Goal: Information Seeking & Learning: Compare options

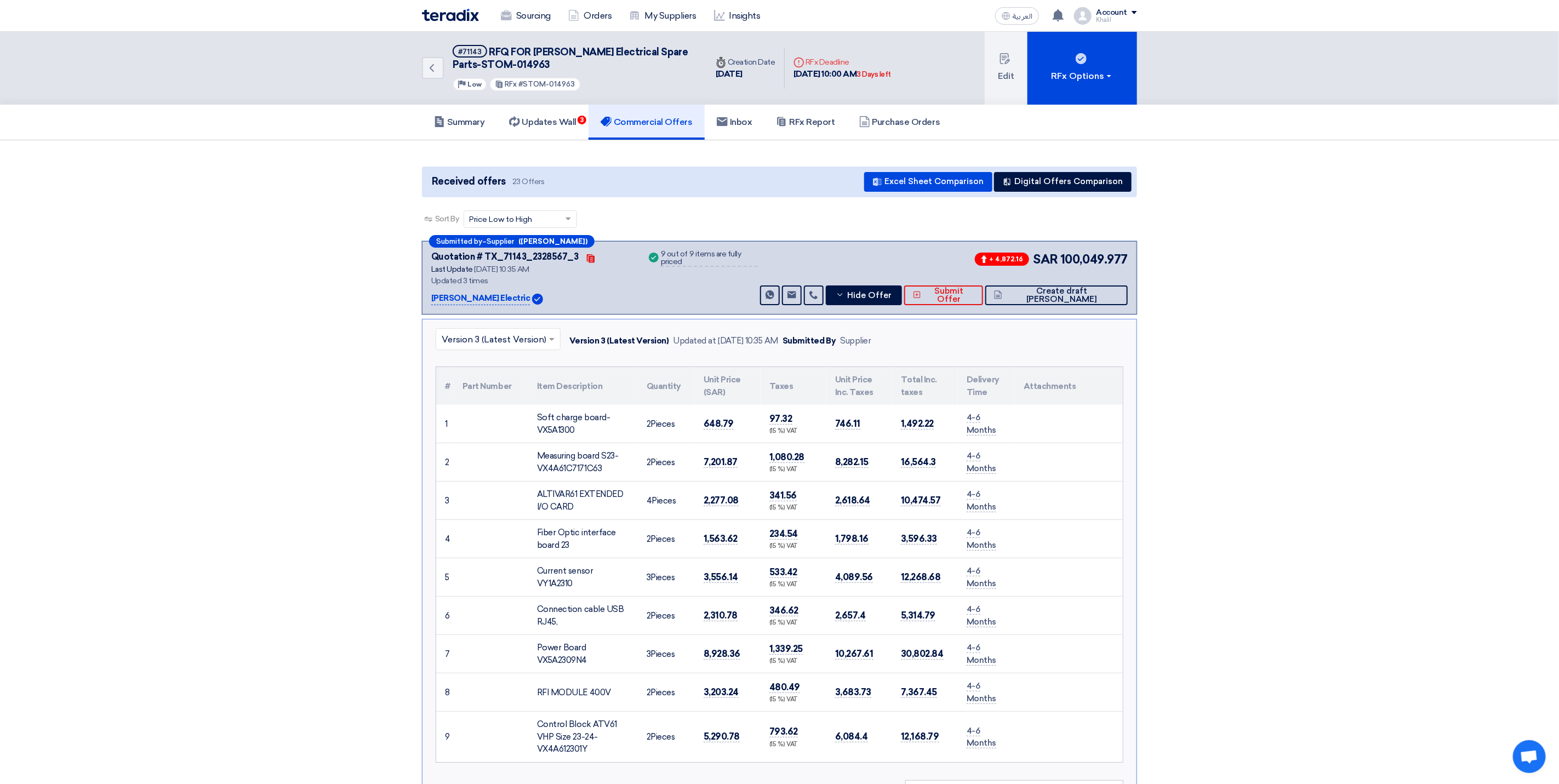
click at [444, 16] on img at bounding box center [450, 15] width 57 height 12
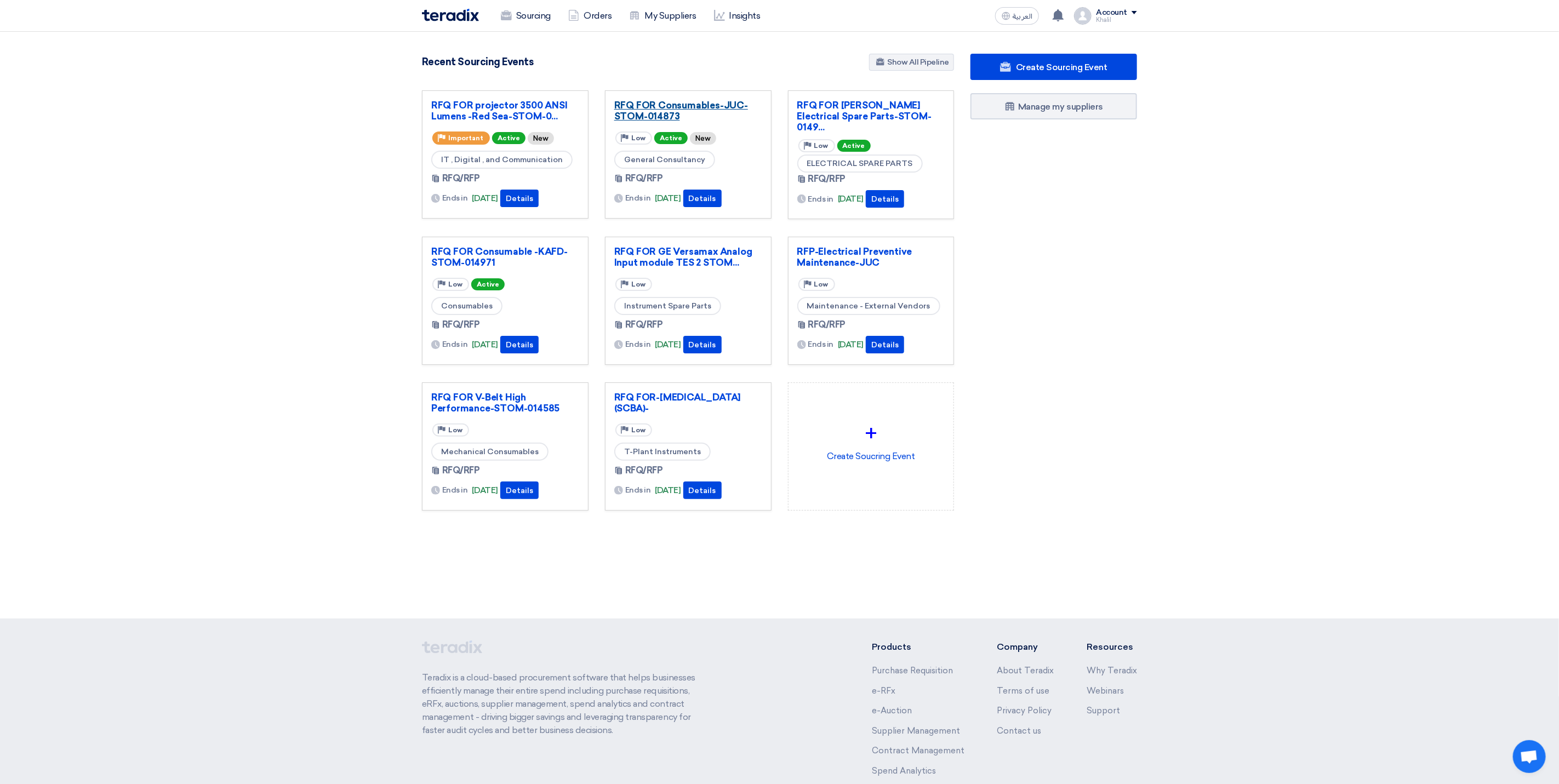
click at [623, 106] on link "RFQ FOR Consumables-JUC-STOM-014873" at bounding box center [688, 111] width 148 height 22
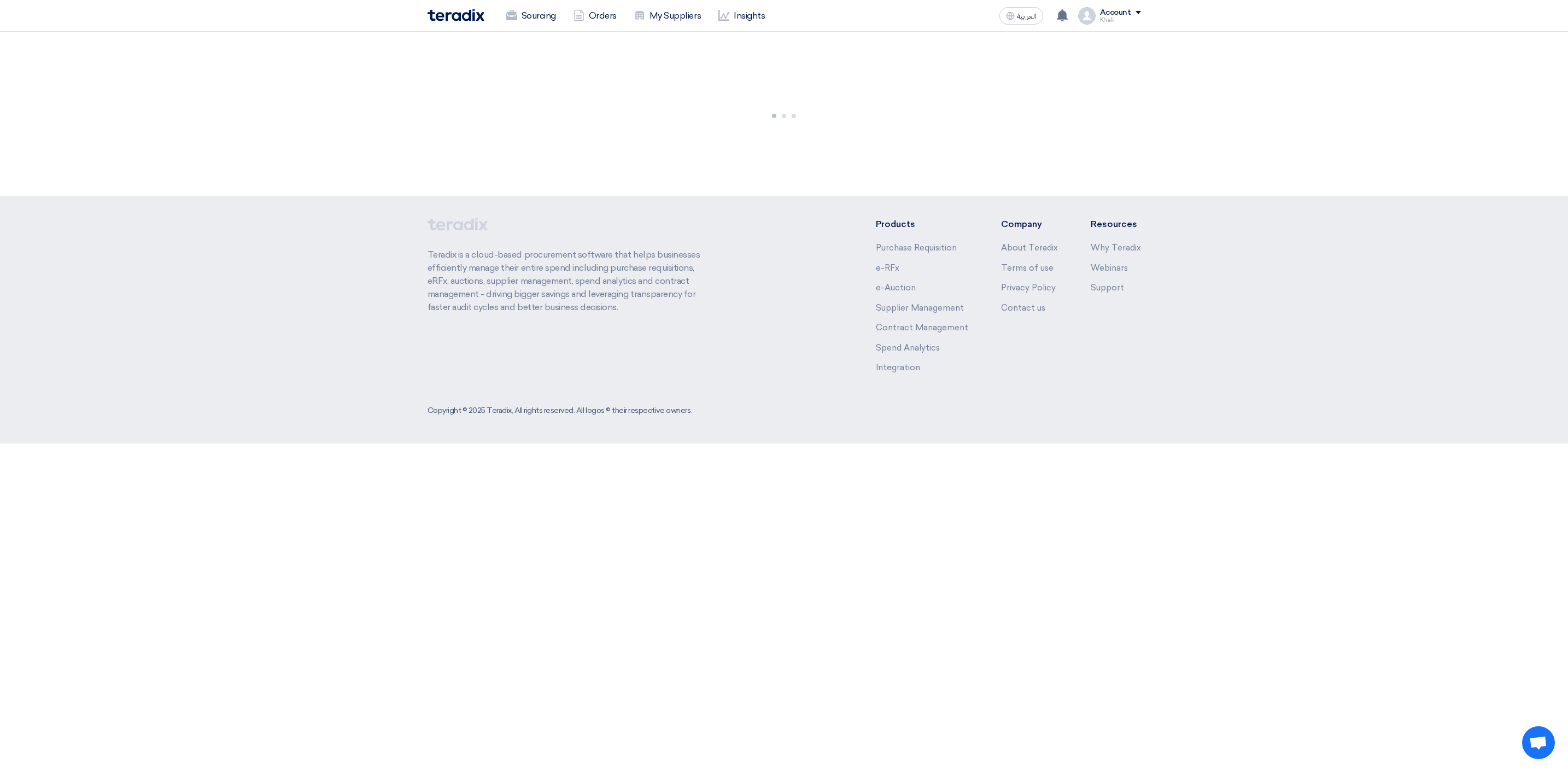
click at [621, 105] on div at bounding box center [784, 113] width 1568 height 164
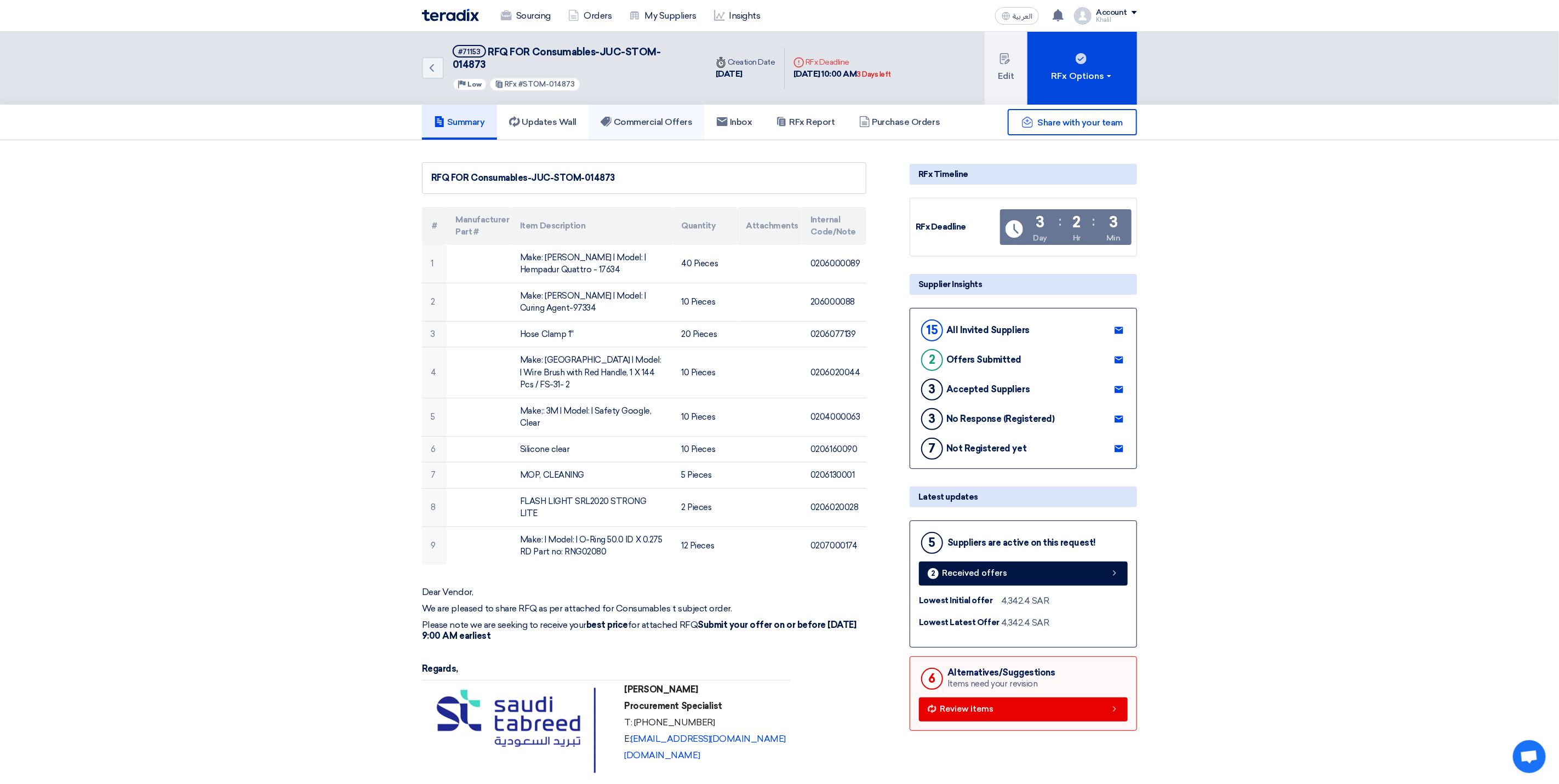
click at [644, 116] on link "Commercial Offers" at bounding box center [647, 122] width 116 height 35
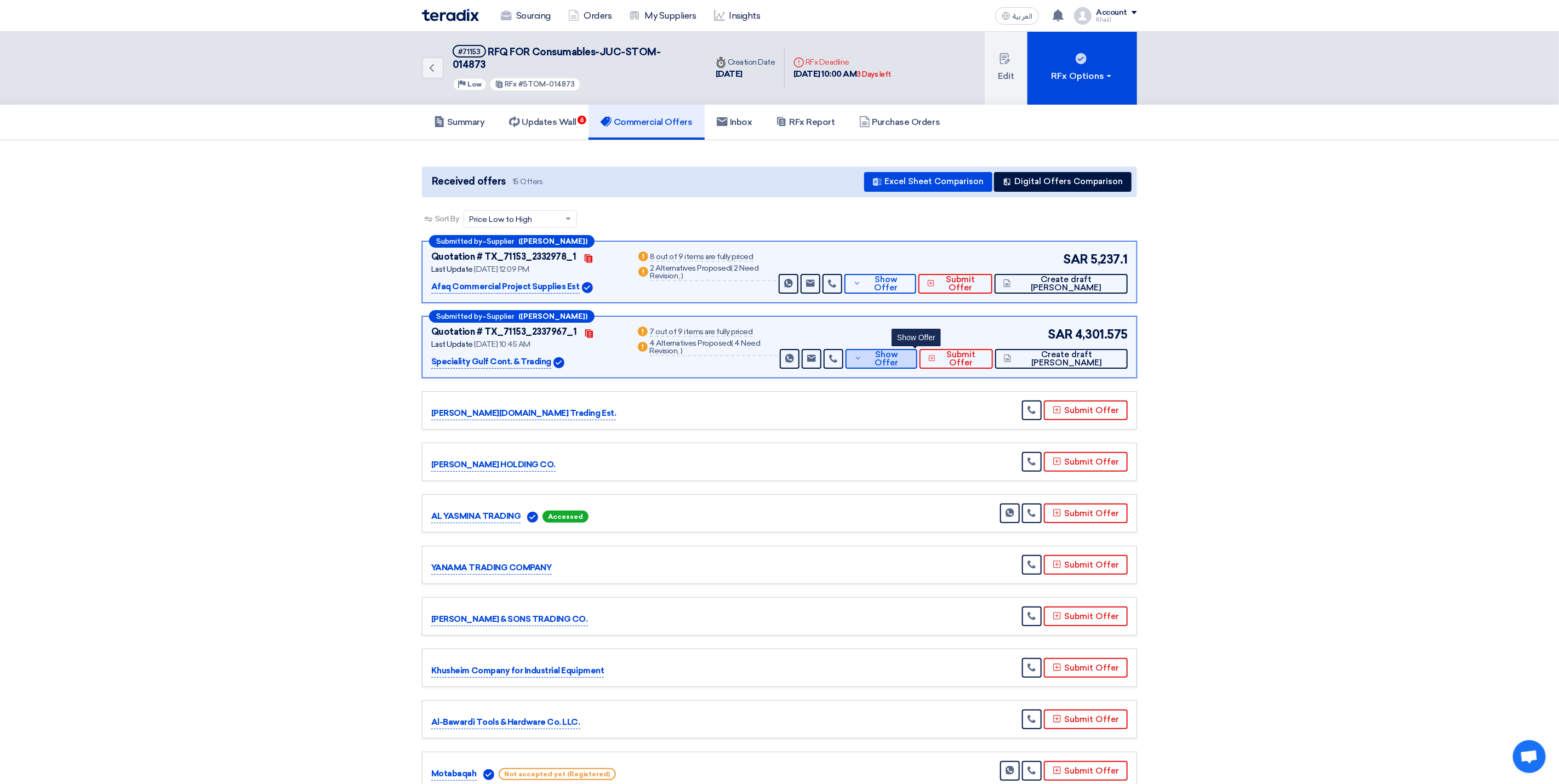
click at [907, 350] on span "Show Offer" at bounding box center [886, 359] width 43 height 16
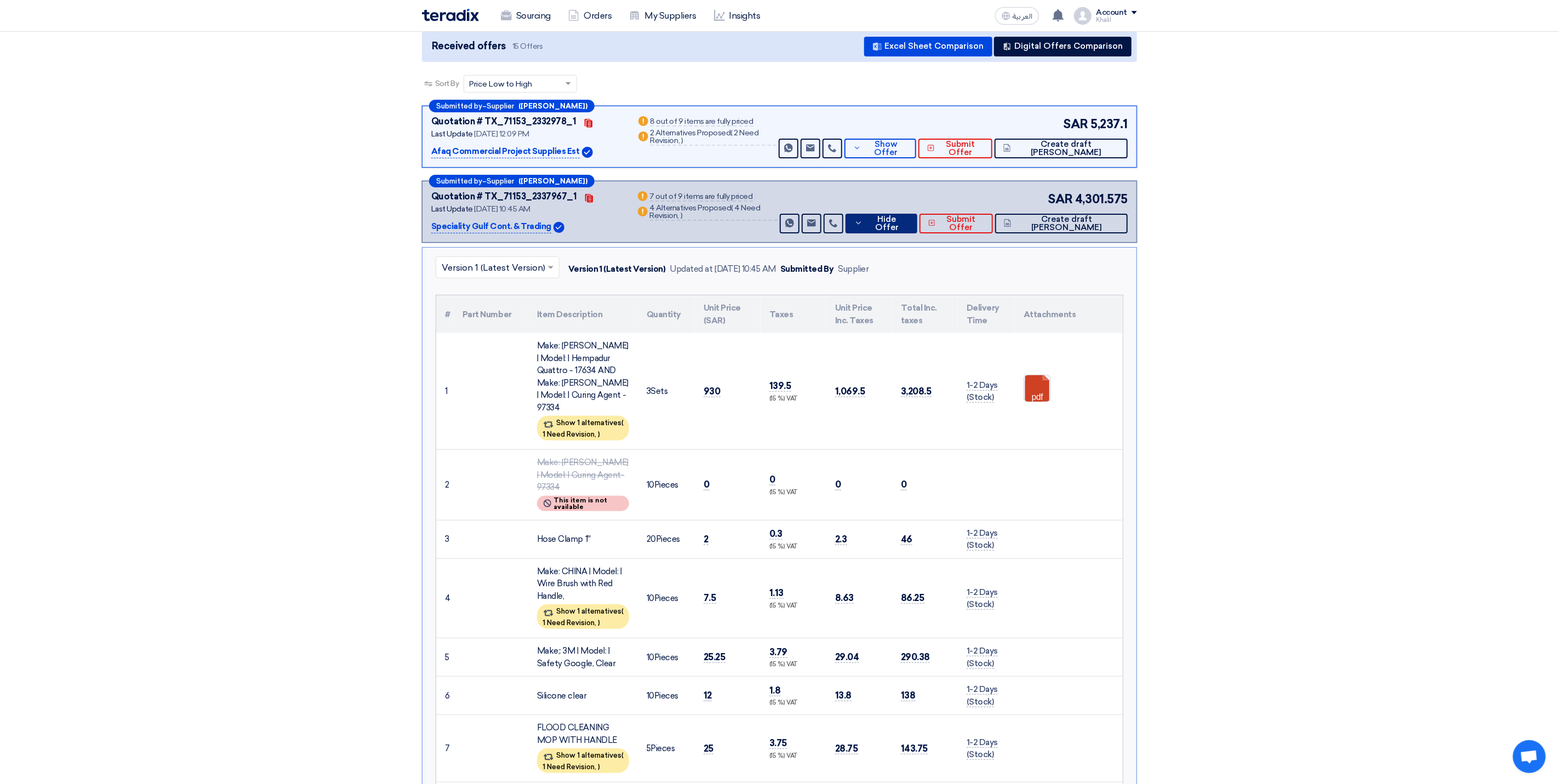
scroll to position [164, 0]
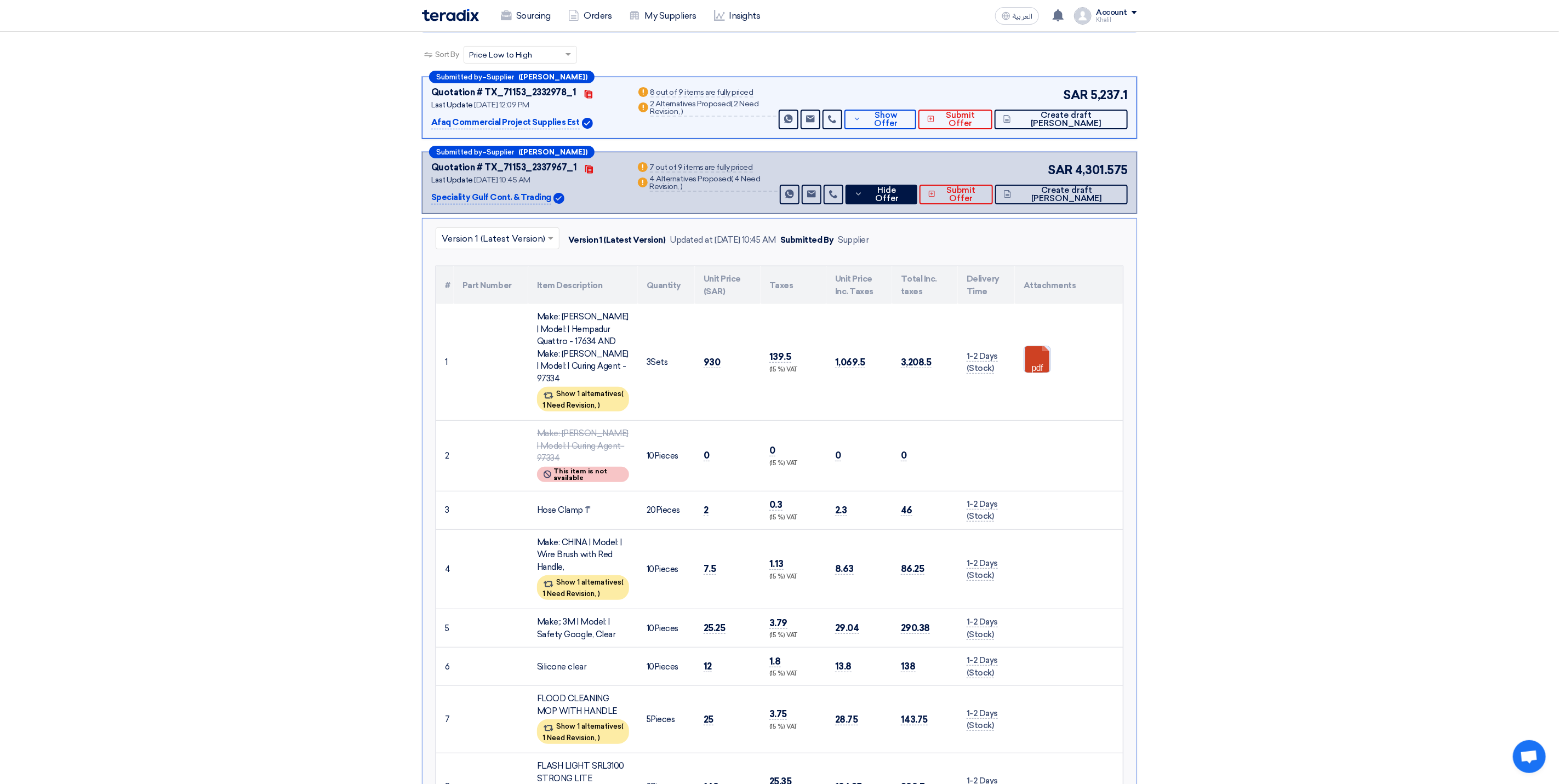
click at [1037, 349] on link at bounding box center [1068, 379] width 87 height 66
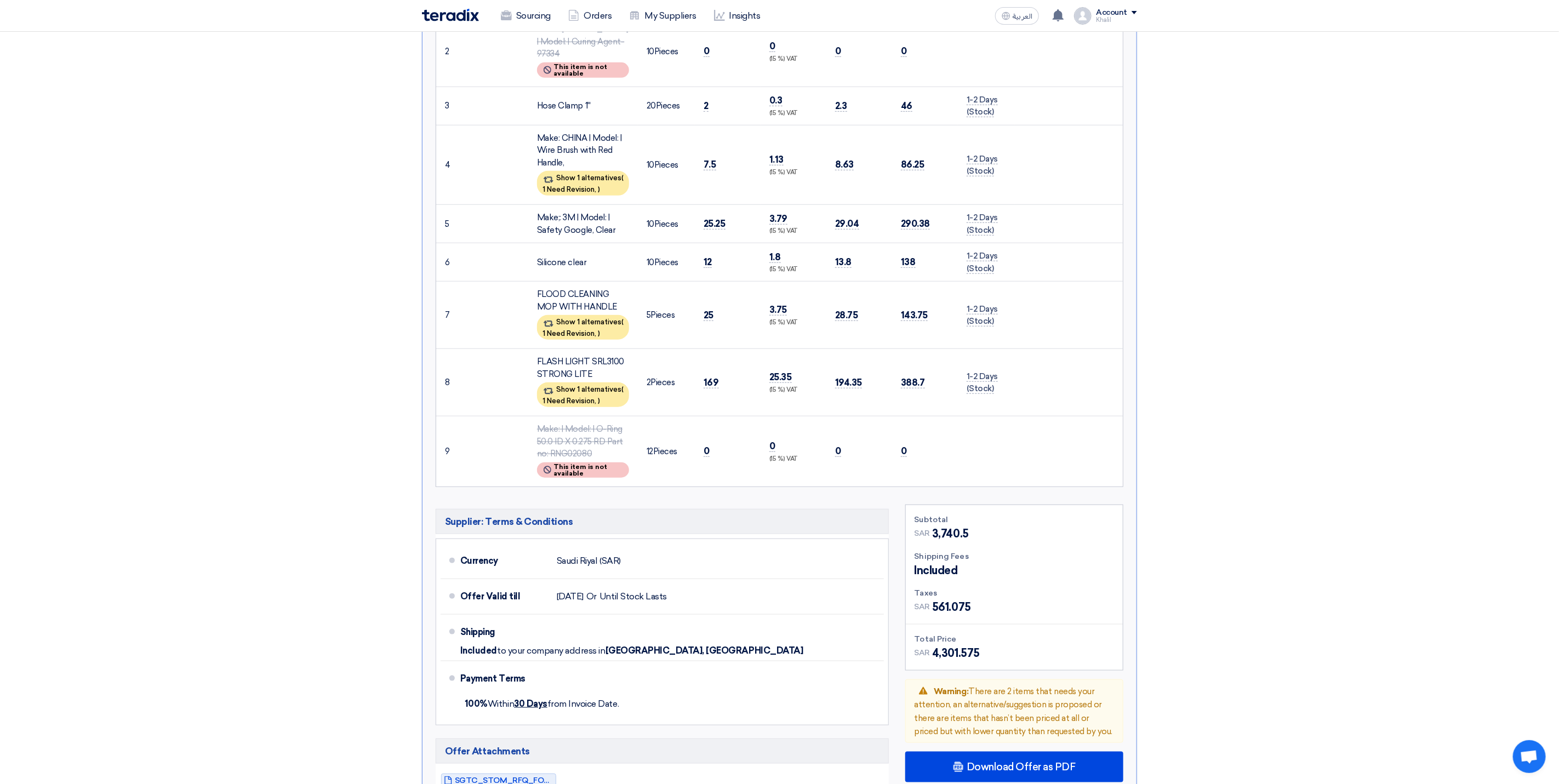
scroll to position [575, 0]
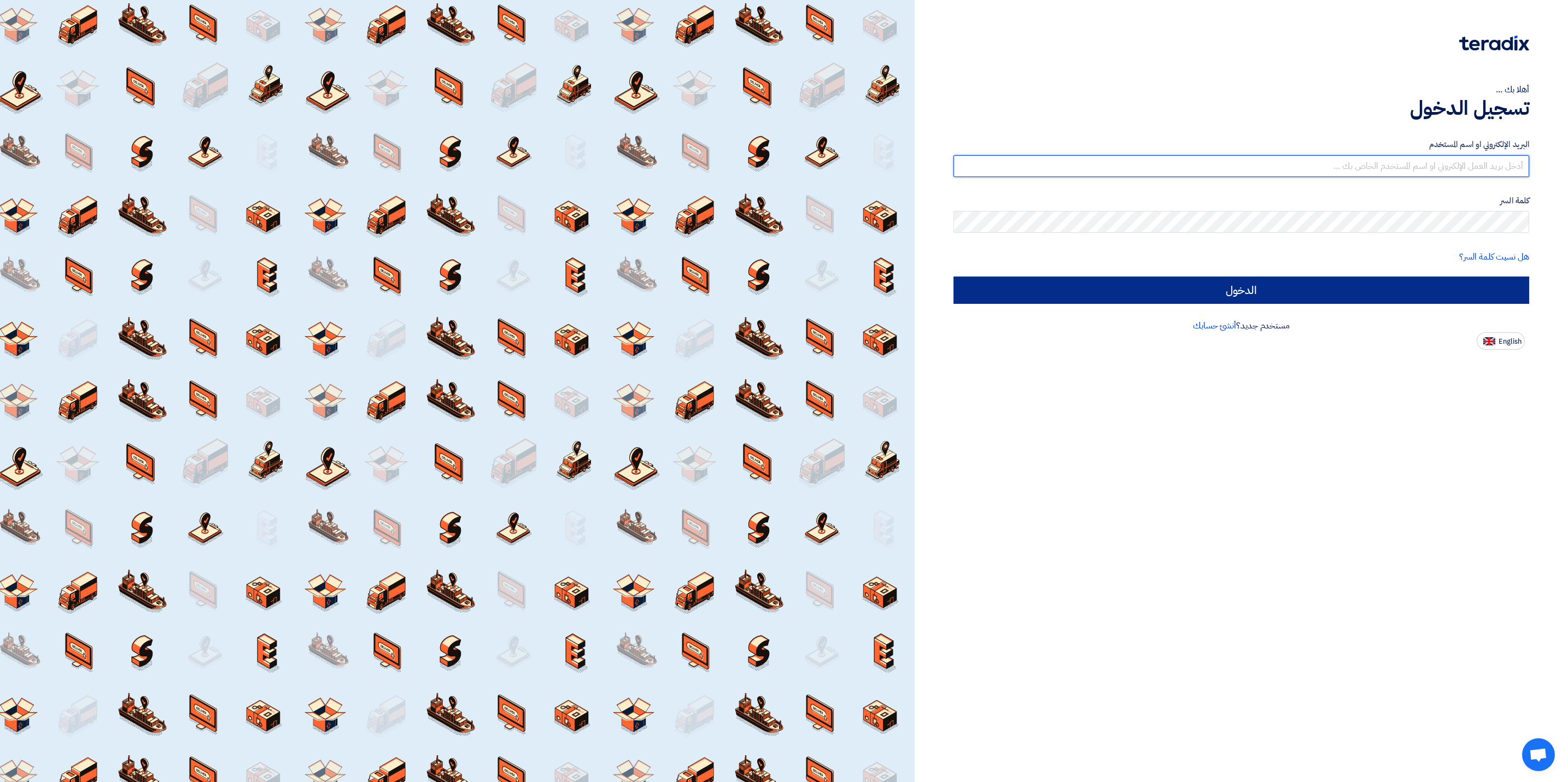
type input "kalbinali@sauditabreed.com"
click at [1213, 291] on input "الدخول" at bounding box center [1241, 290] width 576 height 27
type input "Sign in"
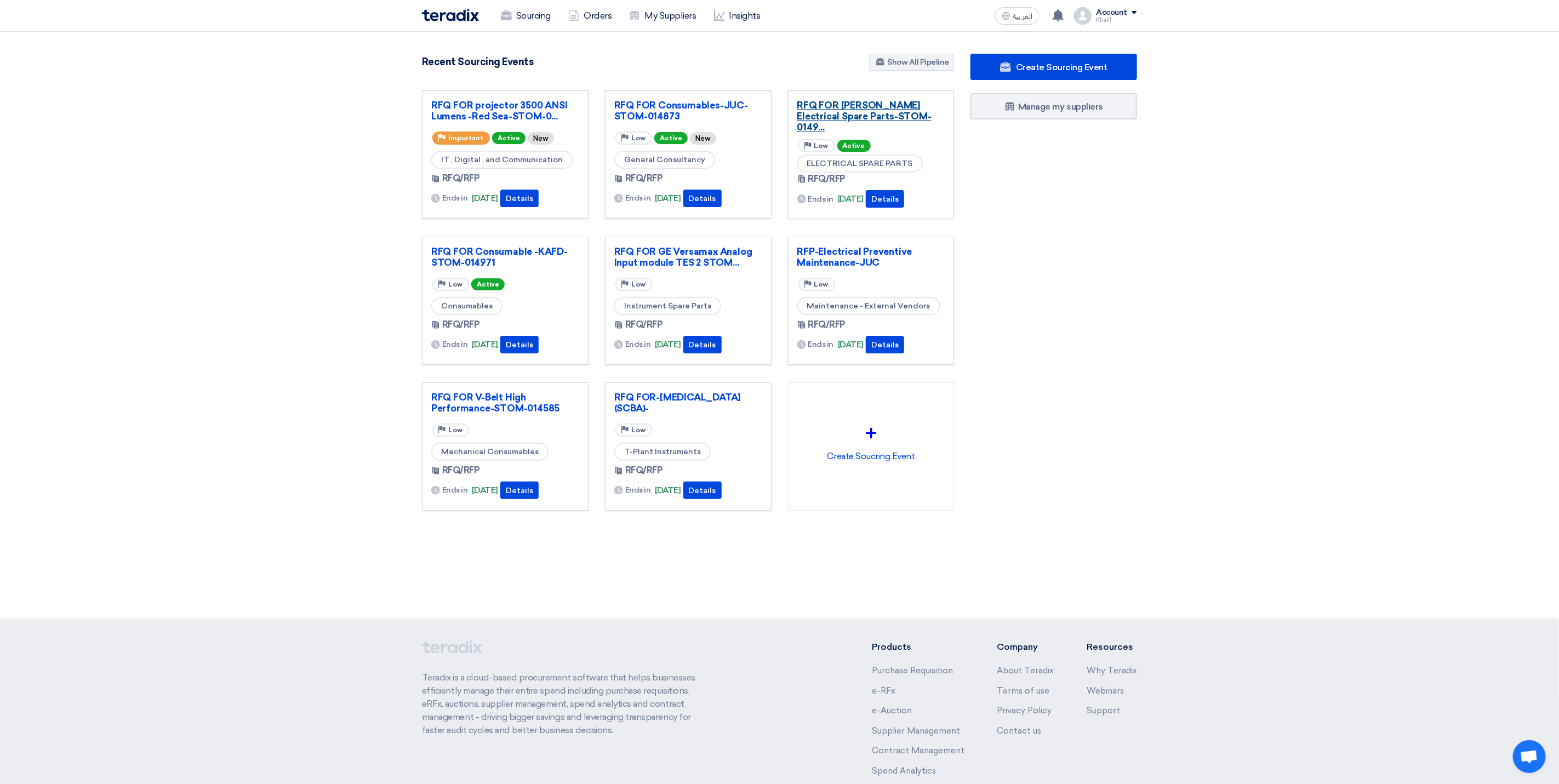
click at [854, 110] on link "RFQ FOR [PERSON_NAME] Electrical Spare Parts-STOM-0149..." at bounding box center [871, 116] width 148 height 33
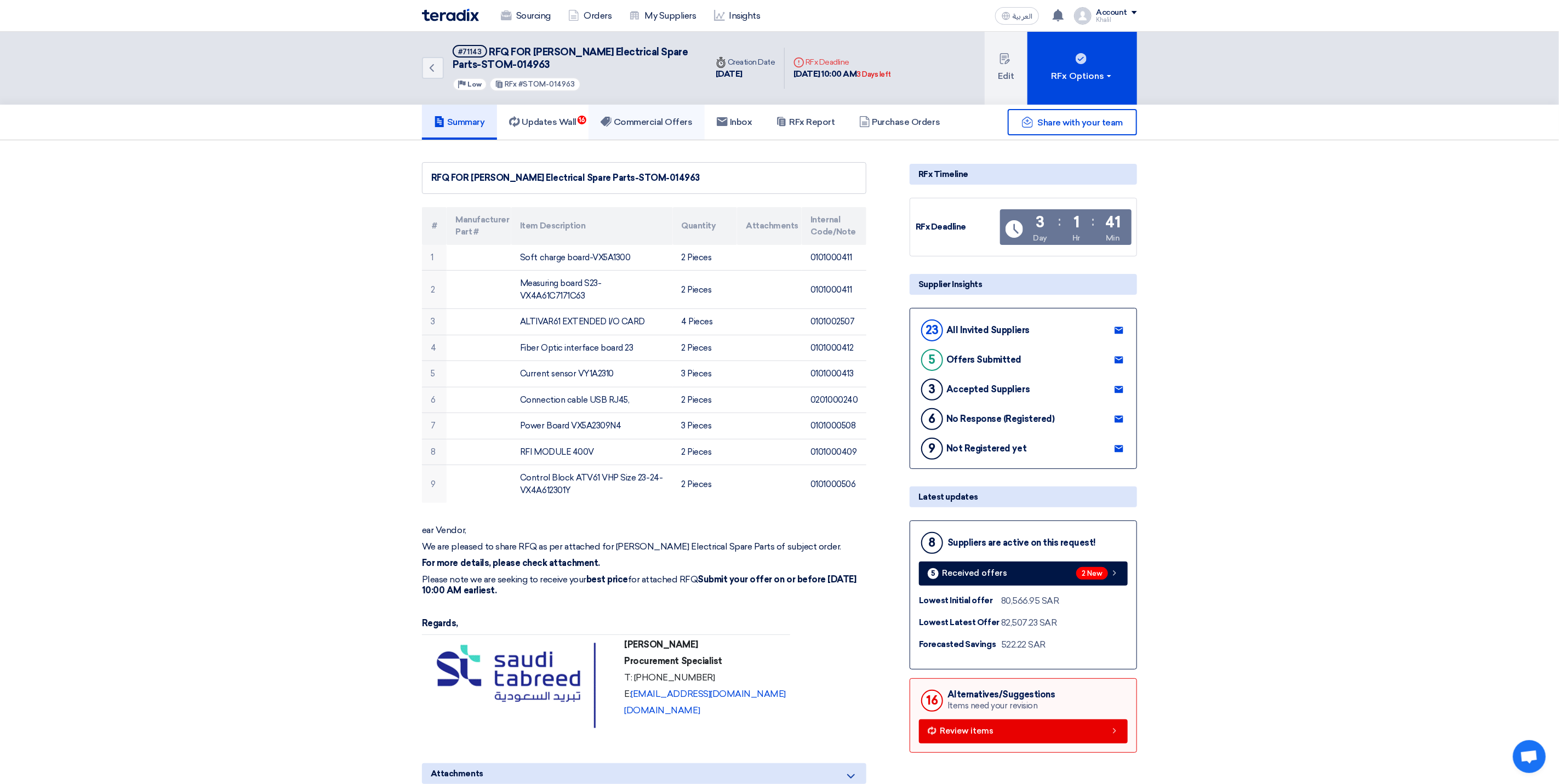
click at [665, 124] on h5 "Commercial Offers" at bounding box center [646, 122] width 92 height 11
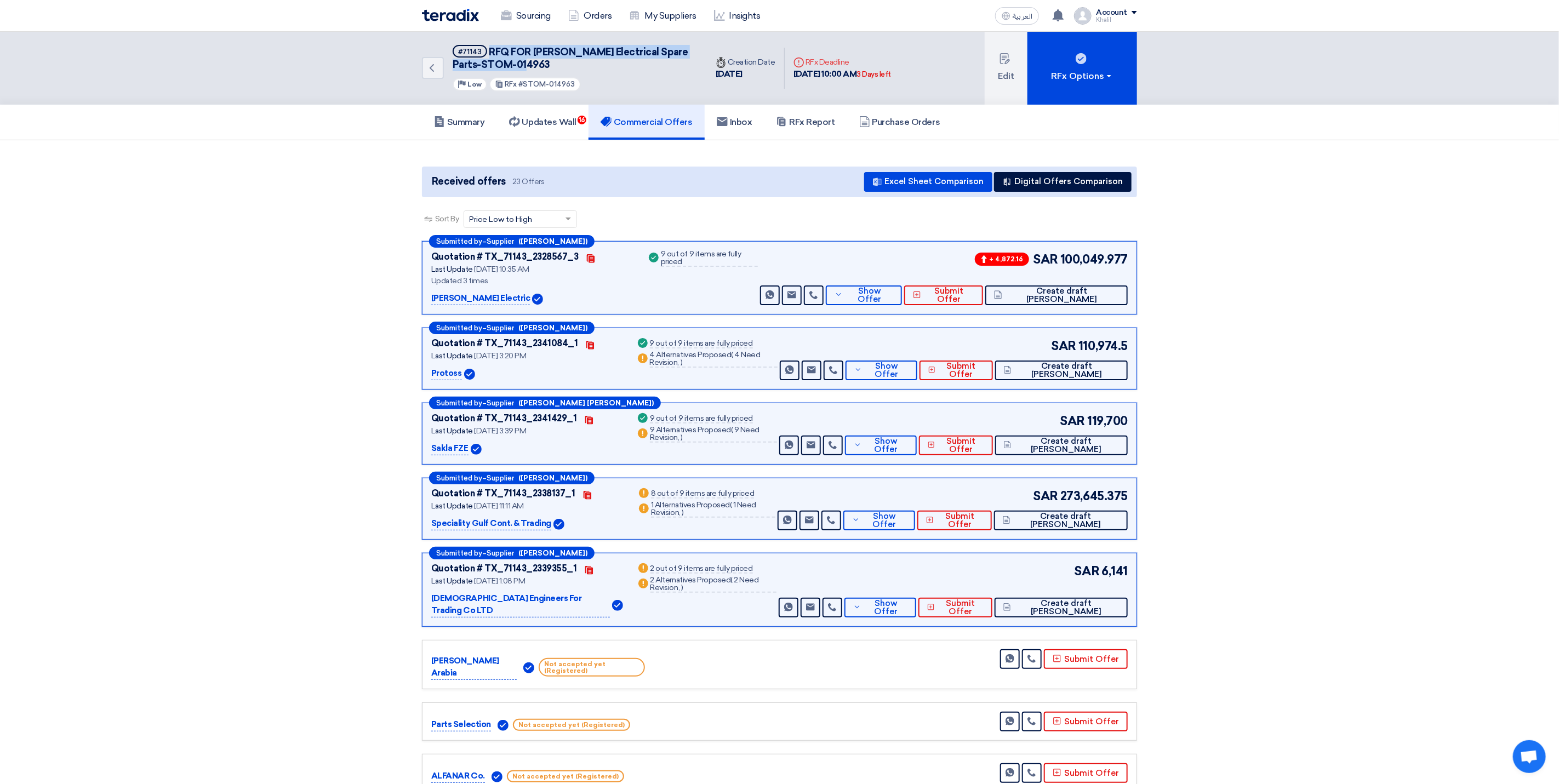
drag, startPoint x: 530, startPoint y: 66, endPoint x: 489, endPoint y: 51, distance: 43.7
click at [489, 51] on h5 "#71143 RFQ FOR Schneider Electrical Spare Parts-STOM-014963" at bounding box center [574, 58] width 241 height 27
copy span "RFQ FOR [PERSON_NAME] Electrical Spare Parts-STOM-014963"
click at [908, 451] on button "Show Offer" at bounding box center [881, 445] width 72 height 20
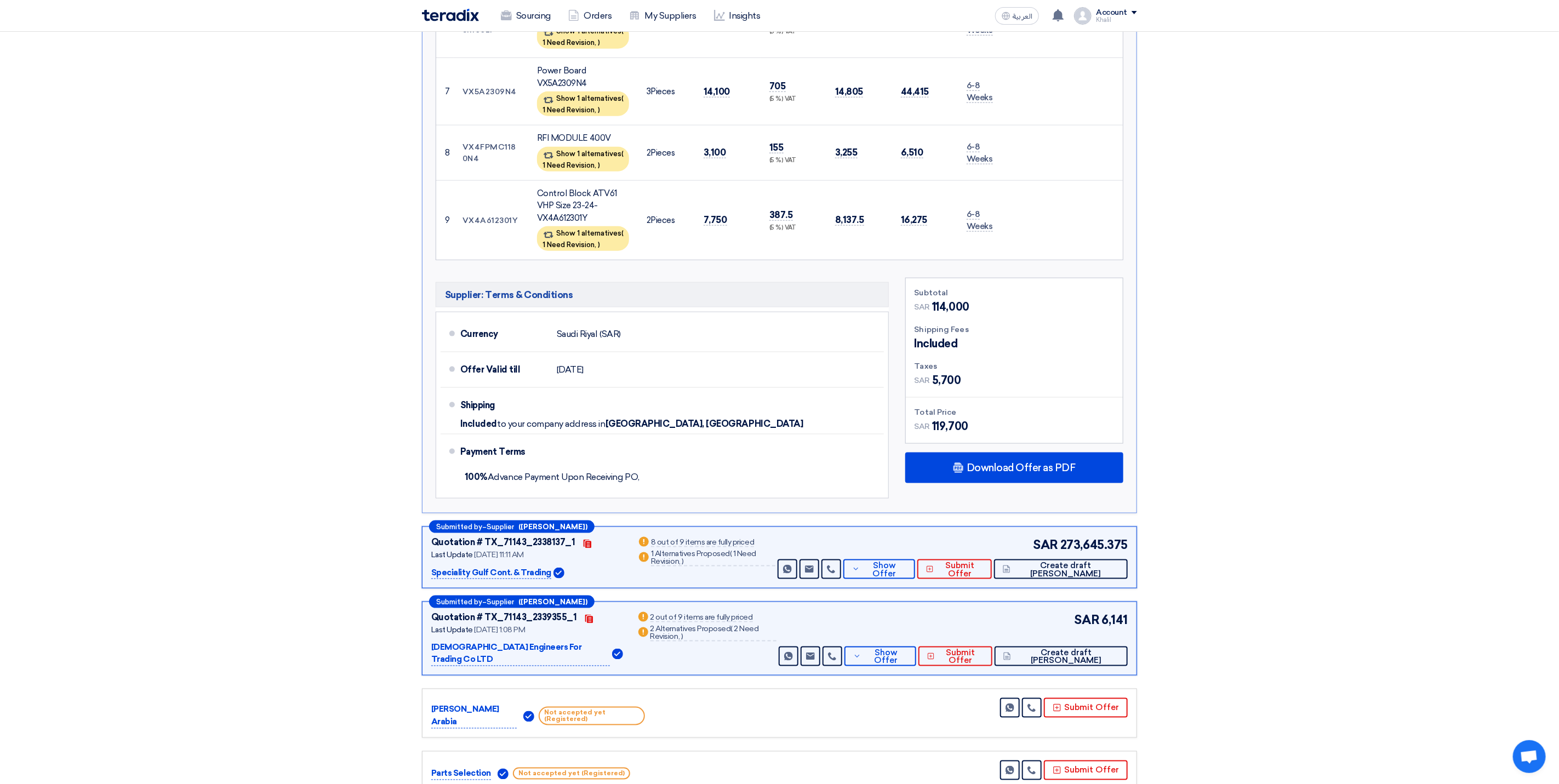
scroll to position [904, 0]
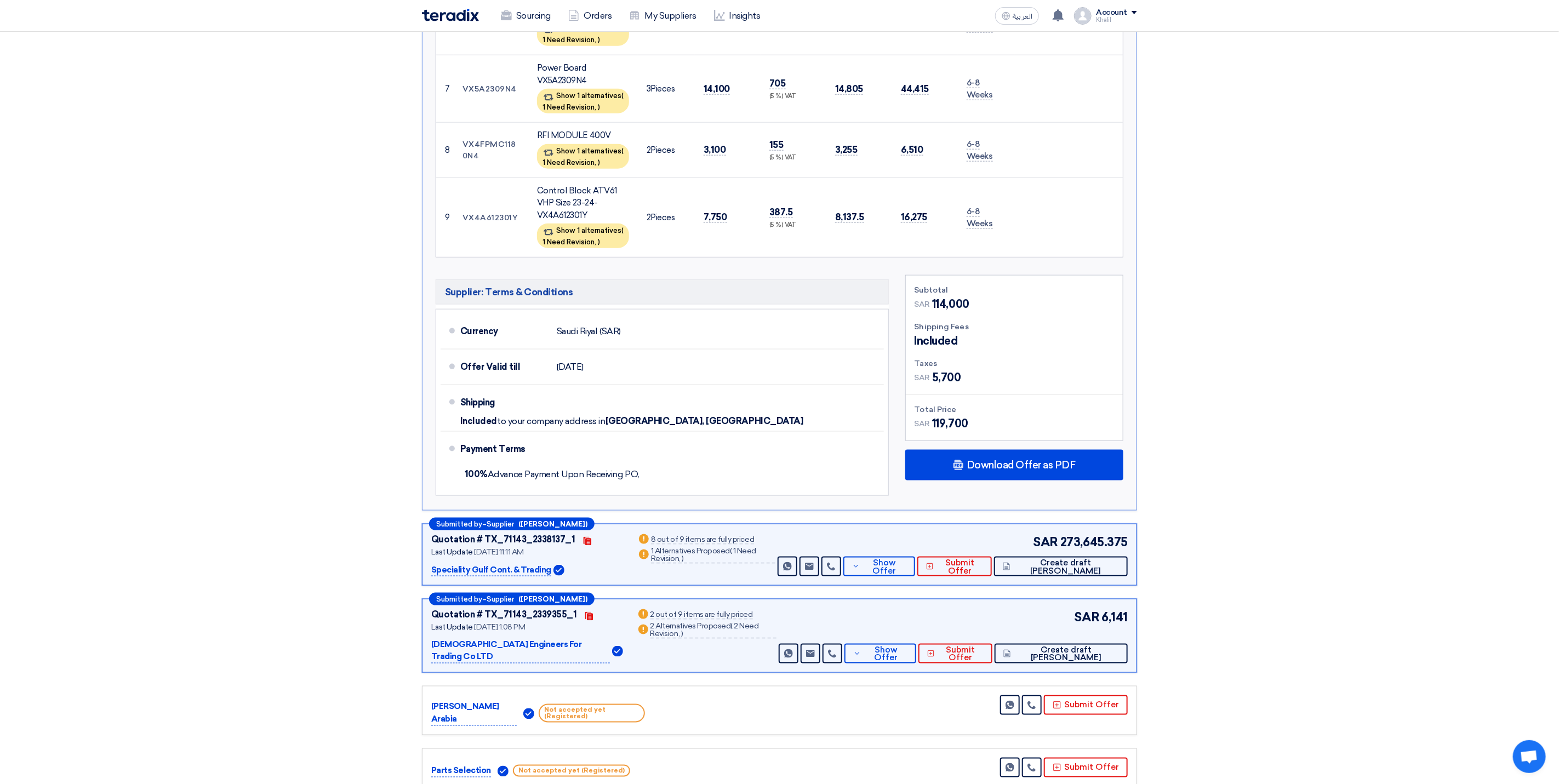
click at [516, 638] on p "[DEMOGRAPHIC_DATA] Engineers For Trading Co LTD" at bounding box center [520, 651] width 179 height 25
click at [908, 646] on span "Show Offer" at bounding box center [885, 654] width 43 height 16
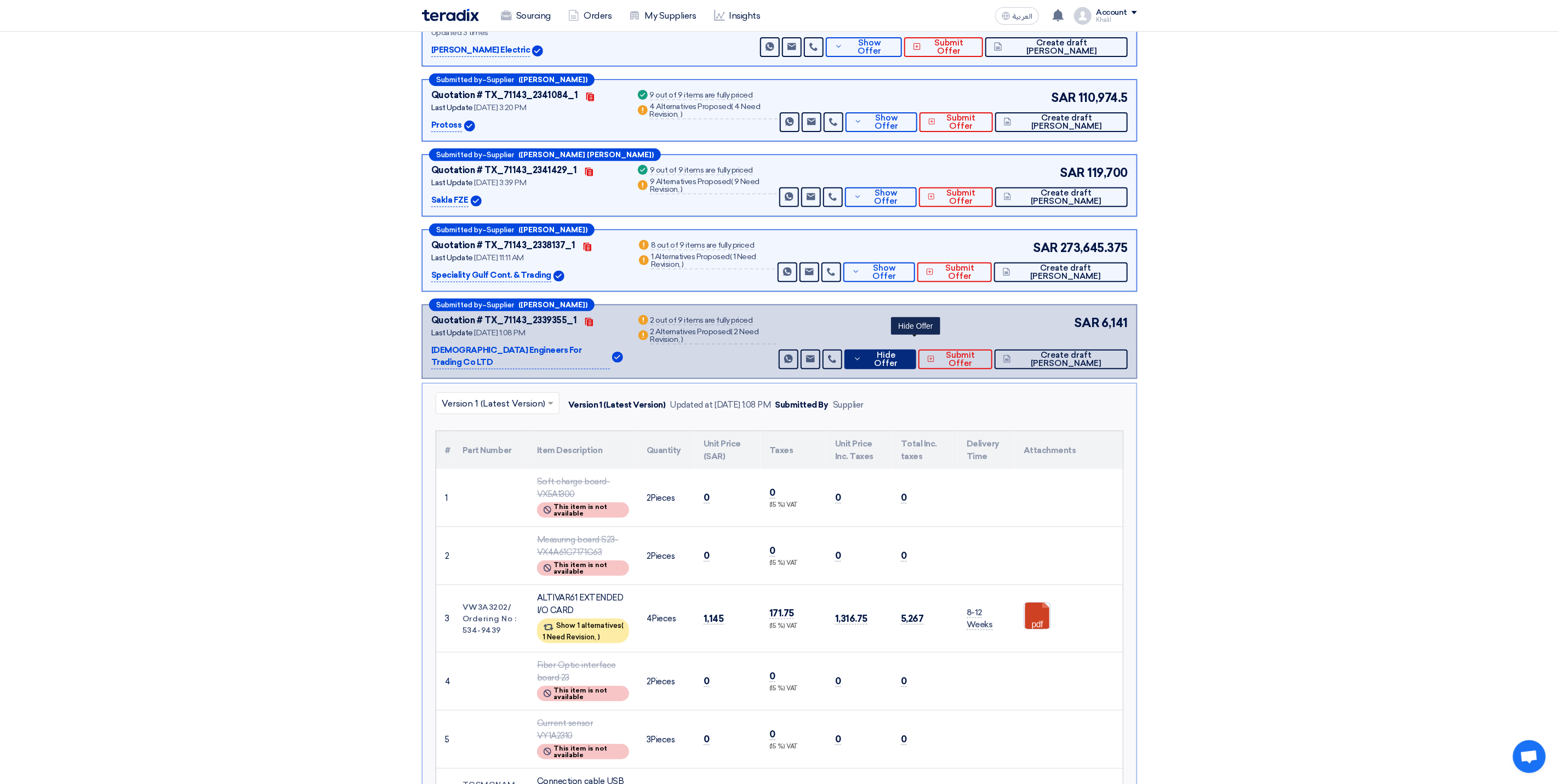
scroll to position [247, 0]
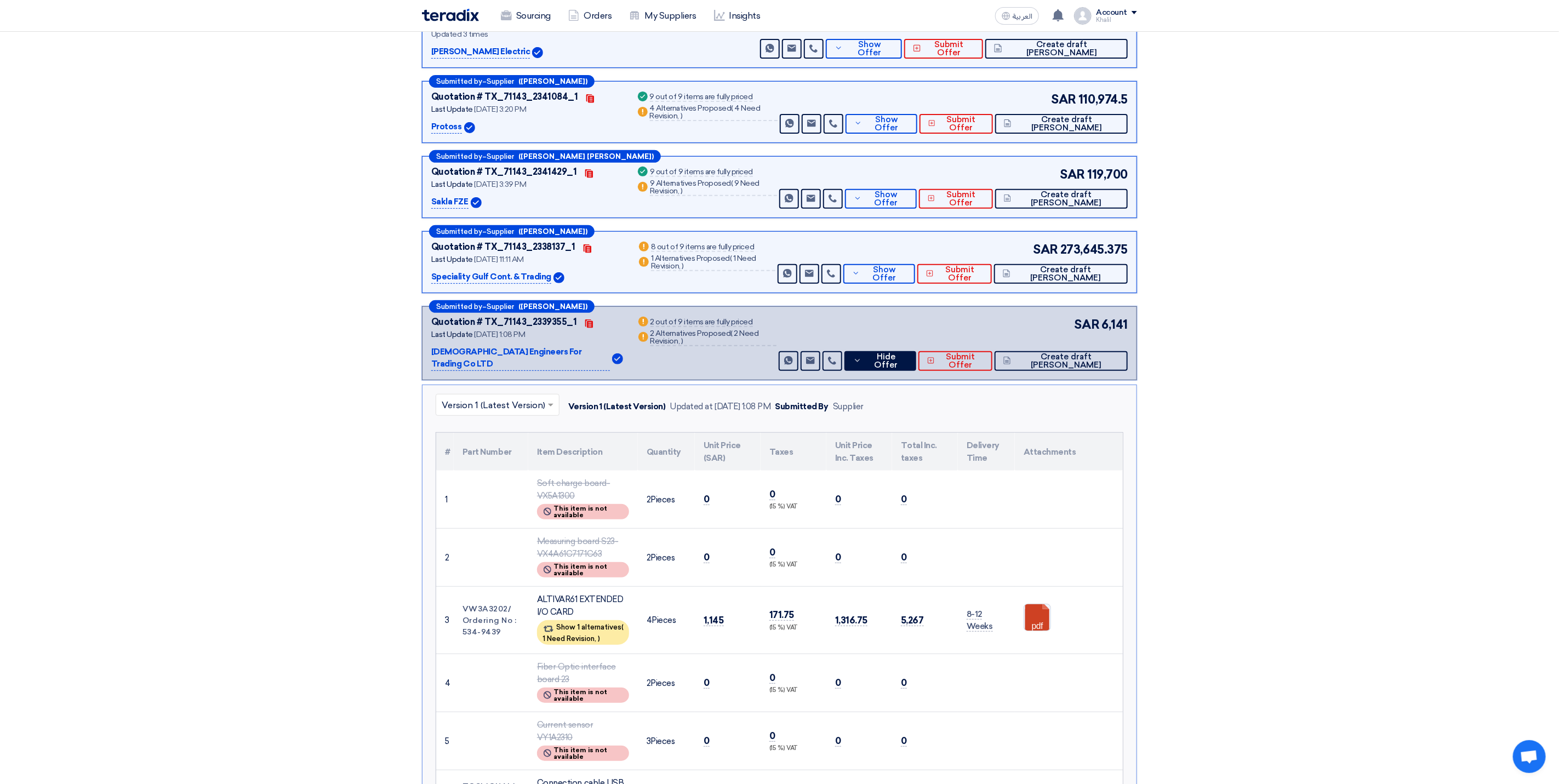
drag, startPoint x: 428, startPoint y: 355, endPoint x: 563, endPoint y: 359, distance: 135.1
click at [563, 359] on div "Submitted by – Supplier (Oday Owidah) Quotation # TX_71143_2339355_1 Contacts L…" at bounding box center [779, 343] width 715 height 74
copy p "[DEMOGRAPHIC_DATA] Engineers For Trading Co LTD"
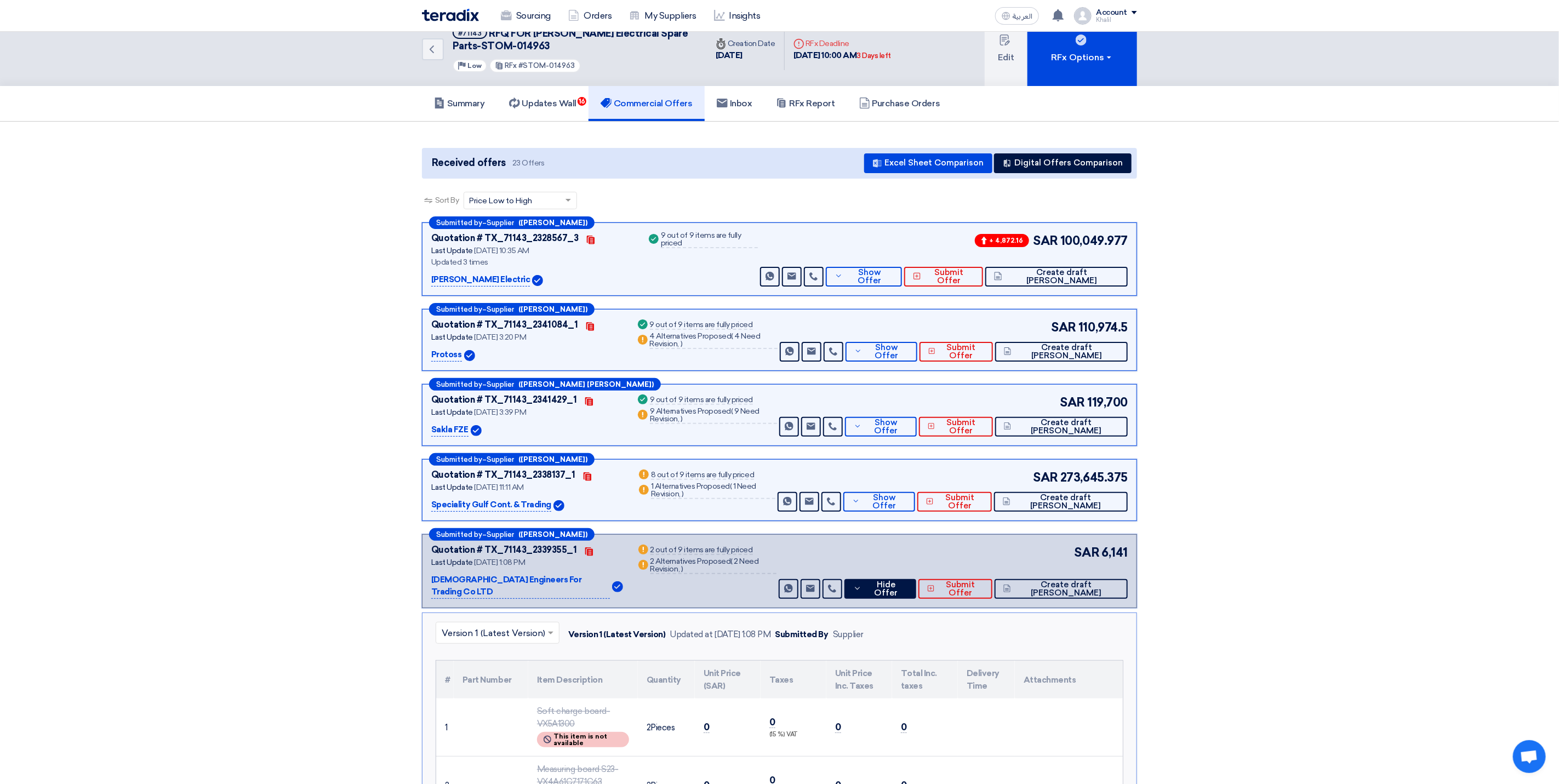
scroll to position [0, 0]
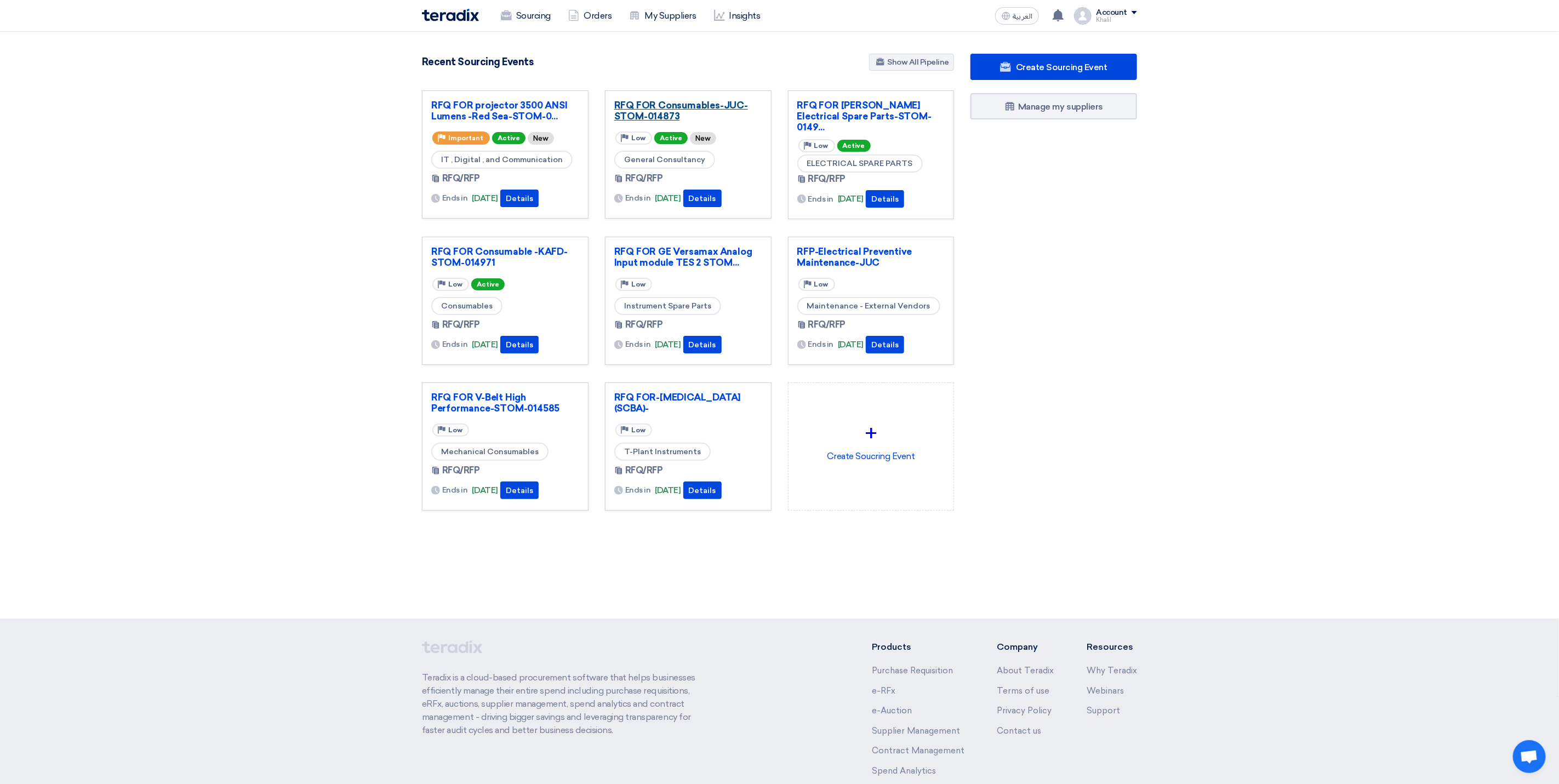
click at [638, 109] on link "RFQ FOR Consumables-JUC-STOM-014873" at bounding box center [688, 111] width 148 height 22
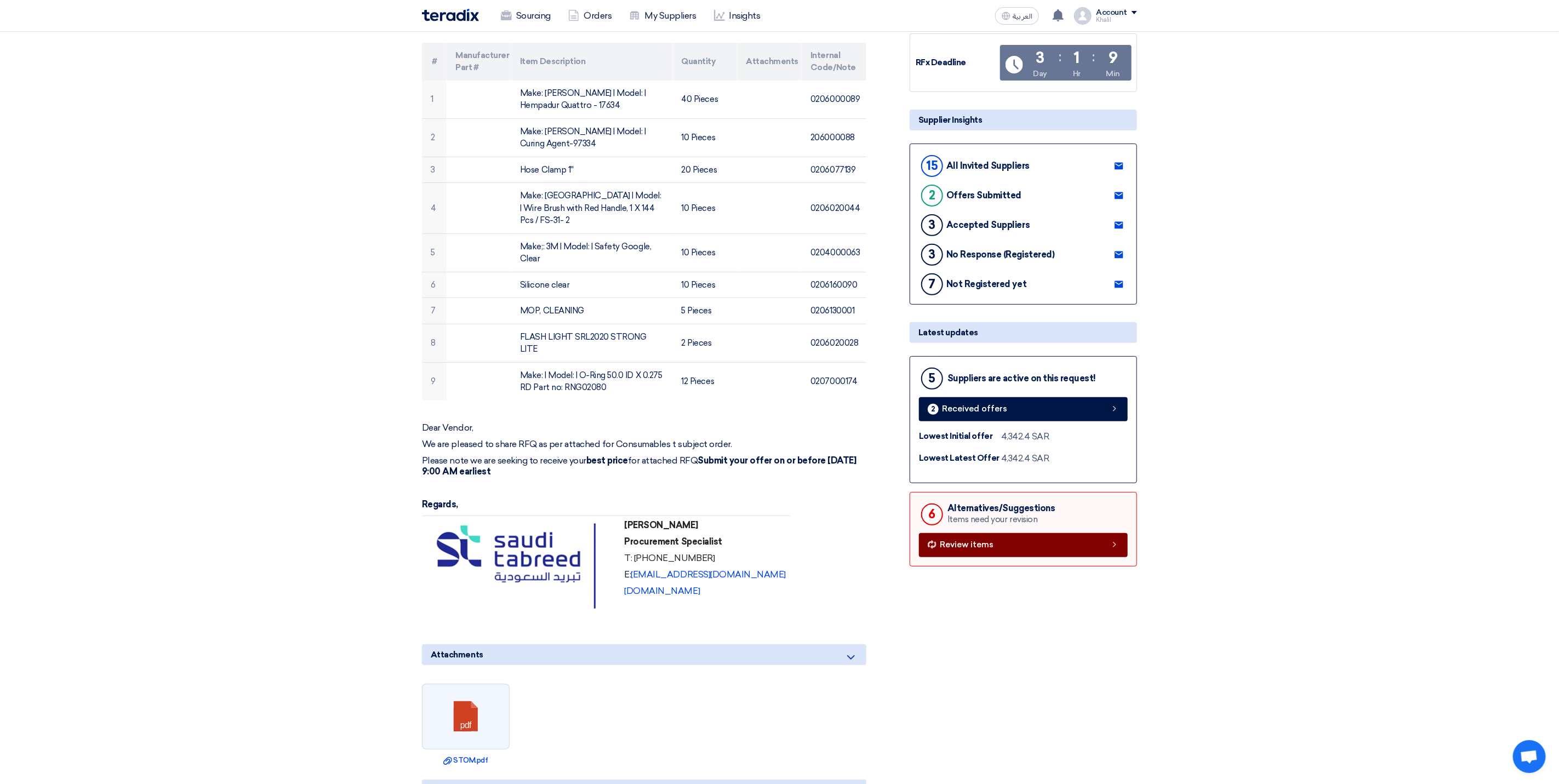
click at [1023, 533] on link "Review items" at bounding box center [1024, 545] width 209 height 24
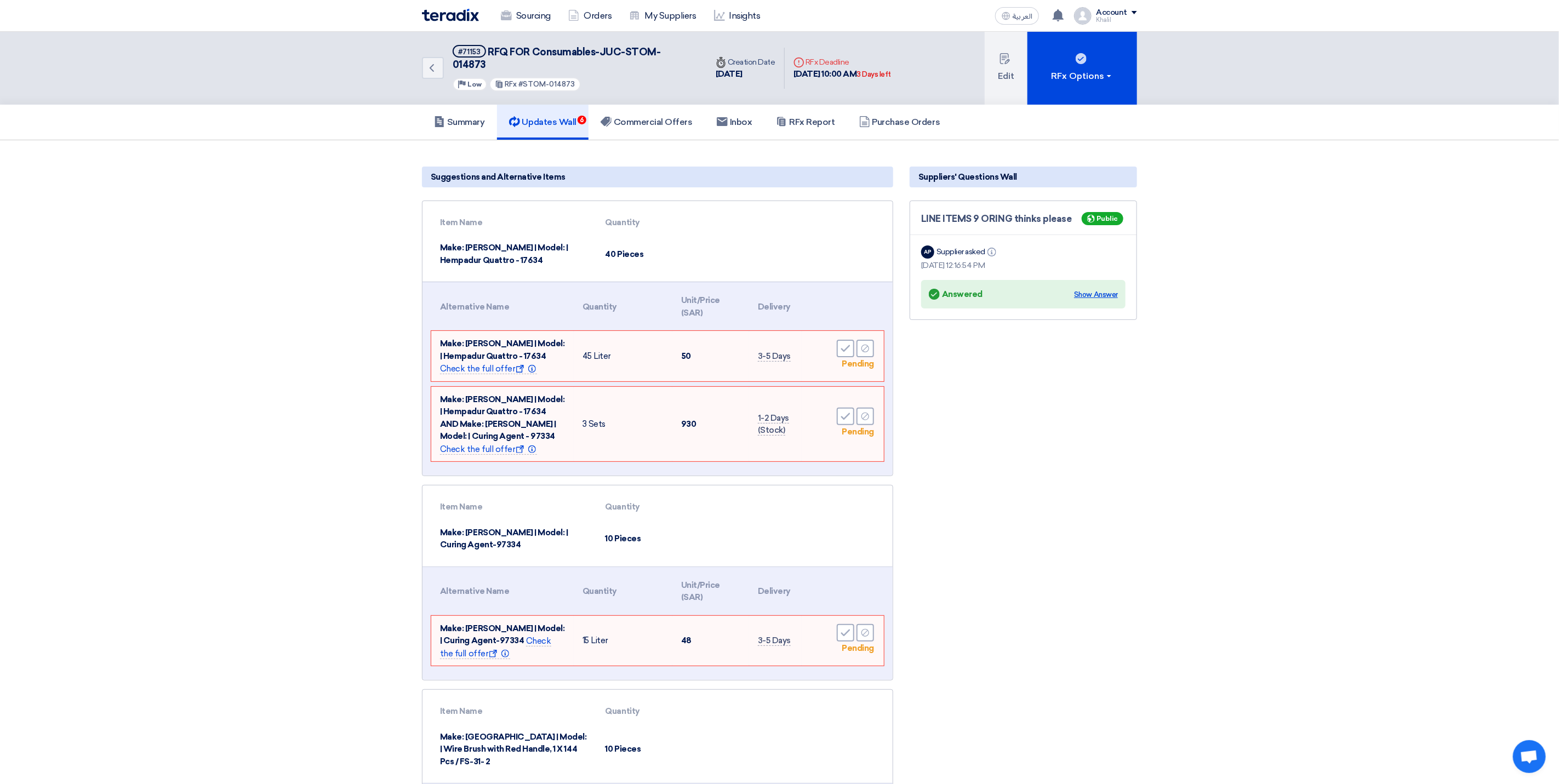
click at [1100, 289] on div "Show Answer" at bounding box center [1096, 295] width 44 height 11
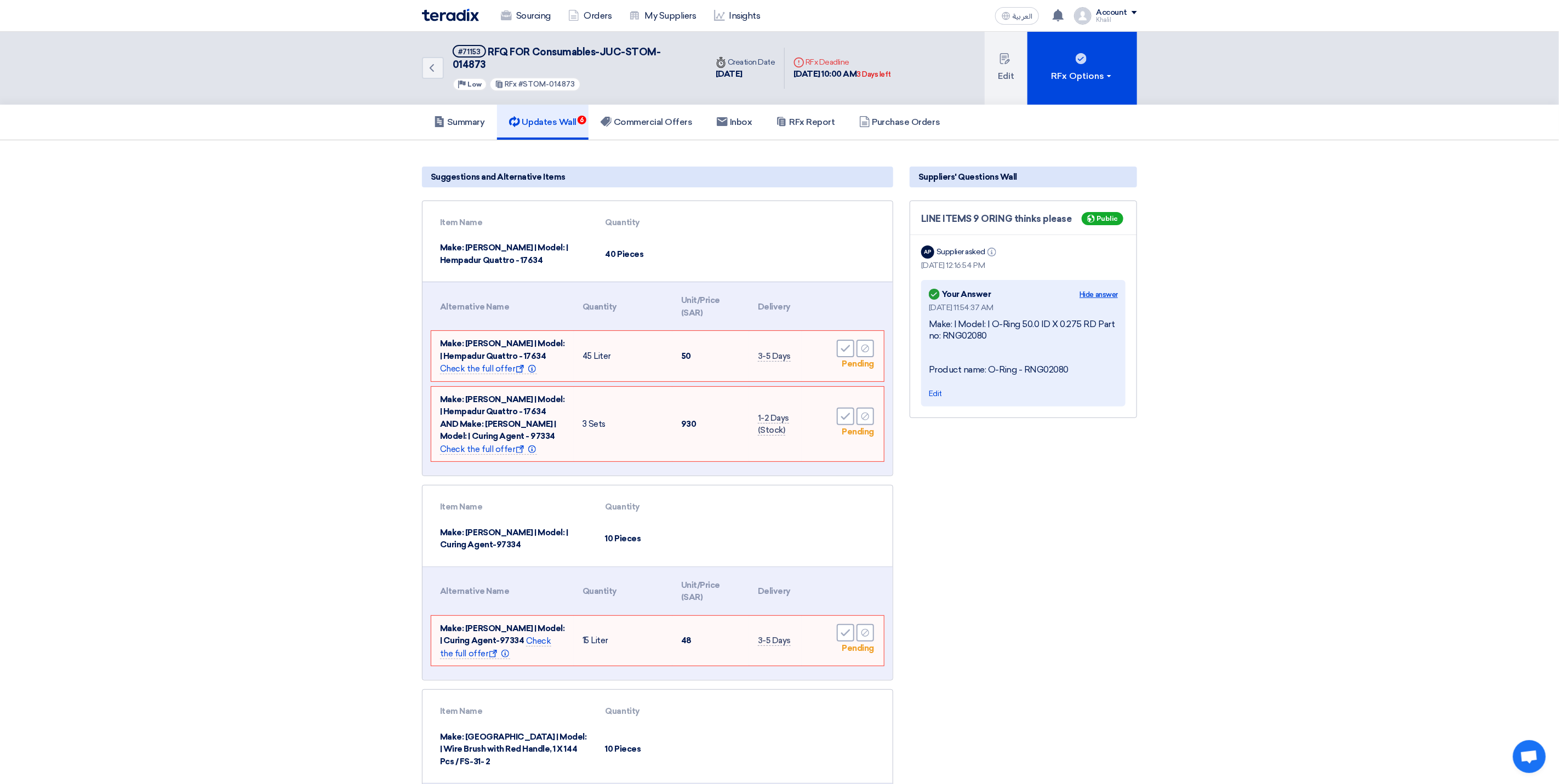
click at [1100, 289] on div "Hide answer" at bounding box center [1098, 295] width 38 height 11
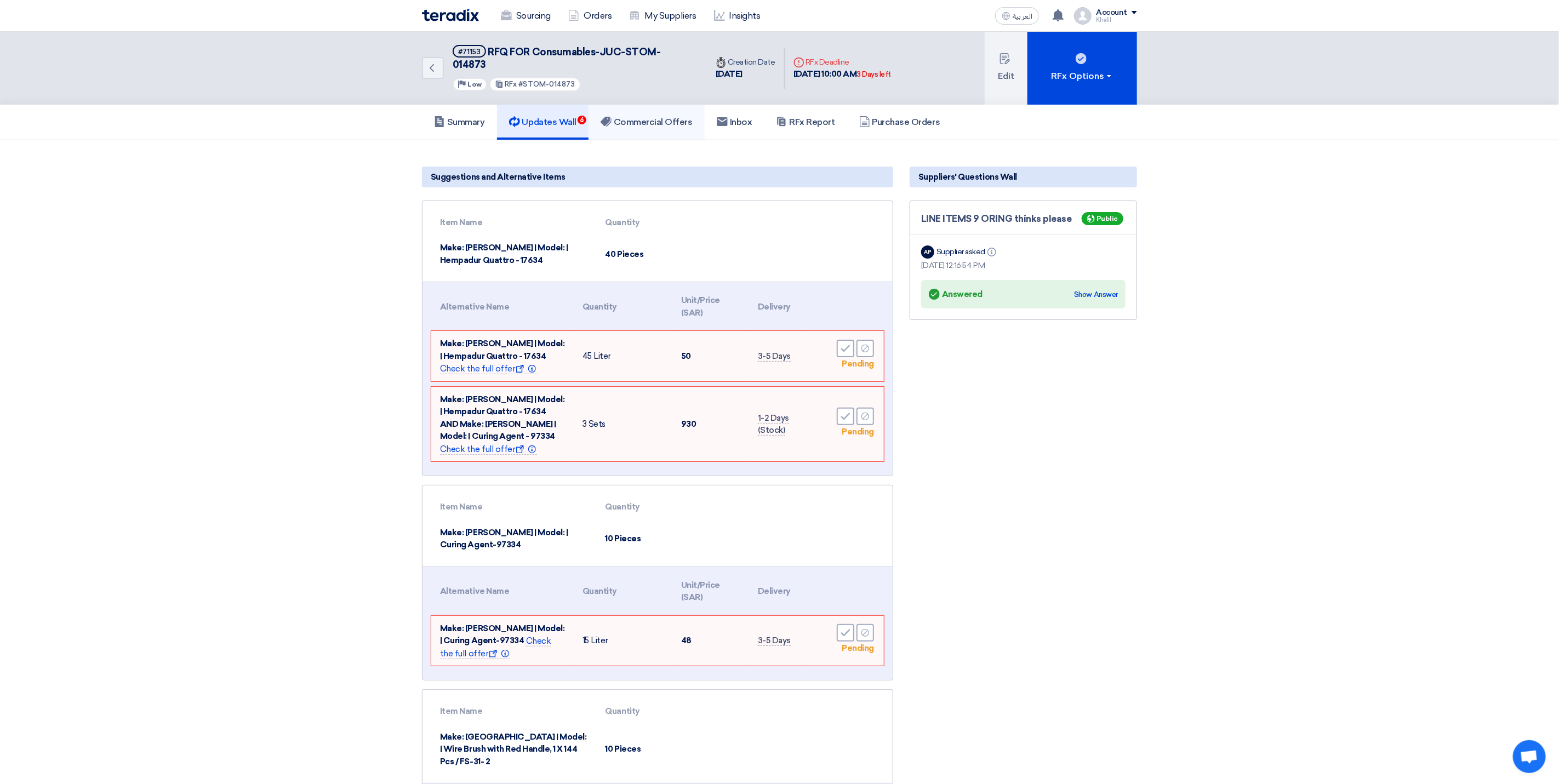
click at [639, 117] on h5 "Commercial Offers" at bounding box center [646, 122] width 92 height 11
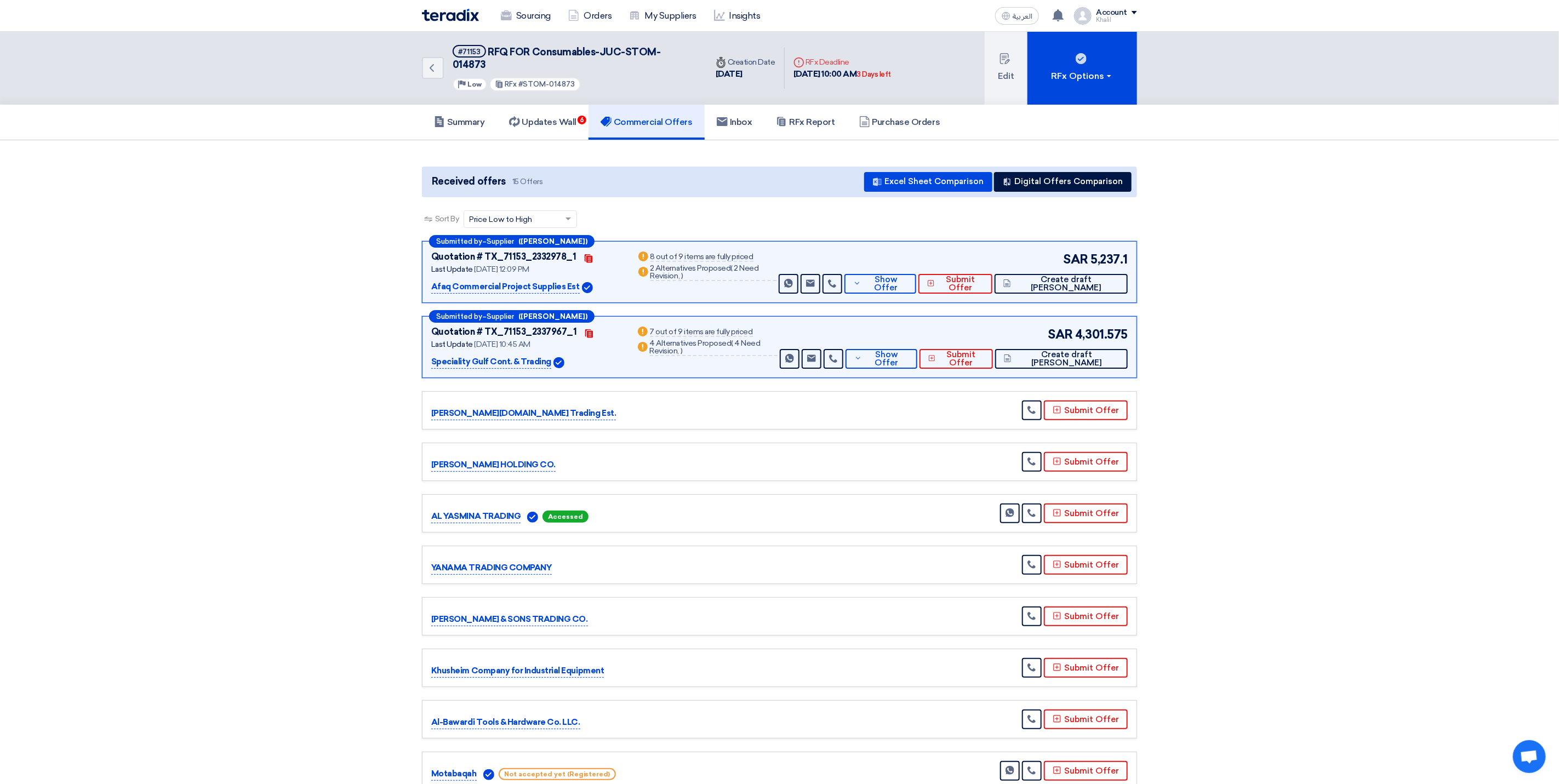
click at [456, 15] on img at bounding box center [450, 15] width 57 height 12
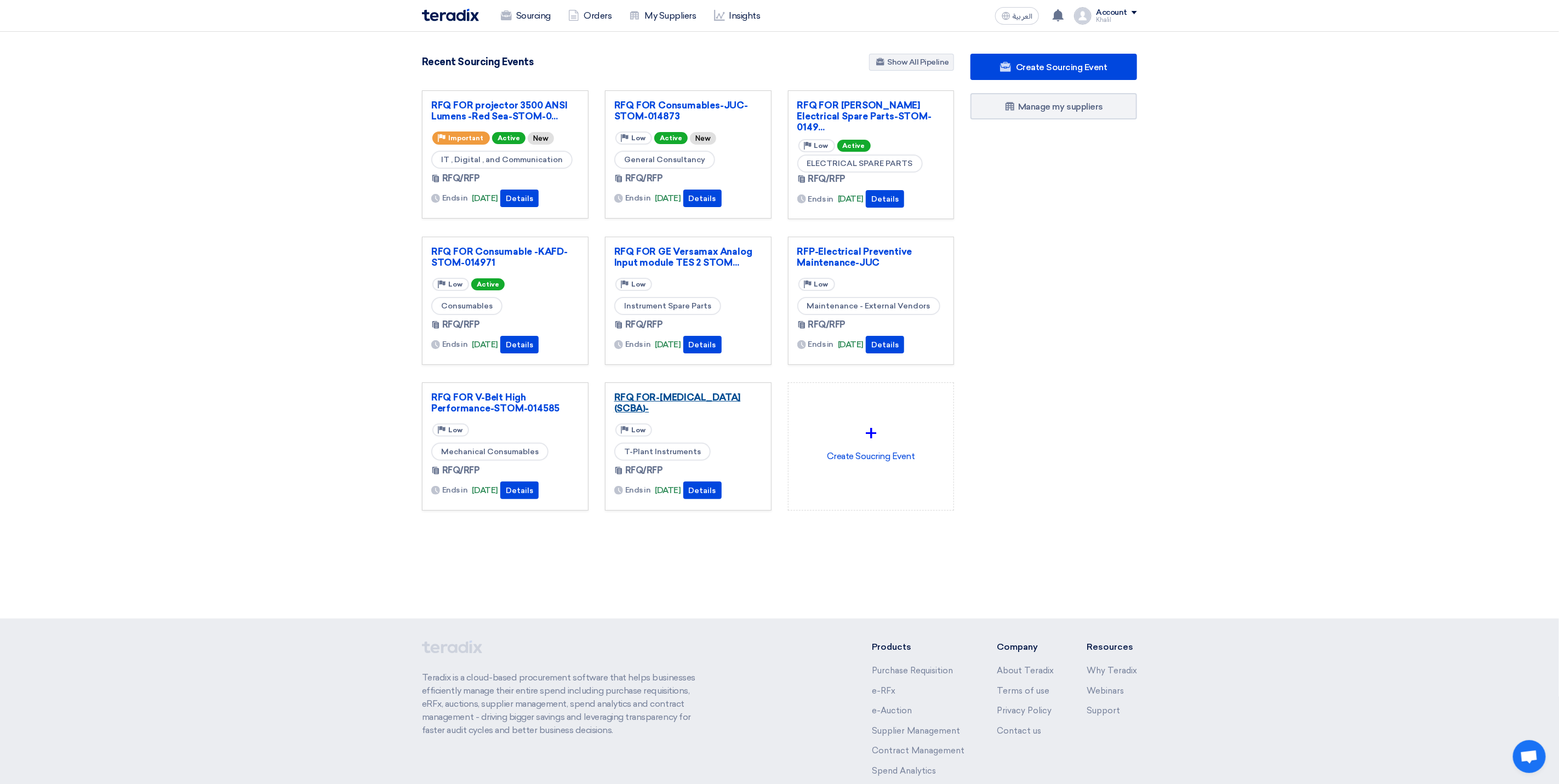
click at [676, 408] on link "RFQ FOR-[MEDICAL_DATA] (SCBA)-" at bounding box center [688, 402] width 148 height 22
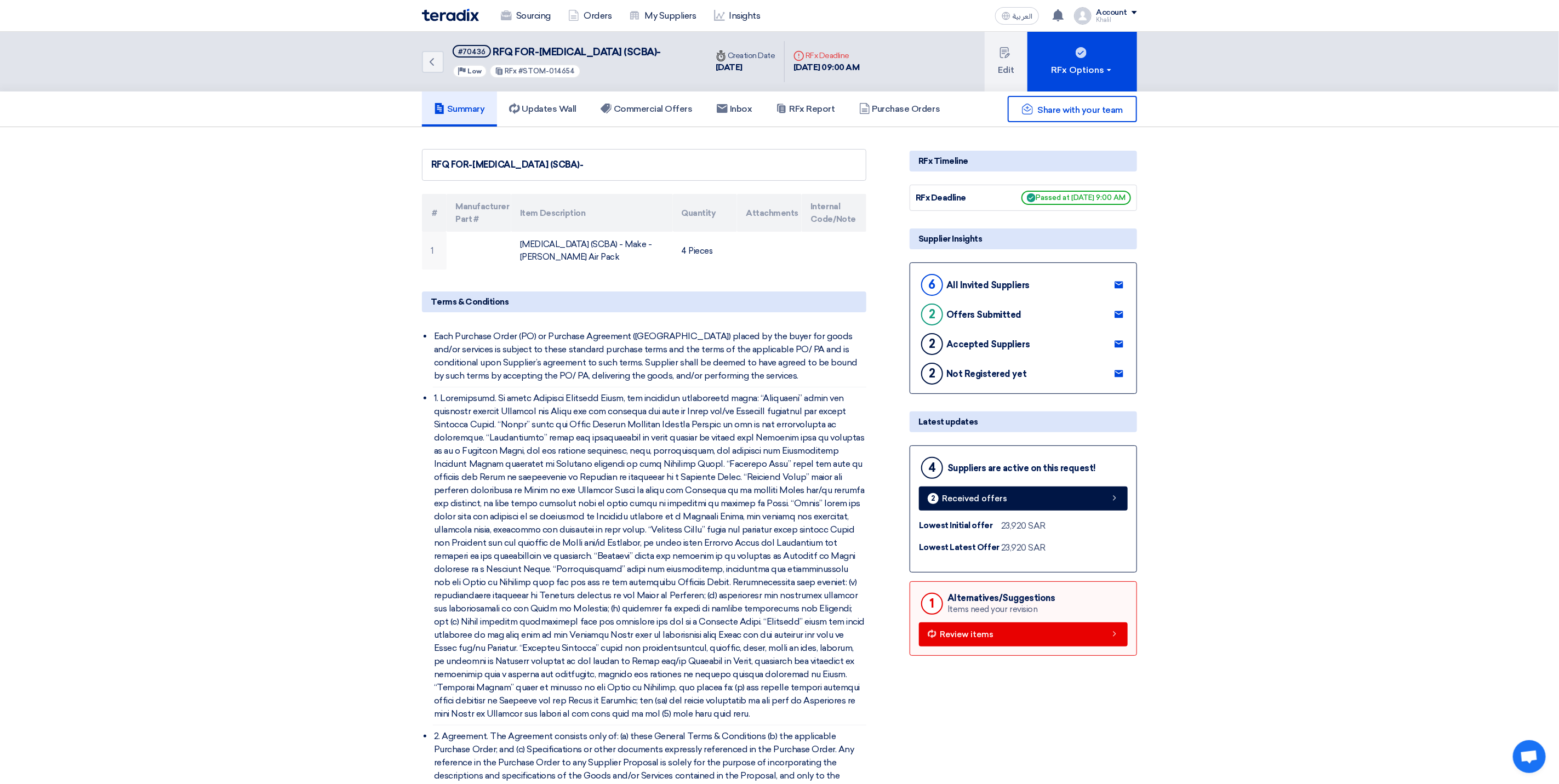
drag, startPoint x: 493, startPoint y: 45, endPoint x: 573, endPoint y: 61, distance: 81.6
click at [573, 59] on h5 "#70436 RFQ FOR-Self Contained Breathing Apparatus (SCBA)-" at bounding box center [557, 52] width 208 height 14
copy span "RFQ FOR-[MEDICAL_DATA] (SCBA)-"
click at [538, 127] on link "Updates Wall 1" at bounding box center [543, 109] width 91 height 35
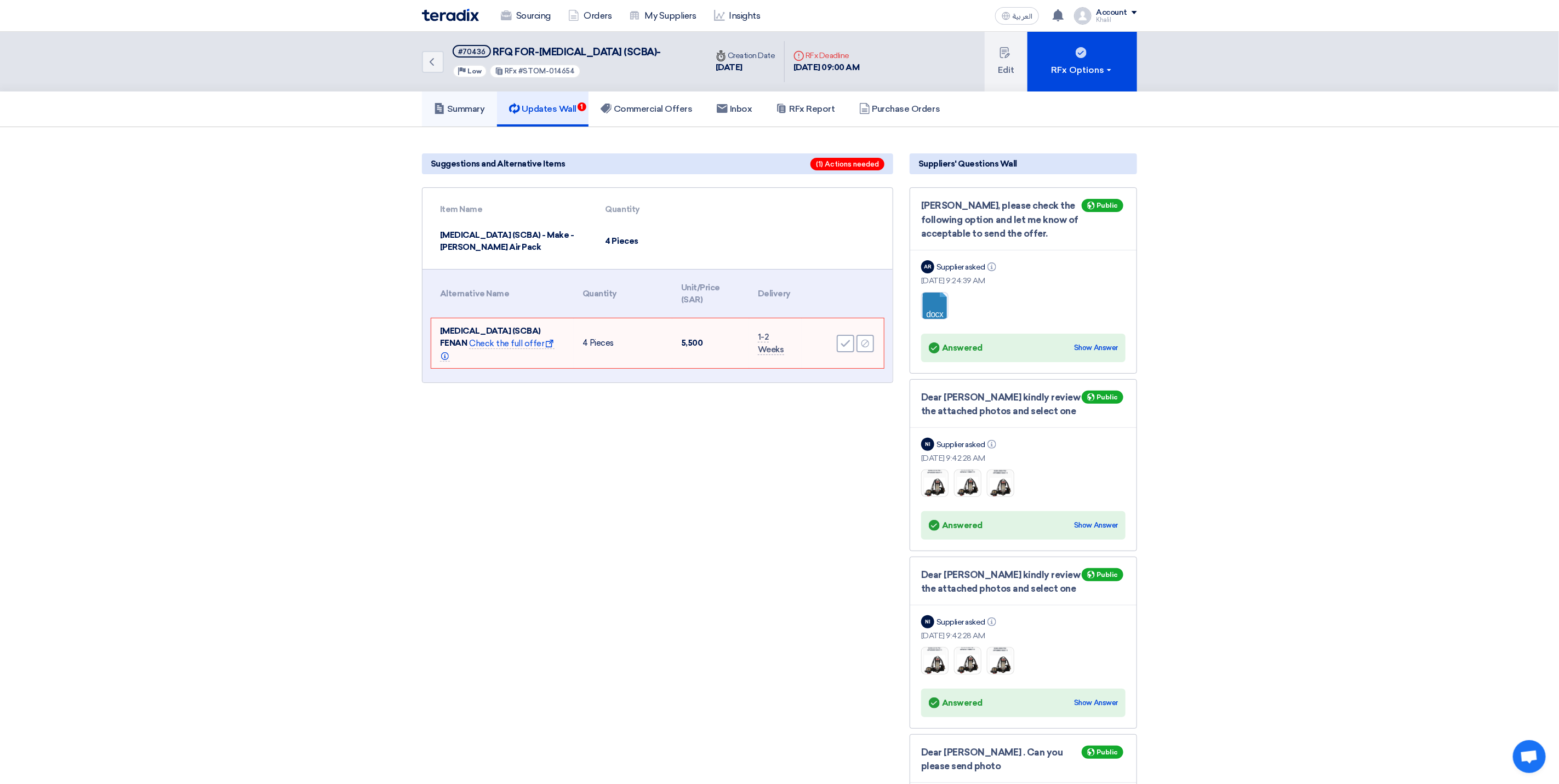
click at [476, 127] on link "Summary" at bounding box center [459, 109] width 75 height 35
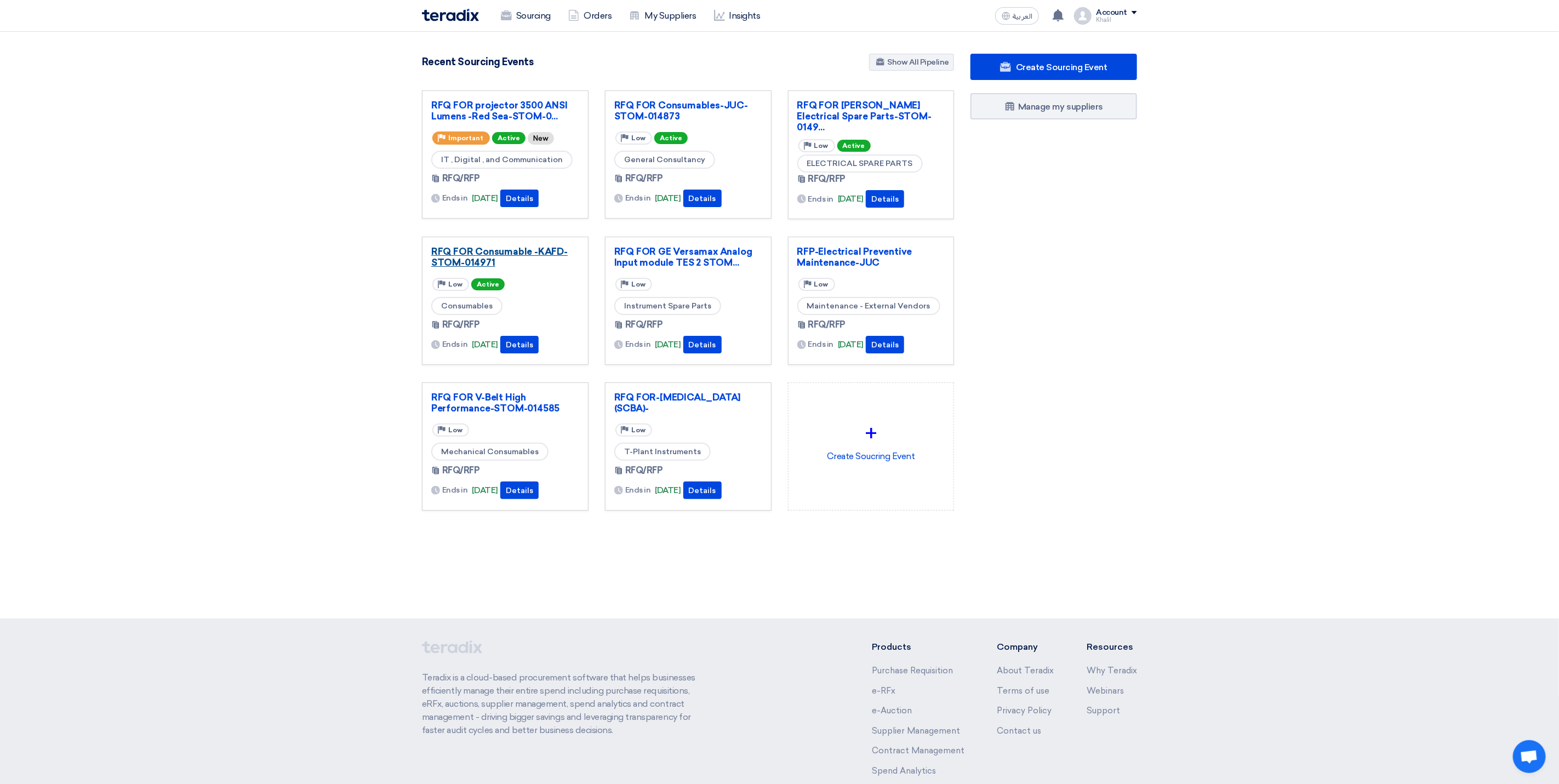
click at [536, 255] on link "RFQ FOR Consumable -KAFD-STOM-014971" at bounding box center [505, 257] width 148 height 22
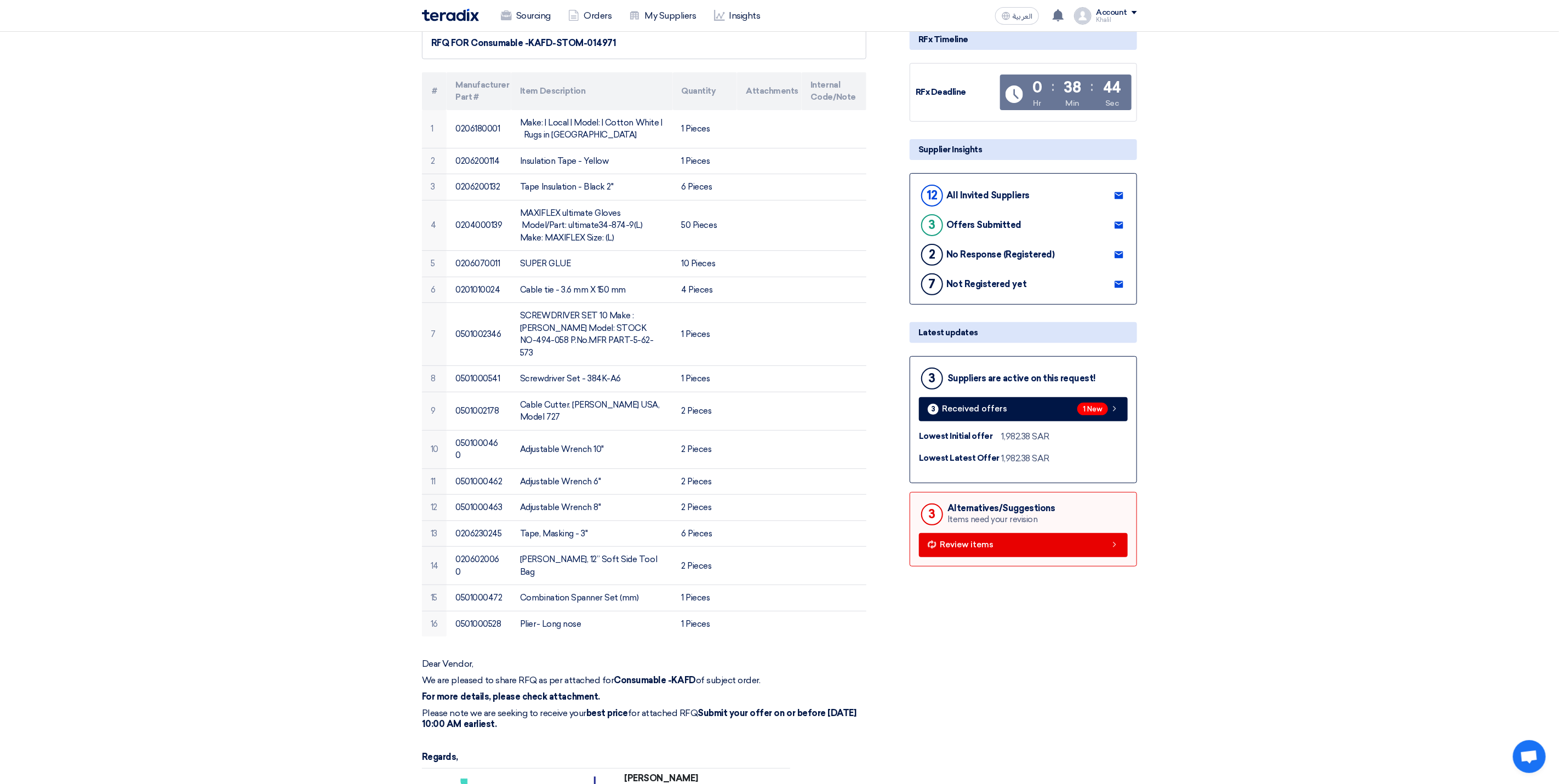
scroll to position [82, 0]
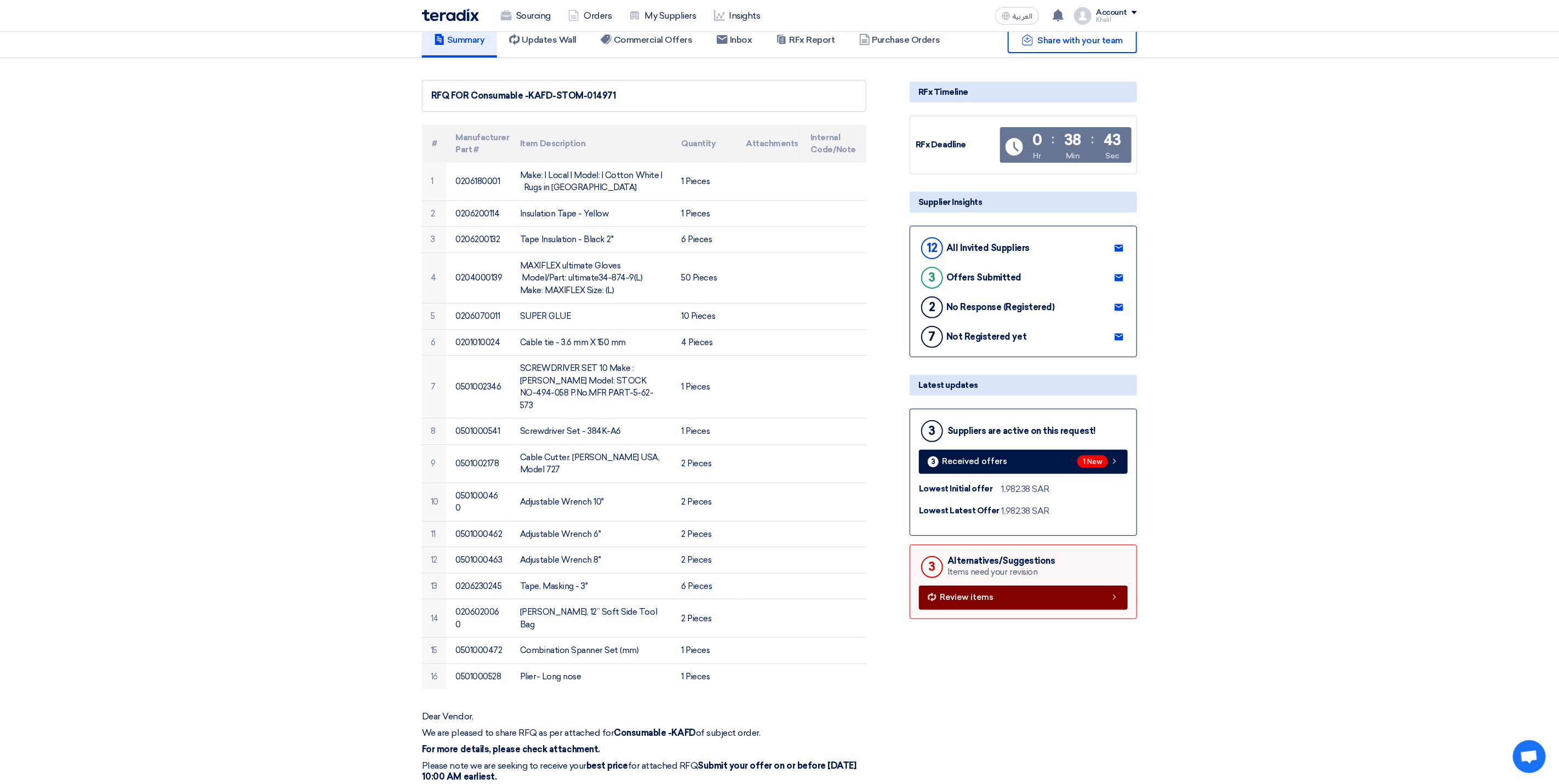
click at [995, 586] on link "Review items" at bounding box center [1024, 598] width 209 height 24
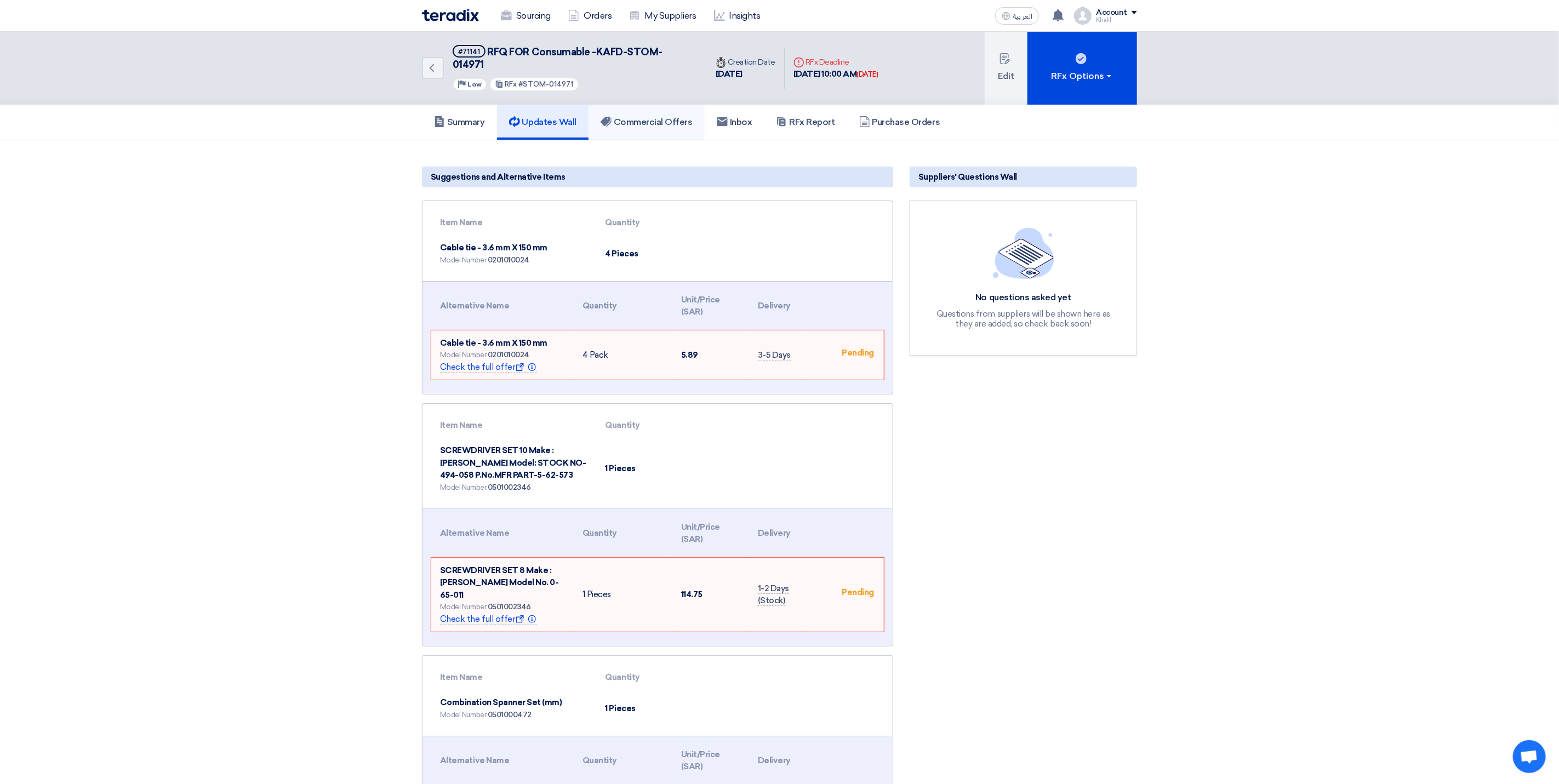
click at [641, 117] on h5 "Commercial Offers" at bounding box center [646, 122] width 92 height 11
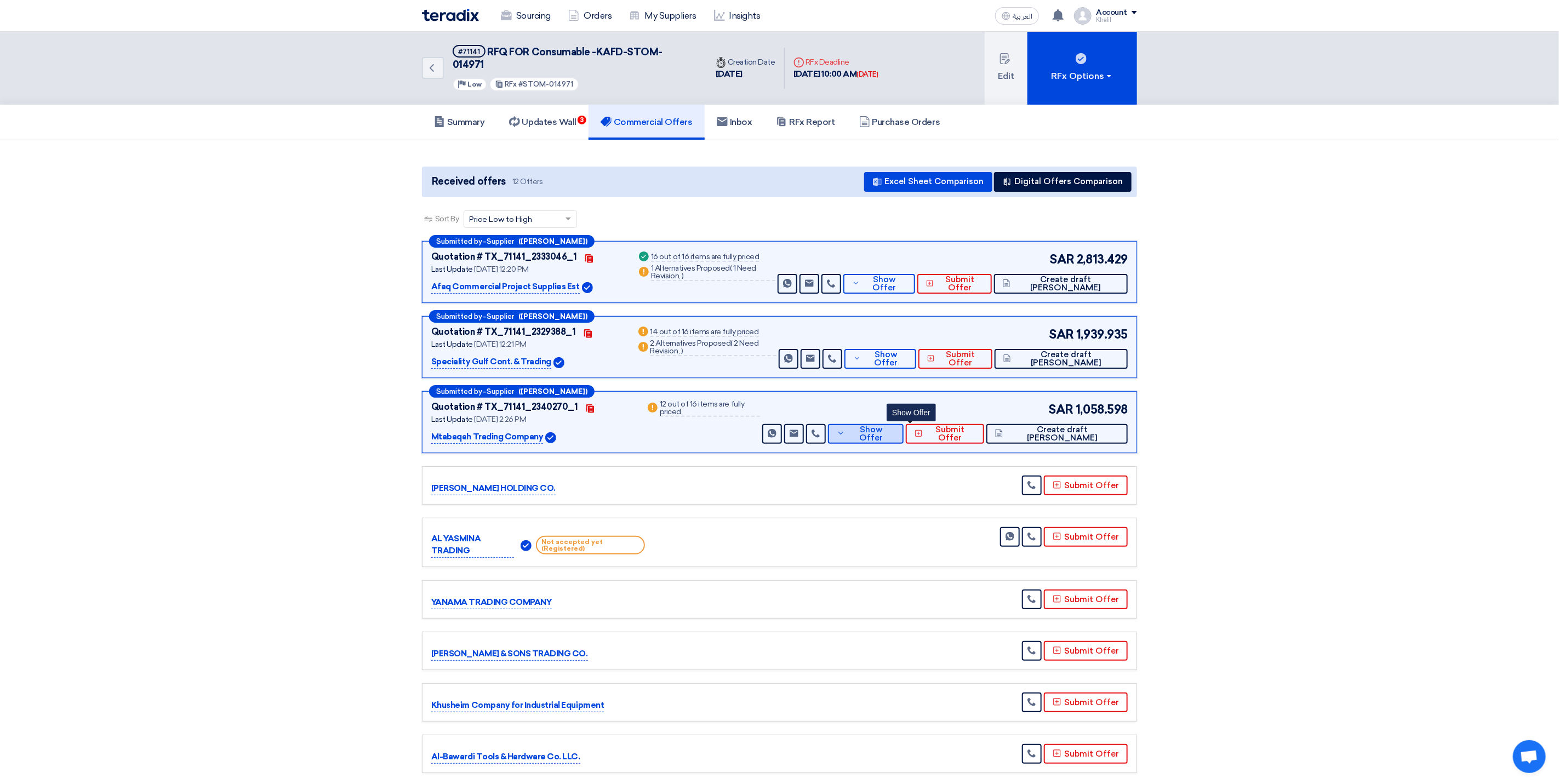
click at [895, 426] on span "Show Offer" at bounding box center [871, 434] width 47 height 16
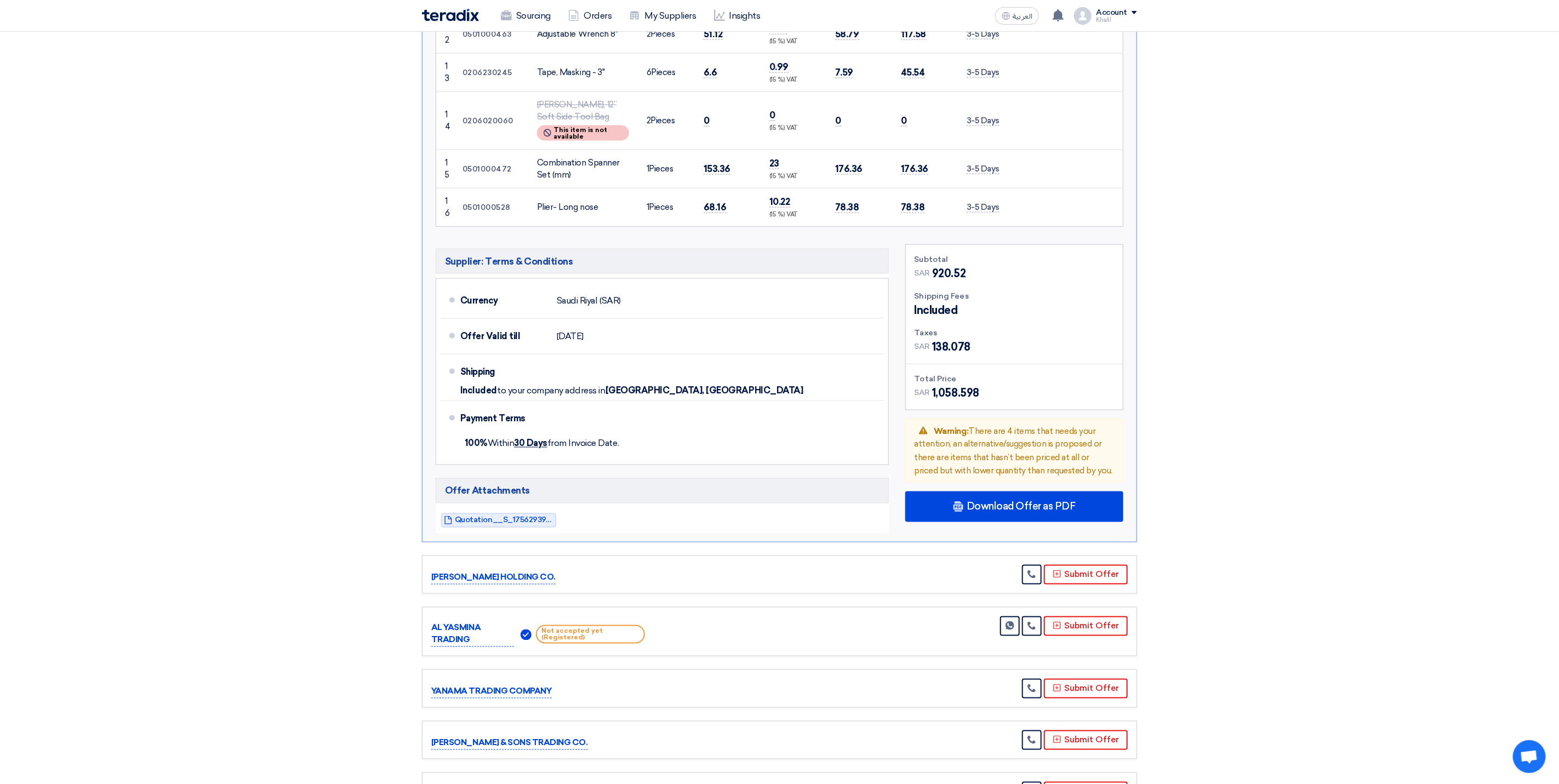
scroll to position [1151, 0]
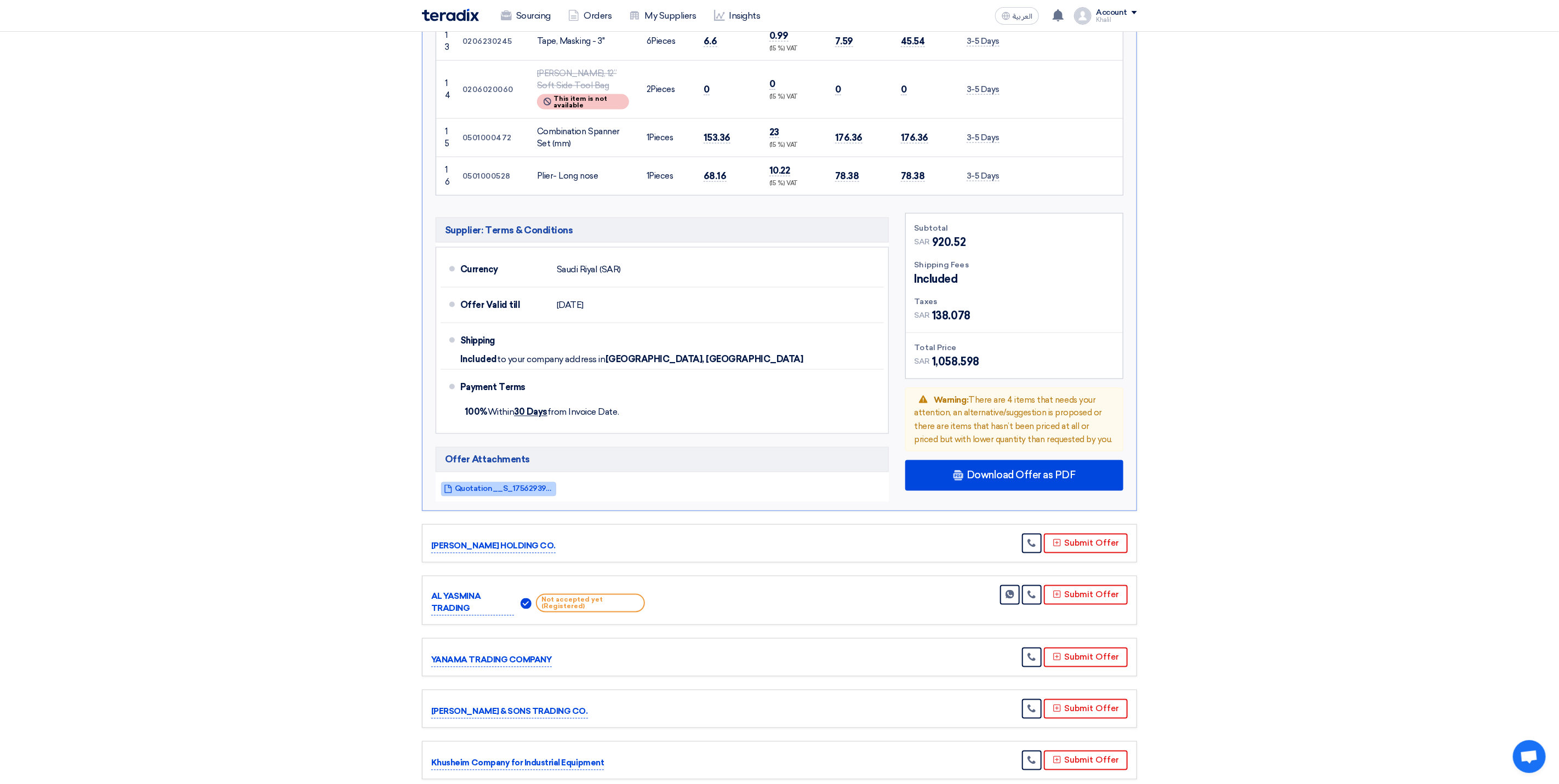
click at [503, 485] on span "Quotation__S_1756293946922.pdf" at bounding box center [504, 489] width 99 height 8
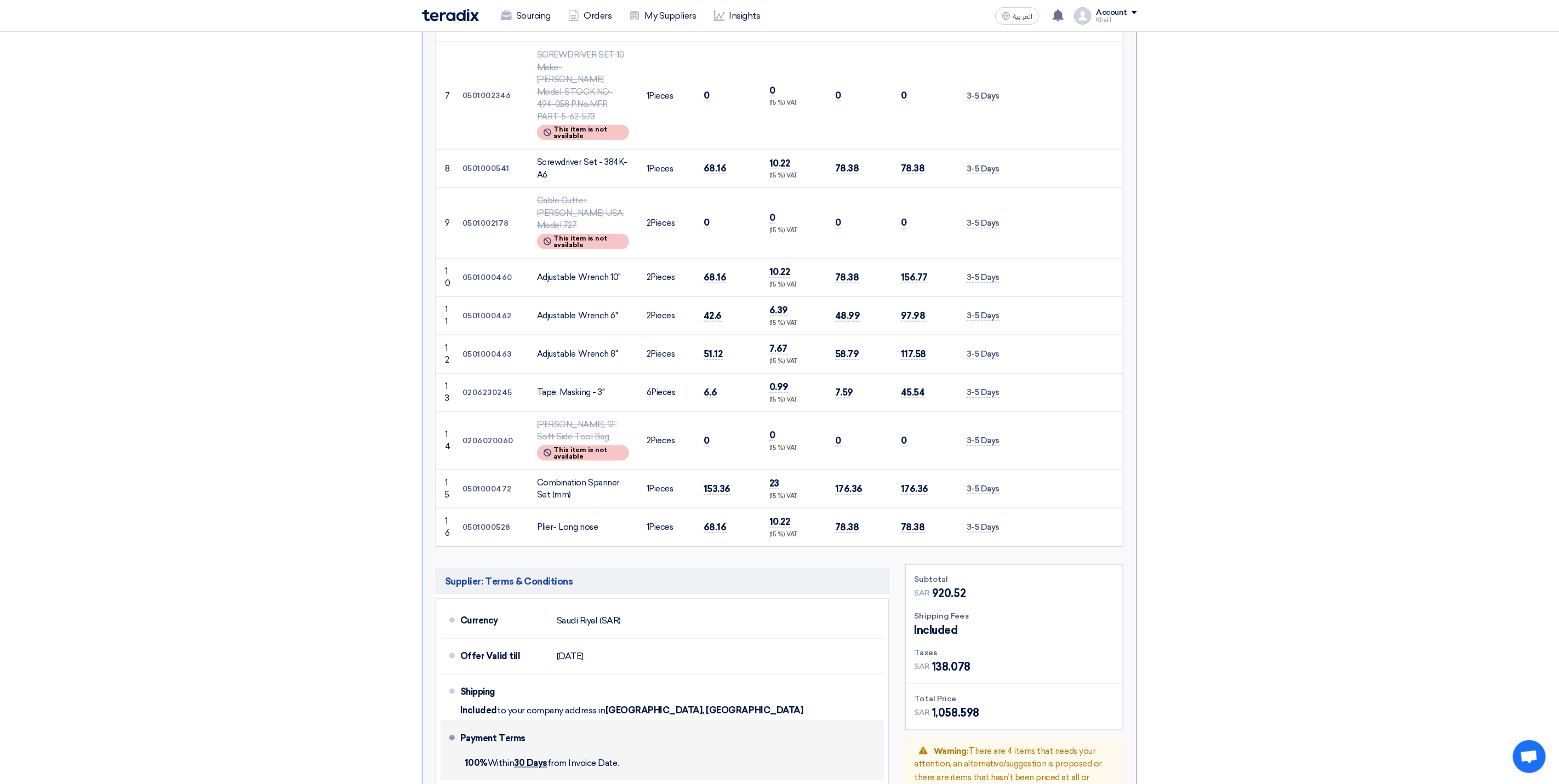
scroll to position [1233, 0]
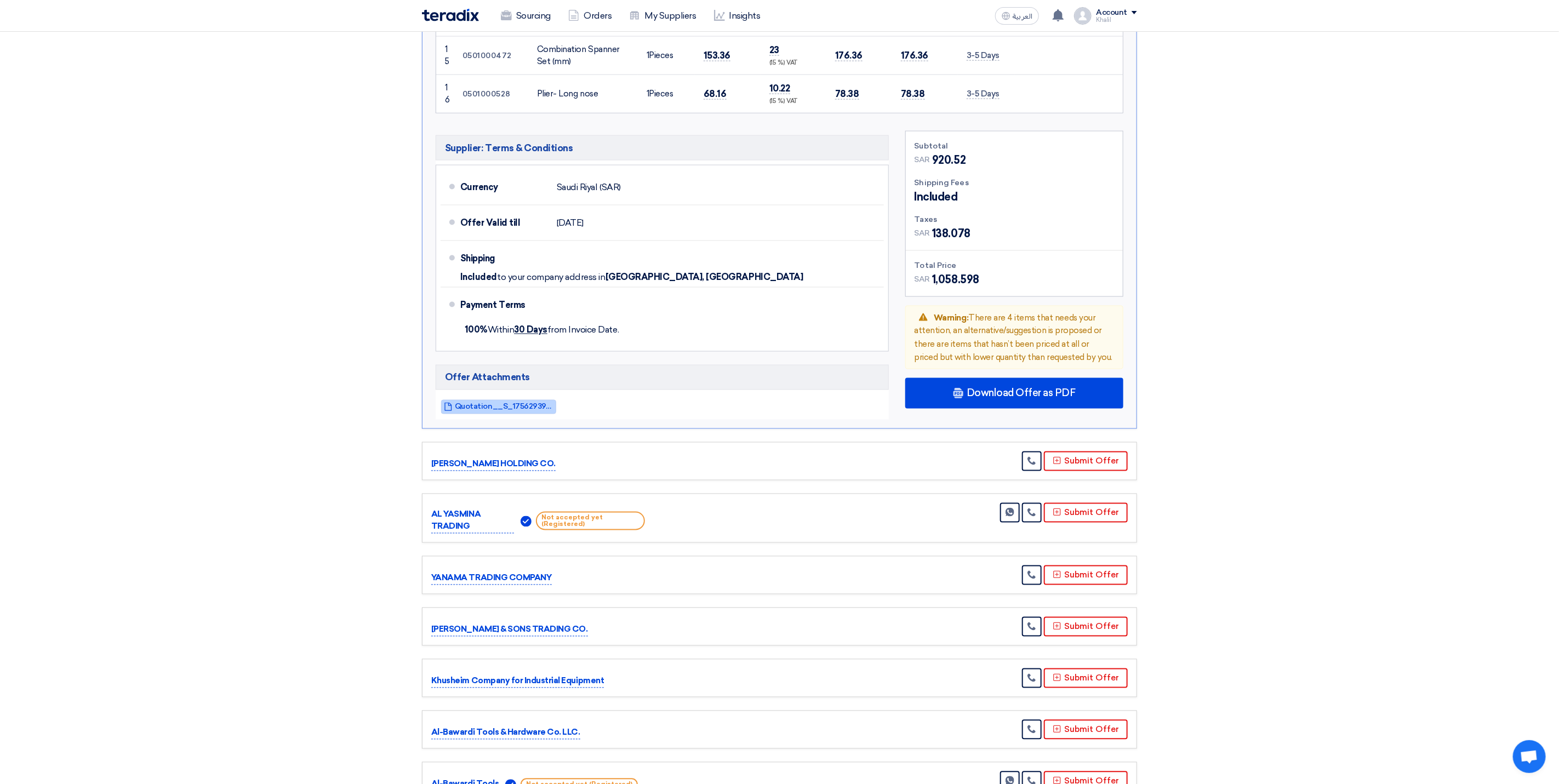
click at [522, 403] on span "Quotation__S_1756293946922.pdf" at bounding box center [504, 407] width 99 height 8
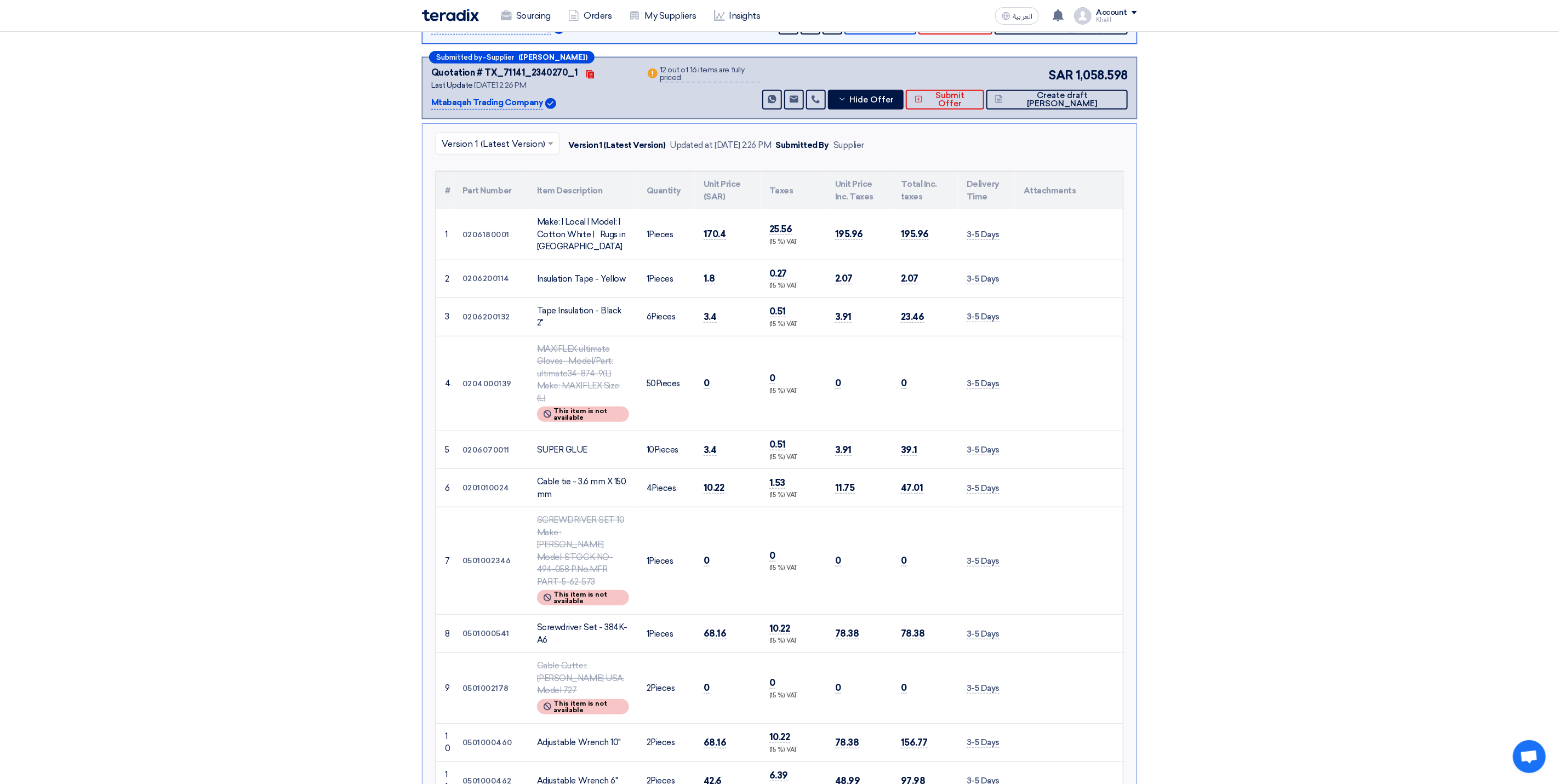
scroll to position [164, 0]
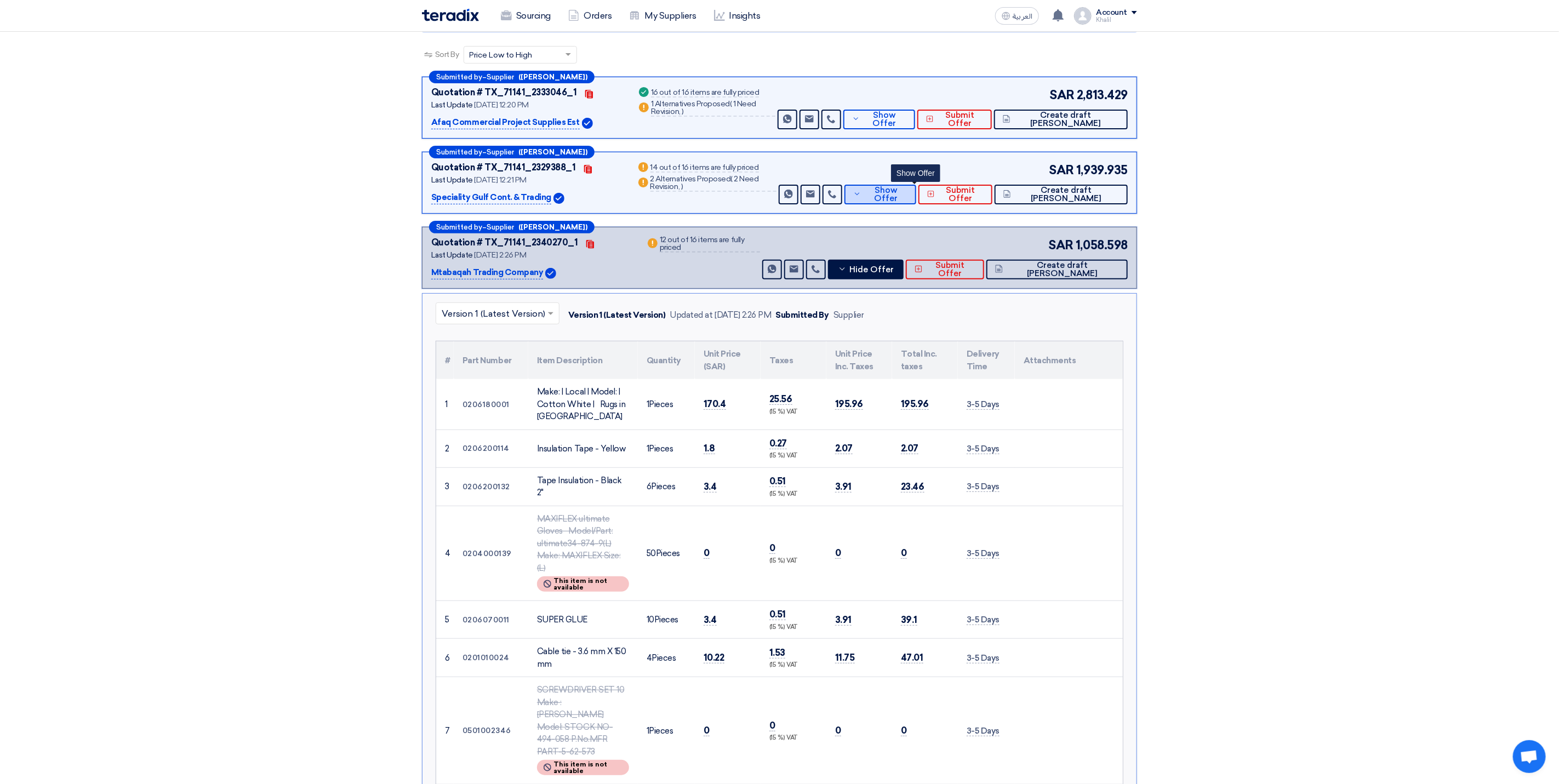
click at [890, 189] on button "Show Offer" at bounding box center [880, 195] width 72 height 20
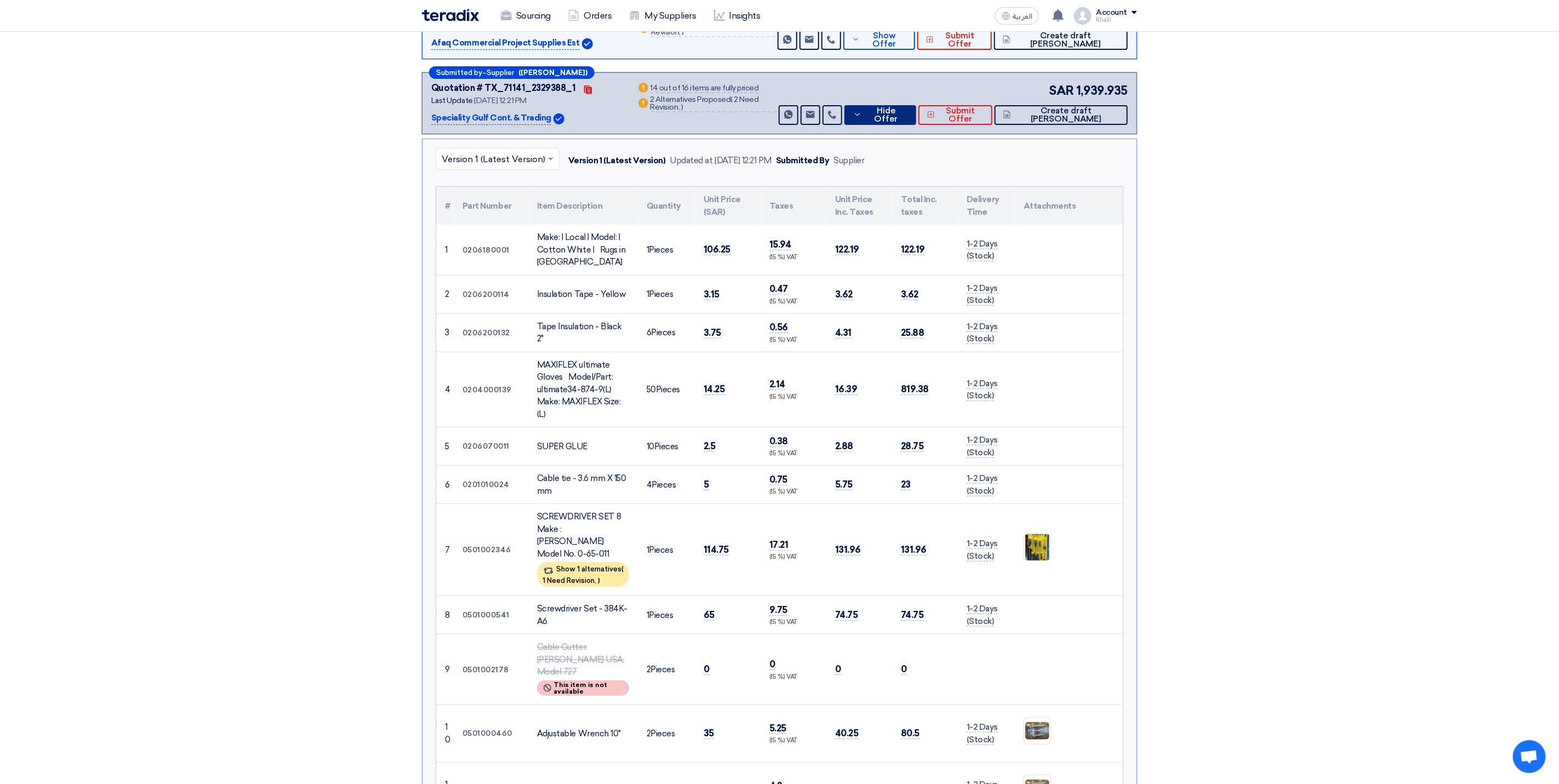
scroll to position [247, 0]
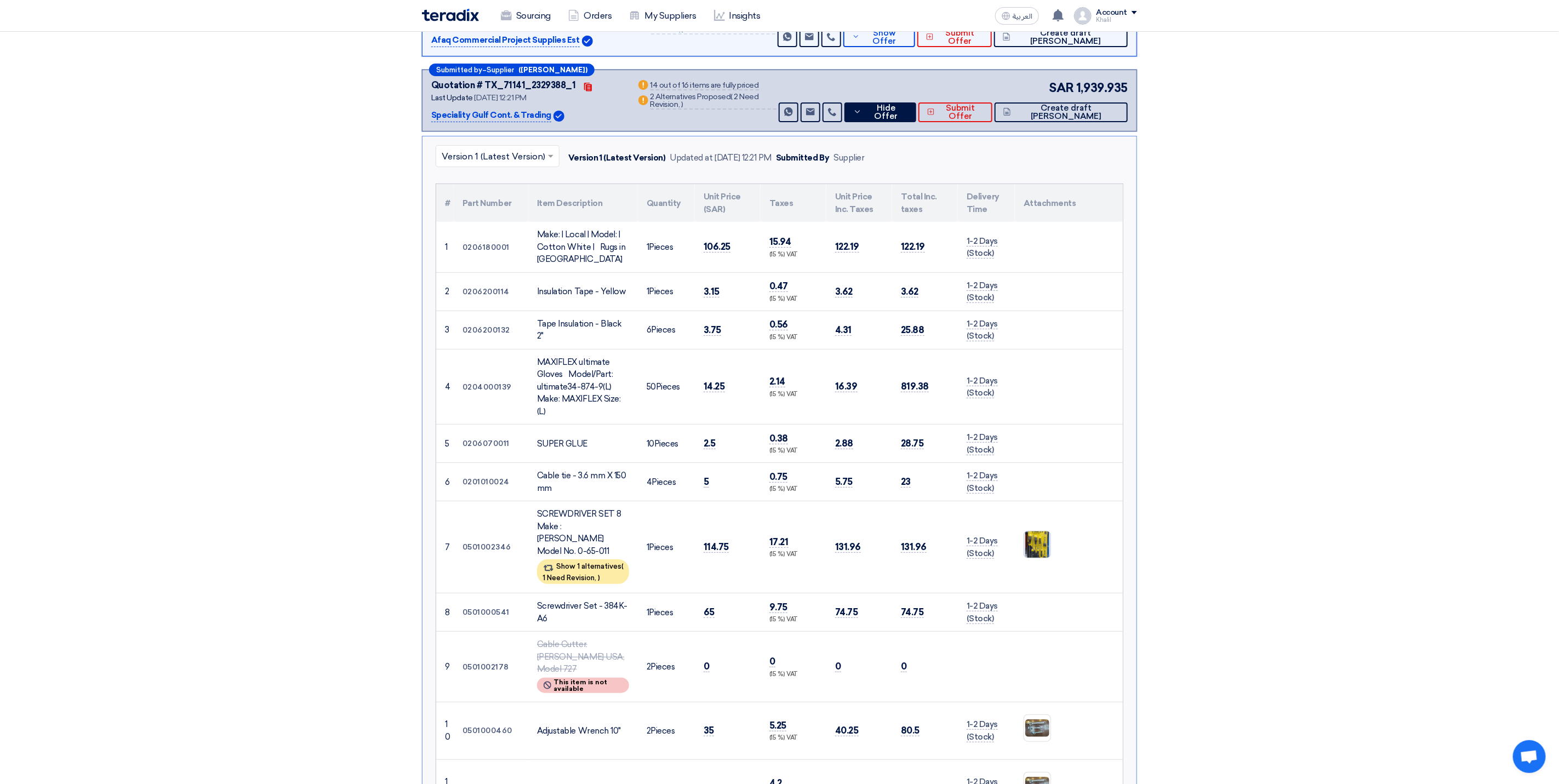
click at [1048, 525] on img at bounding box center [1037, 544] width 26 height 38
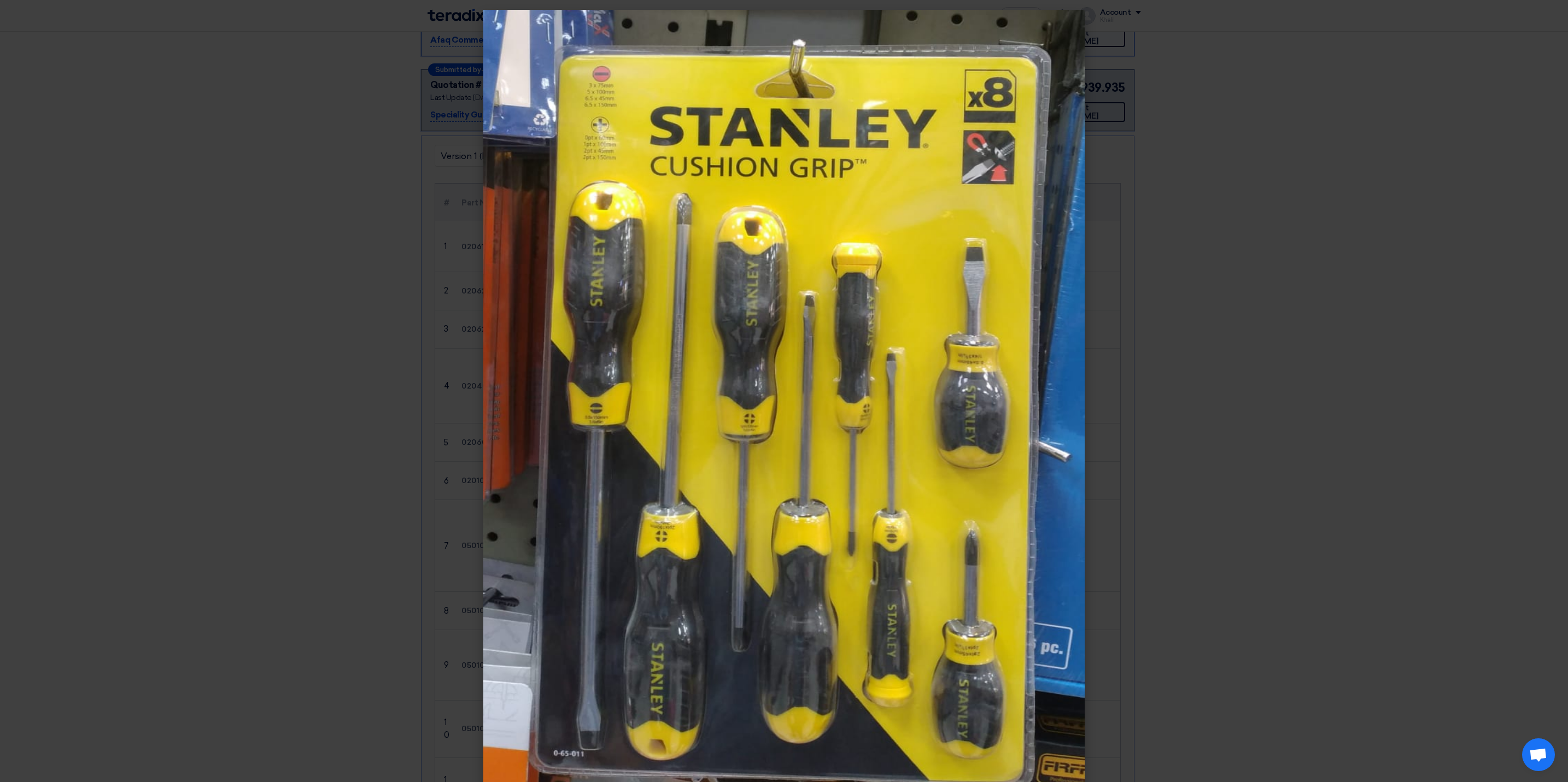
click at [1273, 503] on modal-container at bounding box center [784, 391] width 1568 height 782
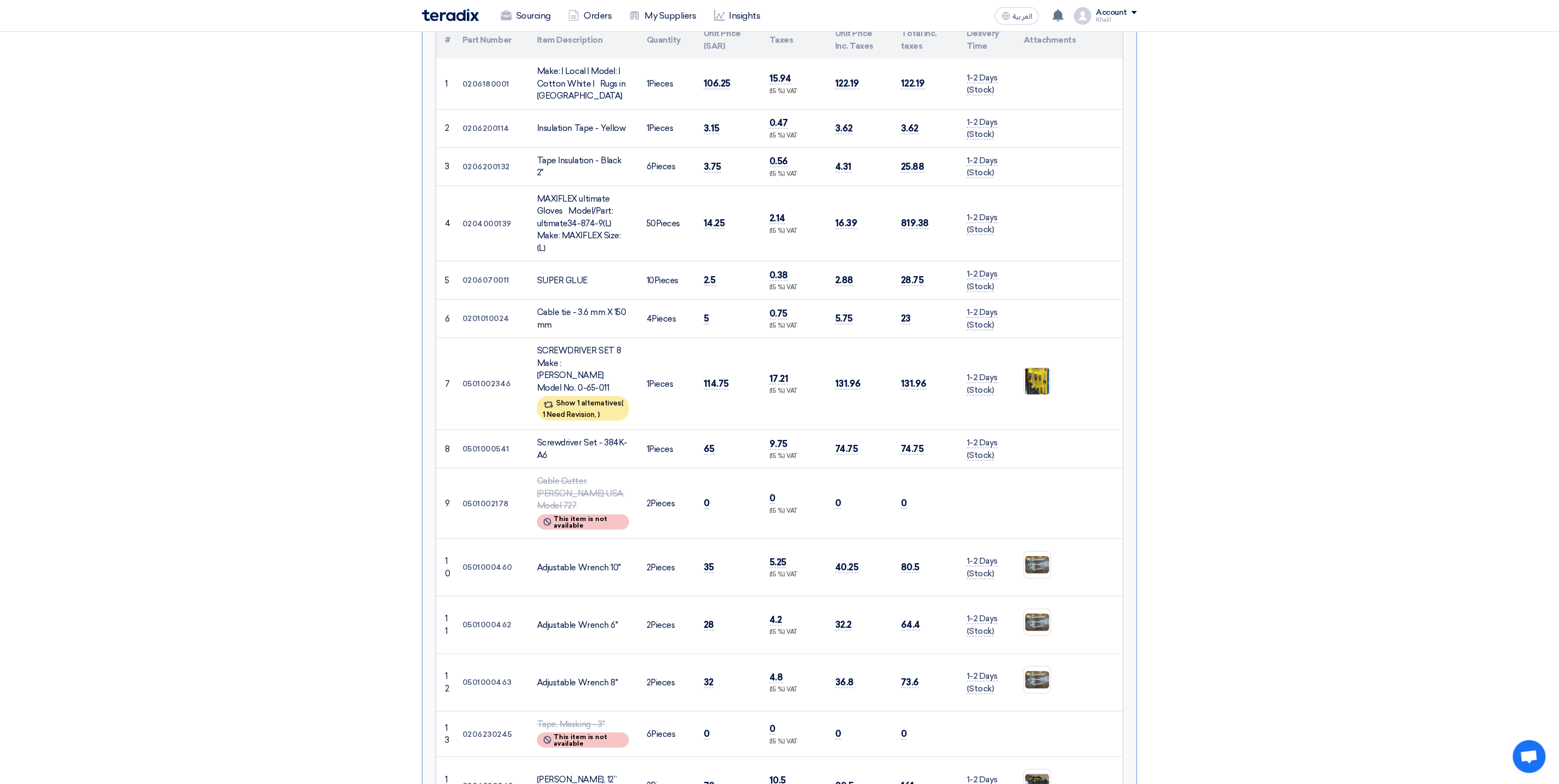
scroll to position [411, 0]
click at [1035, 554] on img at bounding box center [1037, 564] width 26 height 20
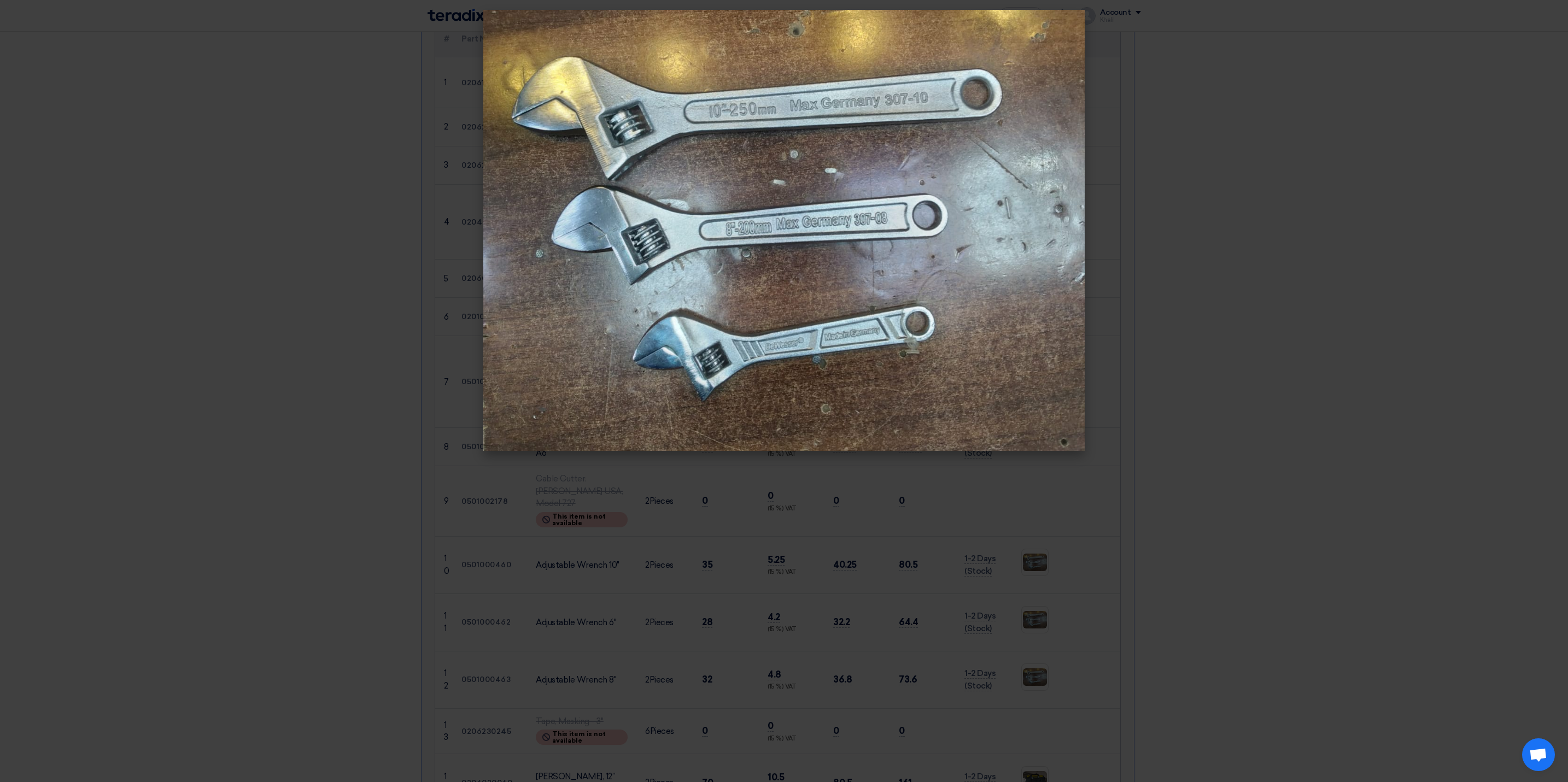
click at [1257, 491] on modal-container at bounding box center [784, 391] width 1568 height 782
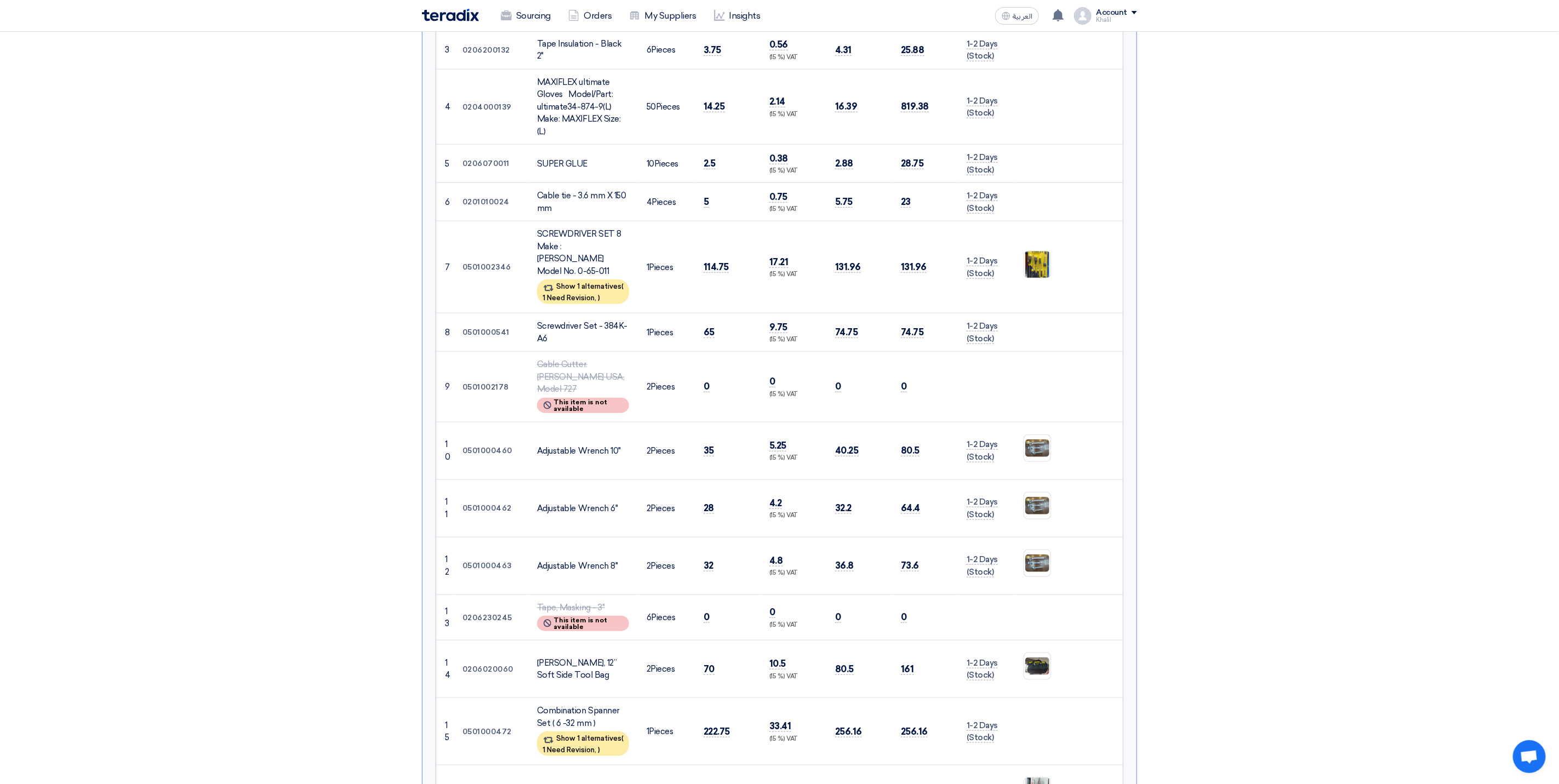
scroll to position [658, 0]
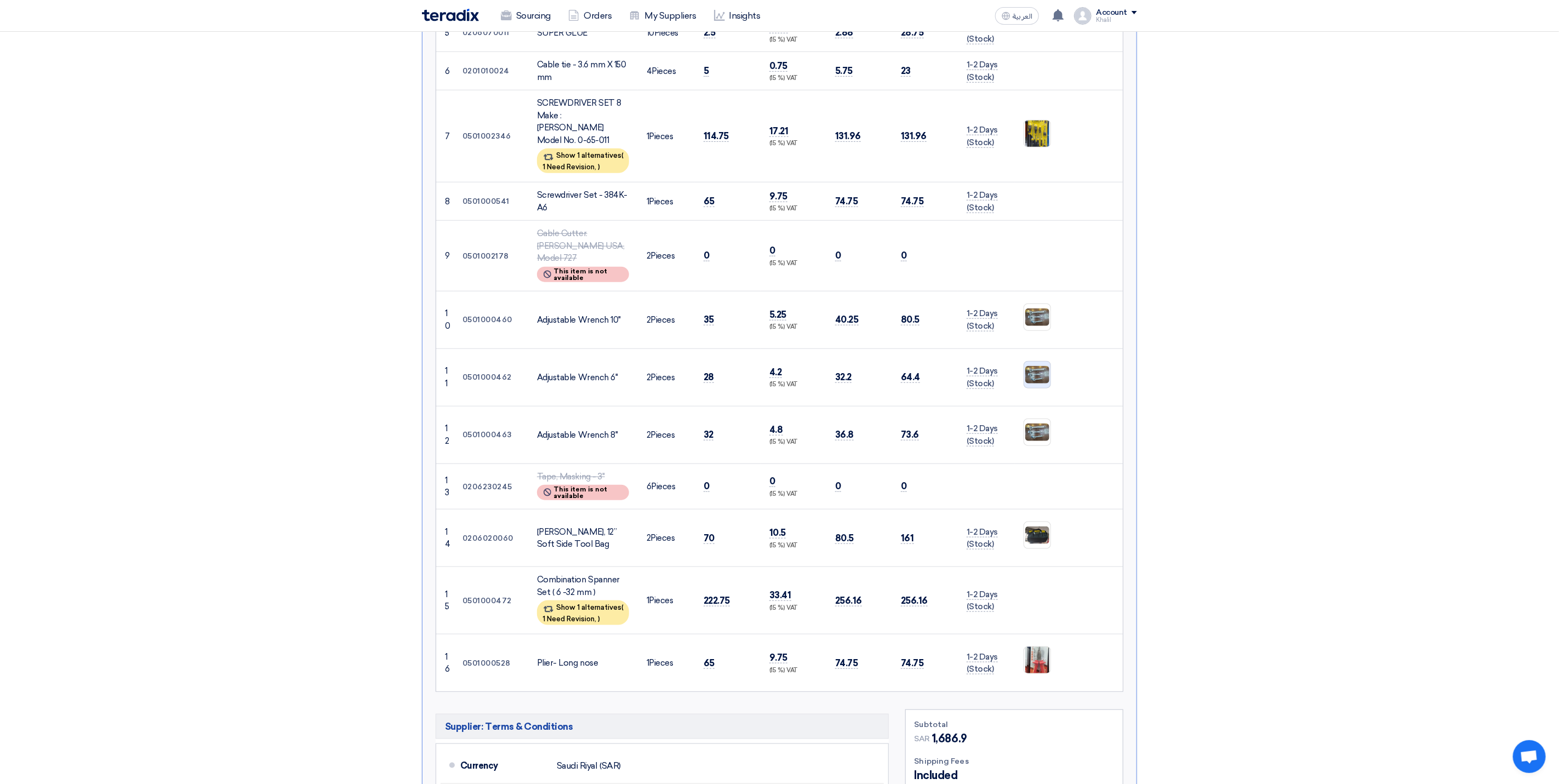
click at [1034, 365] on img at bounding box center [1037, 375] width 26 height 20
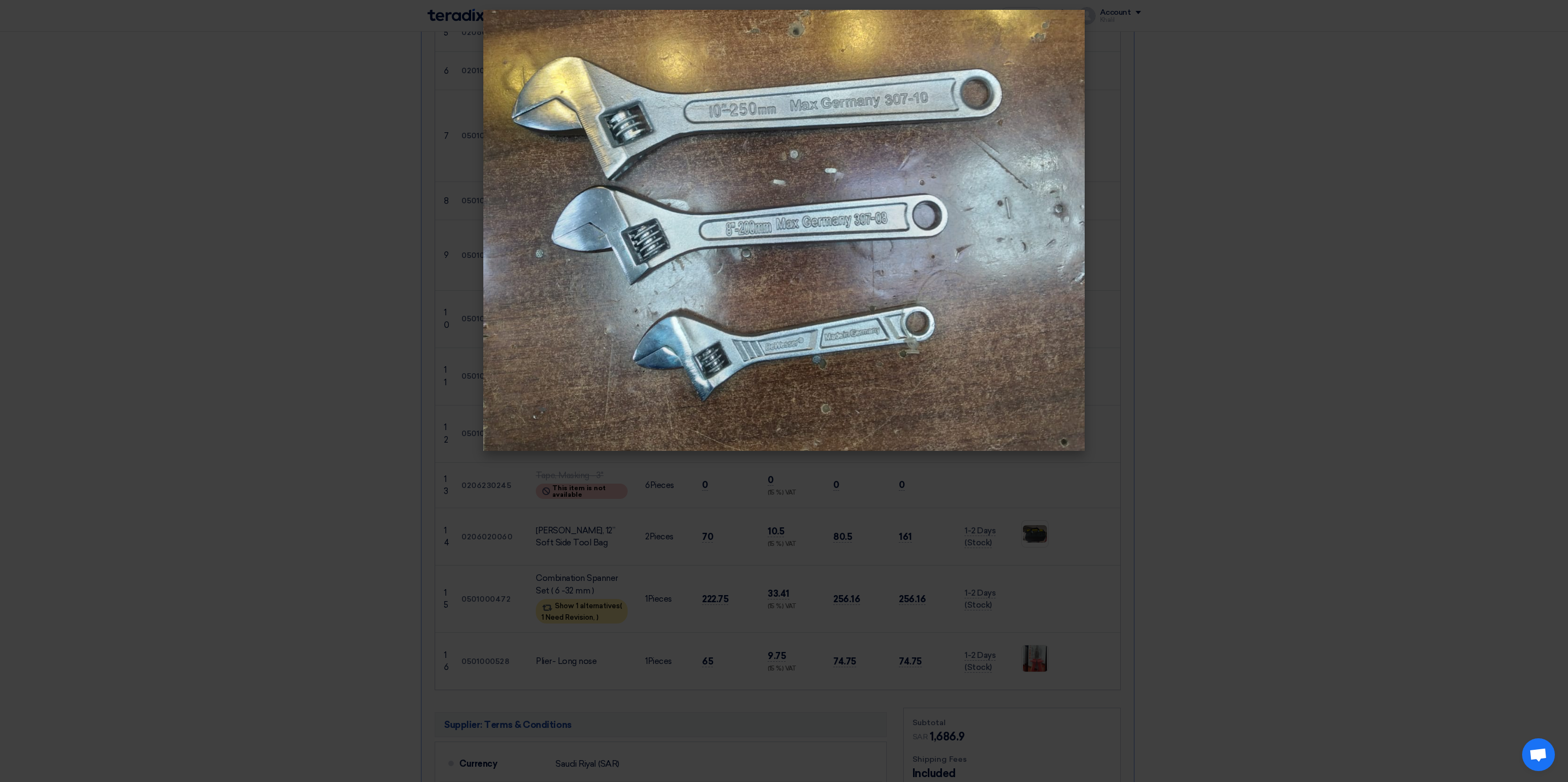
click at [1265, 421] on modal-container at bounding box center [784, 391] width 1568 height 782
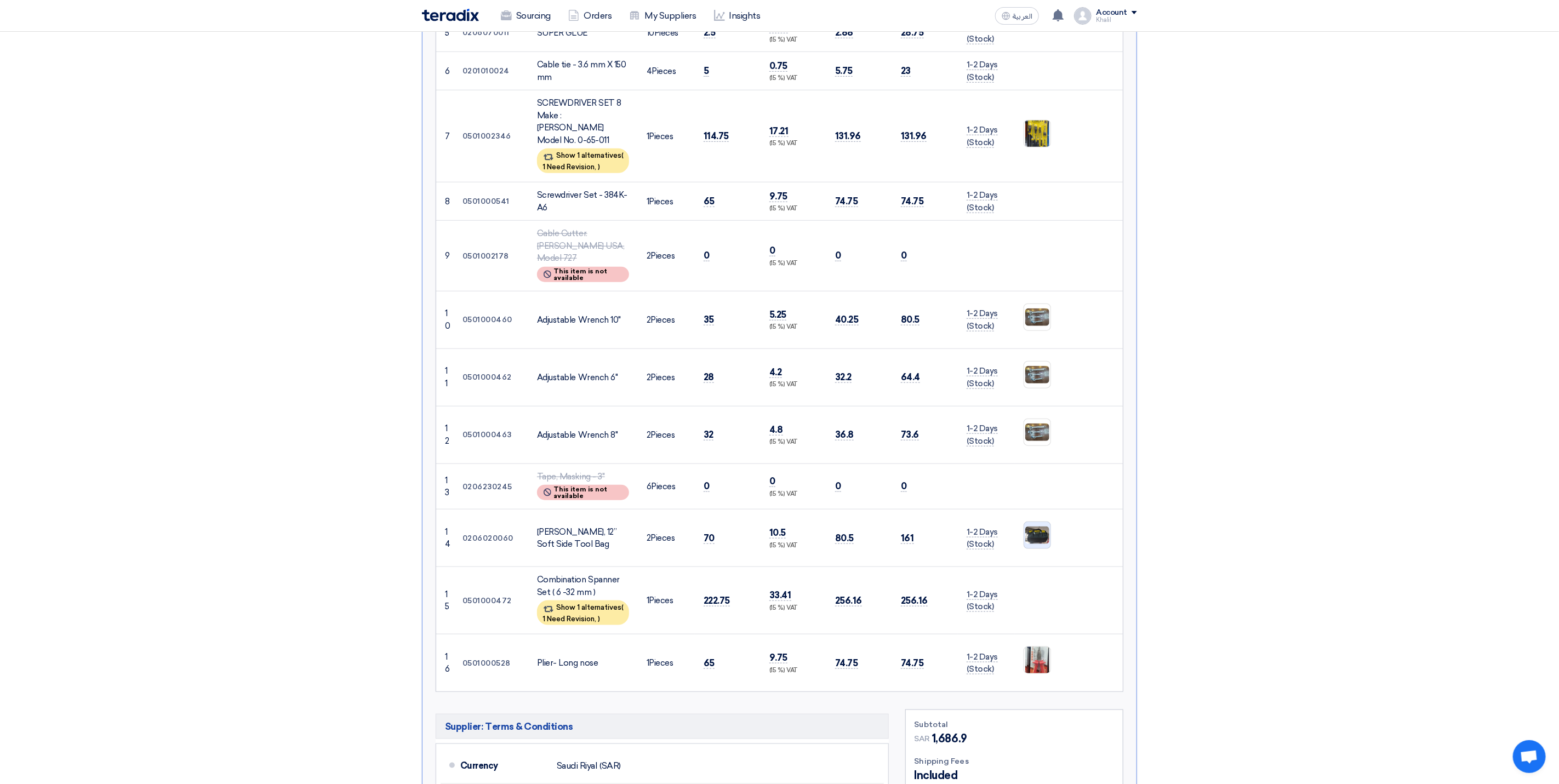
click at [1033, 525] on img at bounding box center [1037, 535] width 26 height 20
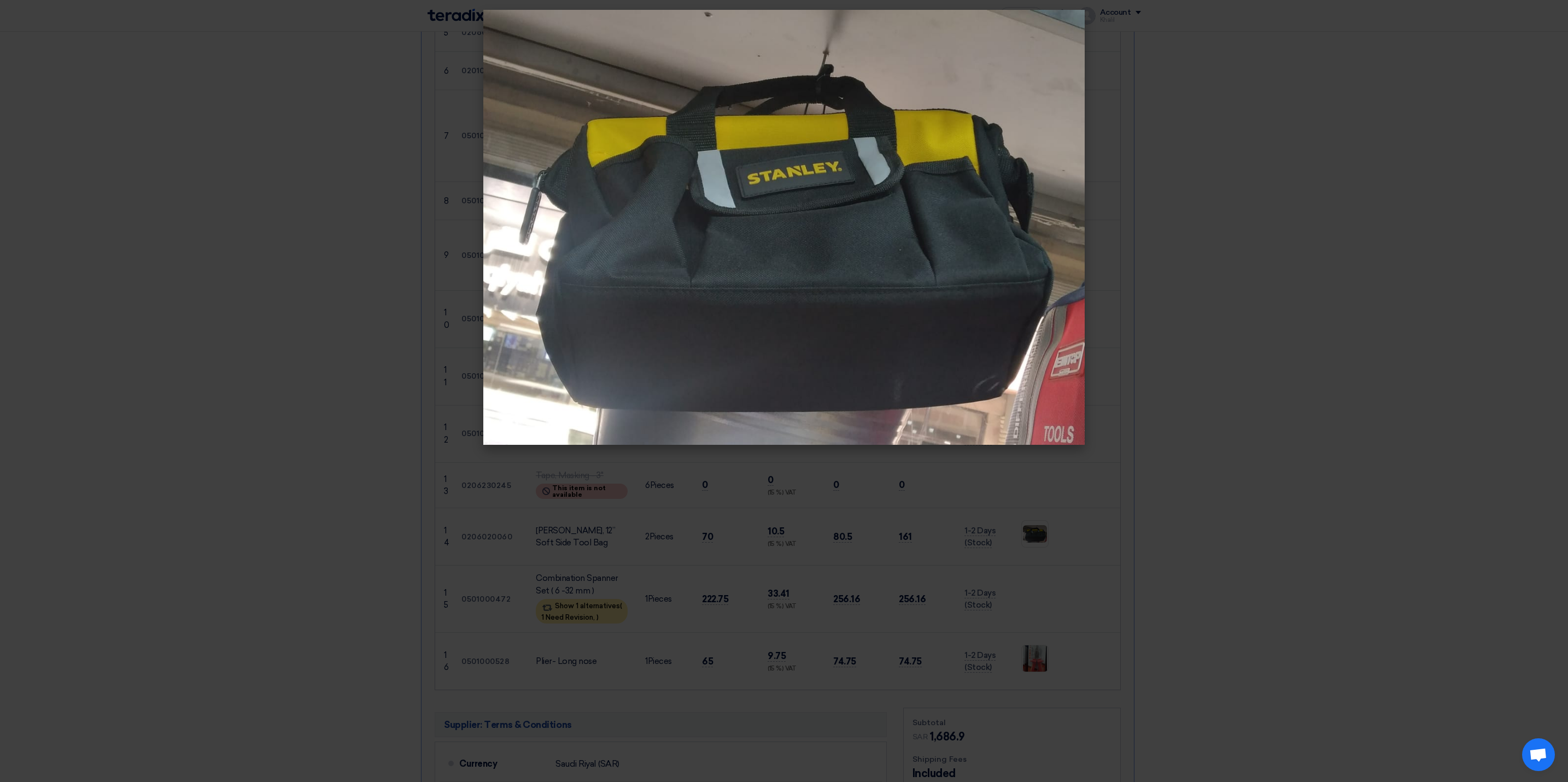
click at [1241, 510] on modal-container at bounding box center [784, 391] width 1568 height 782
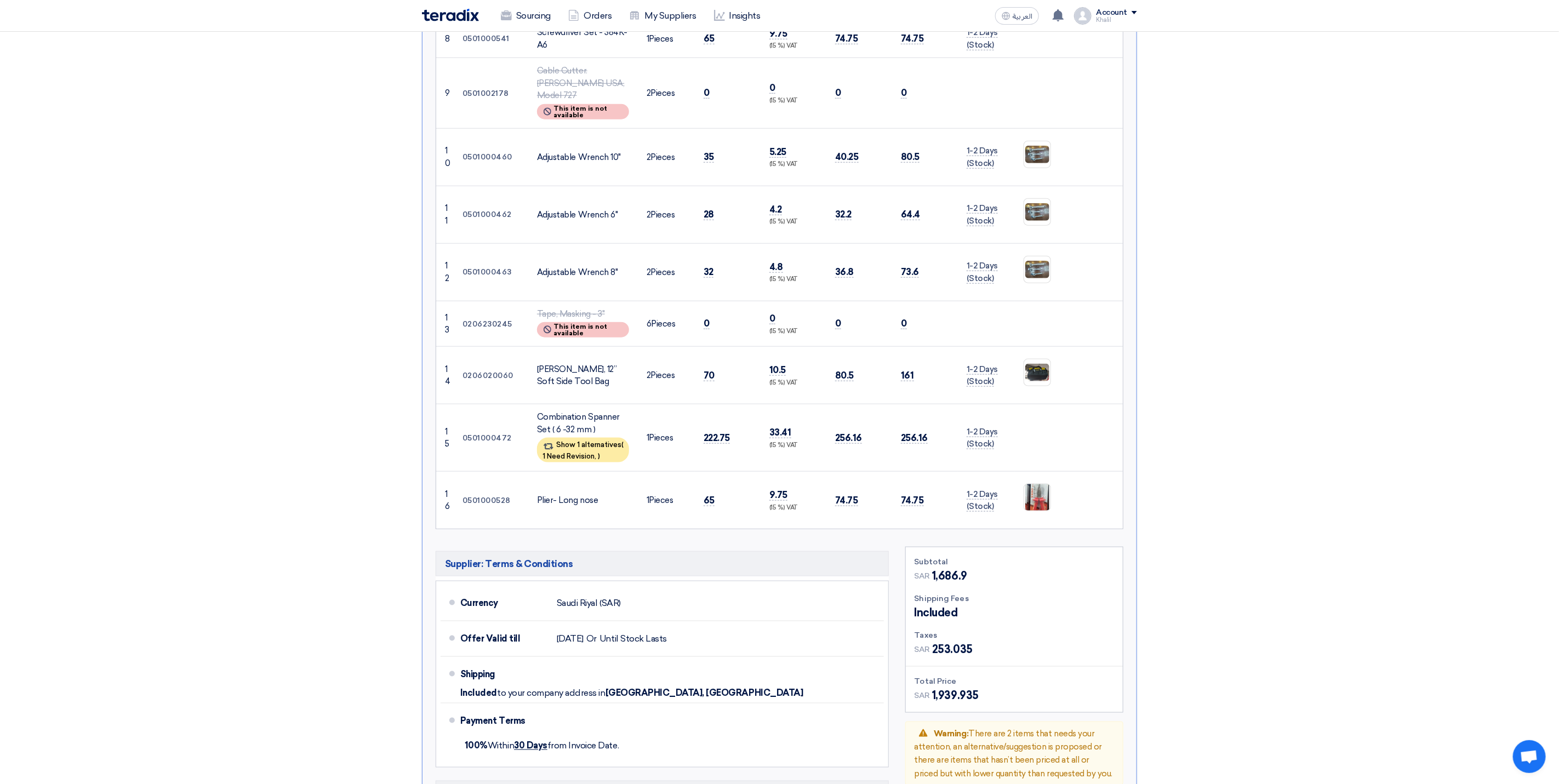
scroll to position [822, 0]
click at [1029, 467] on img at bounding box center [1037, 496] width 26 height 57
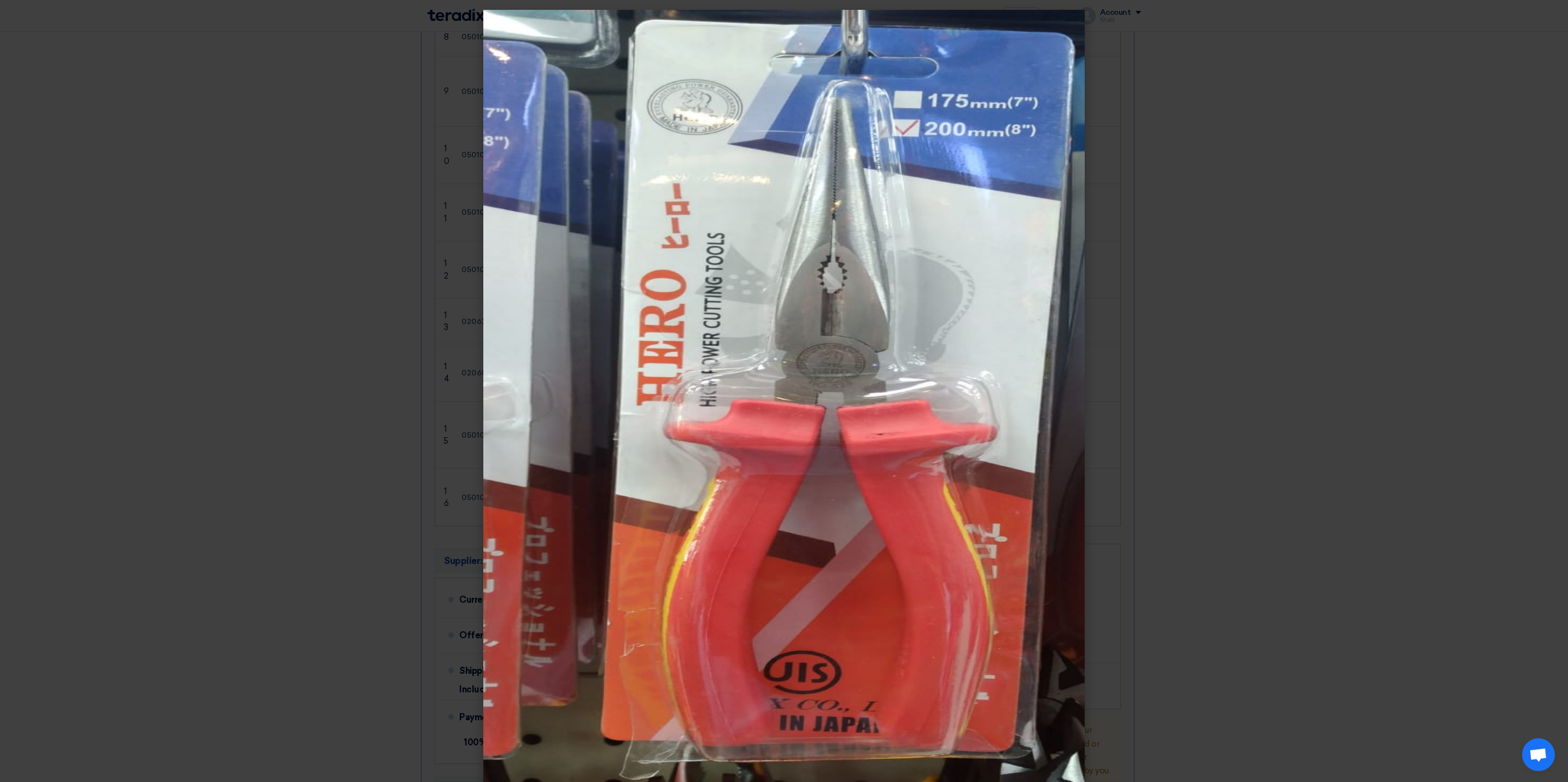
click at [1243, 505] on modal-container at bounding box center [784, 391] width 1568 height 782
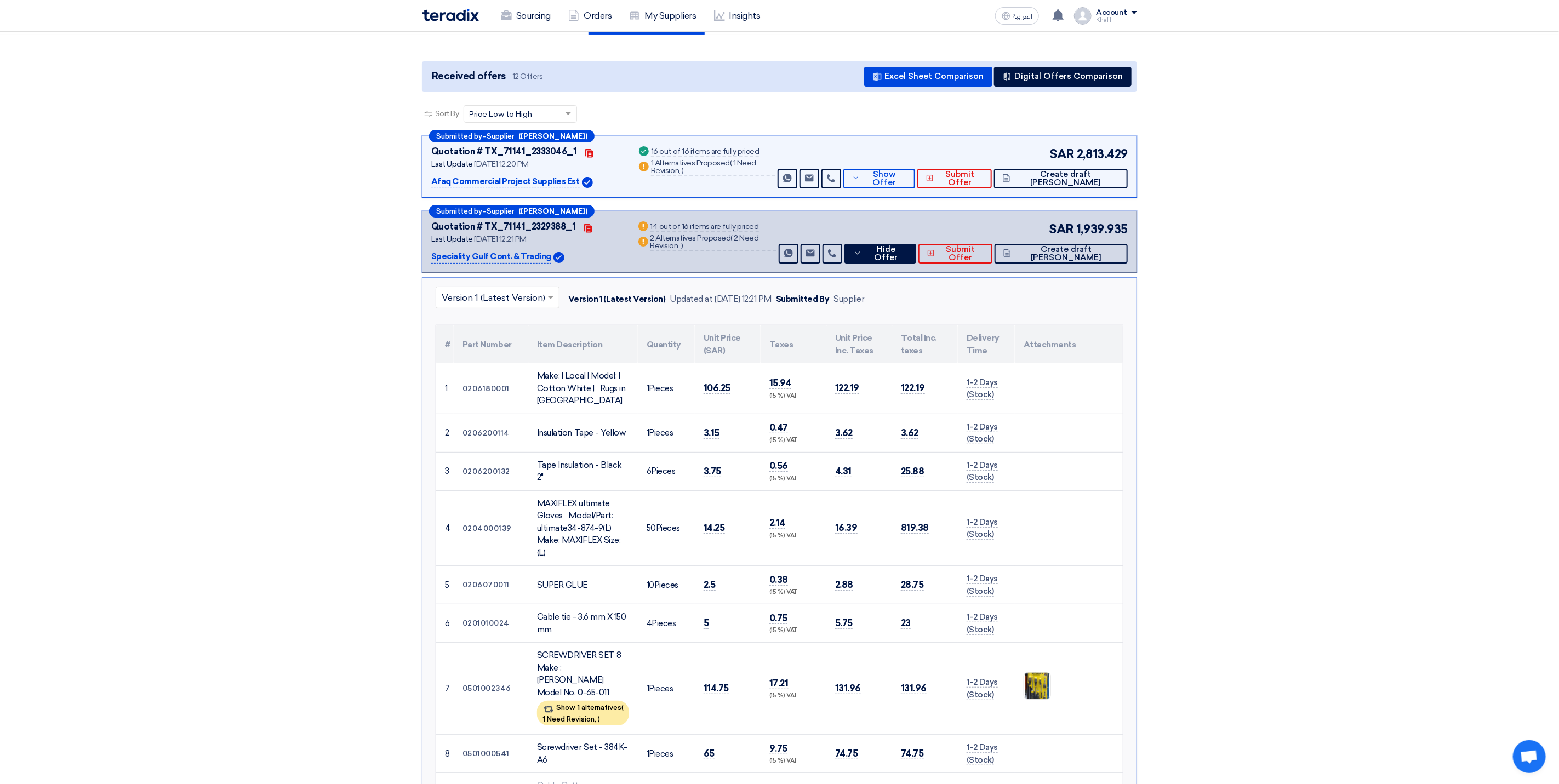
scroll to position [0, 0]
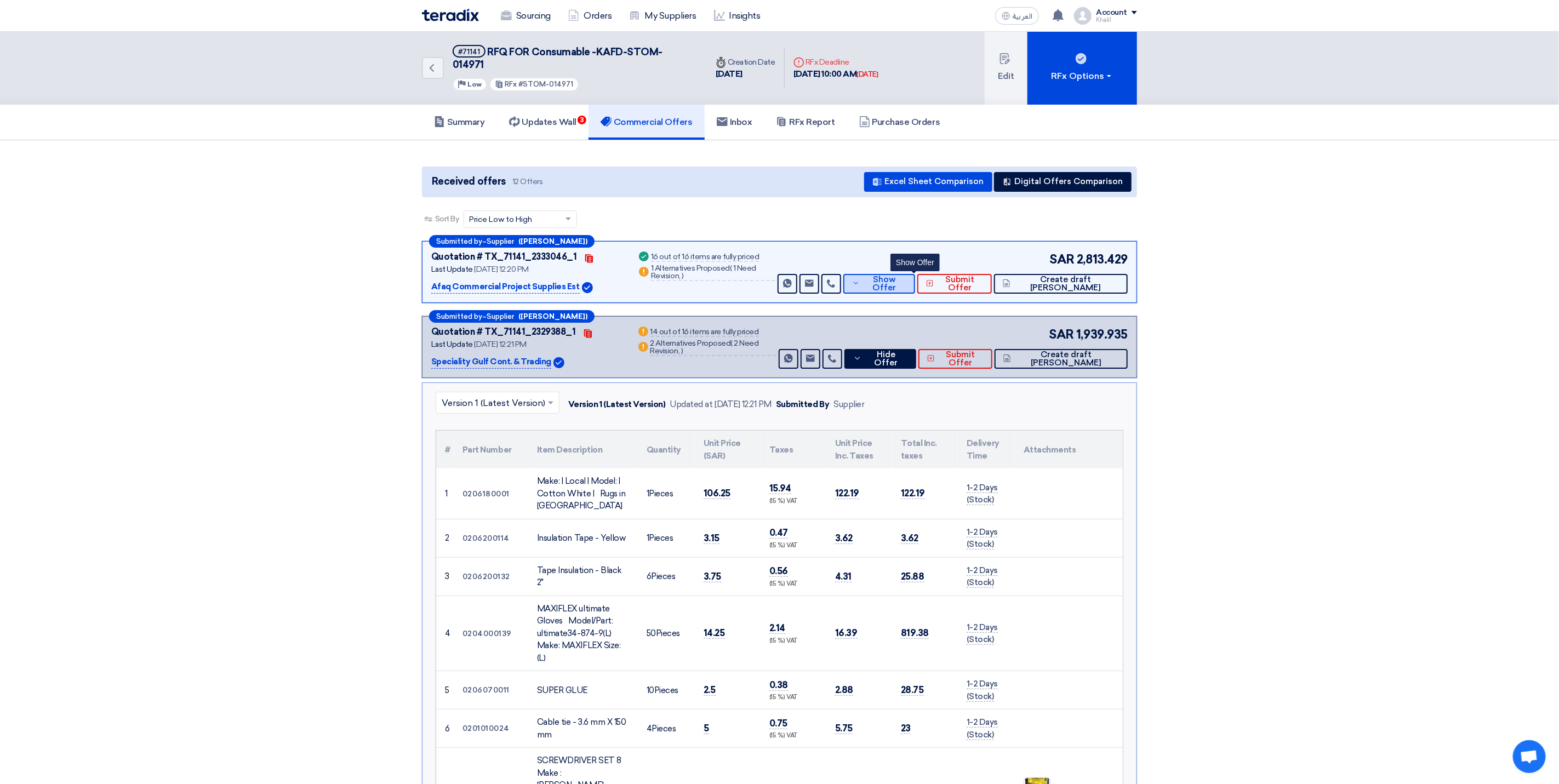
click at [887, 274] on button "Show Offer" at bounding box center [880, 284] width 72 height 20
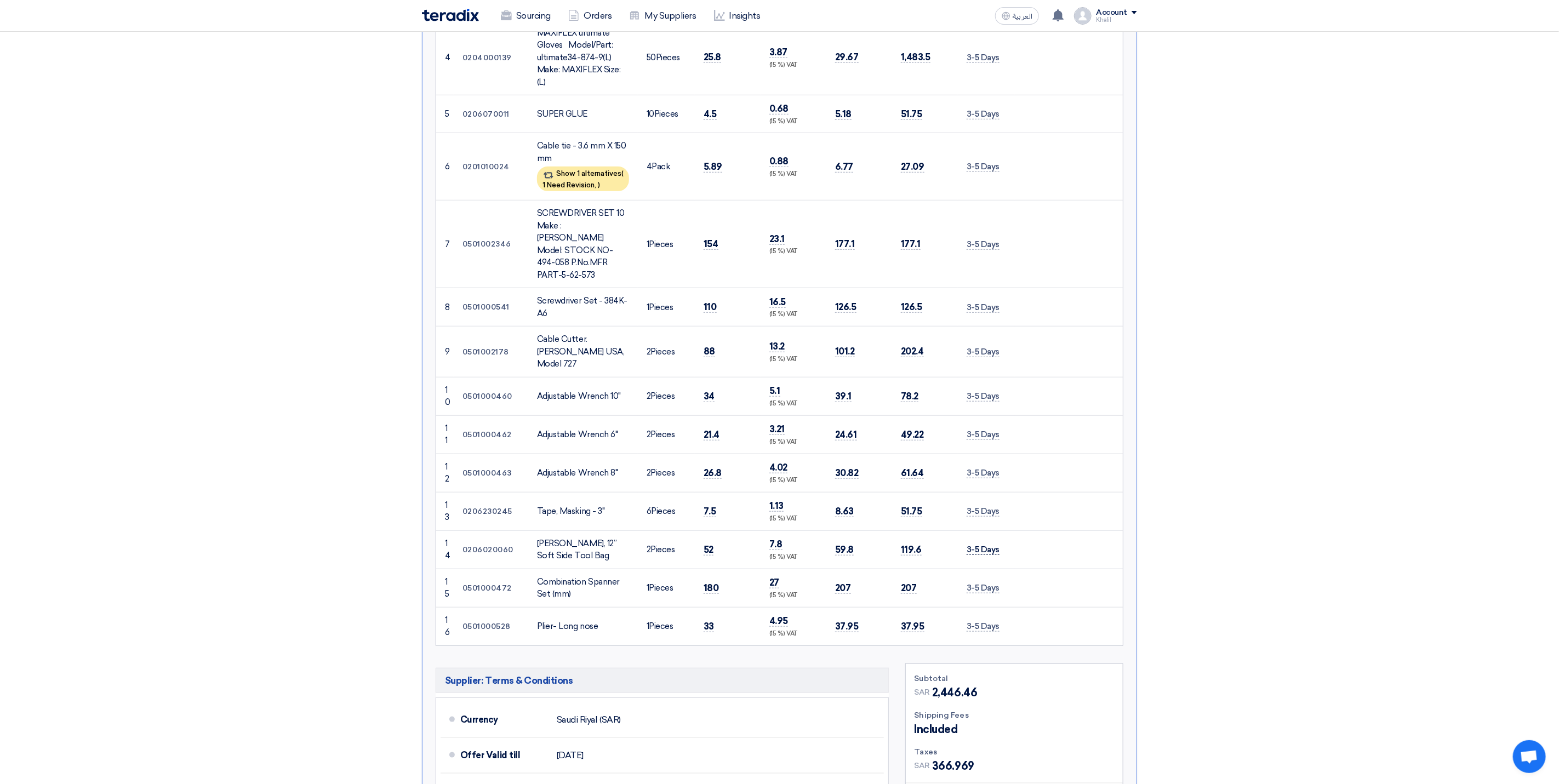
scroll to position [575, 0]
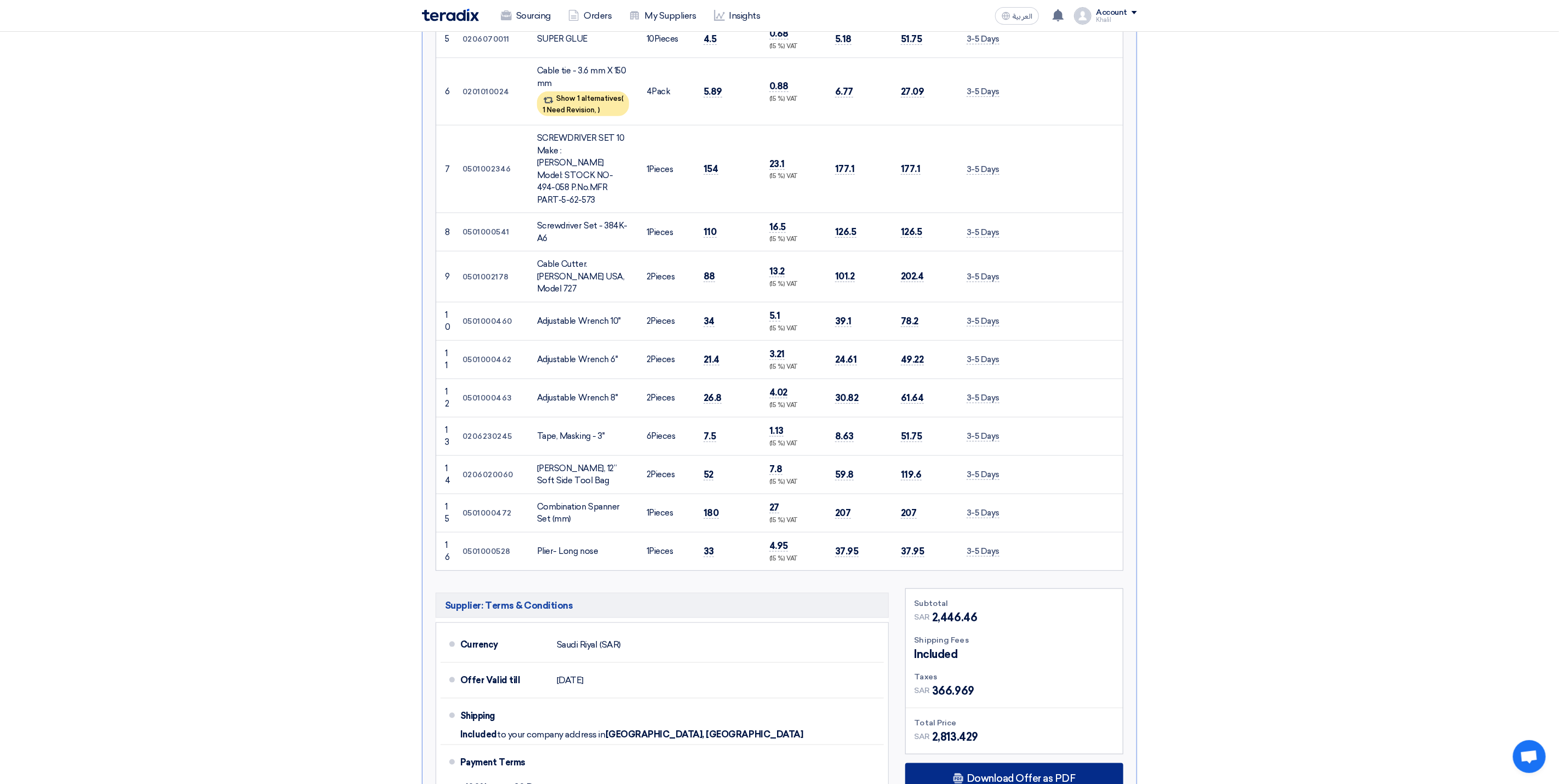
click at [1018, 763] on div "Download Offer as PDF" at bounding box center [1014, 778] width 218 height 31
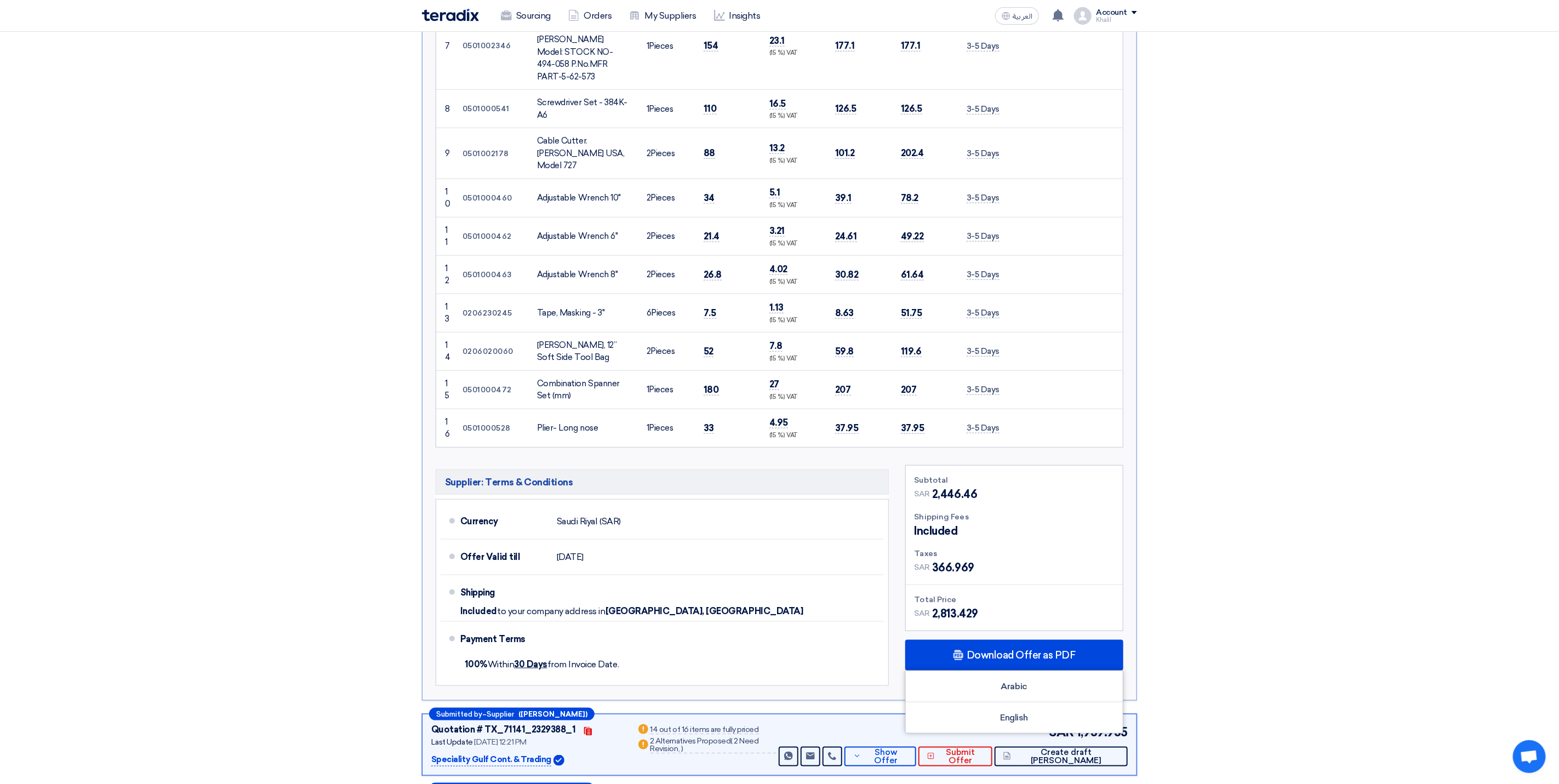
scroll to position [822, 0]
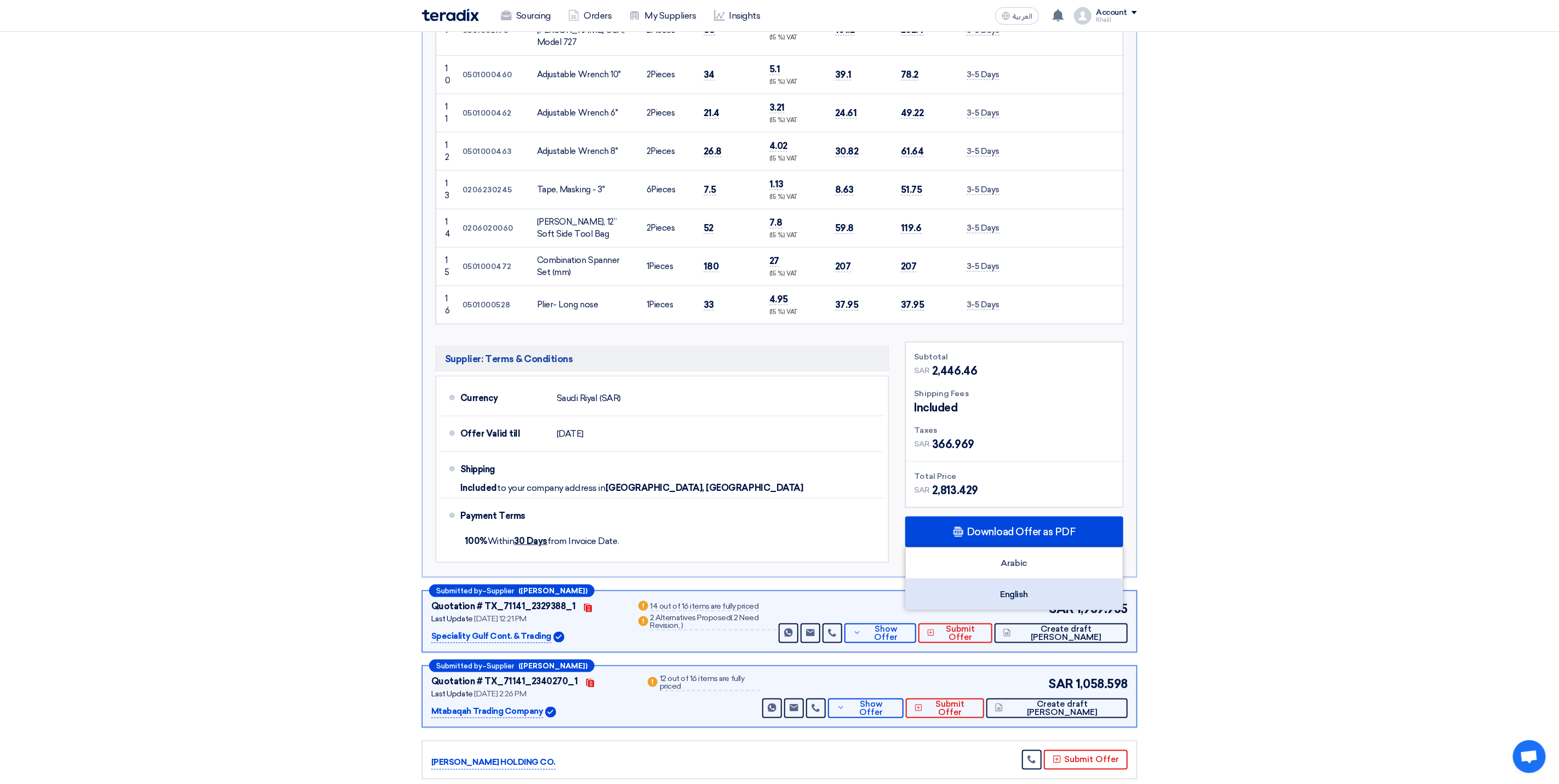
click at [1029, 579] on div "English" at bounding box center [1014, 594] width 217 height 31
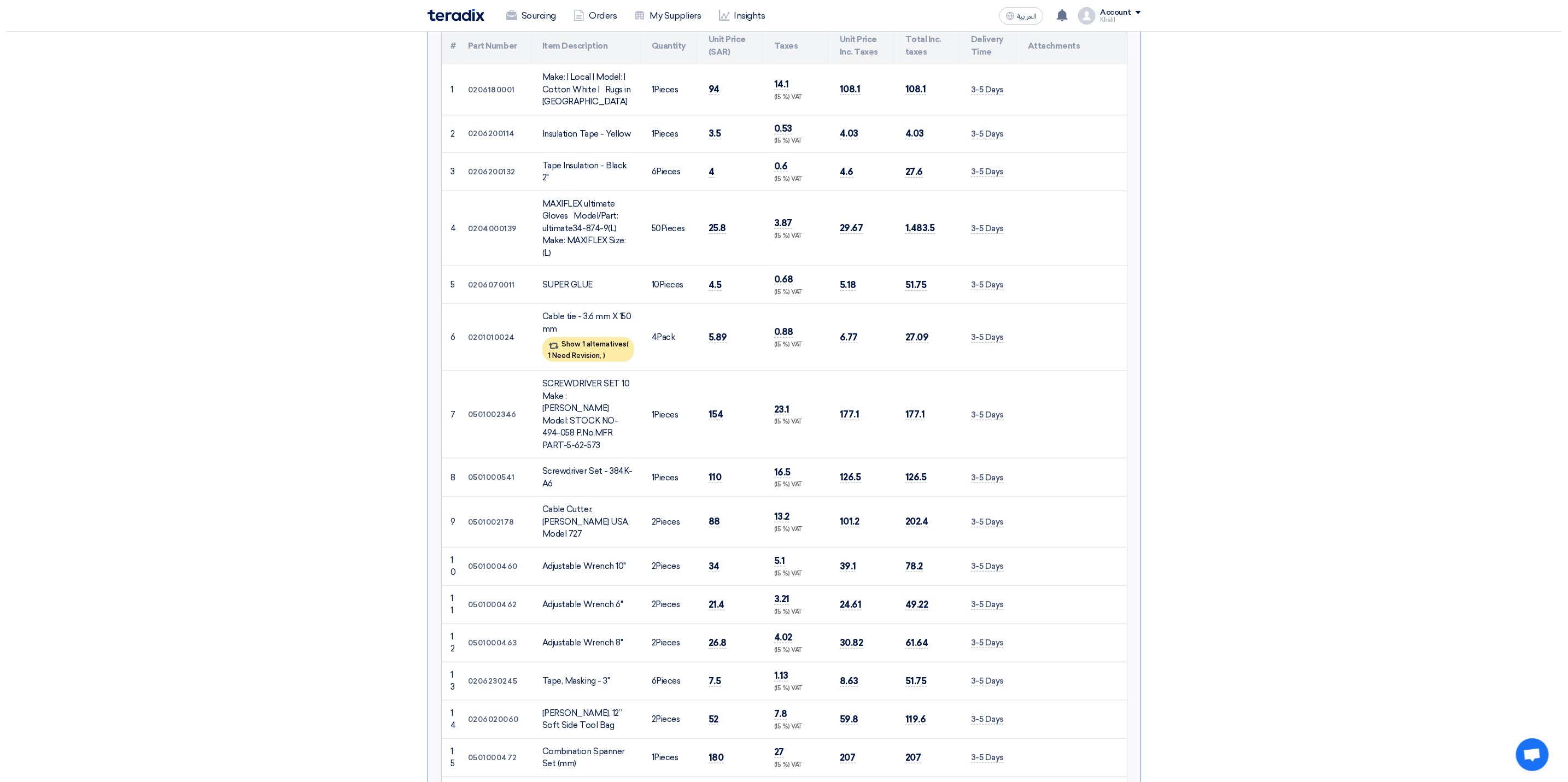
scroll to position [0, 0]
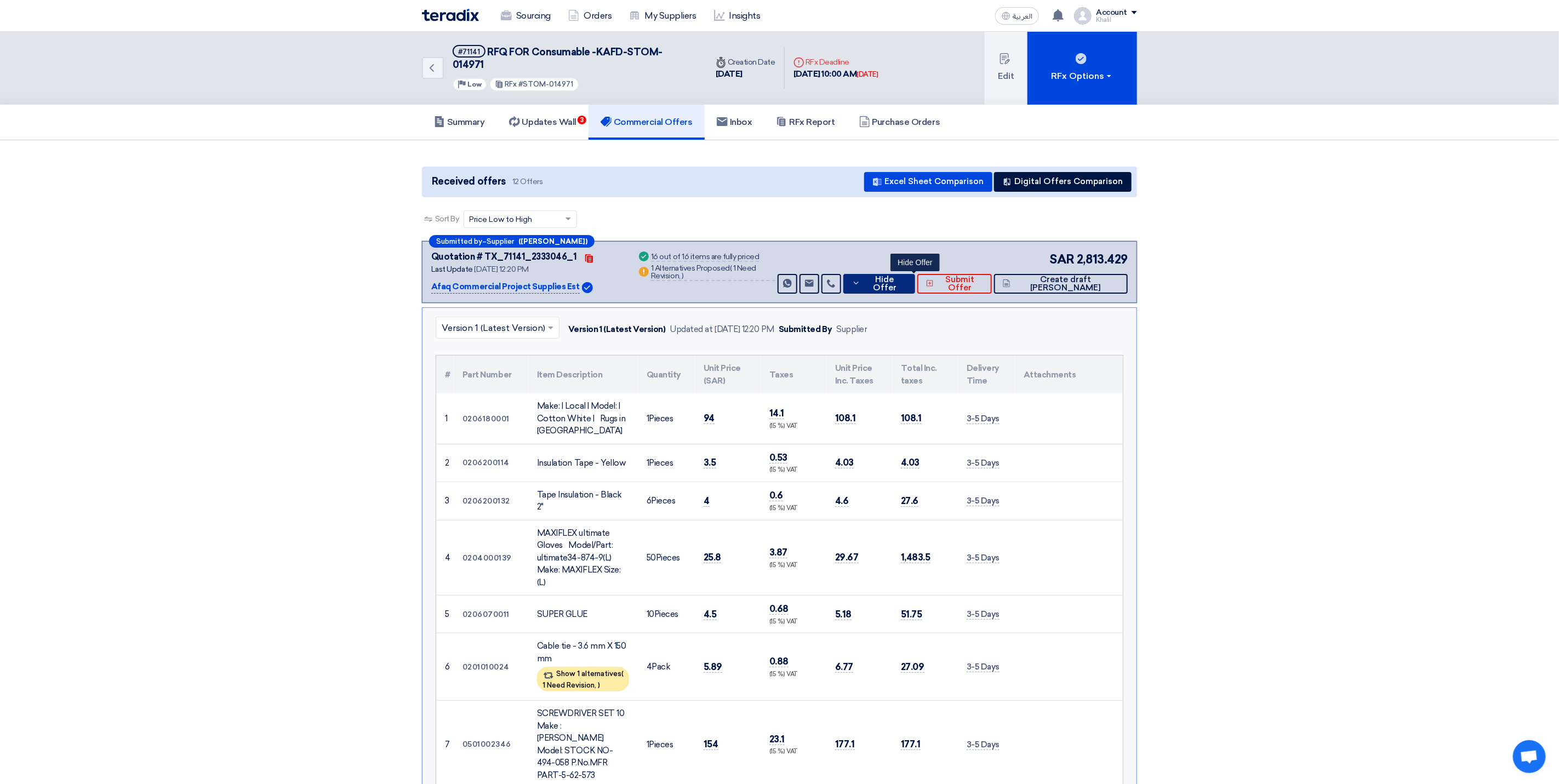
click at [887, 275] on button "Hide Offer" at bounding box center [880, 284] width 72 height 20
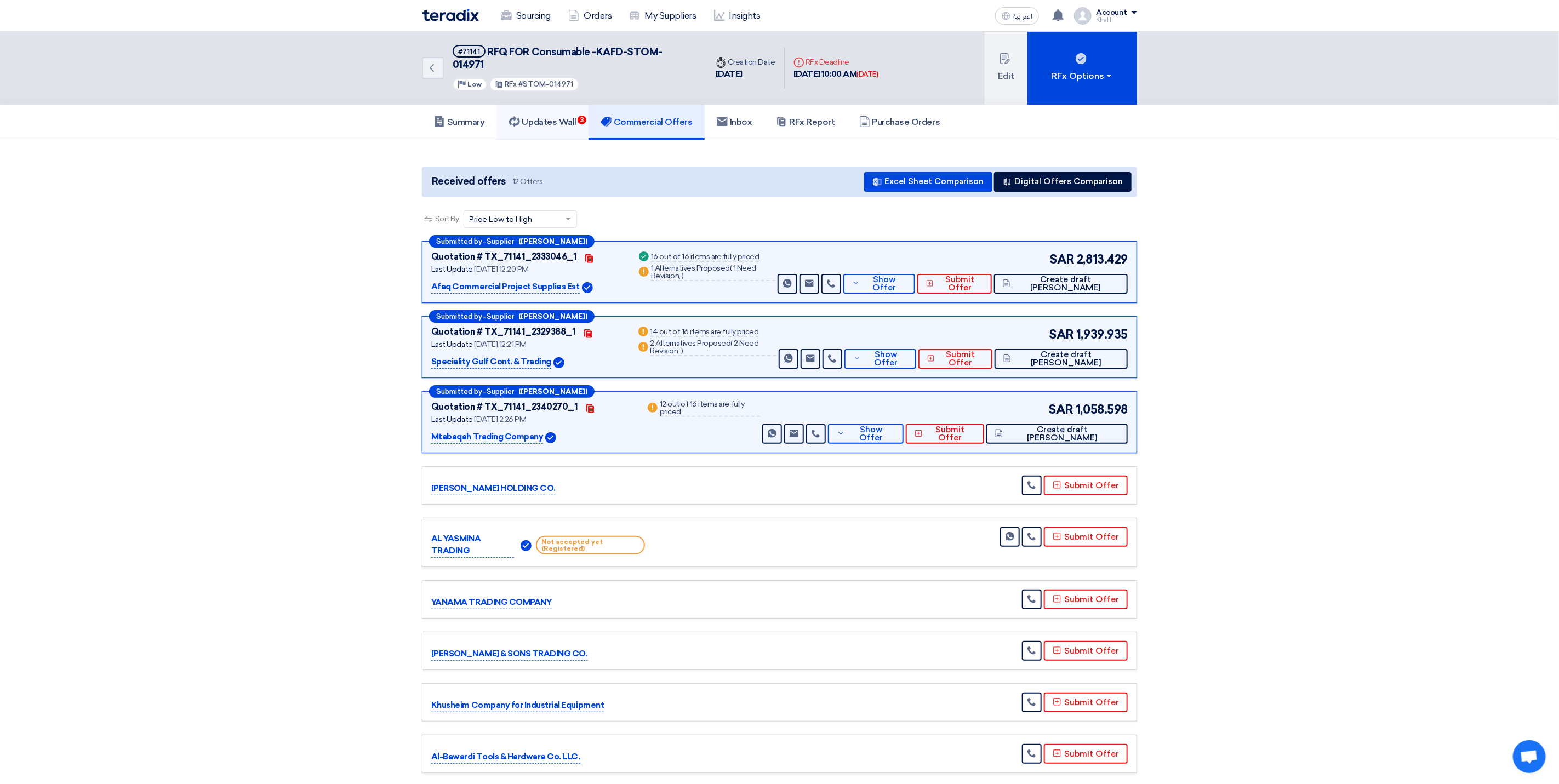
click at [545, 117] on h5 "Updates Wall 3" at bounding box center [543, 122] width 67 height 11
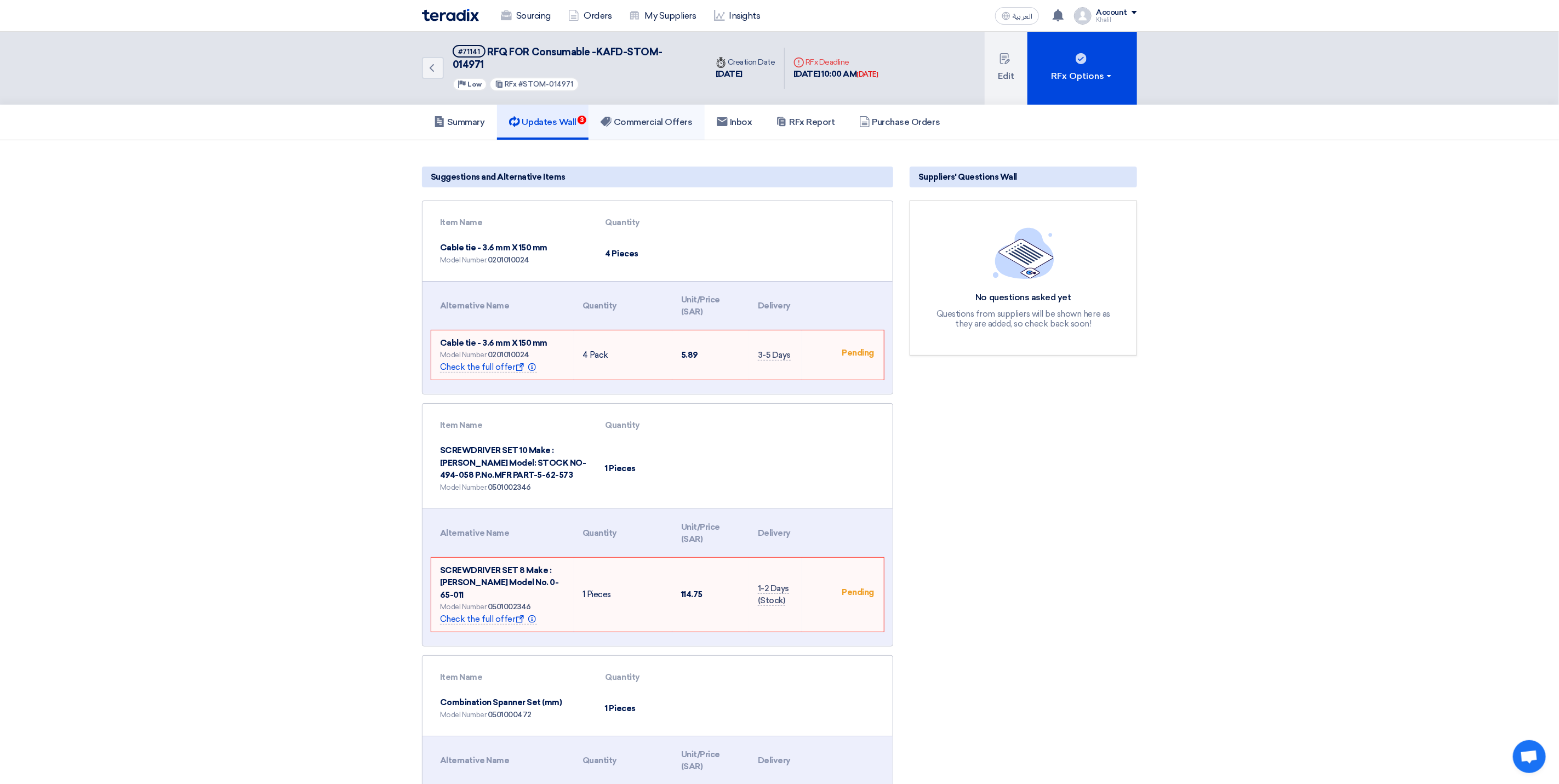
click at [633, 117] on h5 "Commercial Offers" at bounding box center [646, 122] width 92 height 11
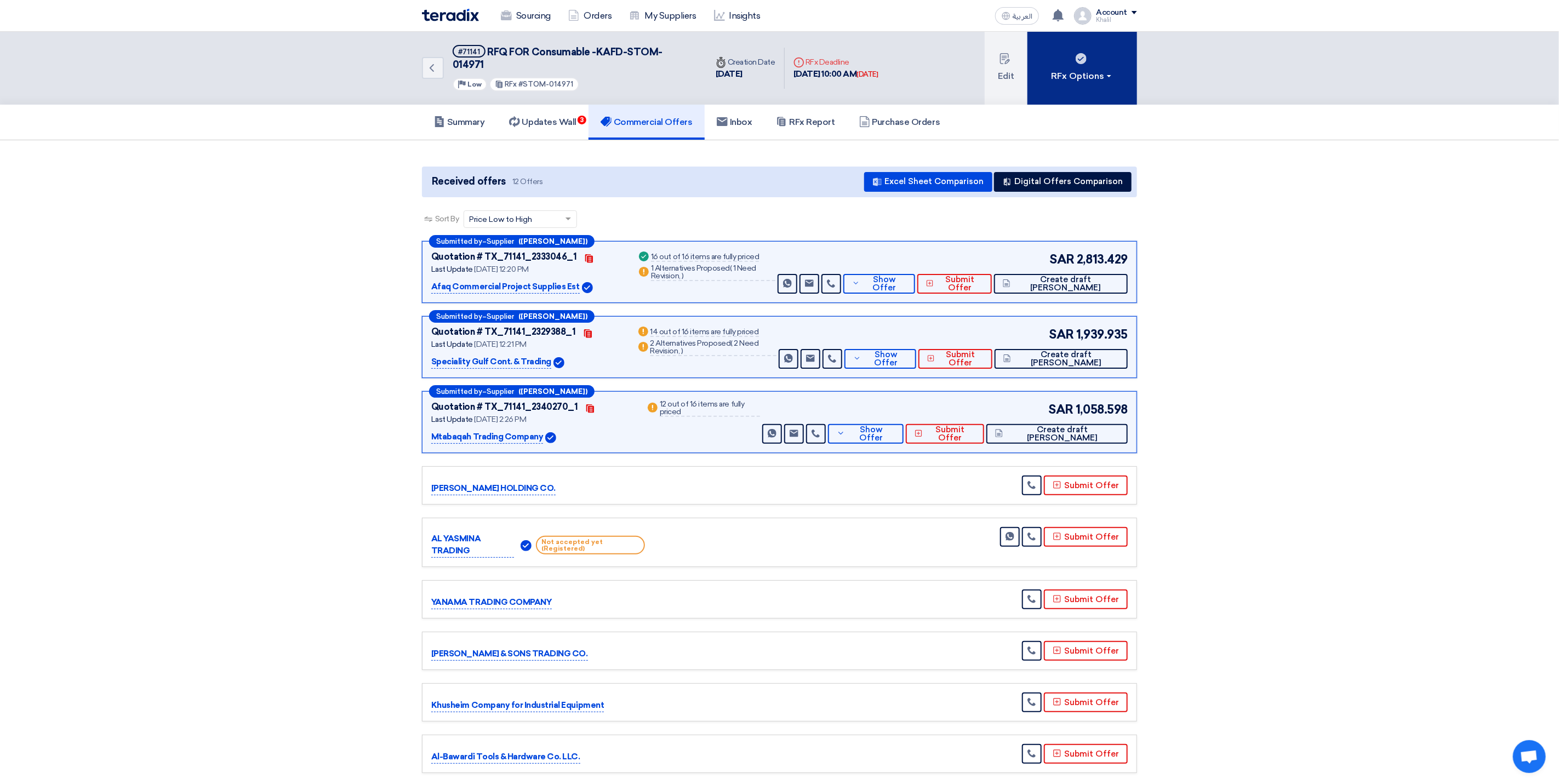
click at [1113, 69] on div "RFx Options" at bounding box center [1082, 76] width 62 height 13
click at [1196, 170] on section "Received offers 12 Offers Excel Sheet Comparison Digital Offers Comparison Sort…" at bounding box center [779, 547] width 1559 height 814
click at [743, 117] on h5 "Inbox" at bounding box center [734, 122] width 36 height 11
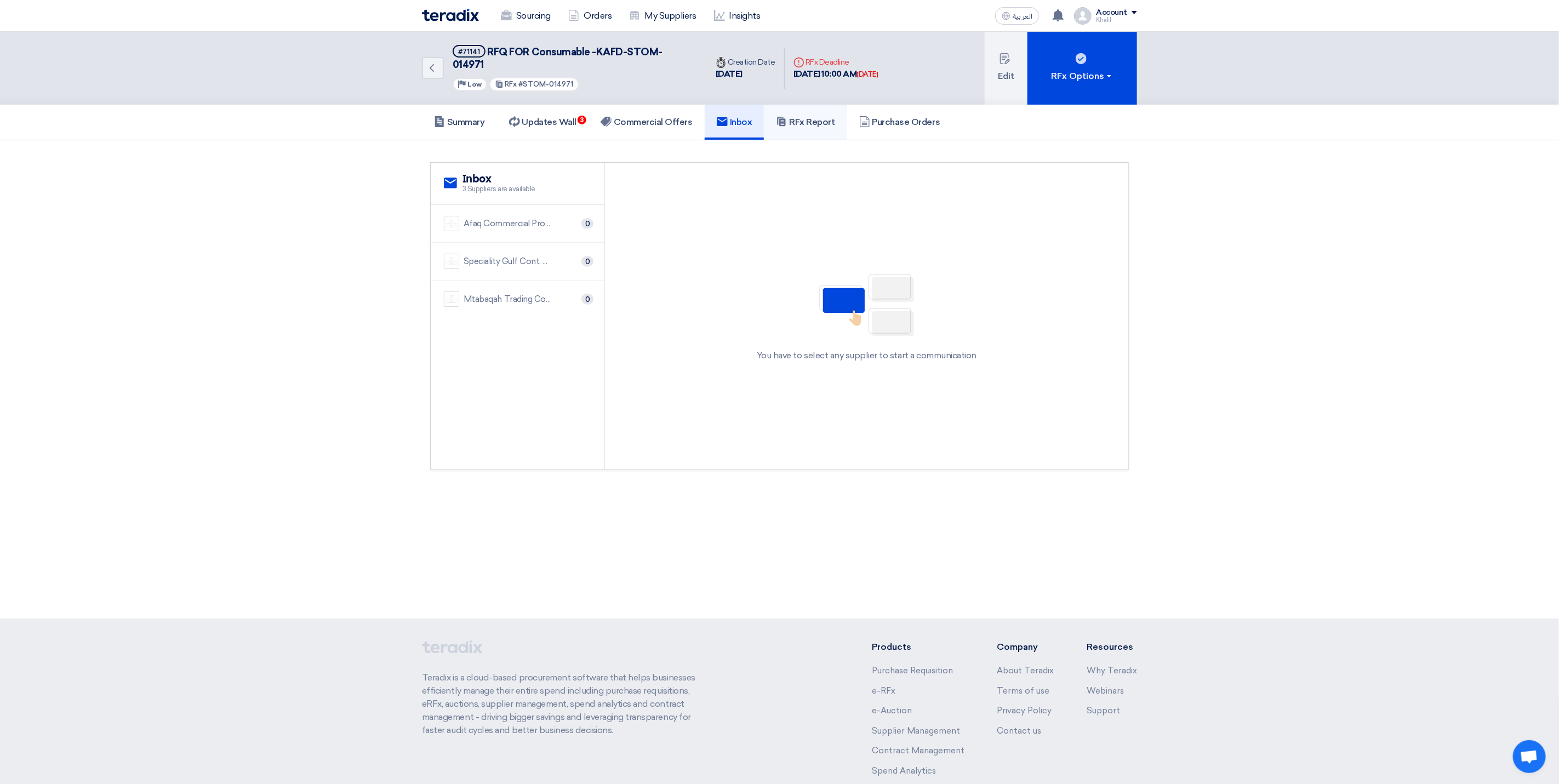
click at [812, 117] on h5 "RFx Report" at bounding box center [805, 122] width 59 height 11
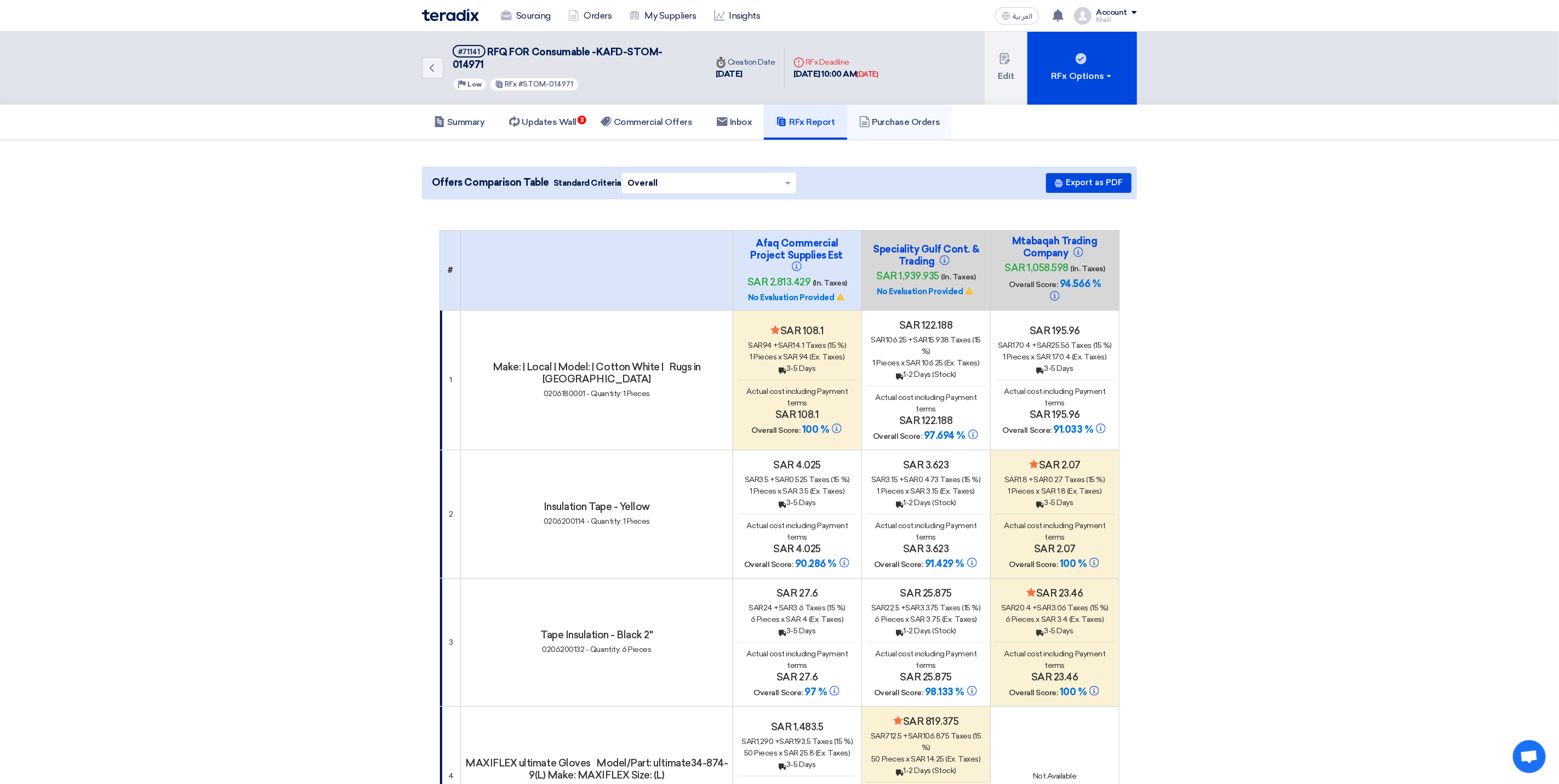
click at [899, 117] on h5 "Purchase Orders" at bounding box center [900, 122] width 81 height 11
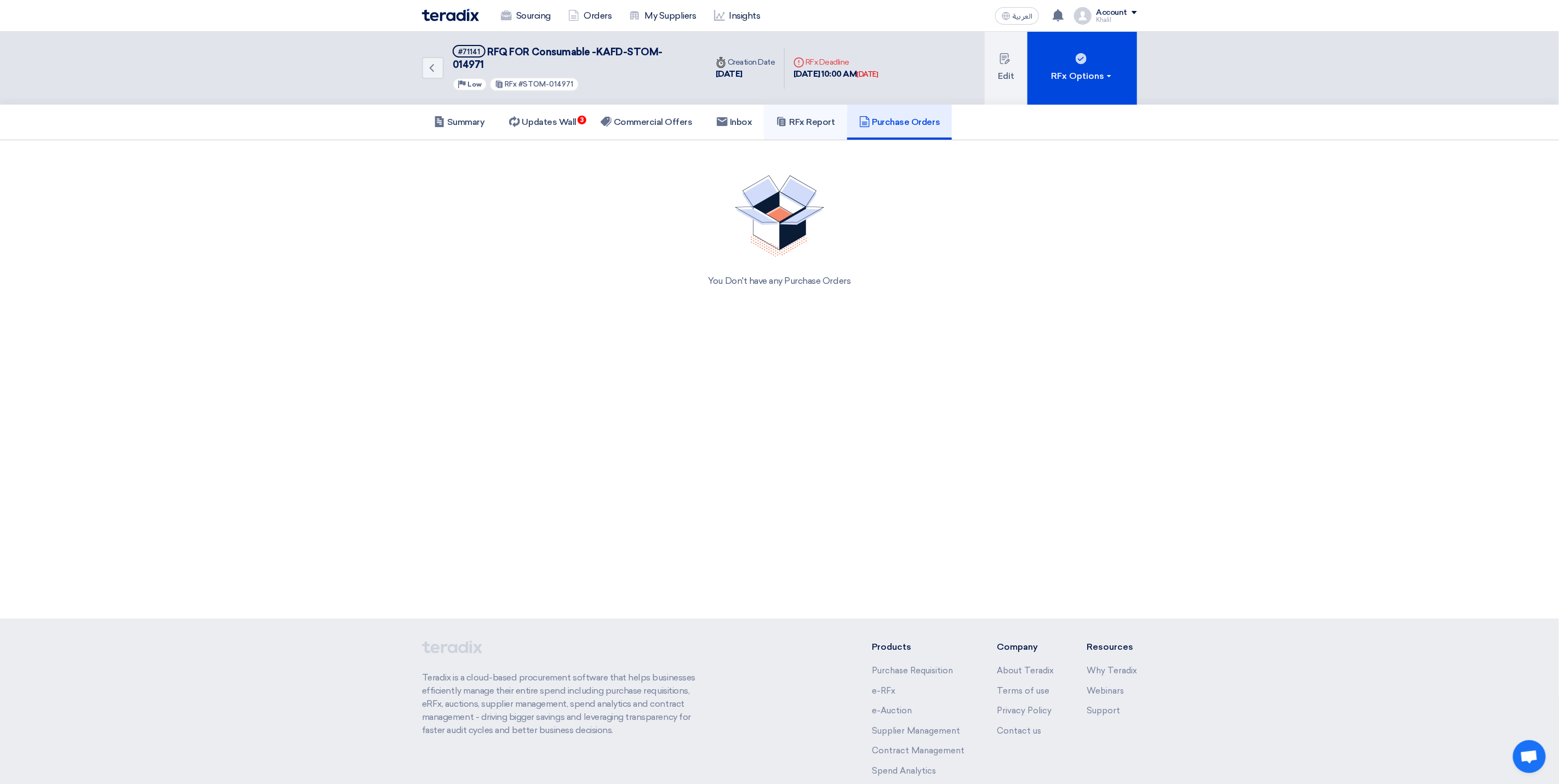
click at [814, 117] on h5 "RFx Report" at bounding box center [805, 122] width 59 height 11
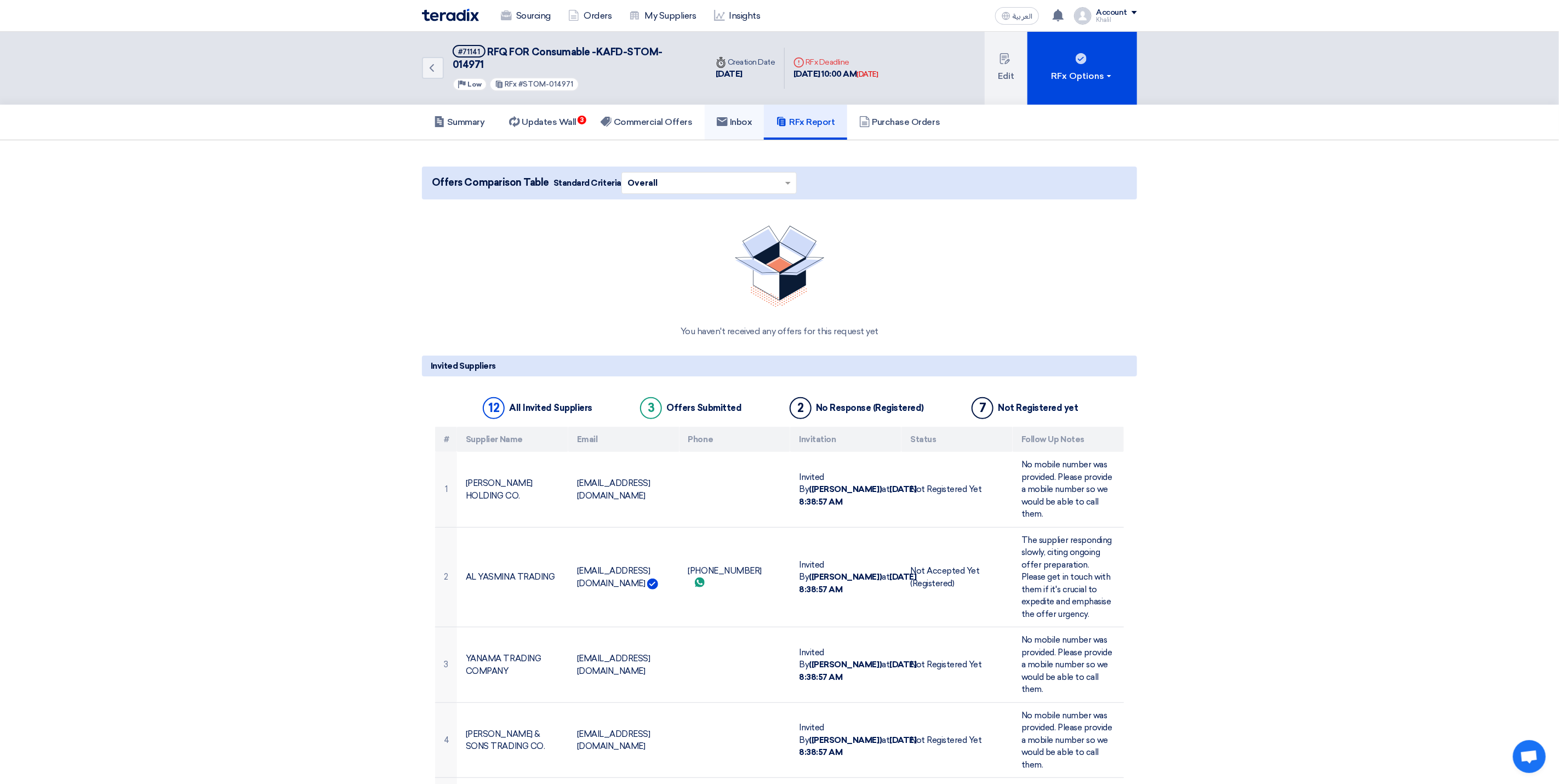
click at [727, 117] on use at bounding box center [722, 122] width 11 height 9
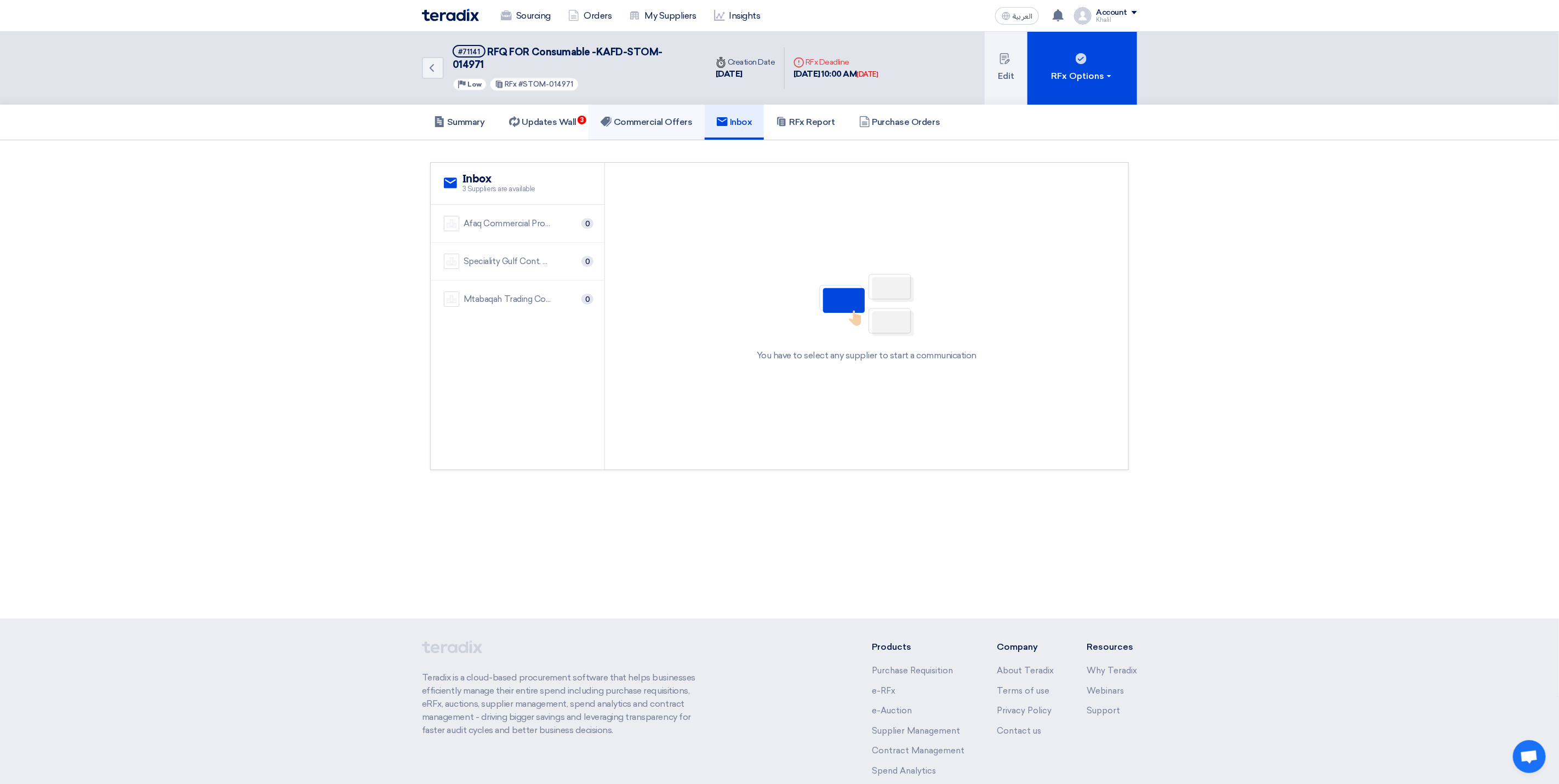
click at [653, 117] on h5 "Commercial Offers" at bounding box center [646, 122] width 92 height 11
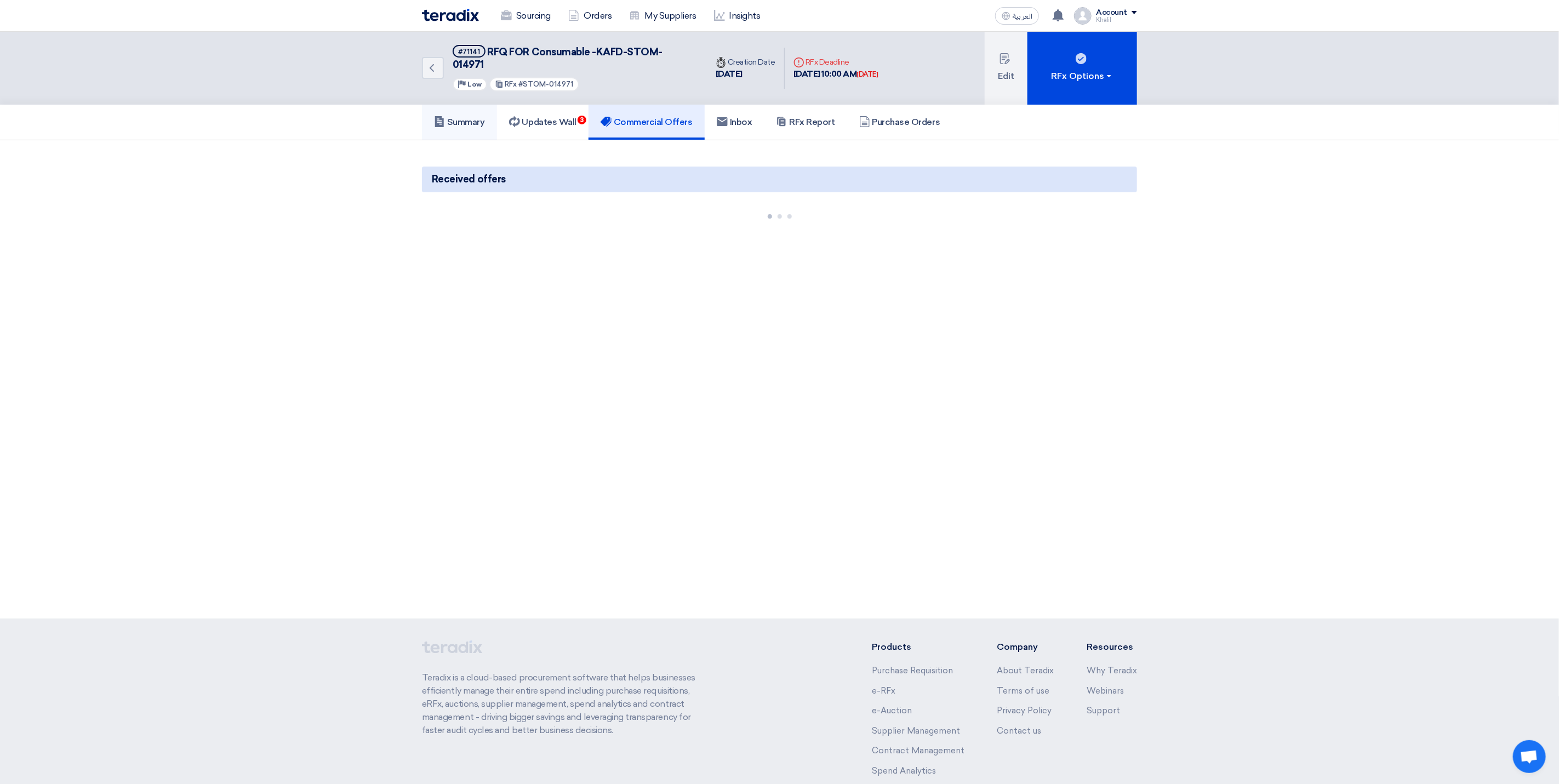
click at [469, 117] on h5 "Summary" at bounding box center [460, 122] width 51 height 11
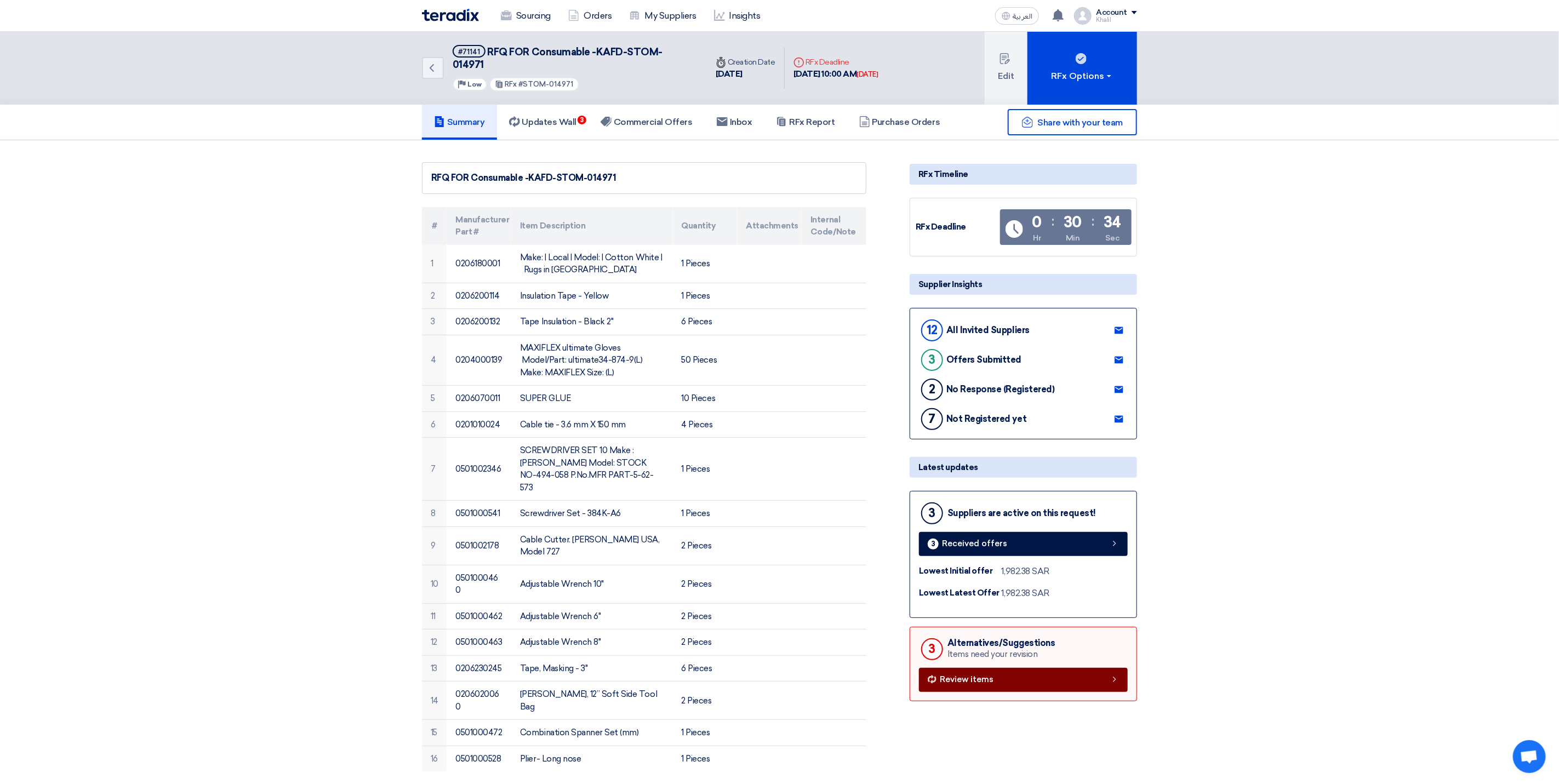
click at [1048, 668] on link "Review items" at bounding box center [1024, 680] width 209 height 24
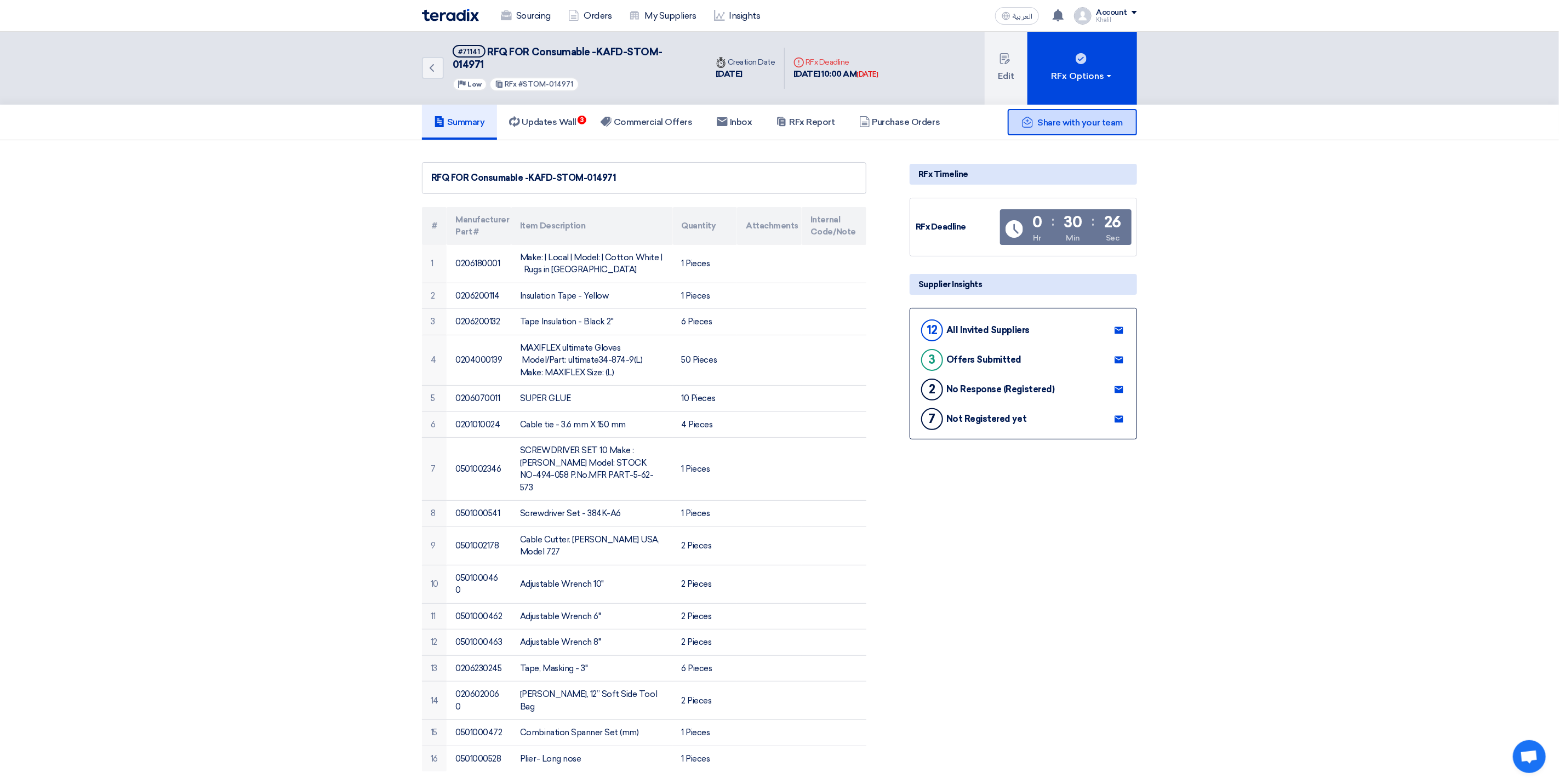
click at [1053, 117] on span "Share with your team" at bounding box center [1080, 122] width 85 height 11
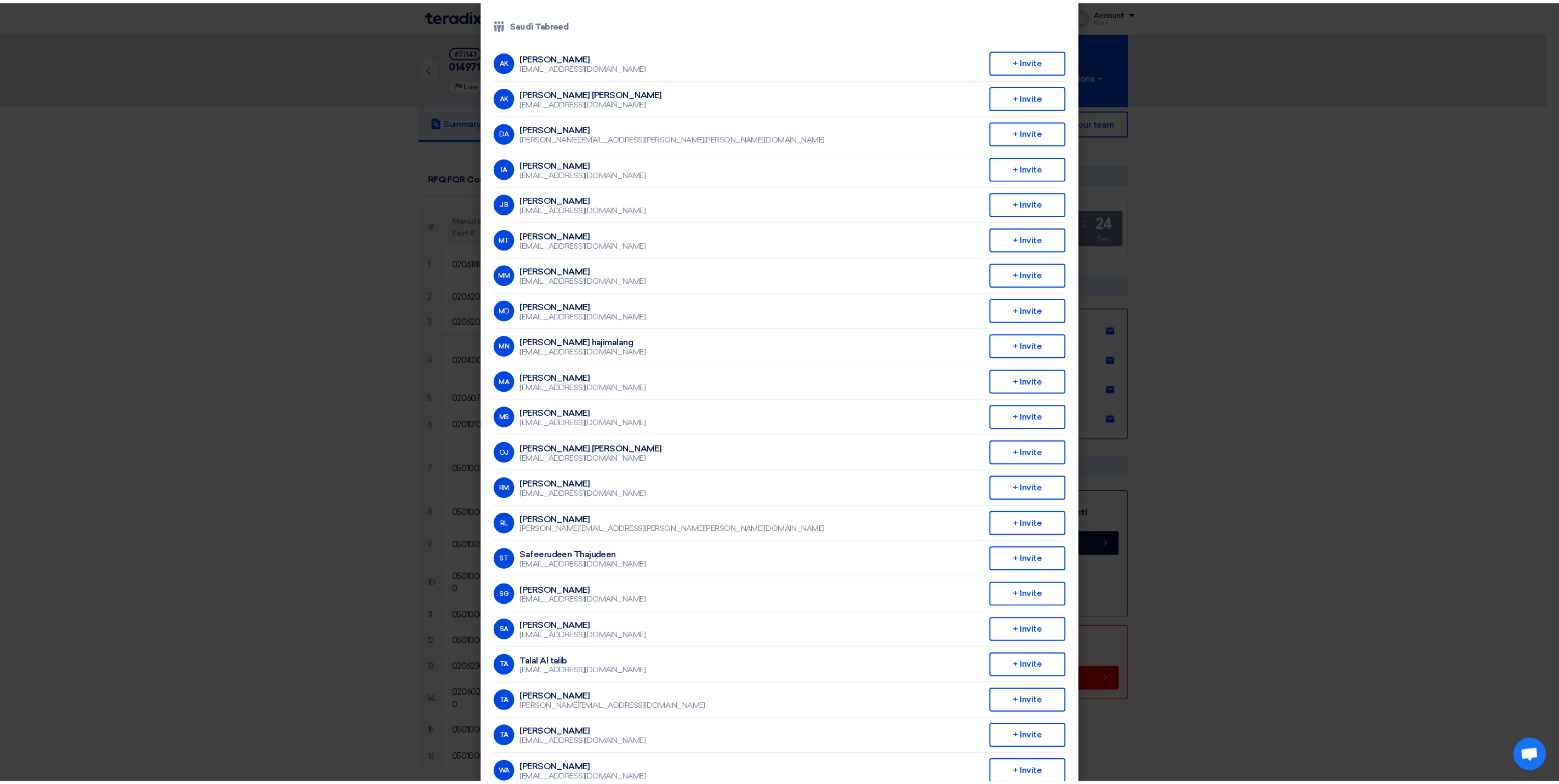
scroll to position [79, 0]
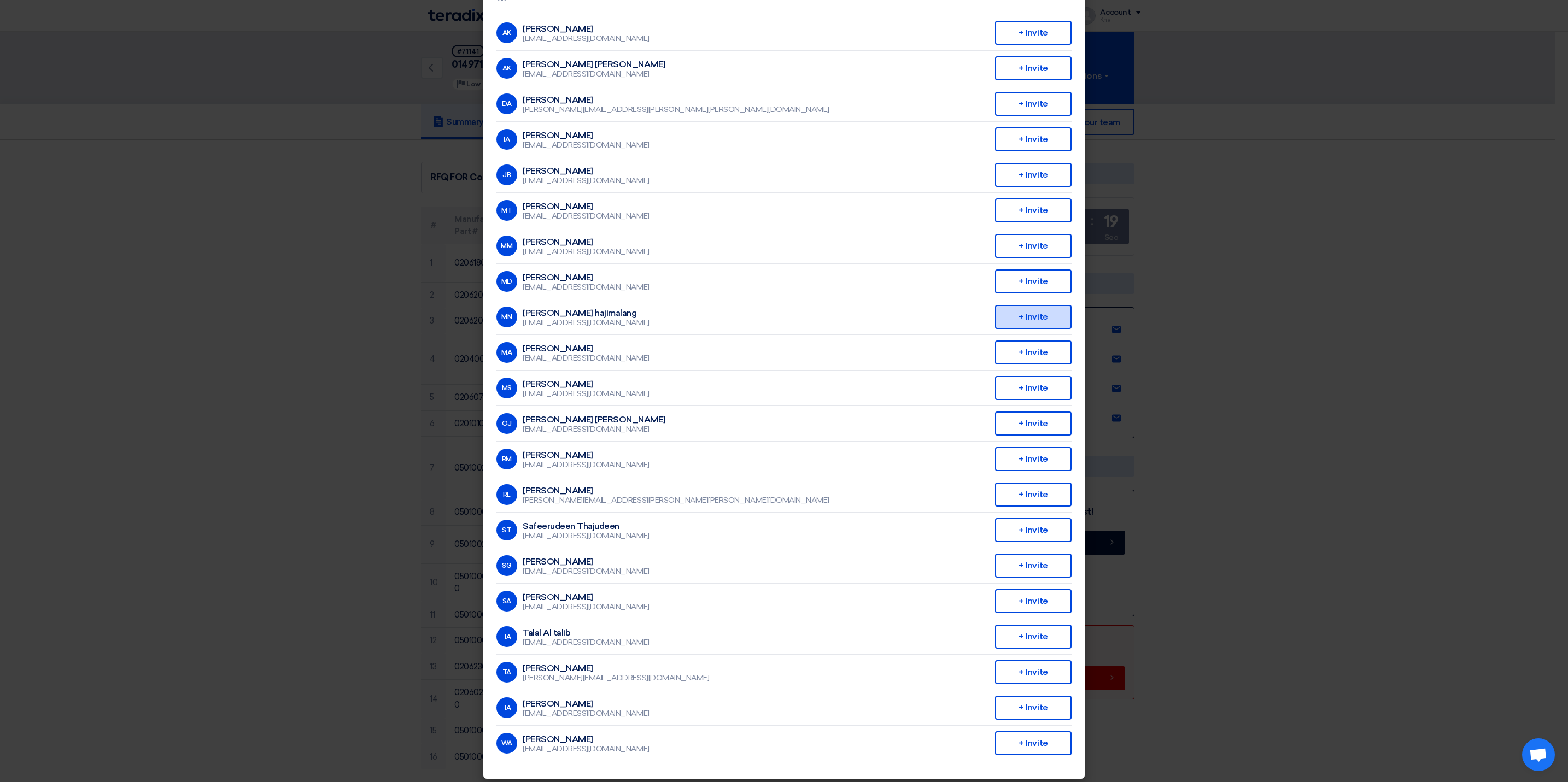
click at [1026, 315] on div "+ Invite" at bounding box center [1033, 317] width 77 height 24
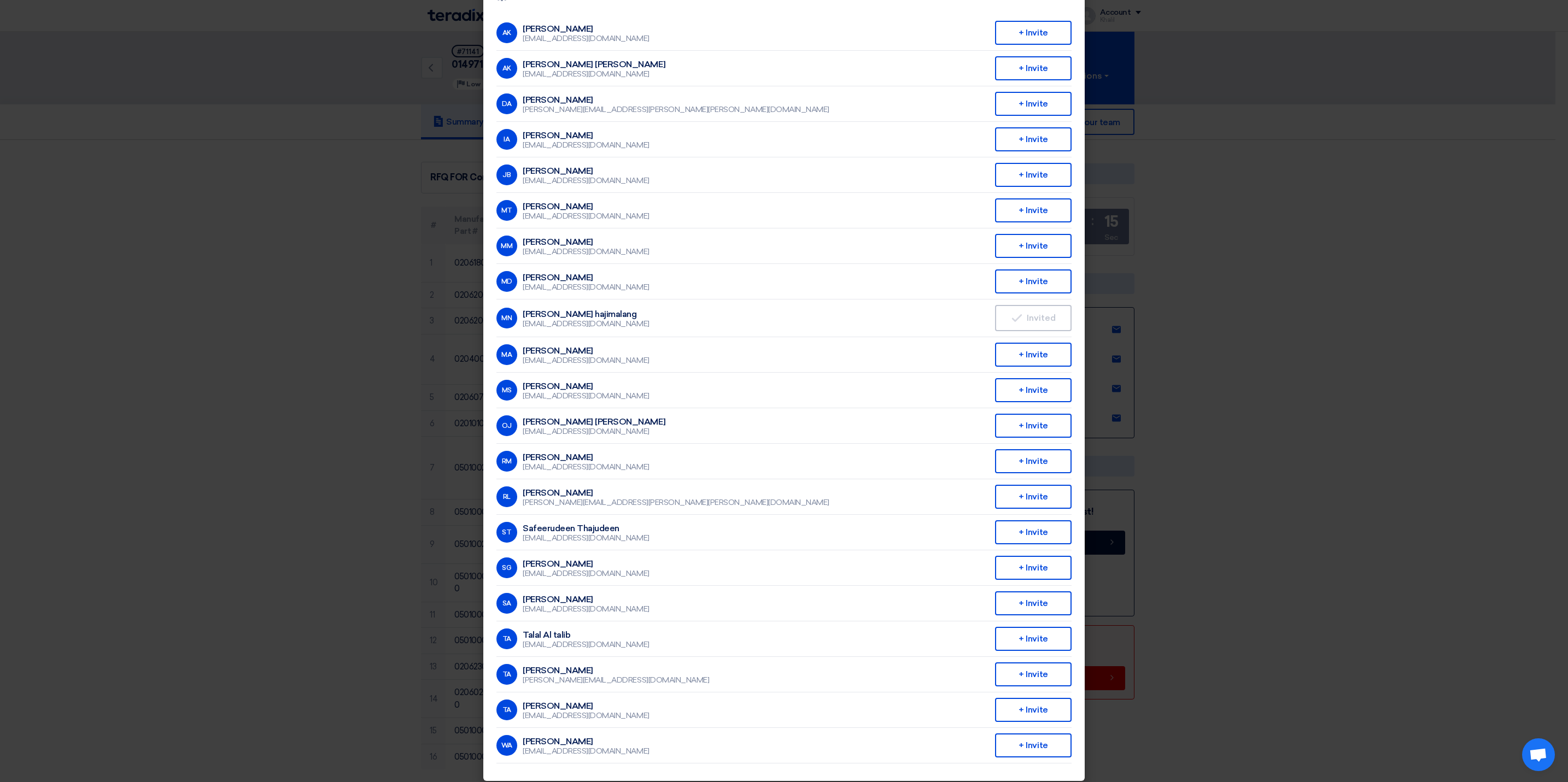
click at [1368, 567] on modal-container "Invite From Your Company × Company Team Saudi Tabreed AK Abdullah Khalid ababta…" at bounding box center [784, 391] width 1568 height 782
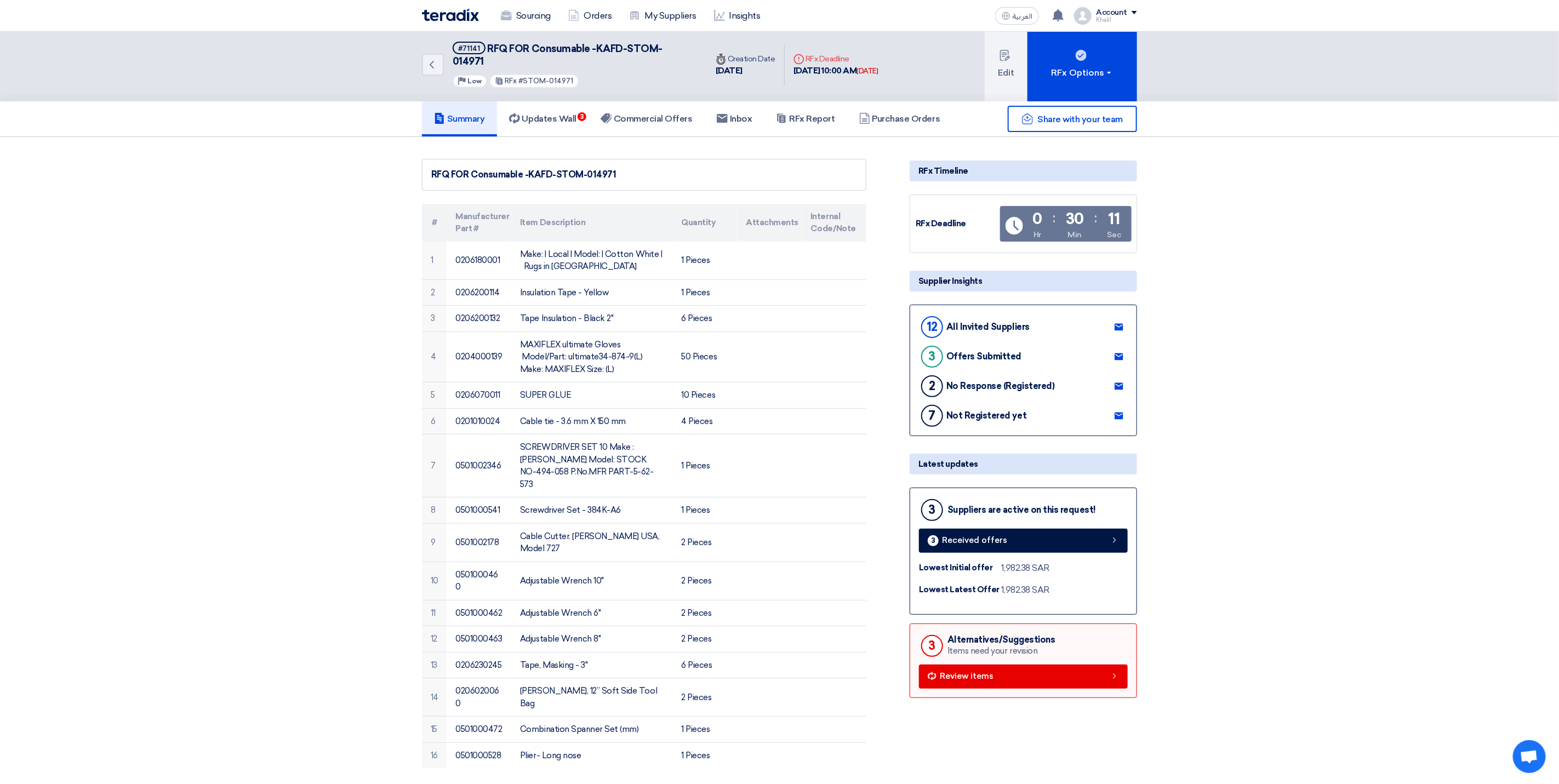
scroll to position [0, 0]
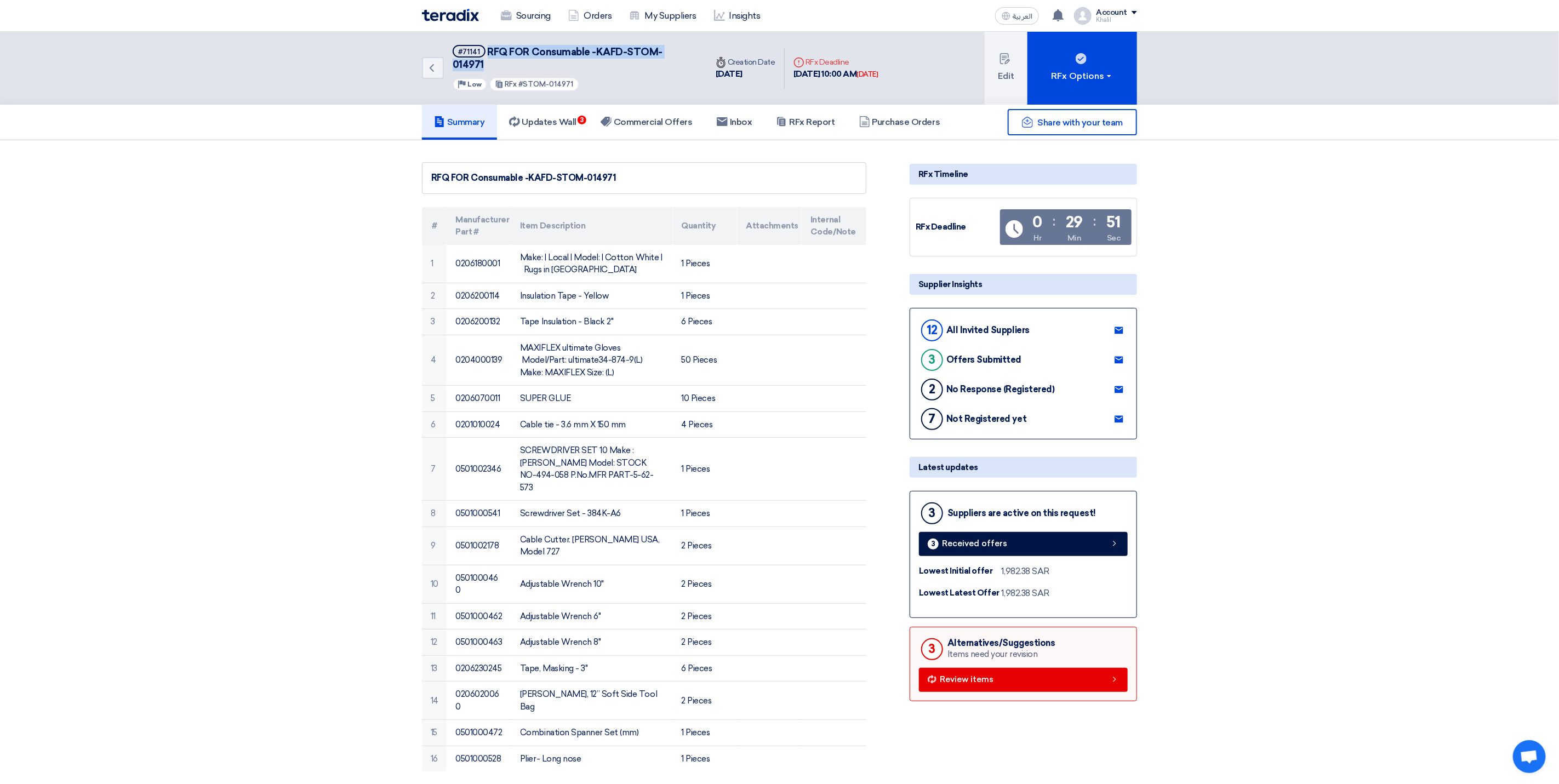
drag, startPoint x: 492, startPoint y: 49, endPoint x: 693, endPoint y: 51, distance: 201.0
click at [693, 51] on div "Back #71141 RFQ FOR Consumable -KAFD-STOM-014971 Priority Low RFx #STOM-014971" at bounding box center [564, 68] width 285 height 73
copy span "RFQ FOR Consumable -KAFD-STOM-014971"
click at [1068, 117] on span "Share with your team" at bounding box center [1080, 122] width 85 height 11
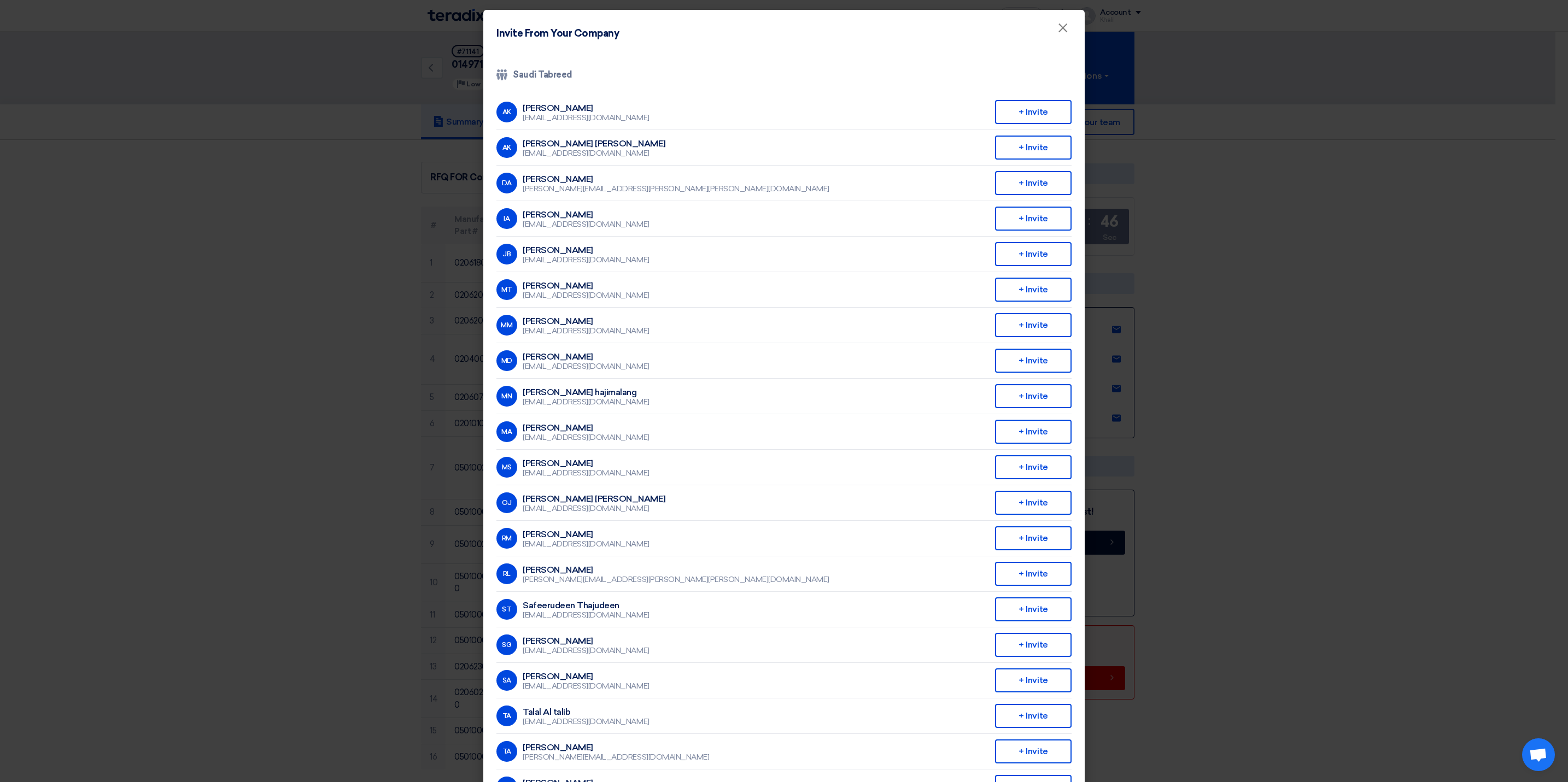
scroll to position [79, 0]
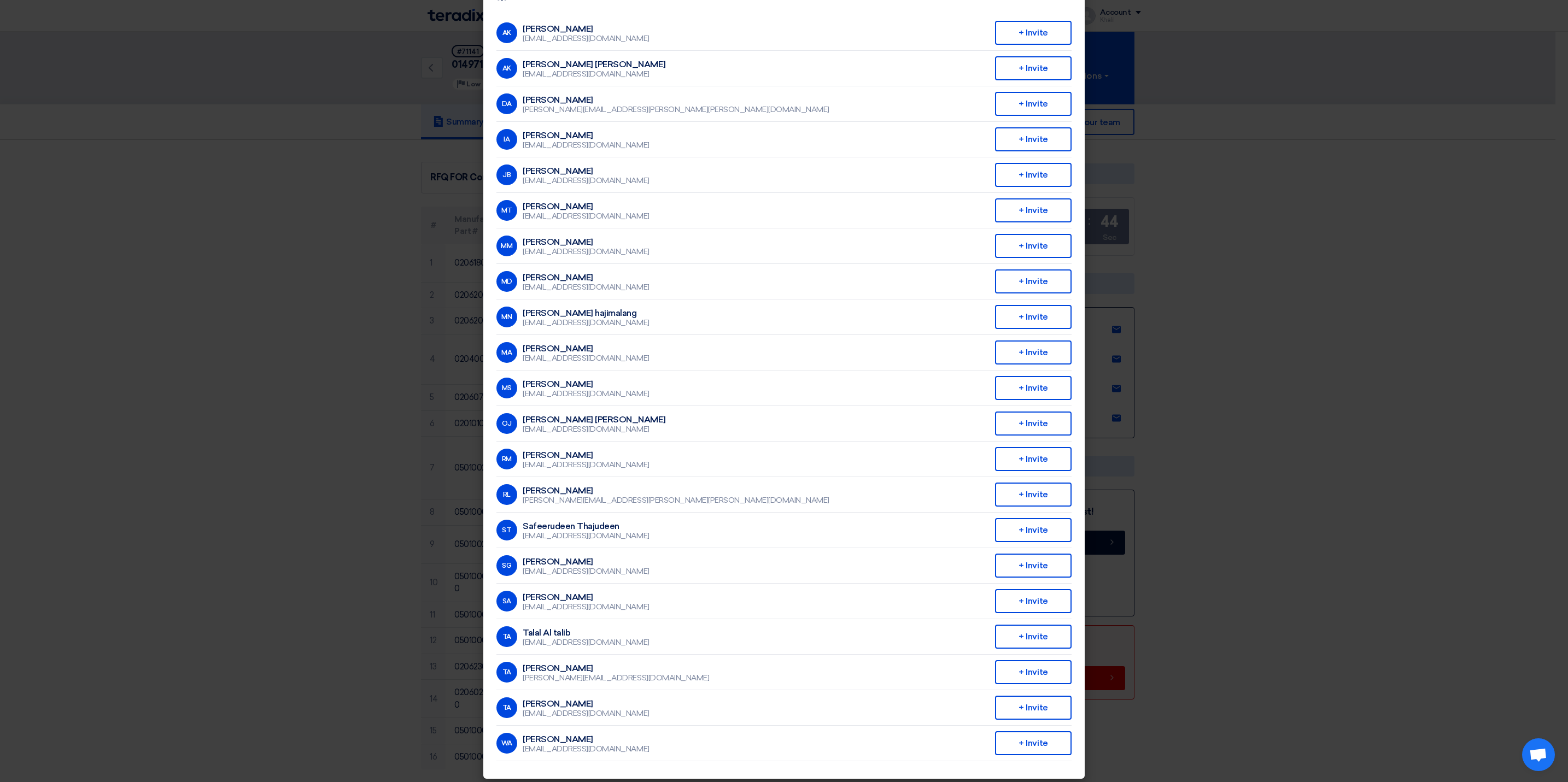
click at [1377, 590] on modal-container "Invite From Your Company × Company Team Saudi Tabreed AK Abdullah Khalid ababta…" at bounding box center [784, 391] width 1568 height 782
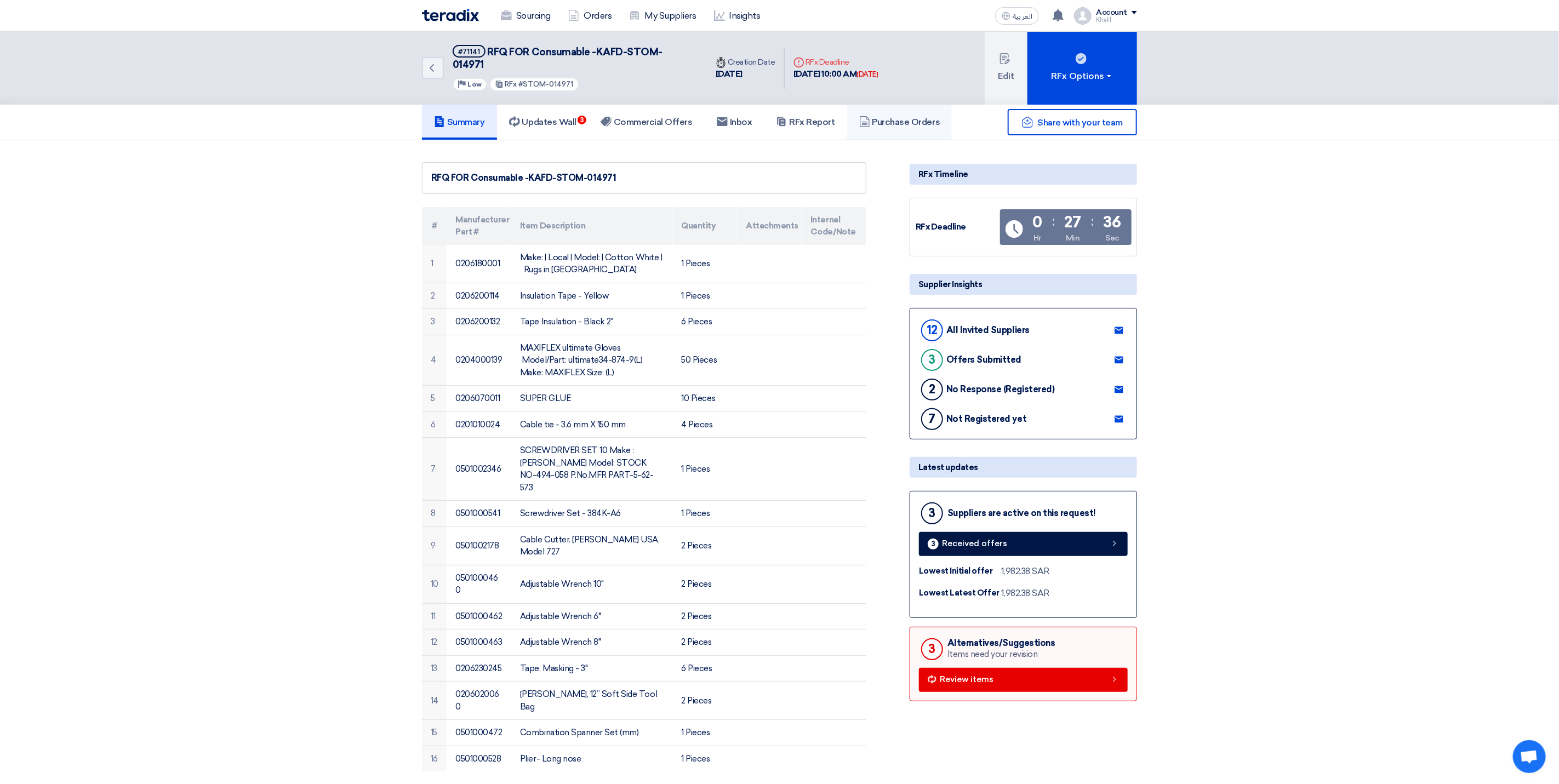
click at [880, 117] on h5 "Purchase Orders" at bounding box center [900, 122] width 81 height 11
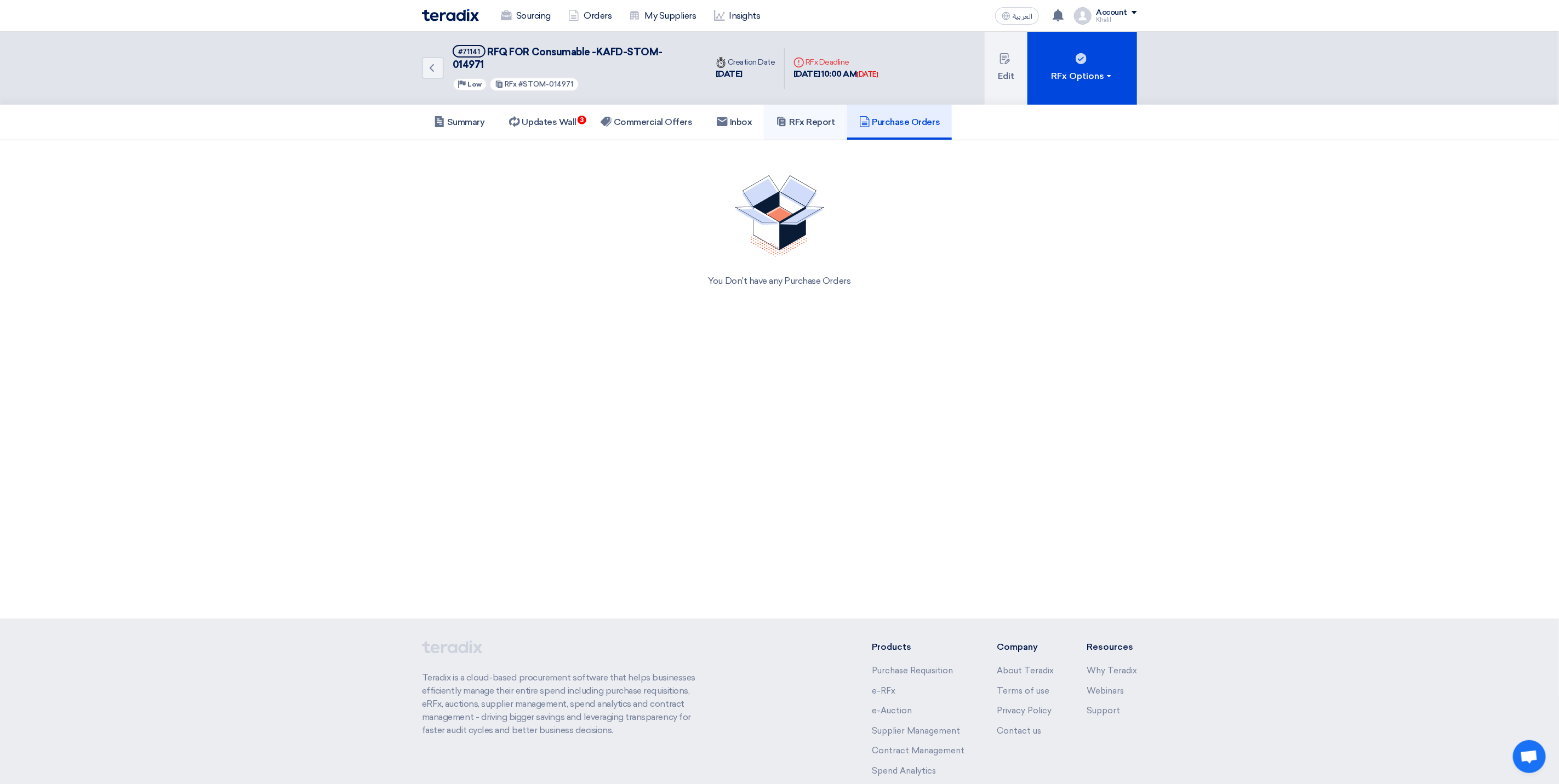
click at [822, 117] on h5 "RFx Report" at bounding box center [805, 122] width 59 height 11
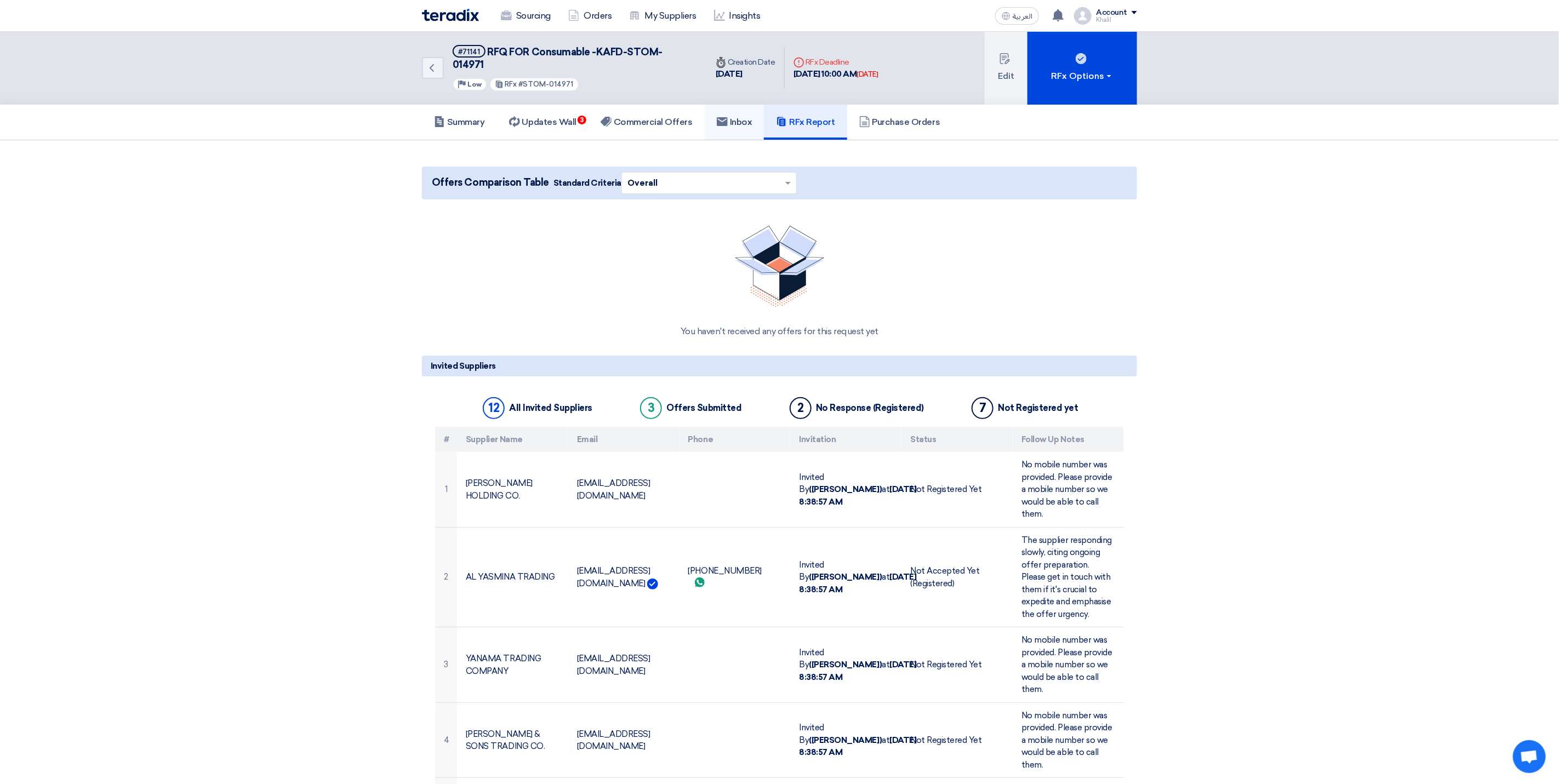
click at [748, 117] on h5 "Inbox" at bounding box center [734, 122] width 36 height 11
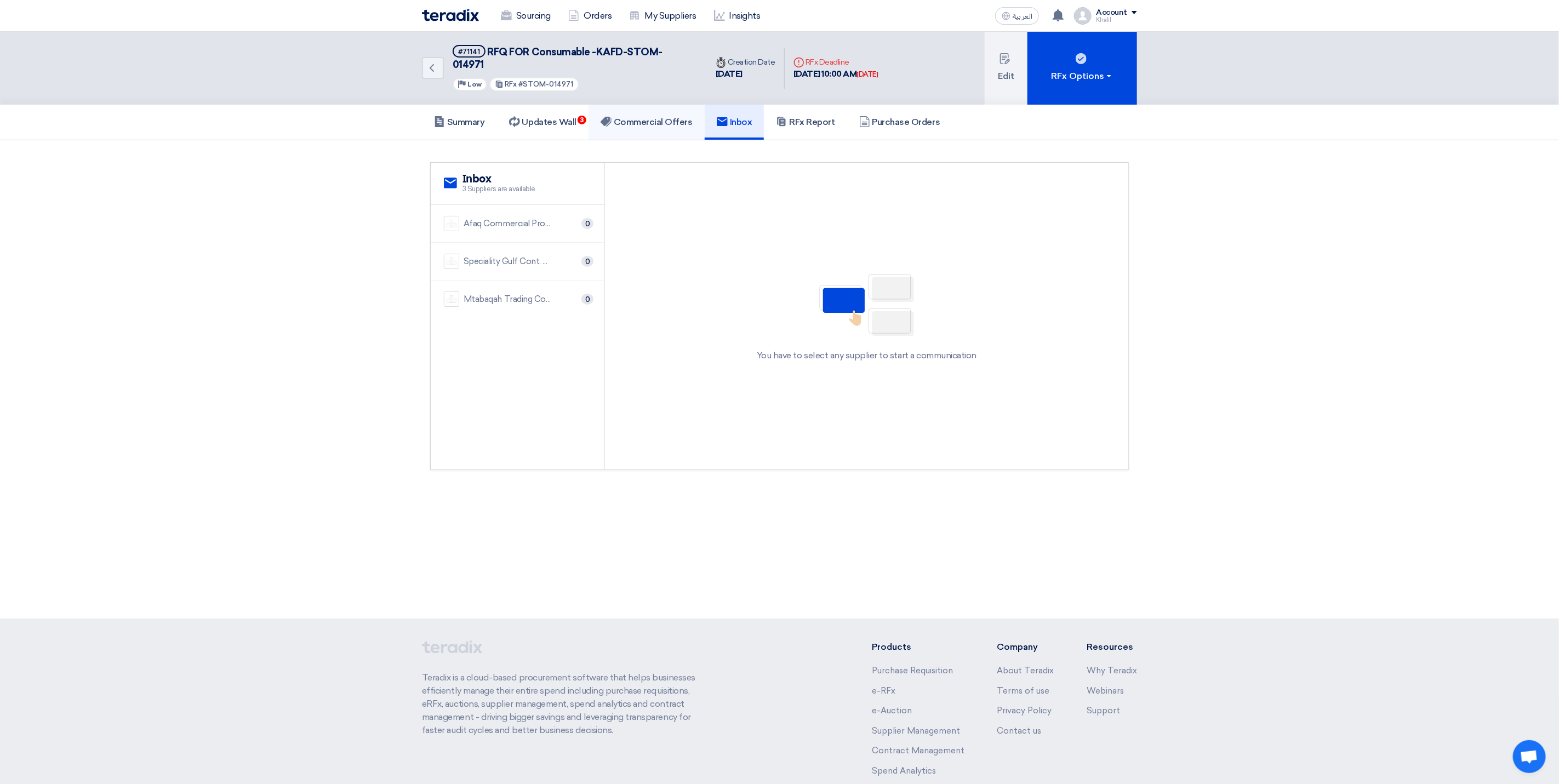
click at [663, 117] on h5 "Commercial Offers" at bounding box center [646, 122] width 92 height 11
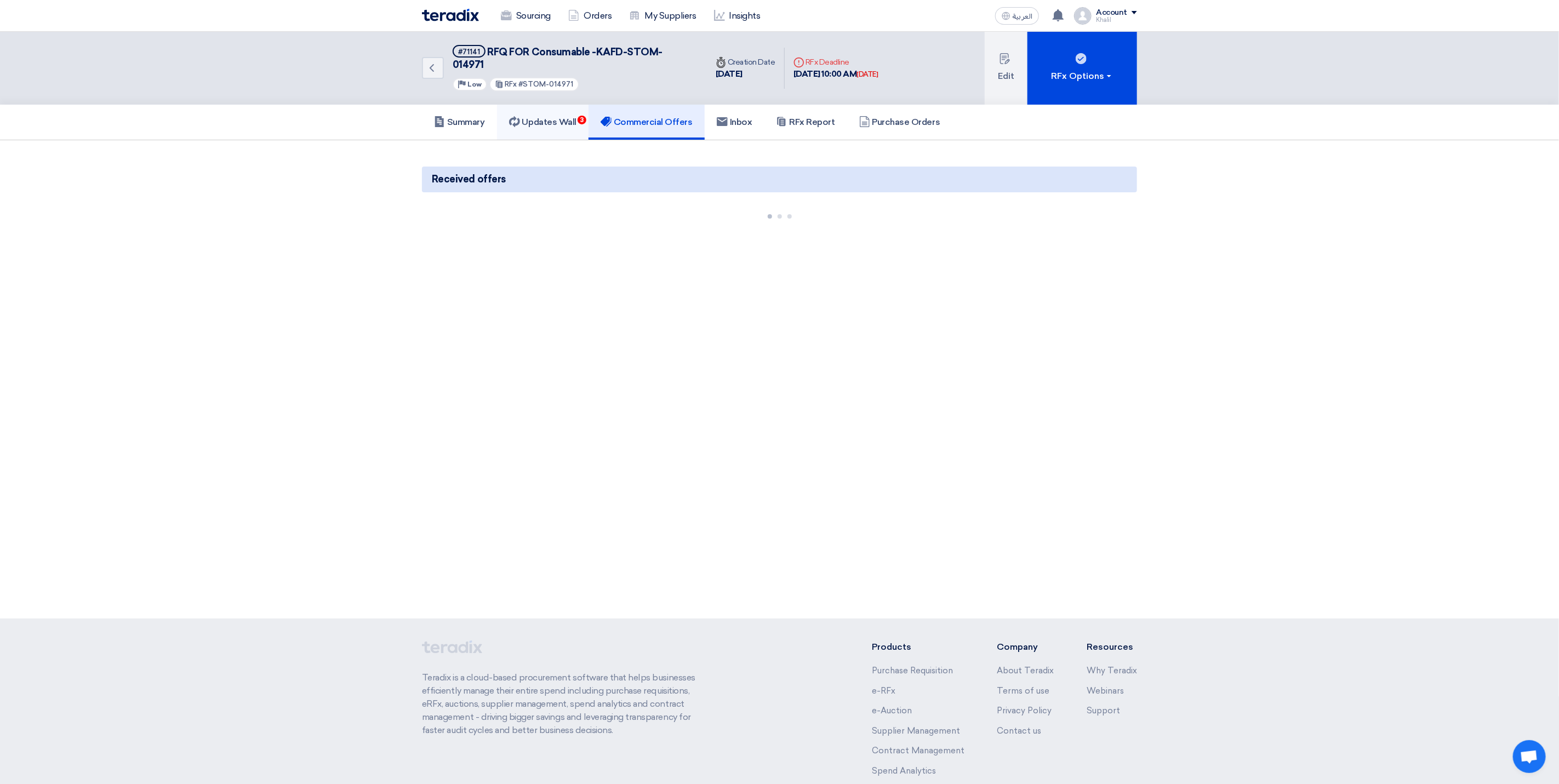
click at [575, 117] on h5 "Updates Wall 3" at bounding box center [543, 122] width 67 height 11
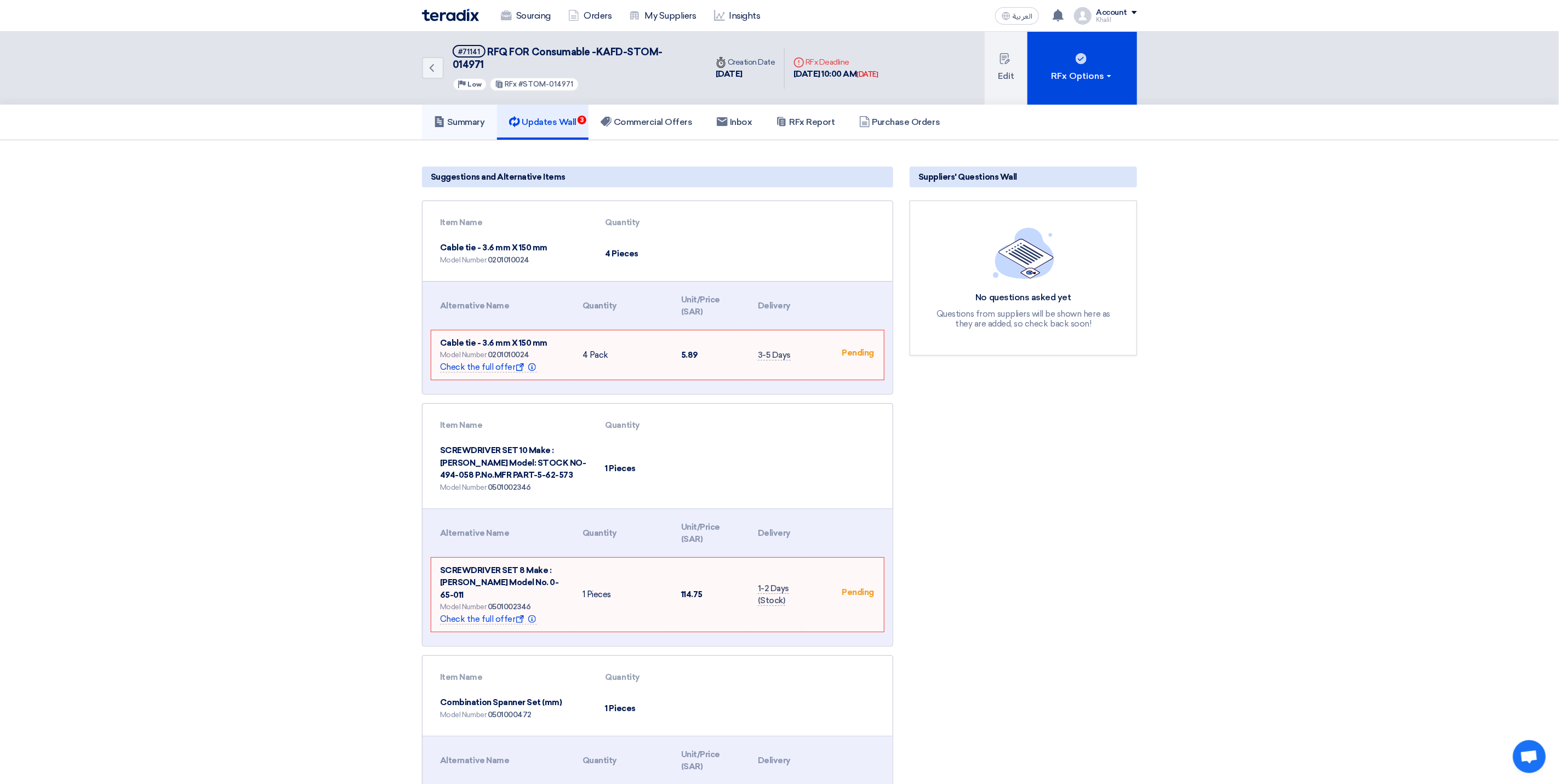
click at [477, 117] on h5 "Summary" at bounding box center [460, 122] width 51 height 11
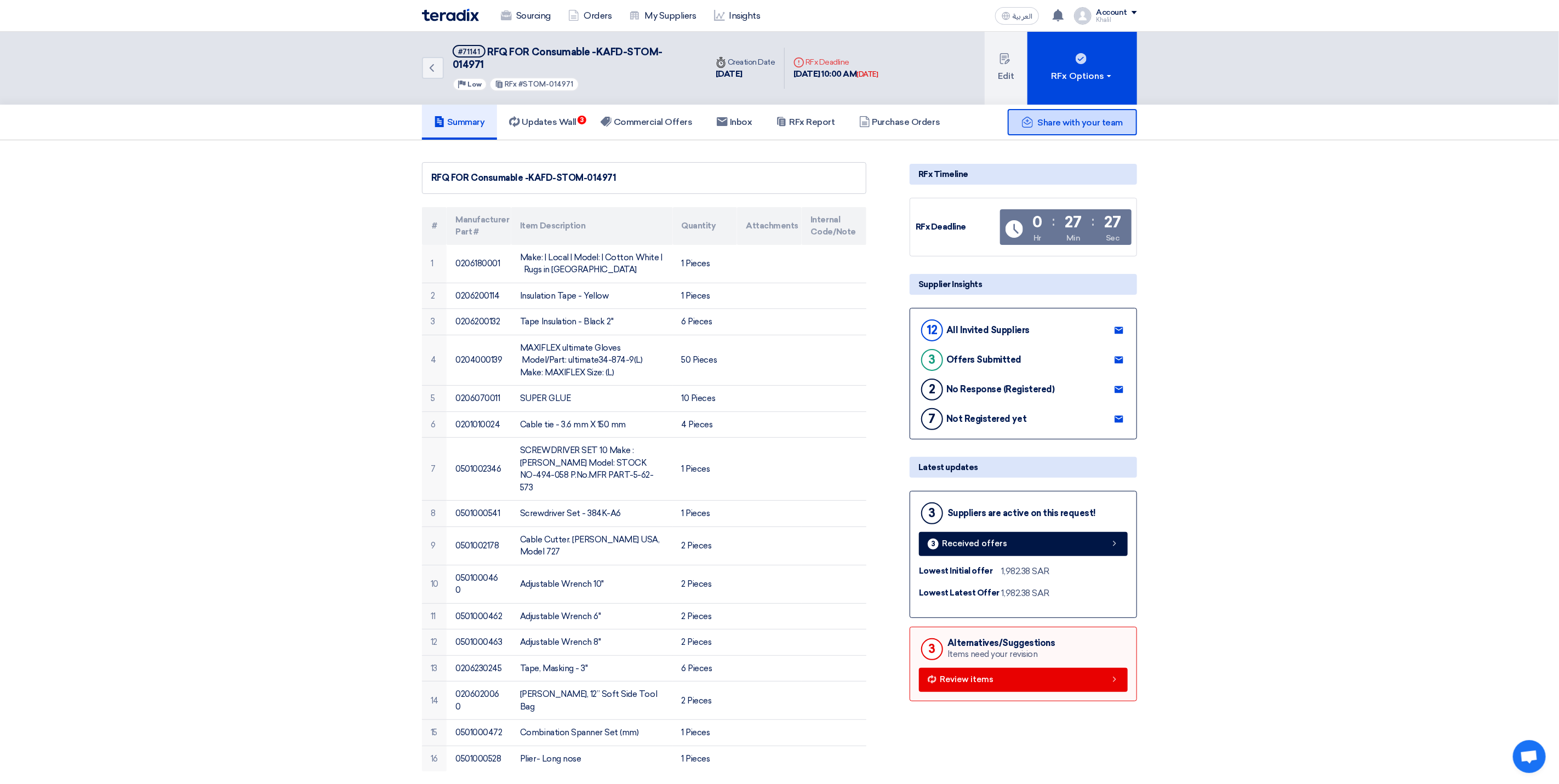
click at [1078, 117] on span "Share with your team" at bounding box center [1080, 122] width 85 height 11
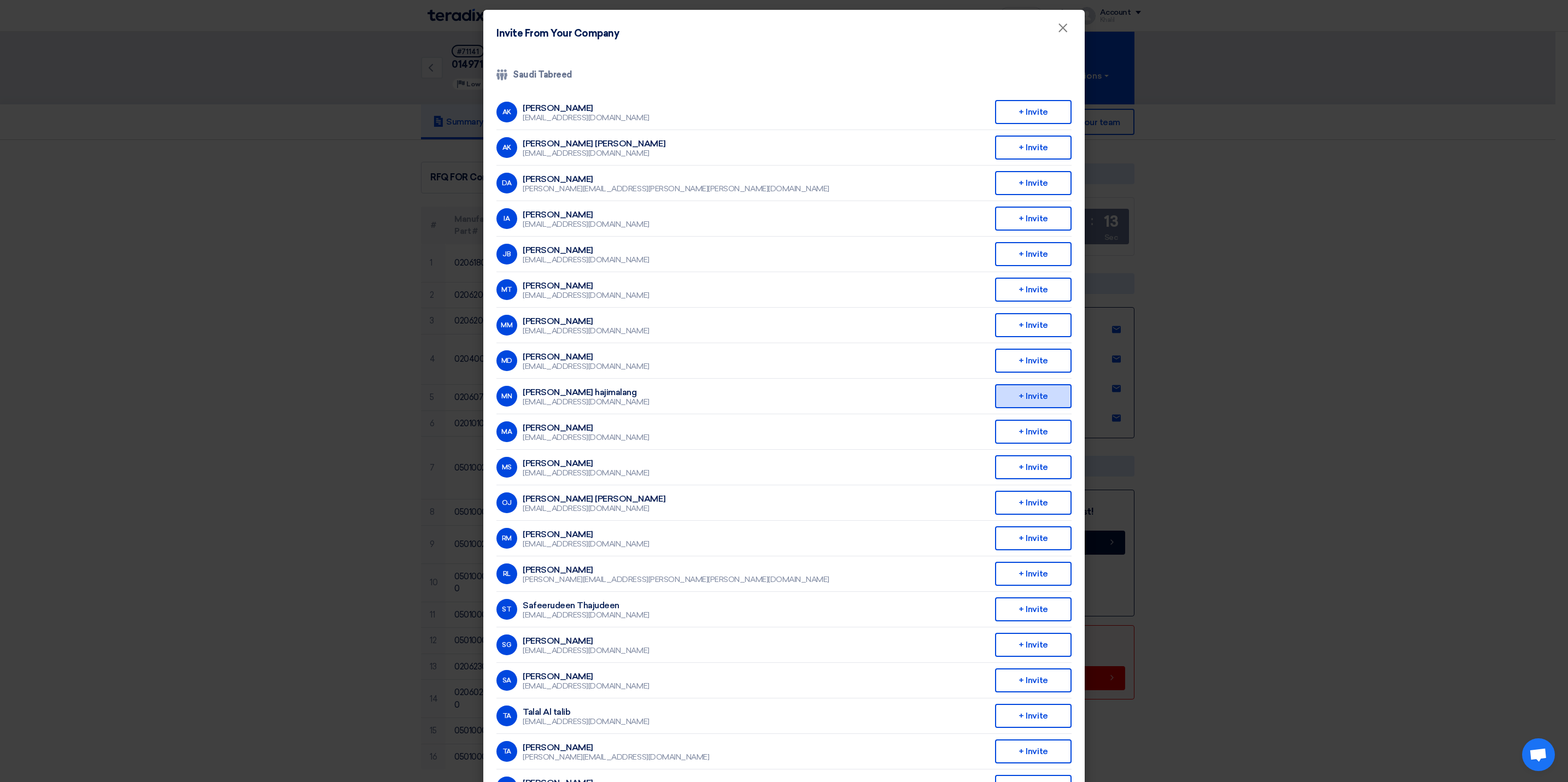
click at [1020, 395] on div "+ Invite" at bounding box center [1033, 396] width 77 height 24
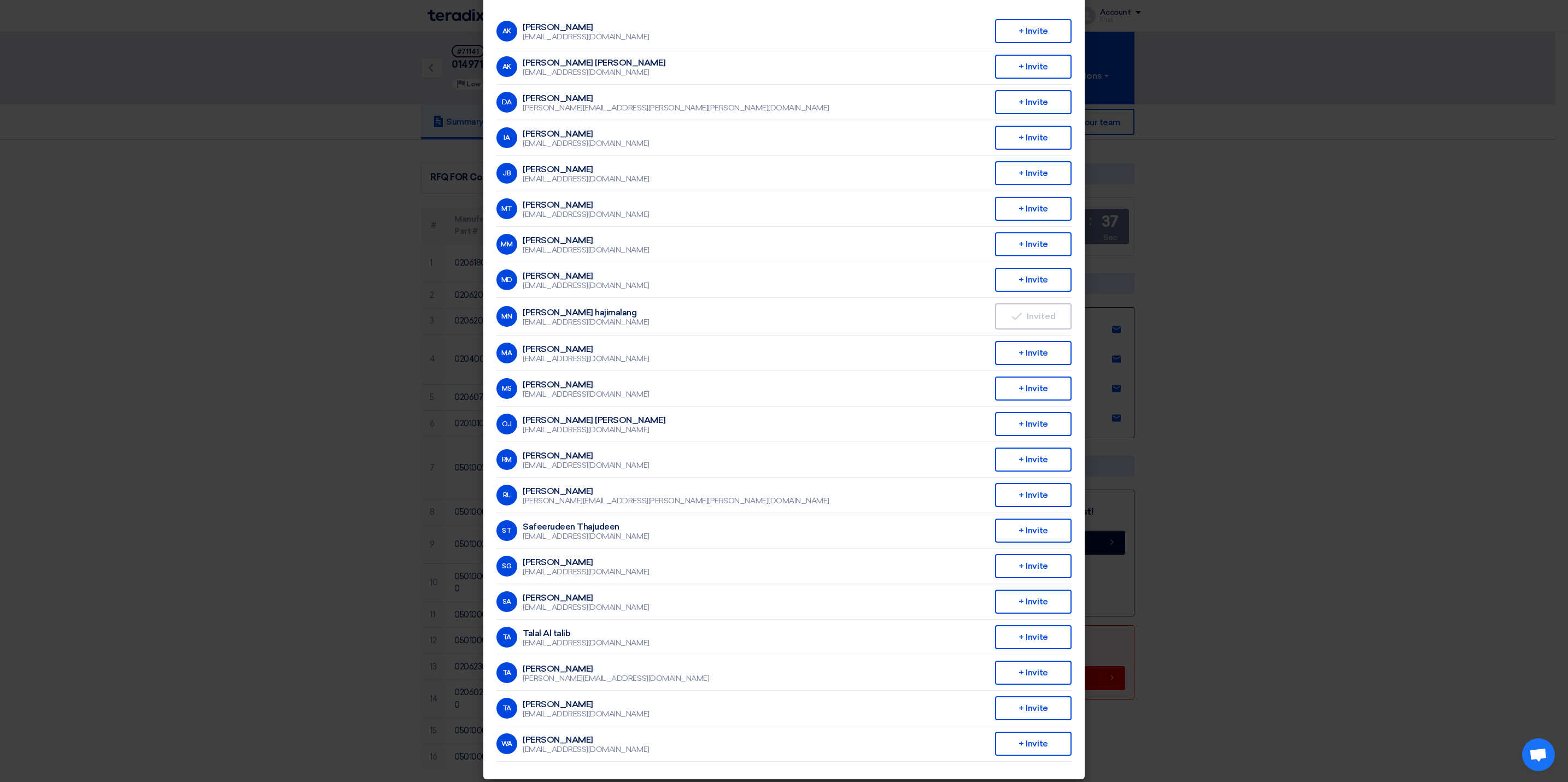
click at [1222, 277] on modal-container "Invite From Your Company × Company Team Saudi Tabreed AK Abdullah Khalid ababta…" at bounding box center [784, 391] width 1568 height 782
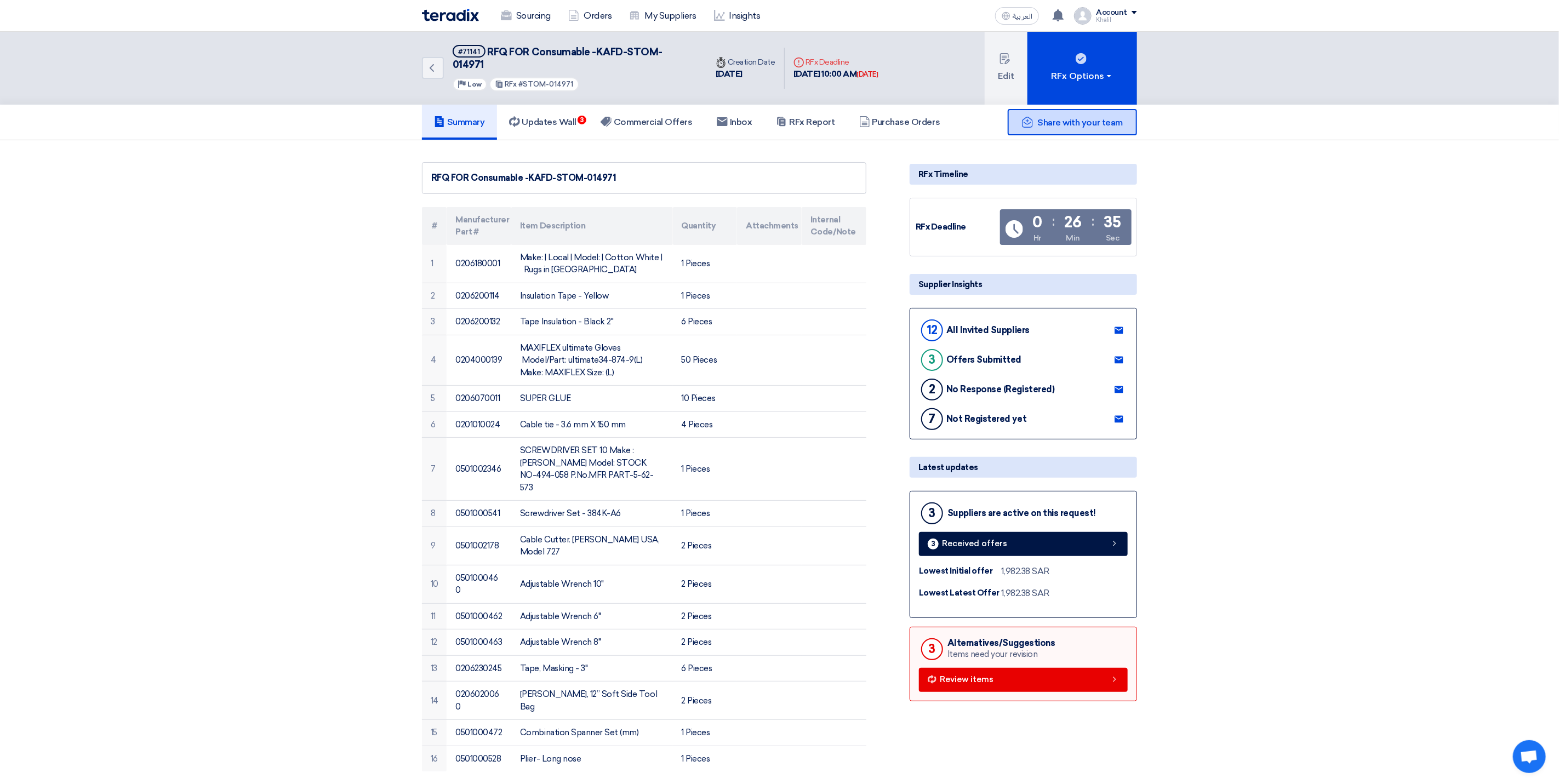
click at [1090, 116] on div "Share with your team" at bounding box center [1072, 122] width 129 height 26
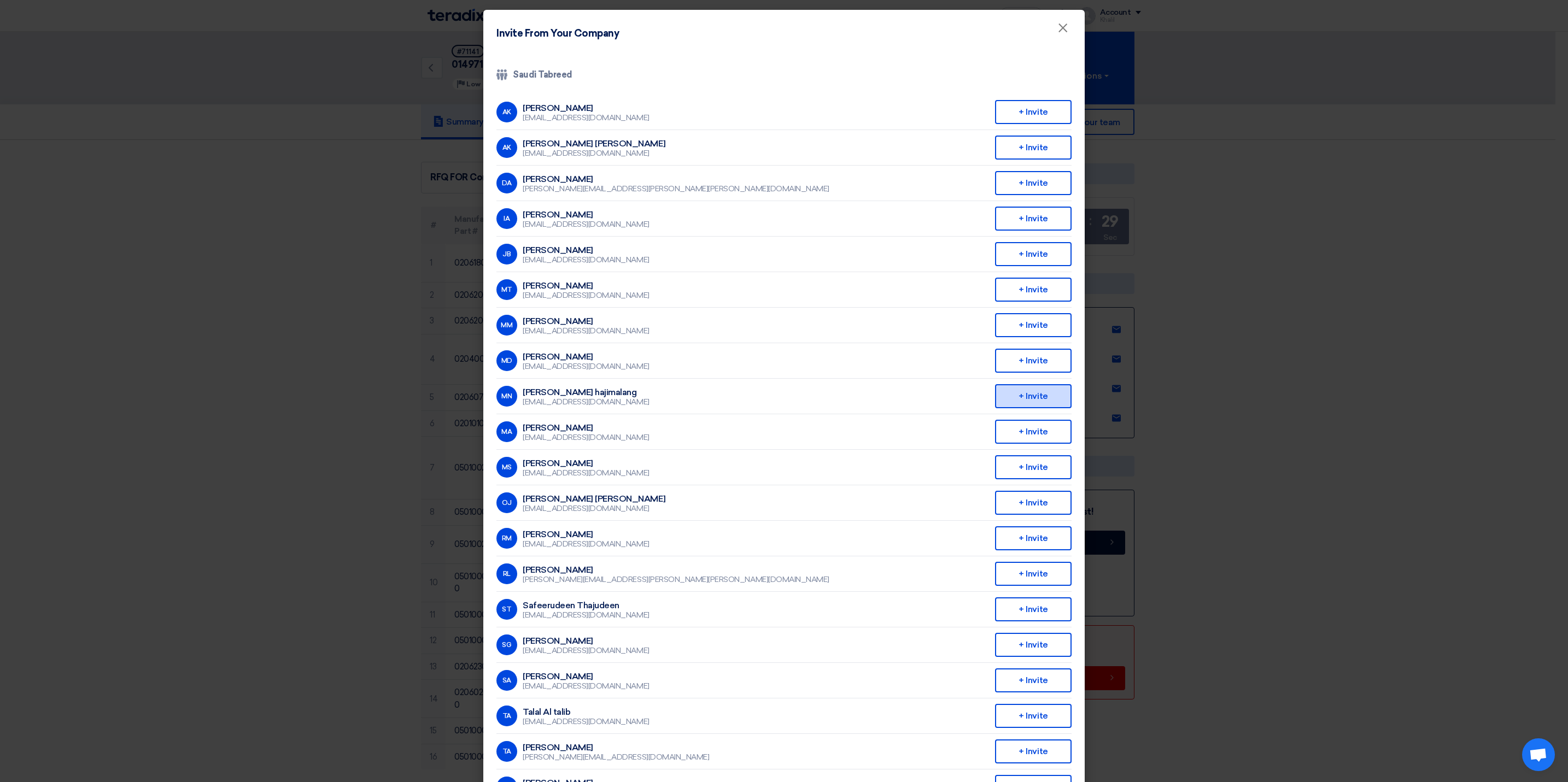
click at [1028, 393] on div "+ Invite" at bounding box center [1033, 396] width 77 height 24
click at [1057, 28] on span "×" at bounding box center [1063, 31] width 11 height 22
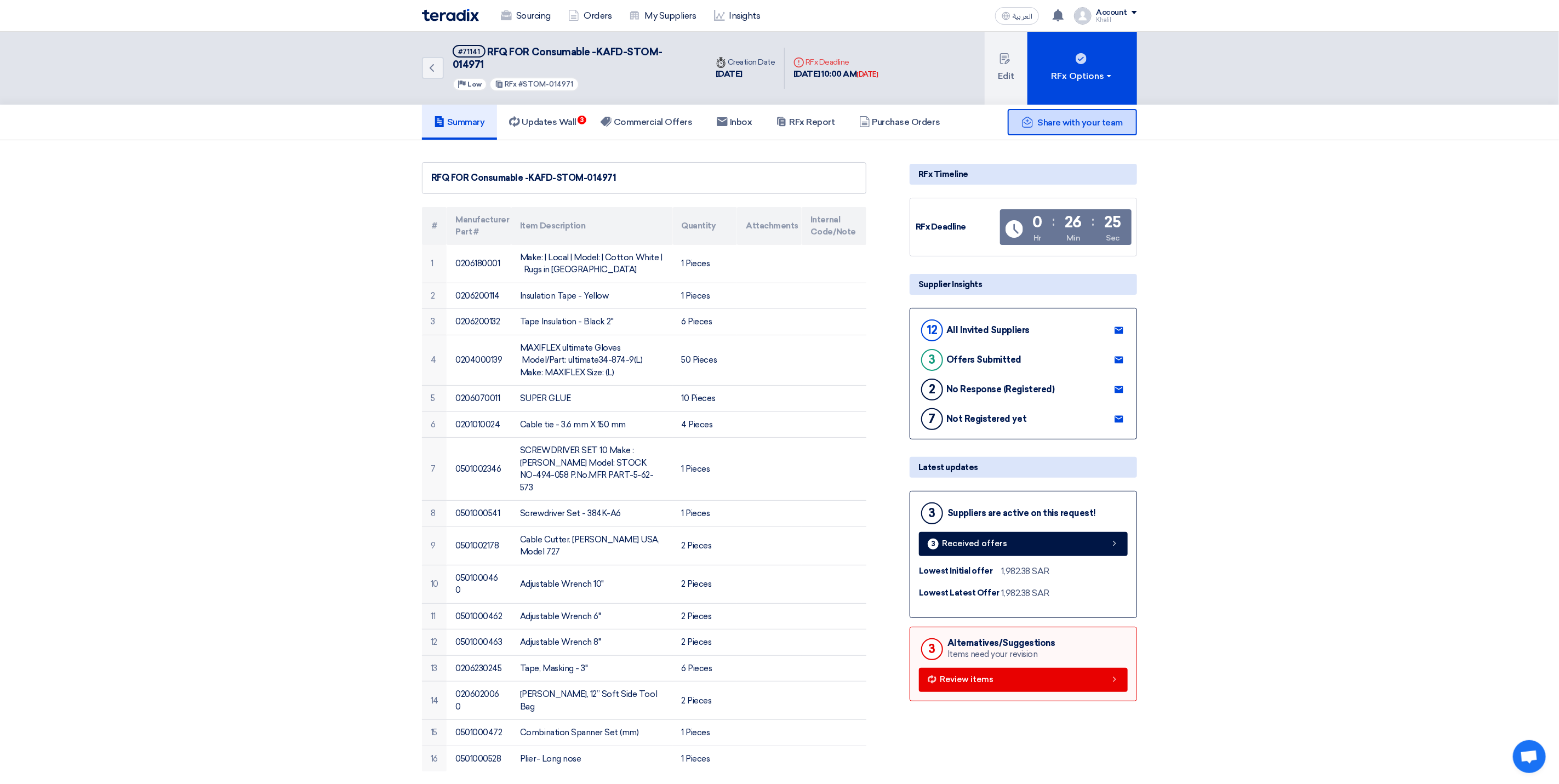
click at [1087, 117] on span "Share with your team" at bounding box center [1080, 122] width 85 height 11
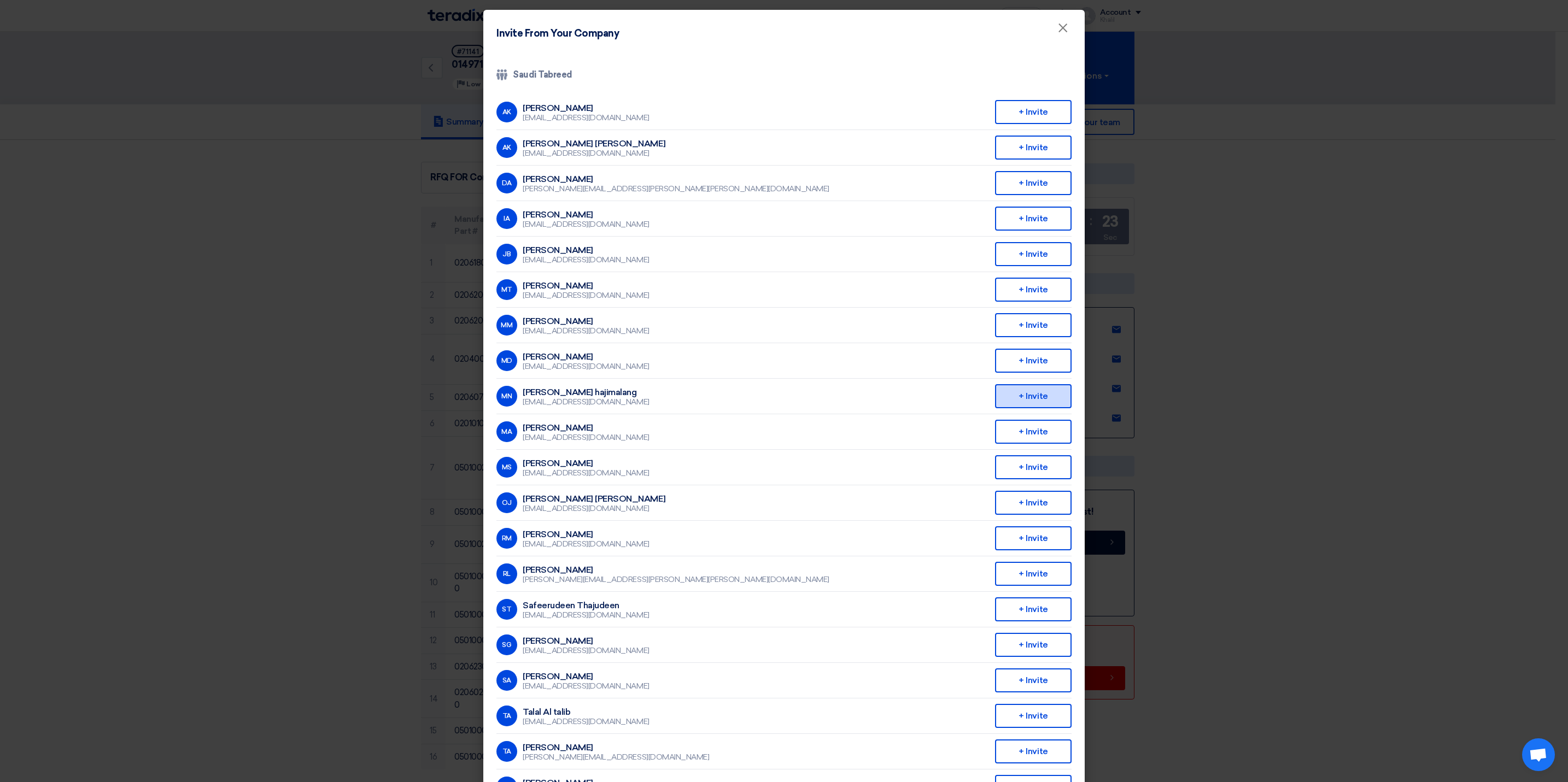
click at [1022, 394] on div "+ Invite" at bounding box center [1033, 396] width 77 height 24
click at [1012, 468] on div "+ Invite" at bounding box center [1033, 469] width 77 height 24
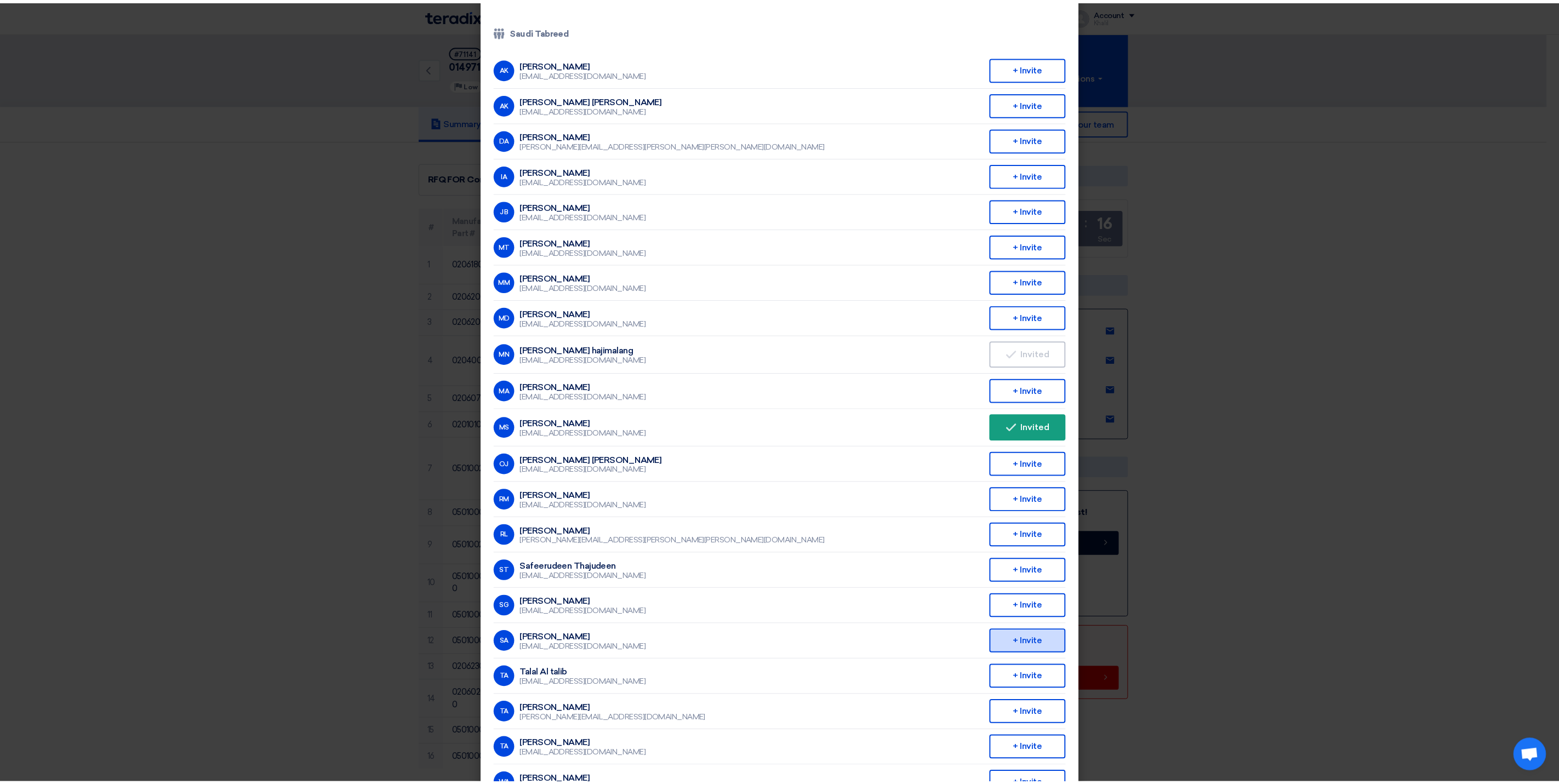
scroll to position [84, 0]
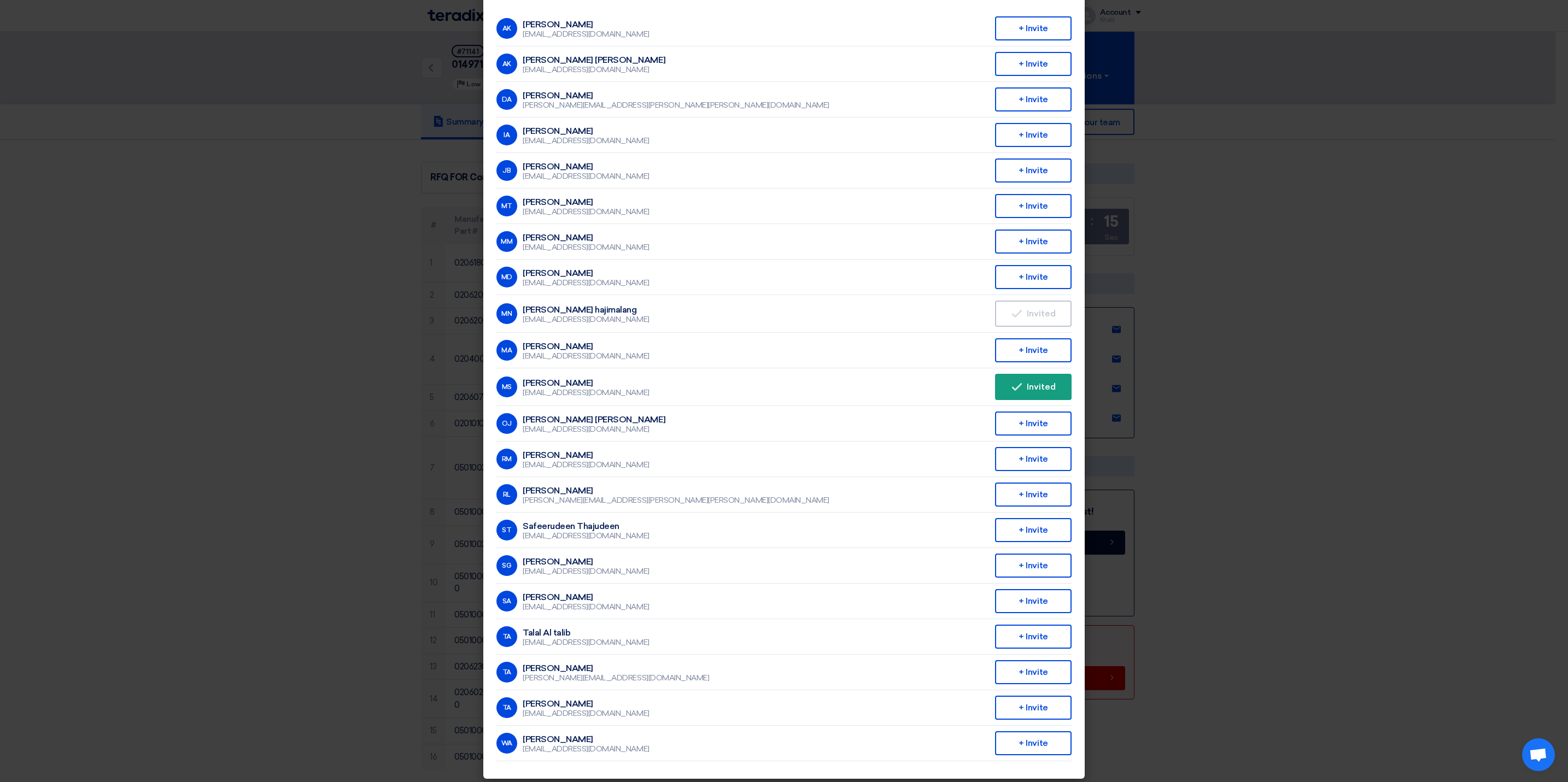
click at [1311, 443] on modal-container "Invite From Your Company × Company Team Saudi Tabreed AK Abdullah Khalid ababta…" at bounding box center [784, 391] width 1568 height 782
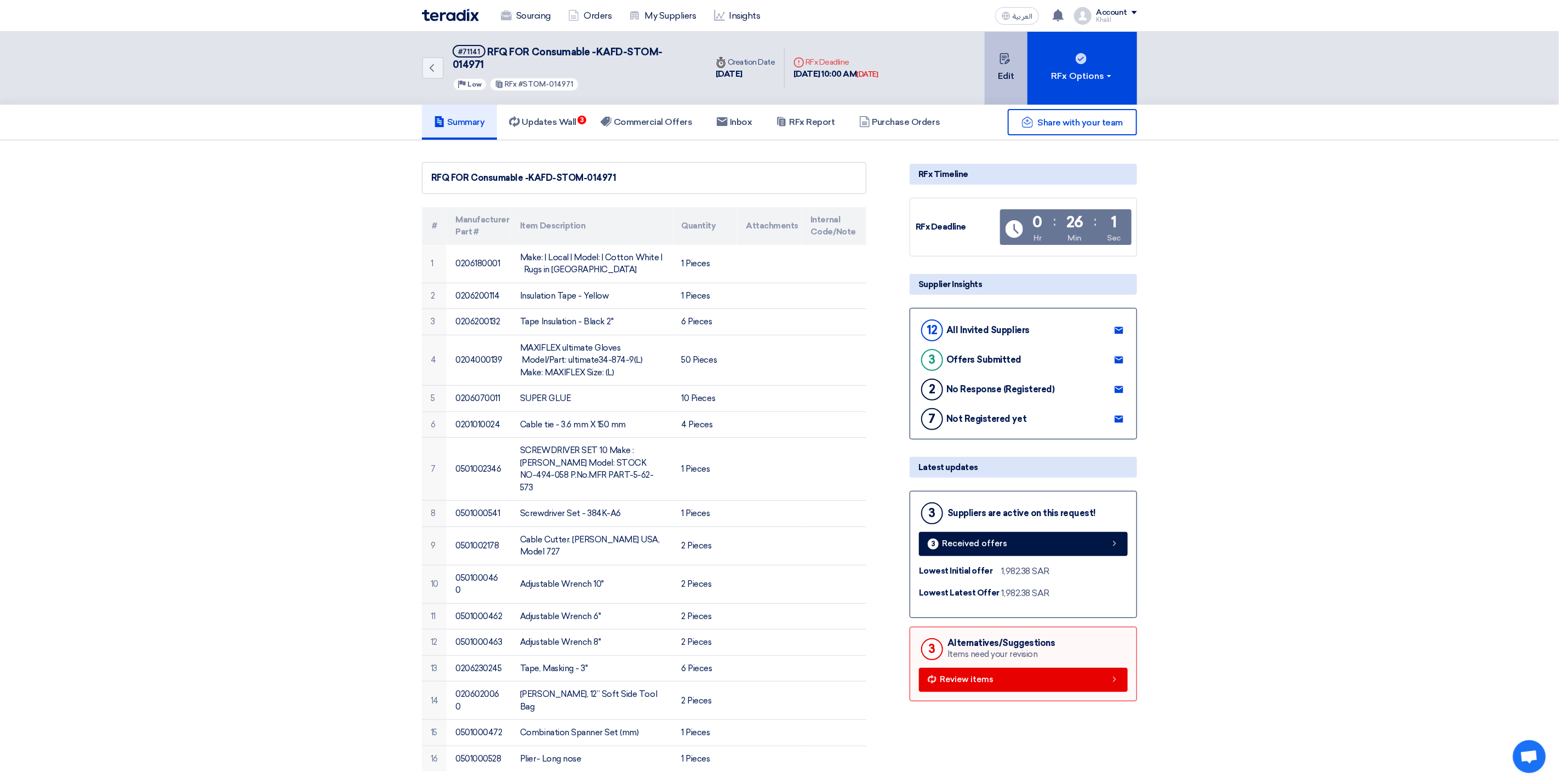
click at [1005, 62] on button "Edit" at bounding box center [1006, 68] width 42 height 73
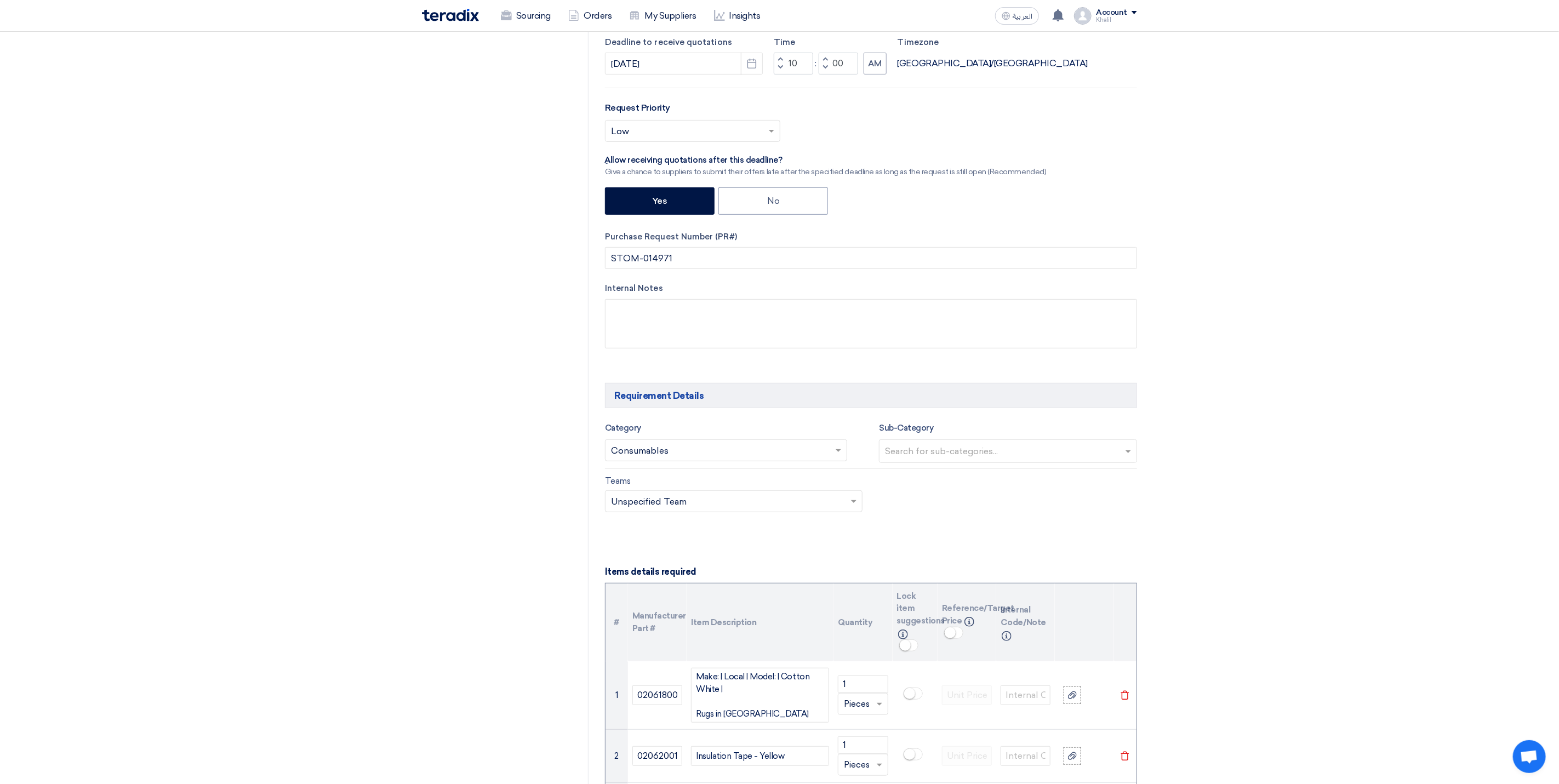
scroll to position [82, 0]
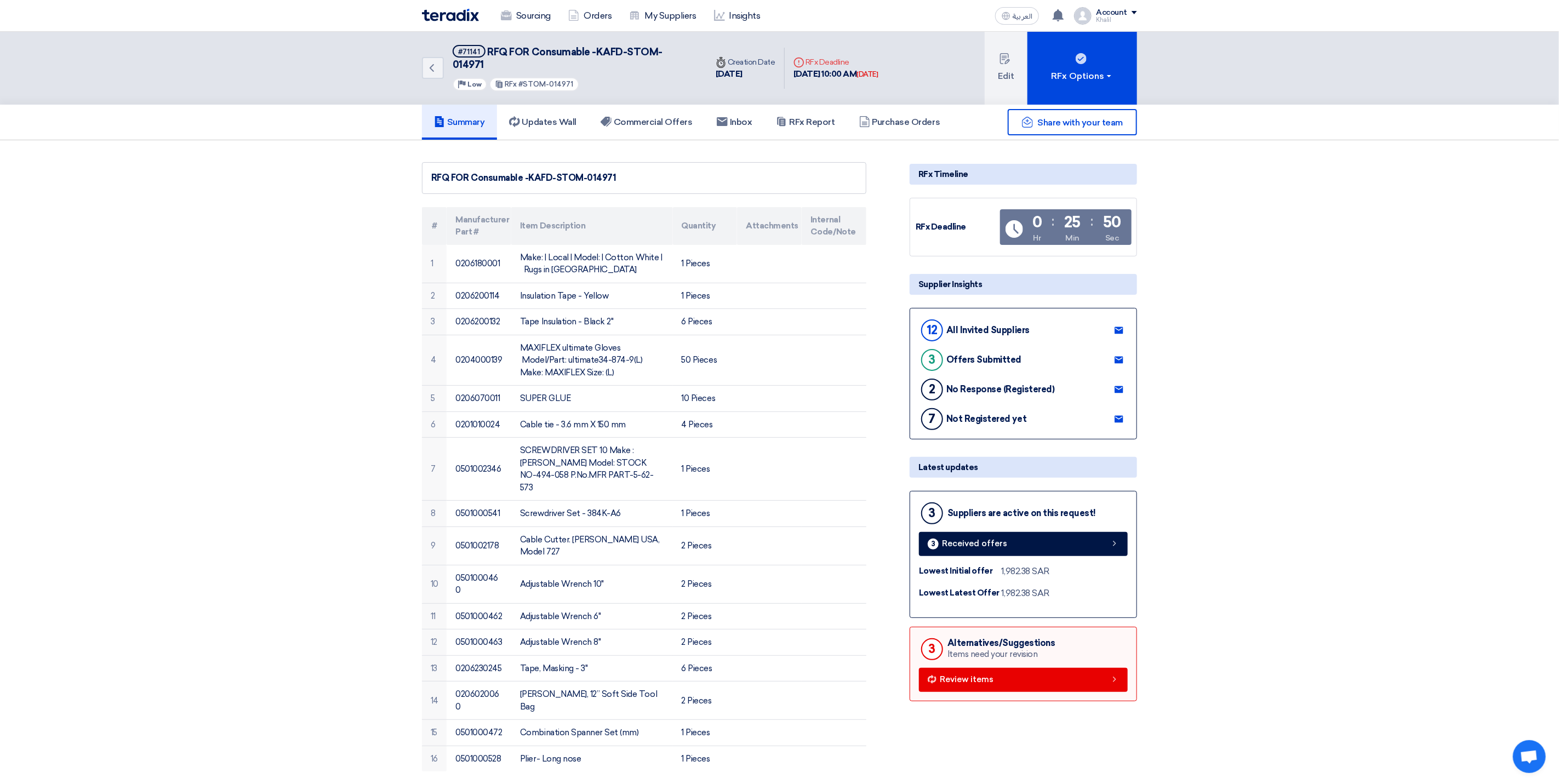
click at [1029, 672] on link "Review items" at bounding box center [1024, 680] width 209 height 24
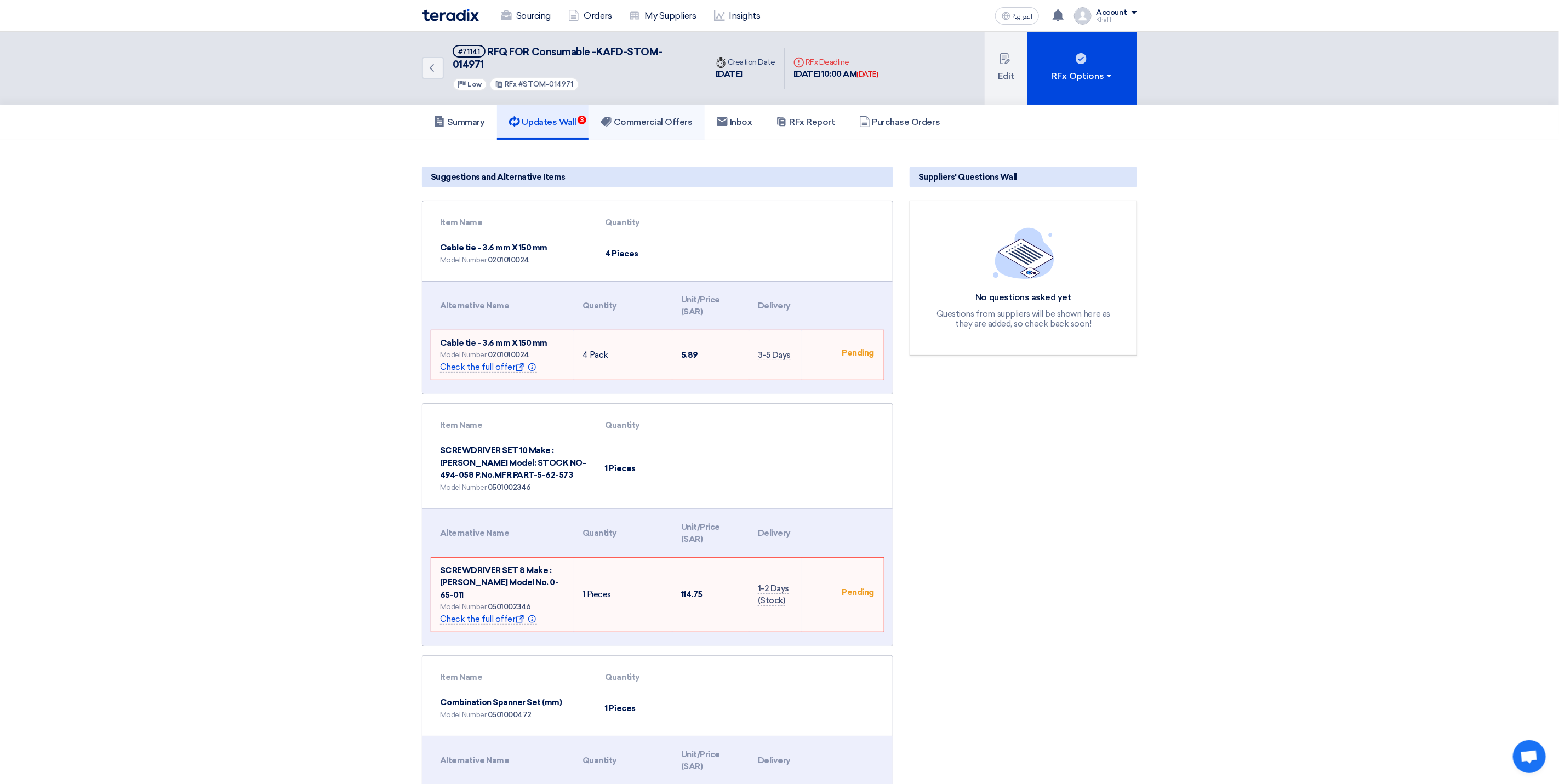
click at [653, 117] on h5 "Commercial Offers" at bounding box center [646, 122] width 92 height 11
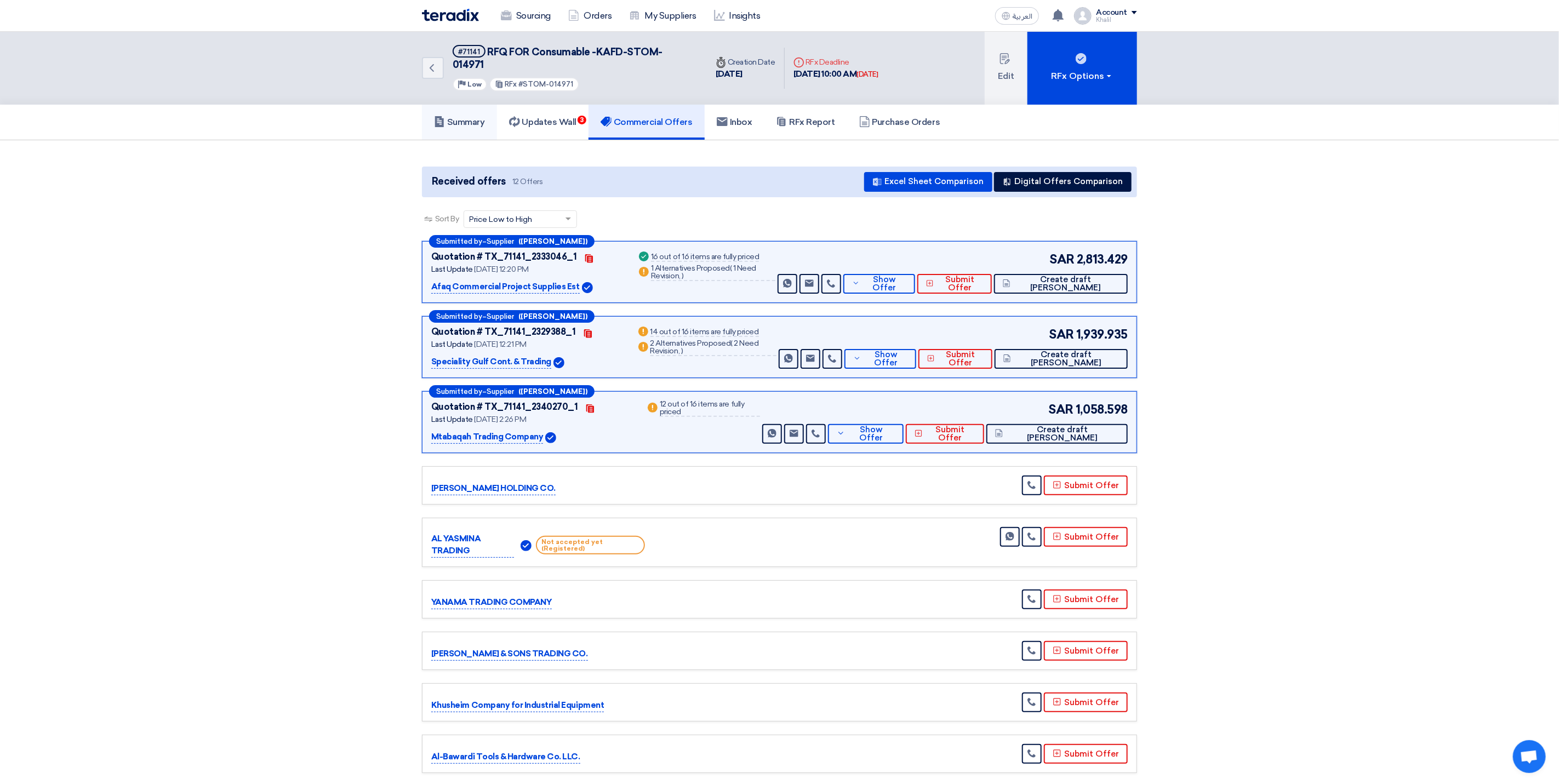
click at [471, 117] on h5 "Summary" at bounding box center [460, 122] width 51 height 11
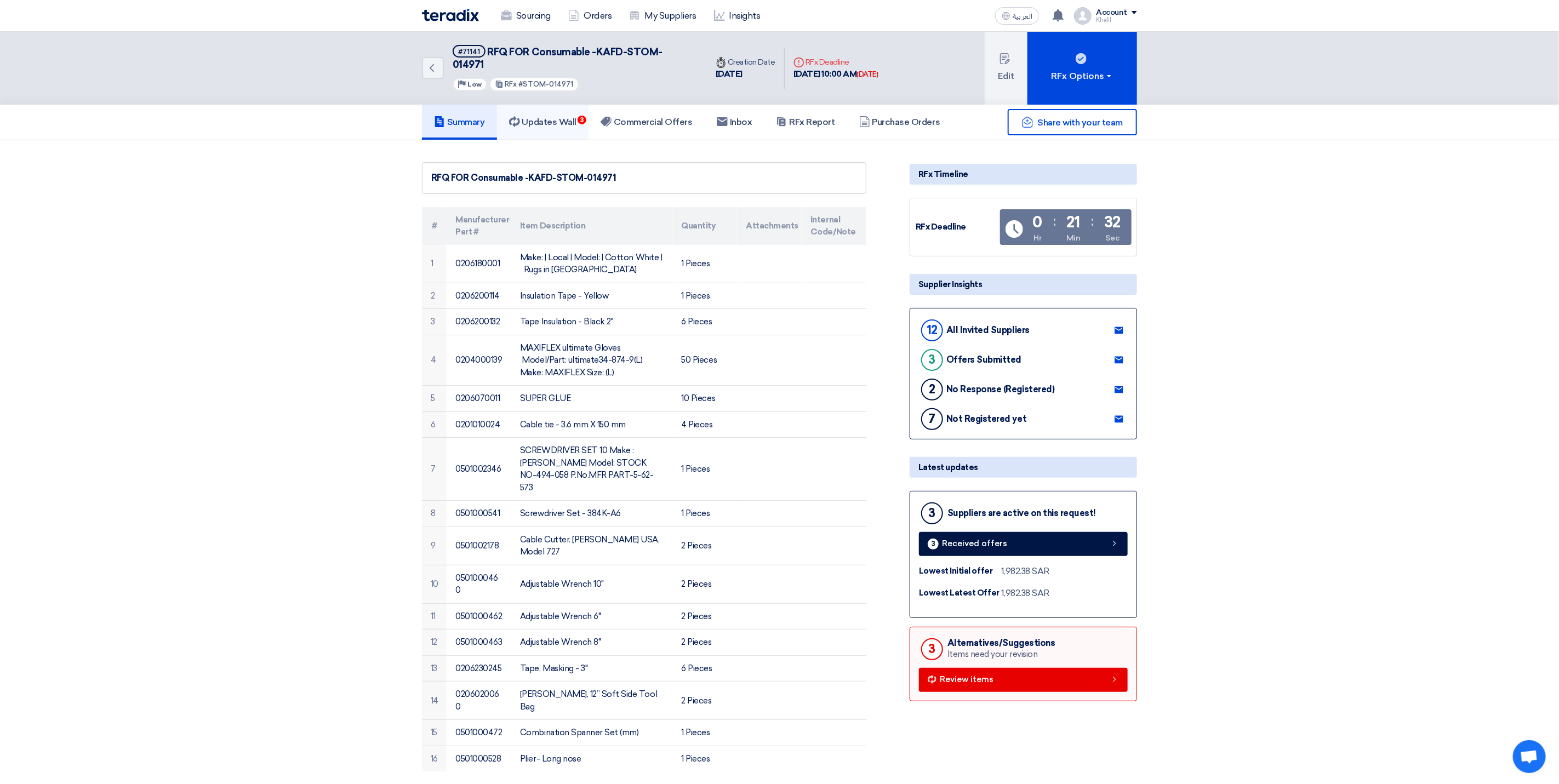
click at [566, 115] on link "Updates Wall 3" at bounding box center [543, 122] width 91 height 35
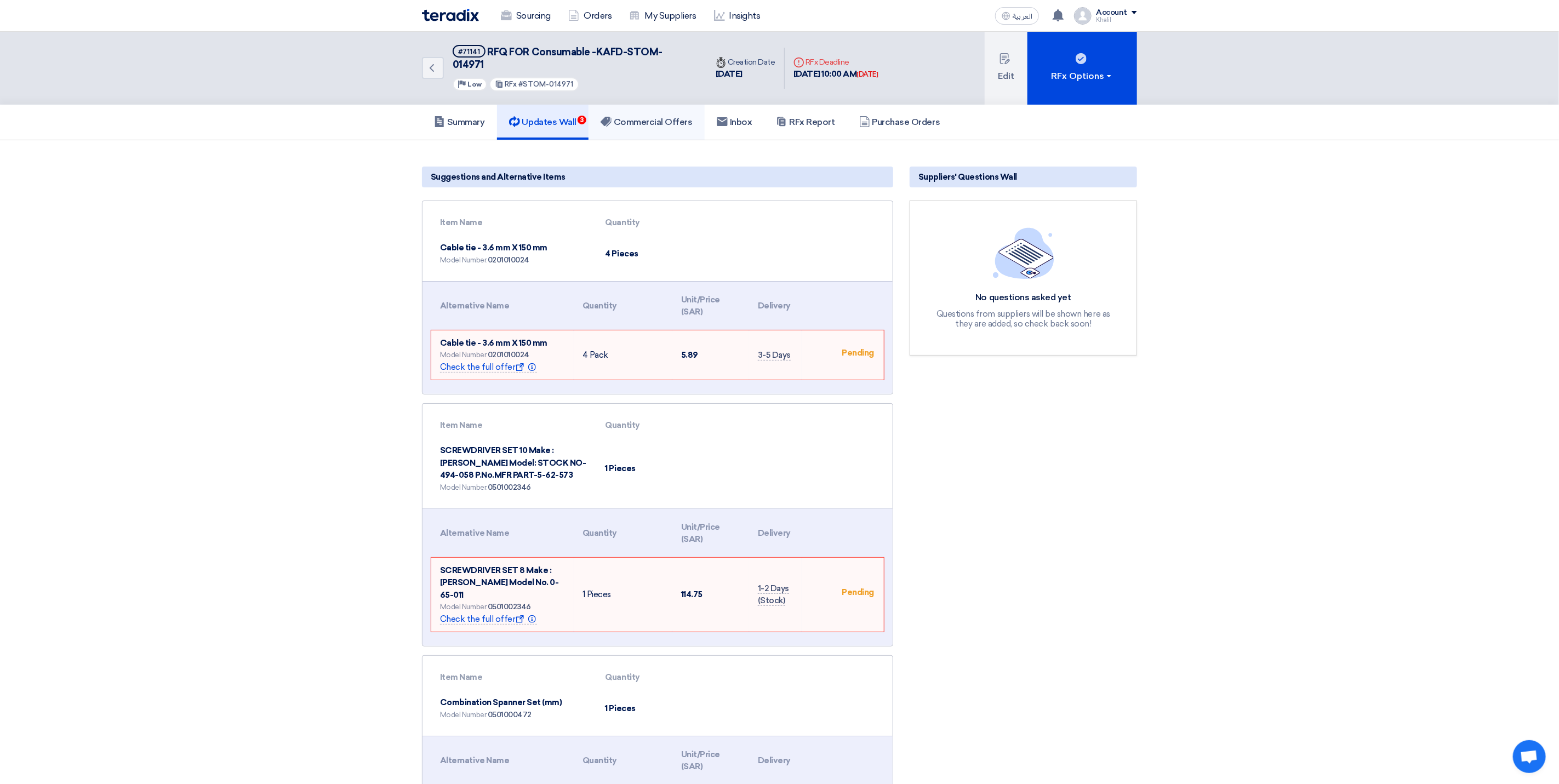
click at [644, 114] on link "Commercial Offers" at bounding box center [647, 122] width 116 height 35
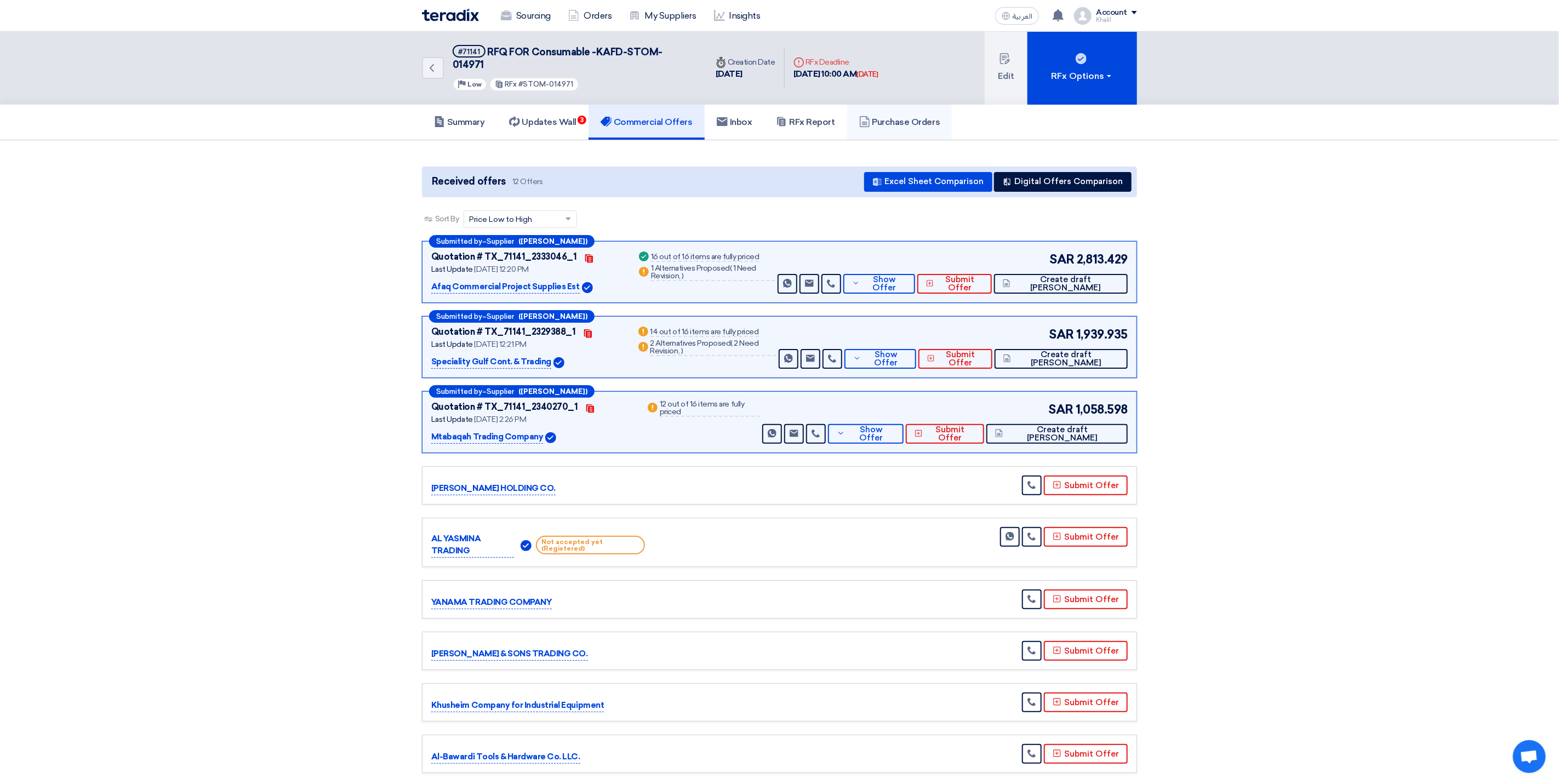
click at [890, 117] on h5 "Purchase Orders" at bounding box center [900, 122] width 81 height 11
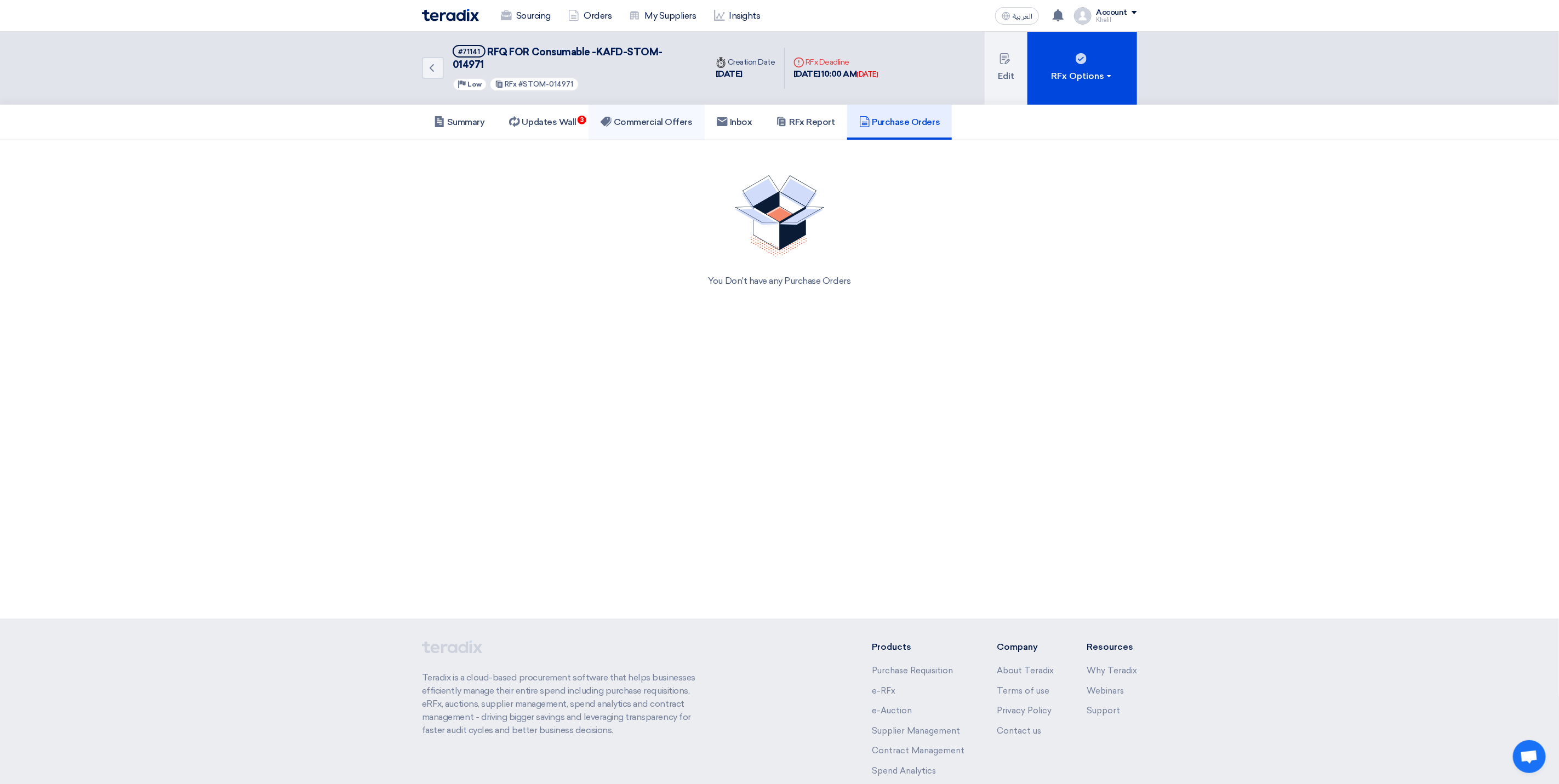
click at [649, 117] on h5 "Commercial Offers" at bounding box center [646, 122] width 92 height 11
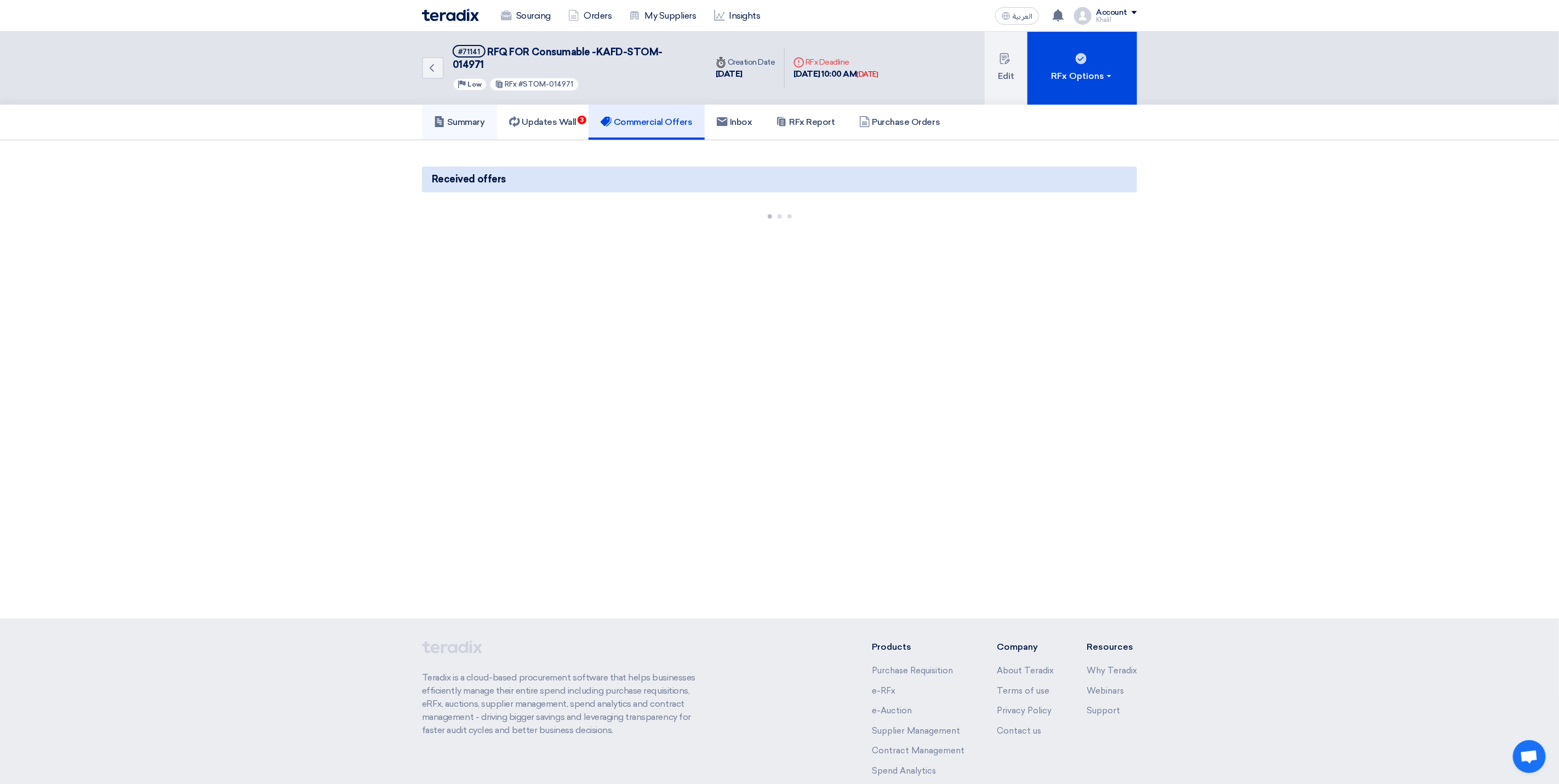
click at [484, 117] on h5 "Summary" at bounding box center [460, 122] width 51 height 11
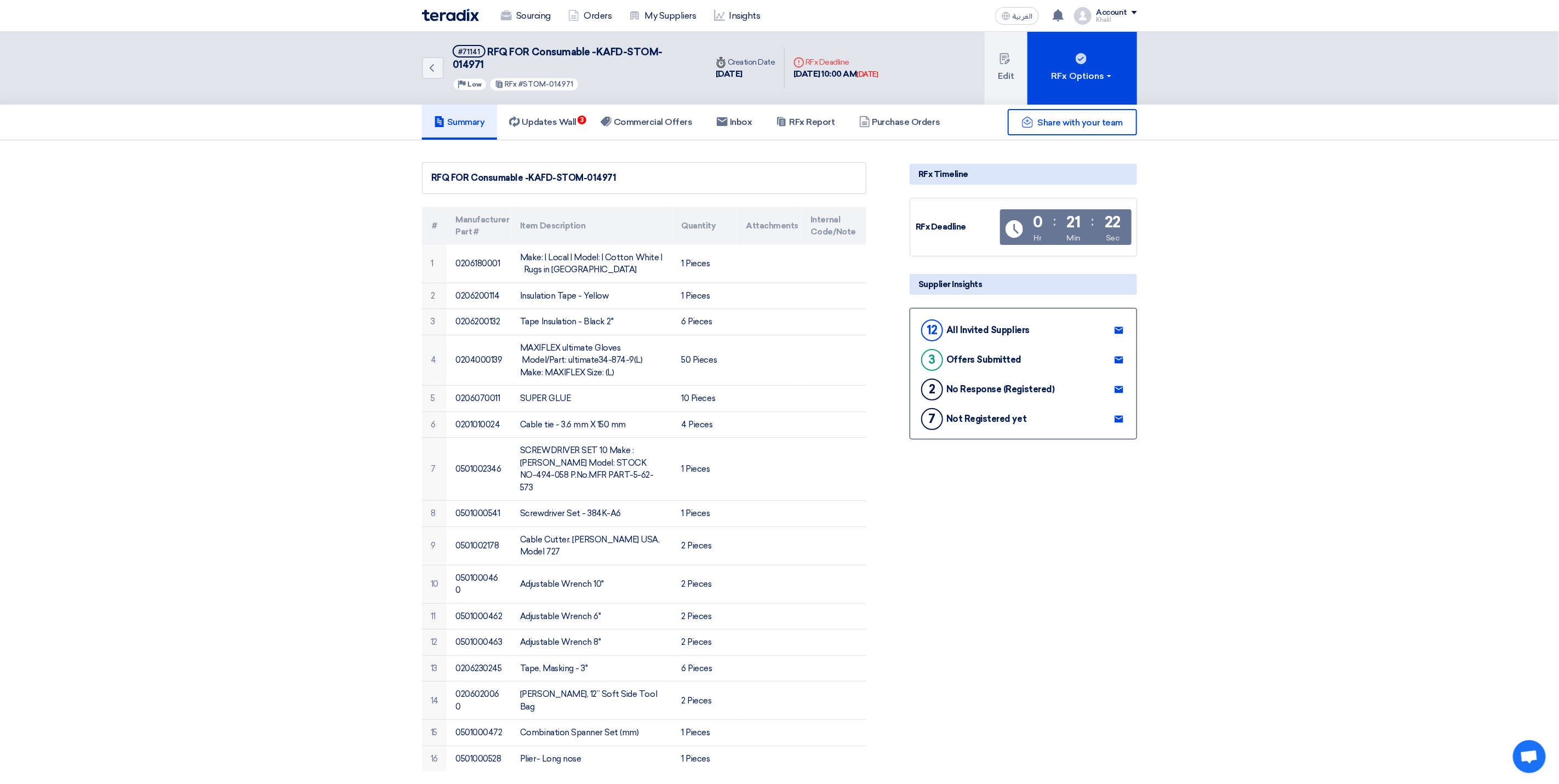
click at [482, 117] on h5 "Summary" at bounding box center [460, 122] width 51 height 11
click at [477, 117] on h5 "Summary" at bounding box center [460, 122] width 51 height 11
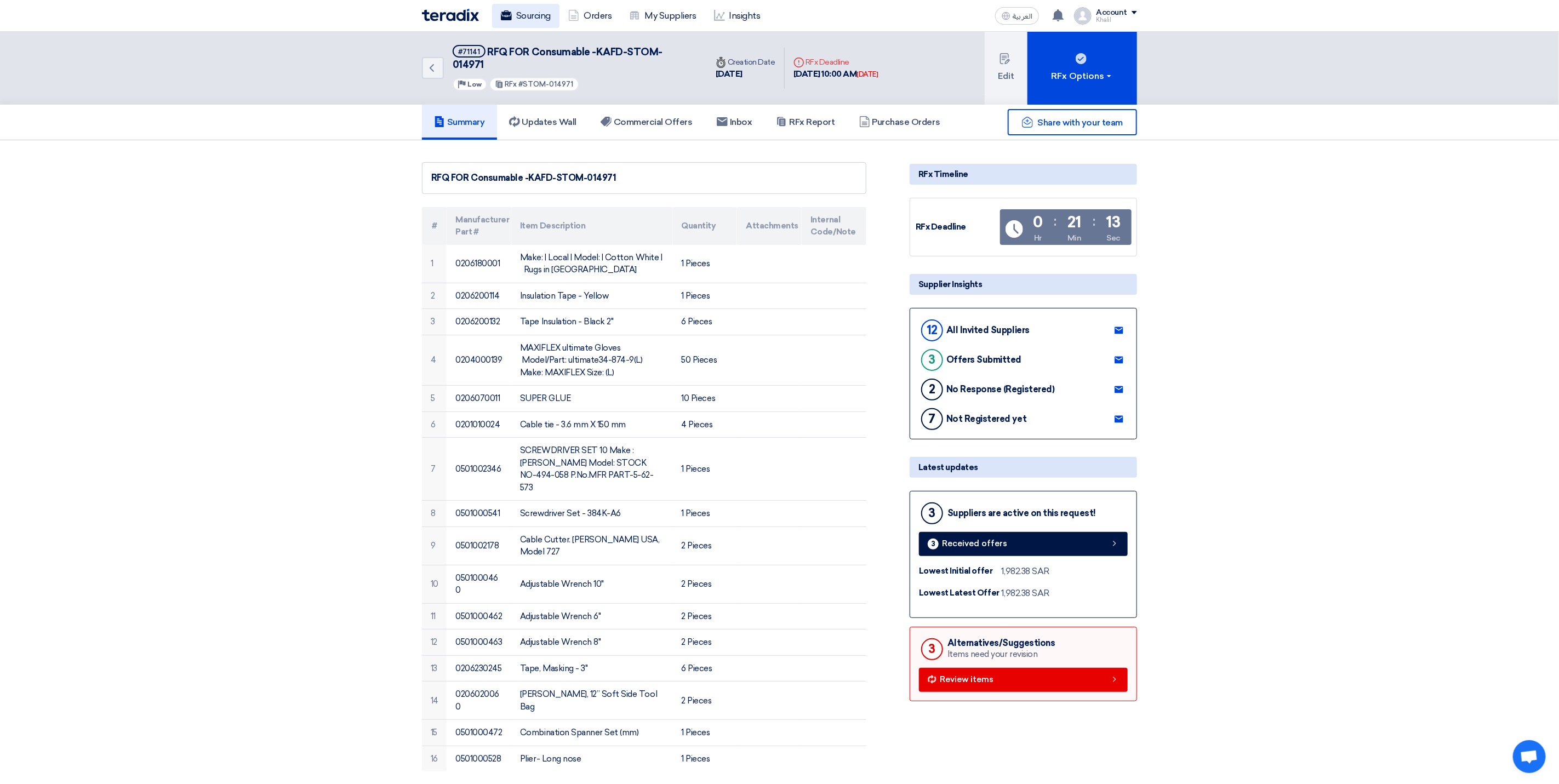
click at [533, 21] on link "Sourcing" at bounding box center [526, 16] width 67 height 24
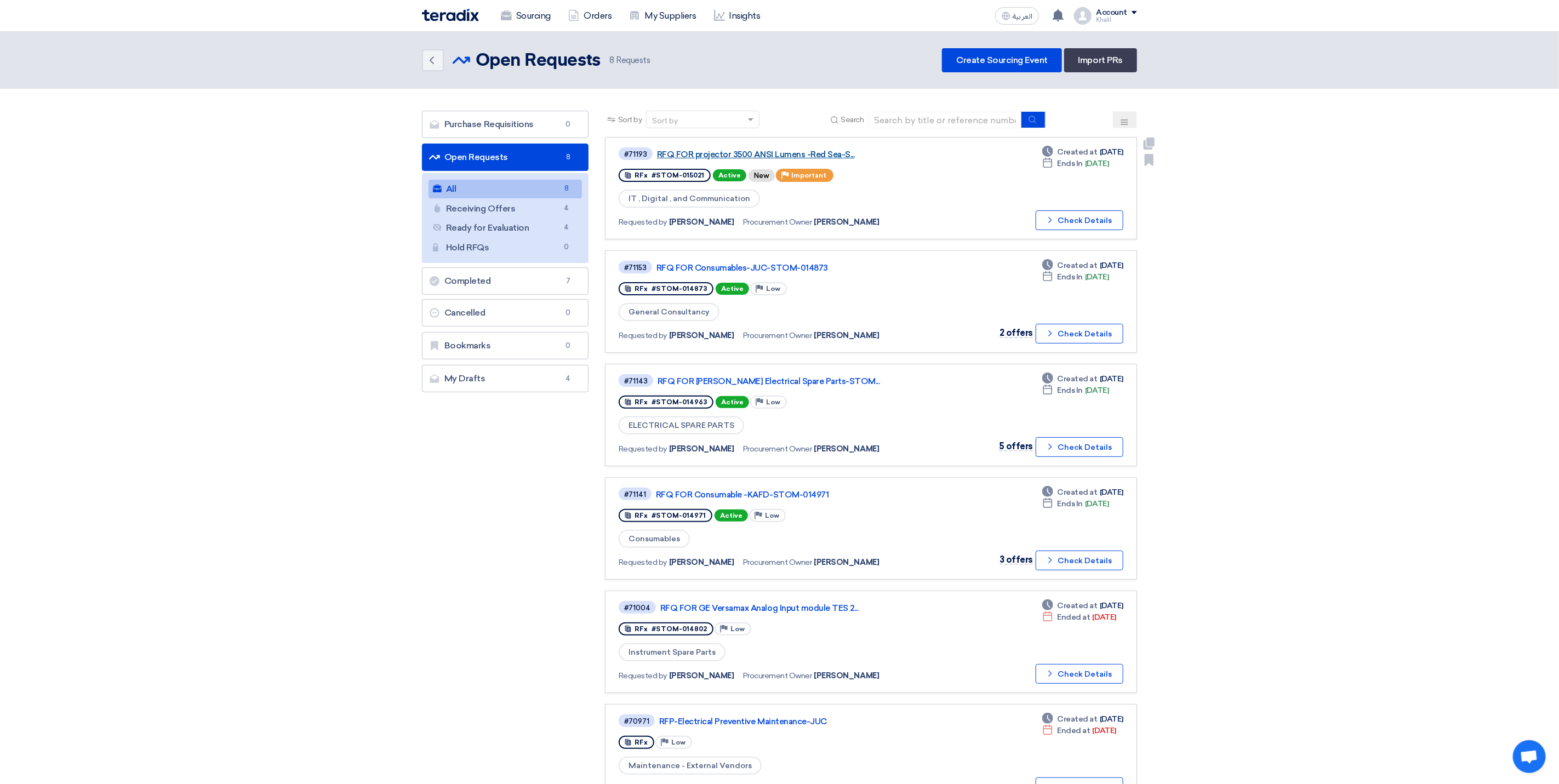
click at [783, 152] on link "RFQ FOR projector 3500 ANSI Lumens -Red Sea-S..." at bounding box center [794, 154] width 274 height 10
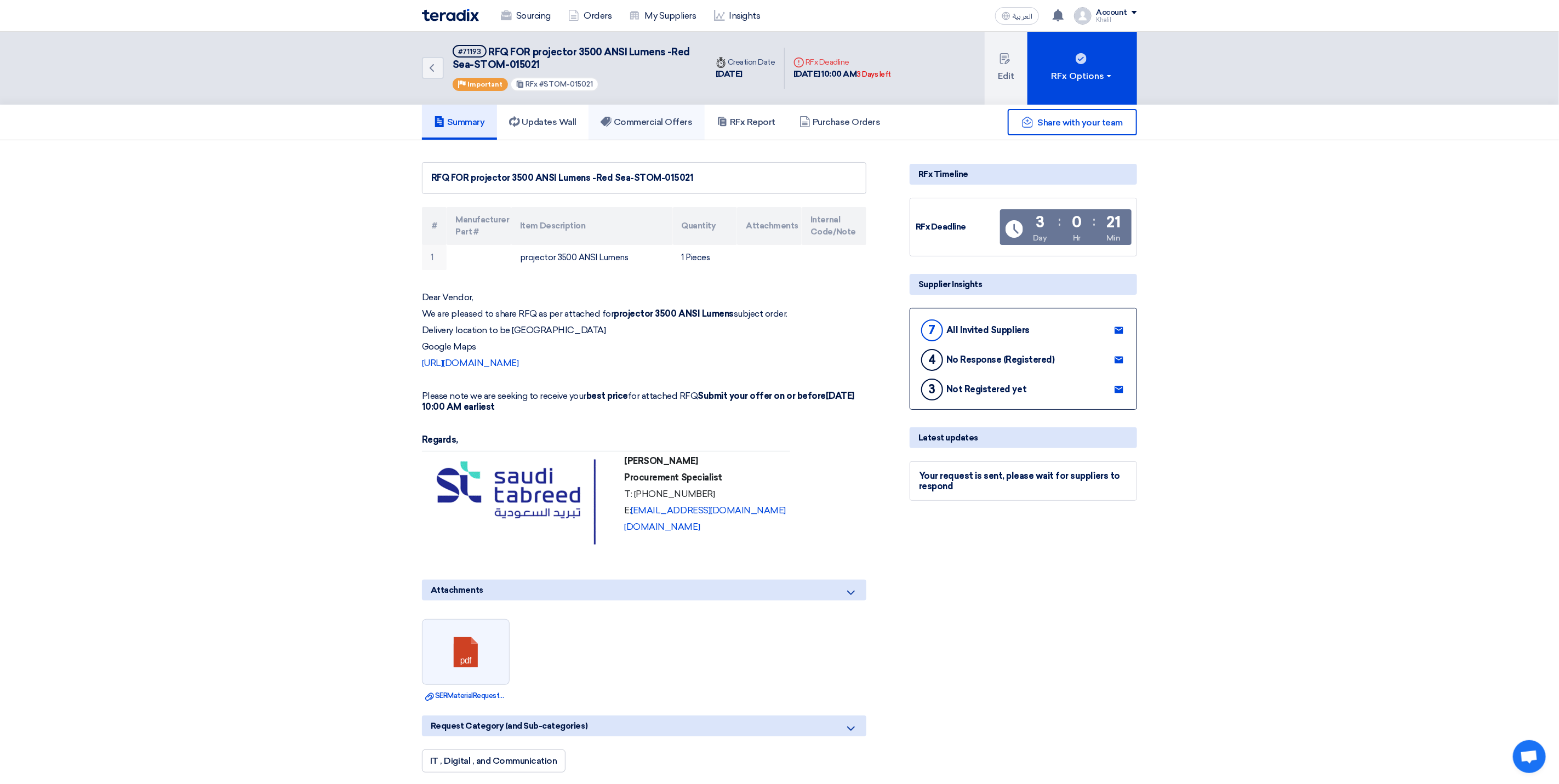
click at [654, 117] on h5 "Commercial Offers" at bounding box center [646, 122] width 92 height 11
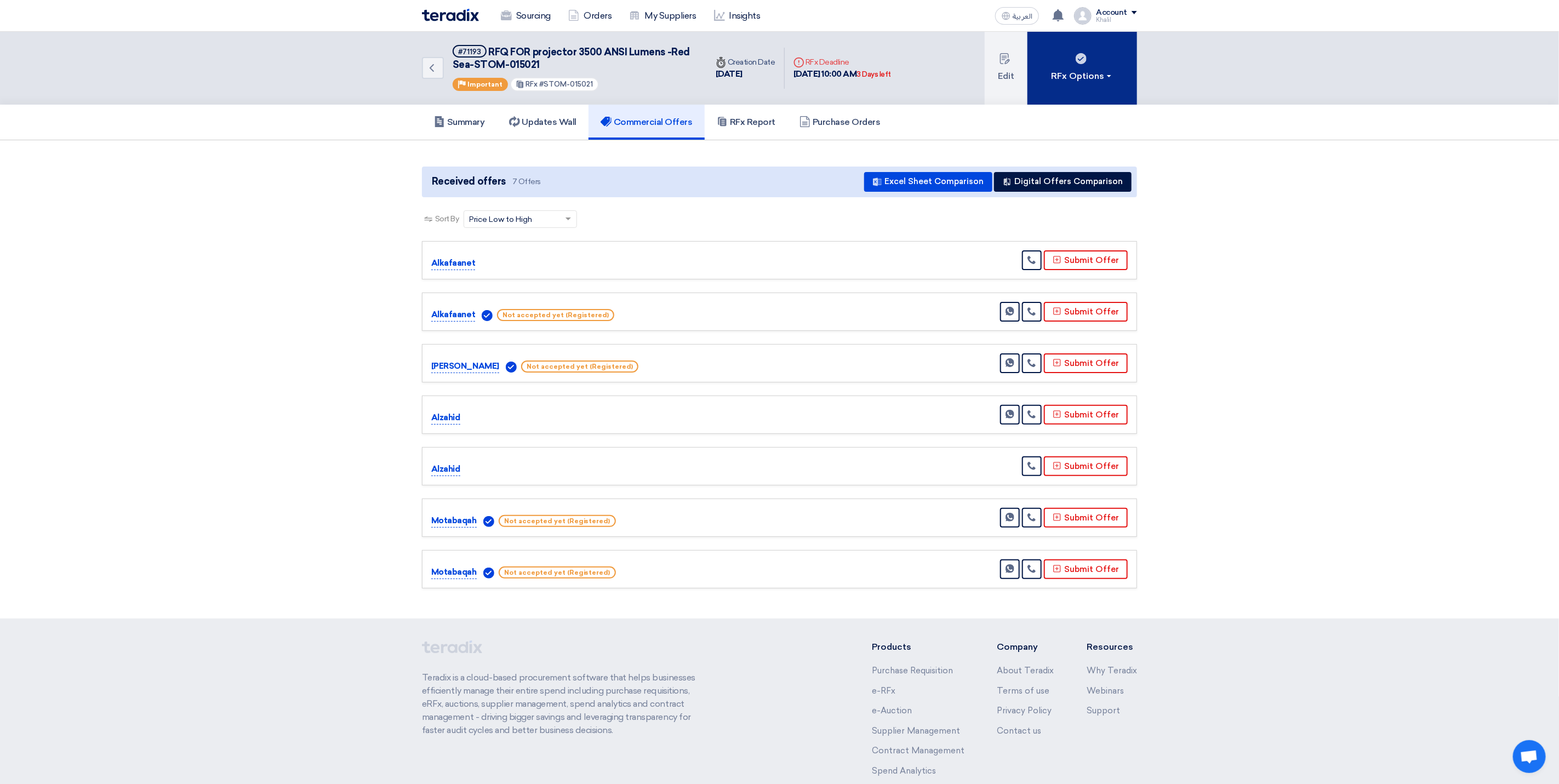
click at [1120, 79] on button "RFx Options" at bounding box center [1082, 68] width 109 height 73
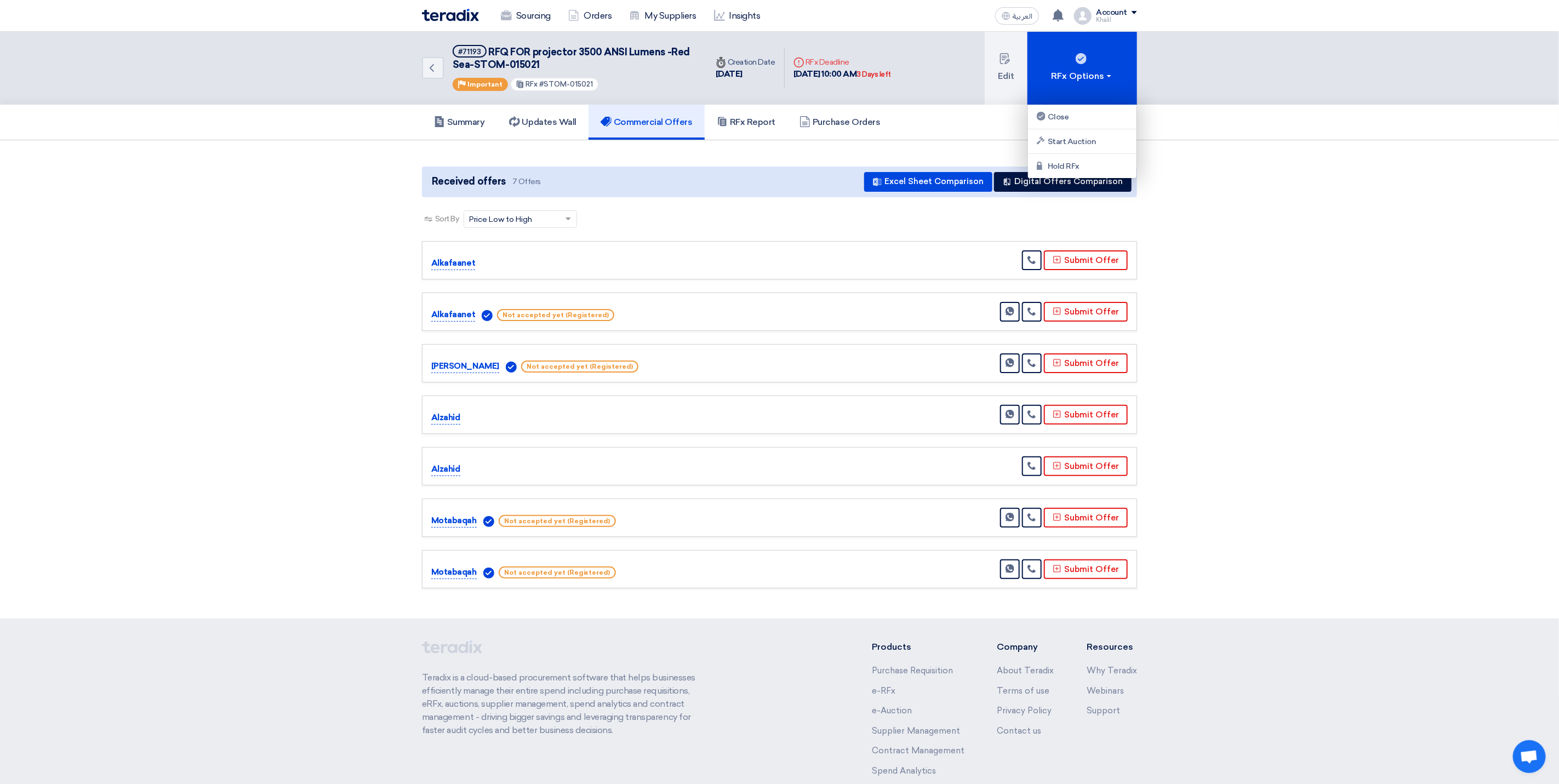
click at [1238, 174] on section "Received offers 7 Offers Excel Sheet Comparison Digital Offers Comparison Sort …" at bounding box center [779, 378] width 1559 height 475
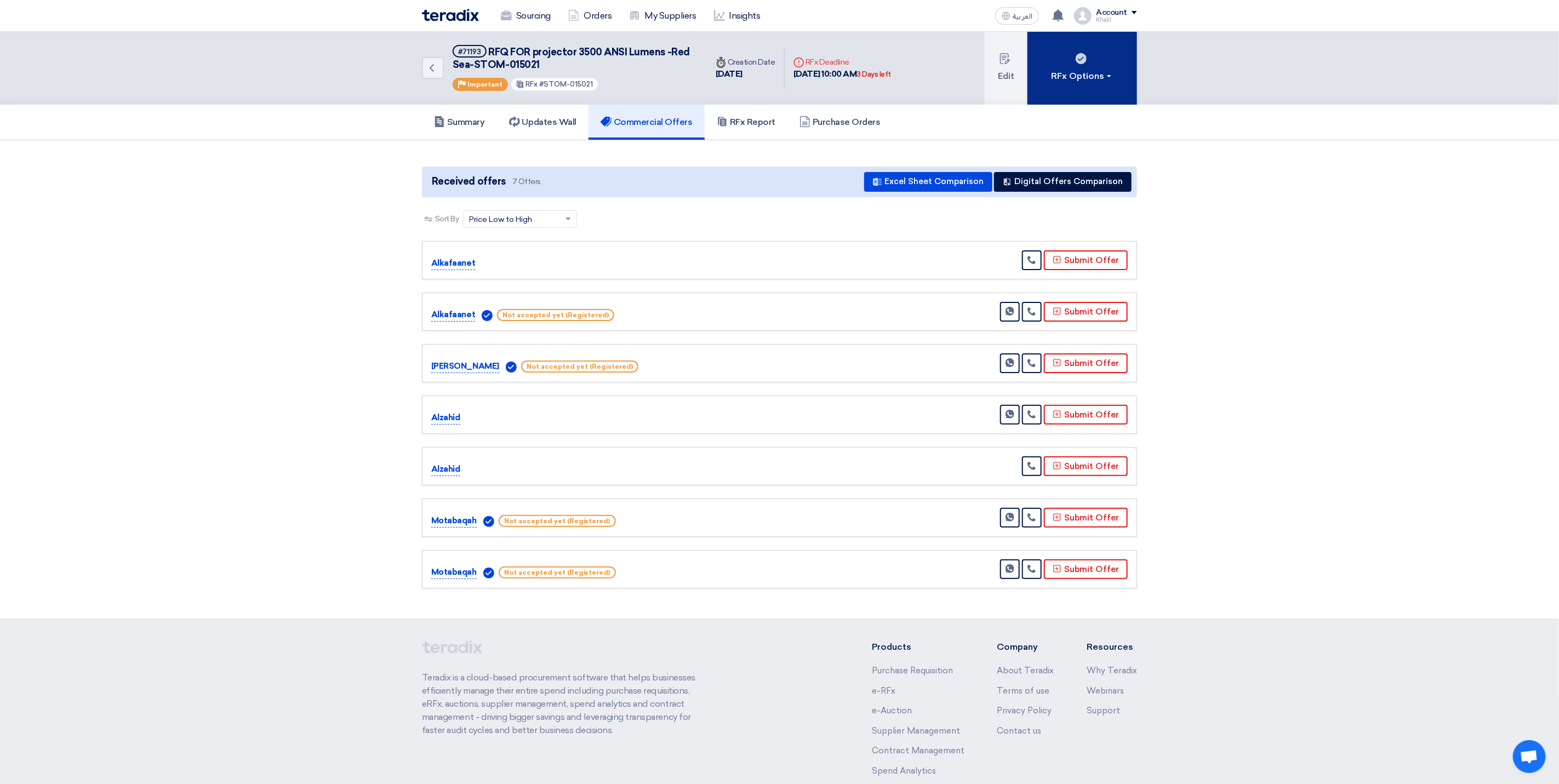
click at [1115, 79] on button "RFx Options" at bounding box center [1082, 68] width 109 height 73
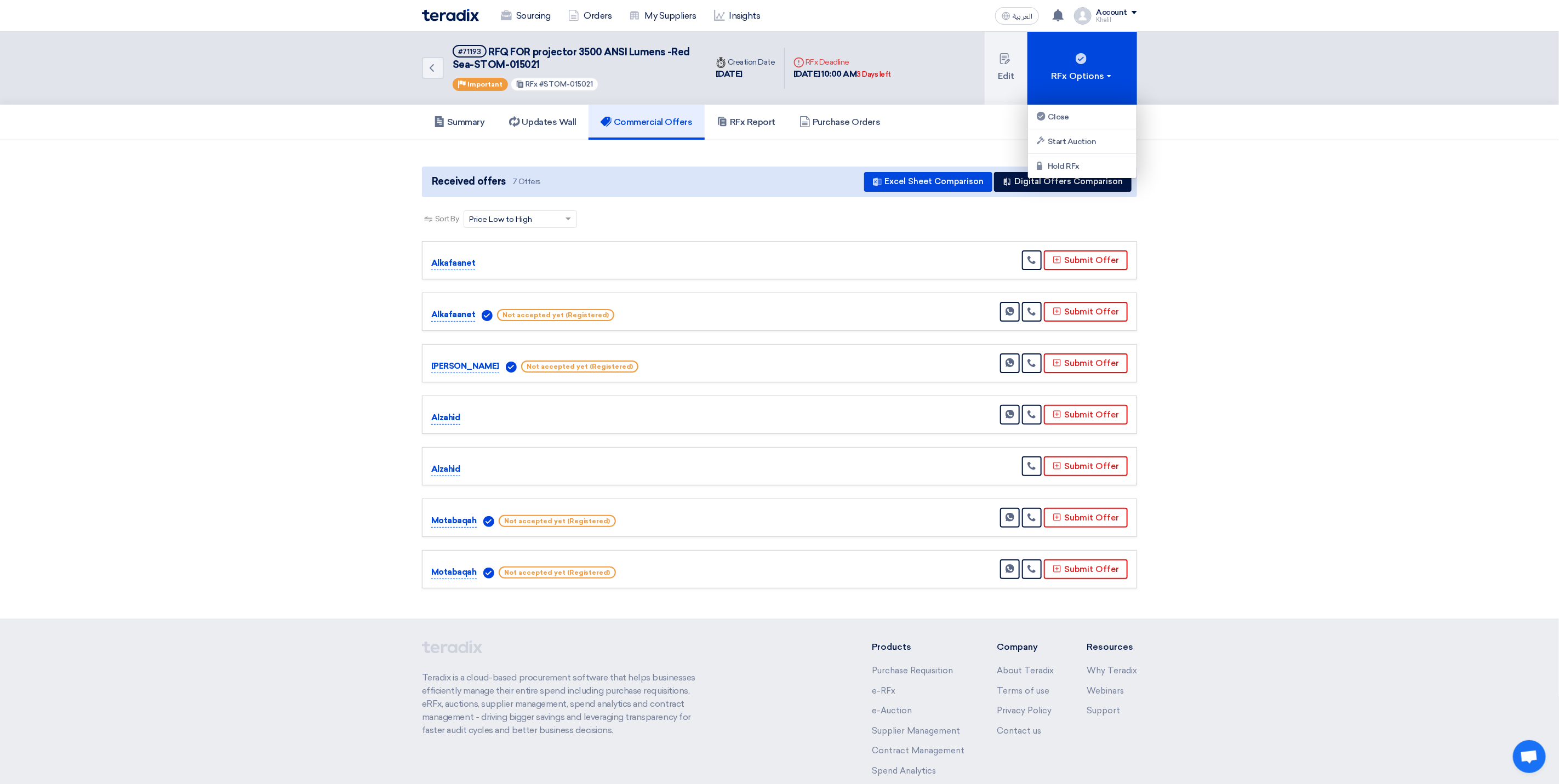
click at [1257, 226] on section "Received offers 7 Offers Excel Sheet Comparison Digital Offers Comparison Sort …" at bounding box center [779, 378] width 1559 height 475
click at [646, 123] on h5 "Commercial Offers" at bounding box center [646, 122] width 92 height 11
click at [467, 123] on h5 "Summary" at bounding box center [460, 122] width 51 height 11
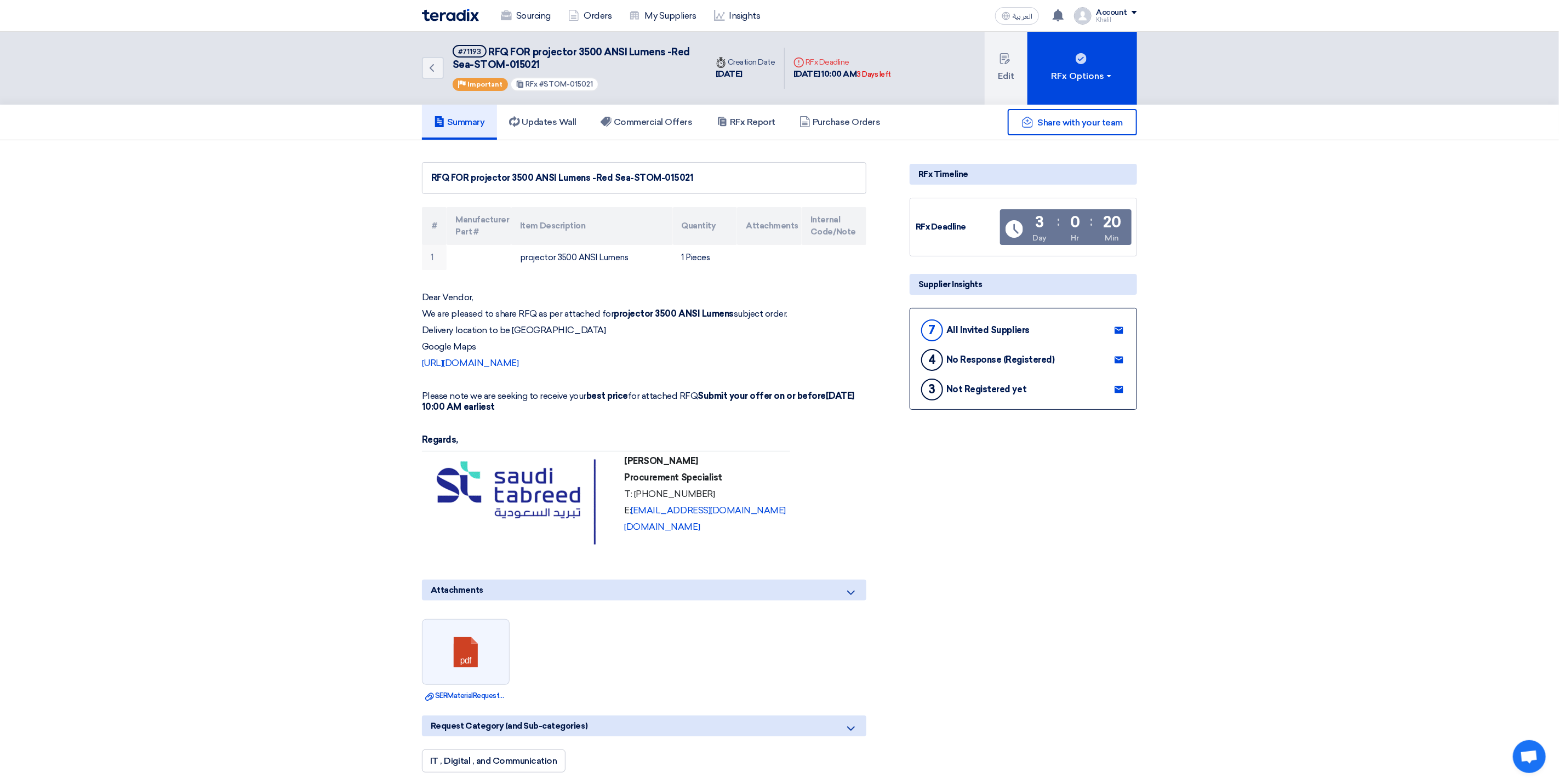
click at [464, 123] on h5 "Summary" at bounding box center [460, 122] width 51 height 11
click at [528, 16] on link "Sourcing" at bounding box center [526, 16] width 67 height 24
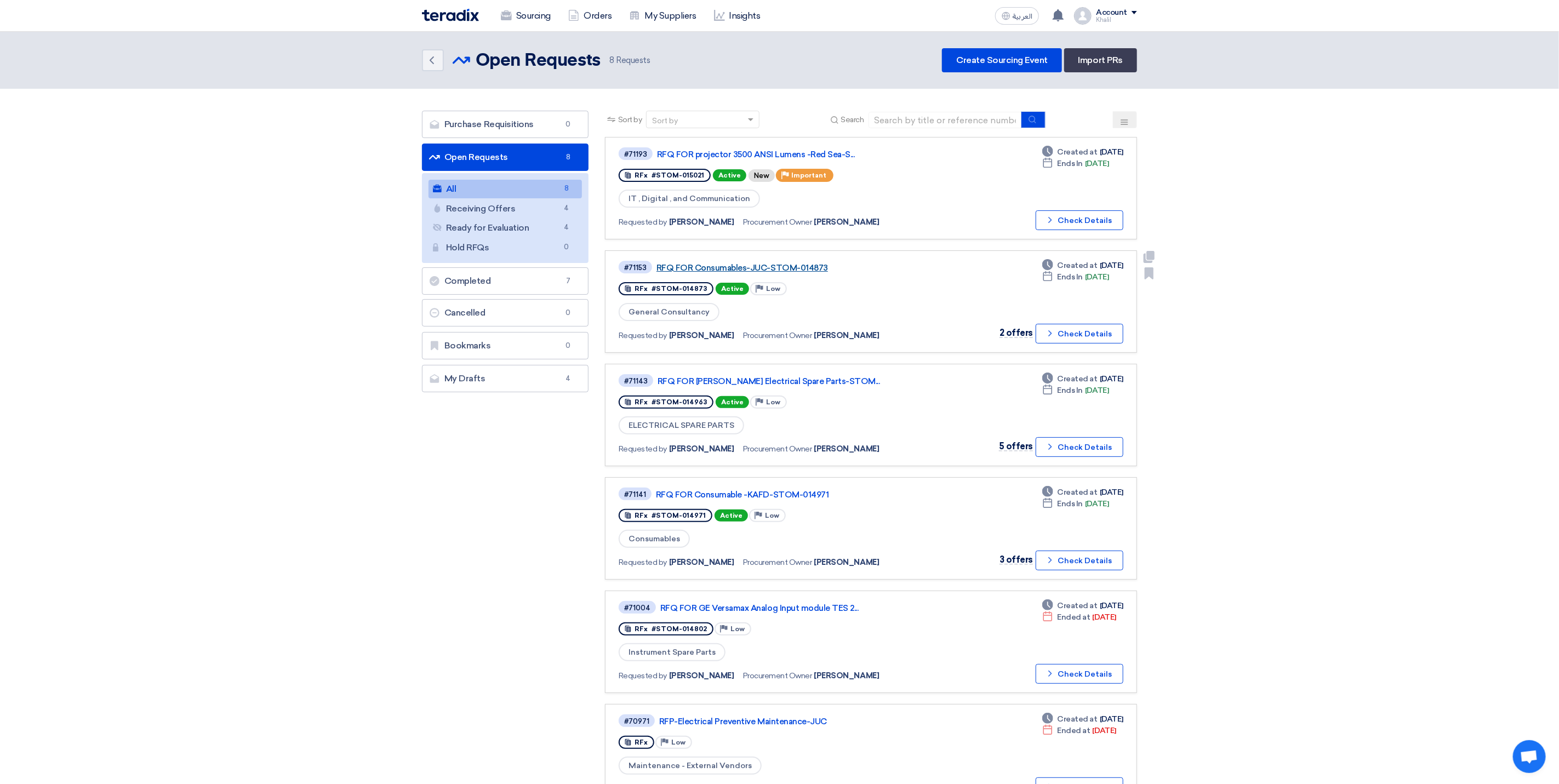
click at [704, 263] on link "RFQ FOR Consumables-JUC-STOM-014873" at bounding box center [794, 268] width 274 height 10
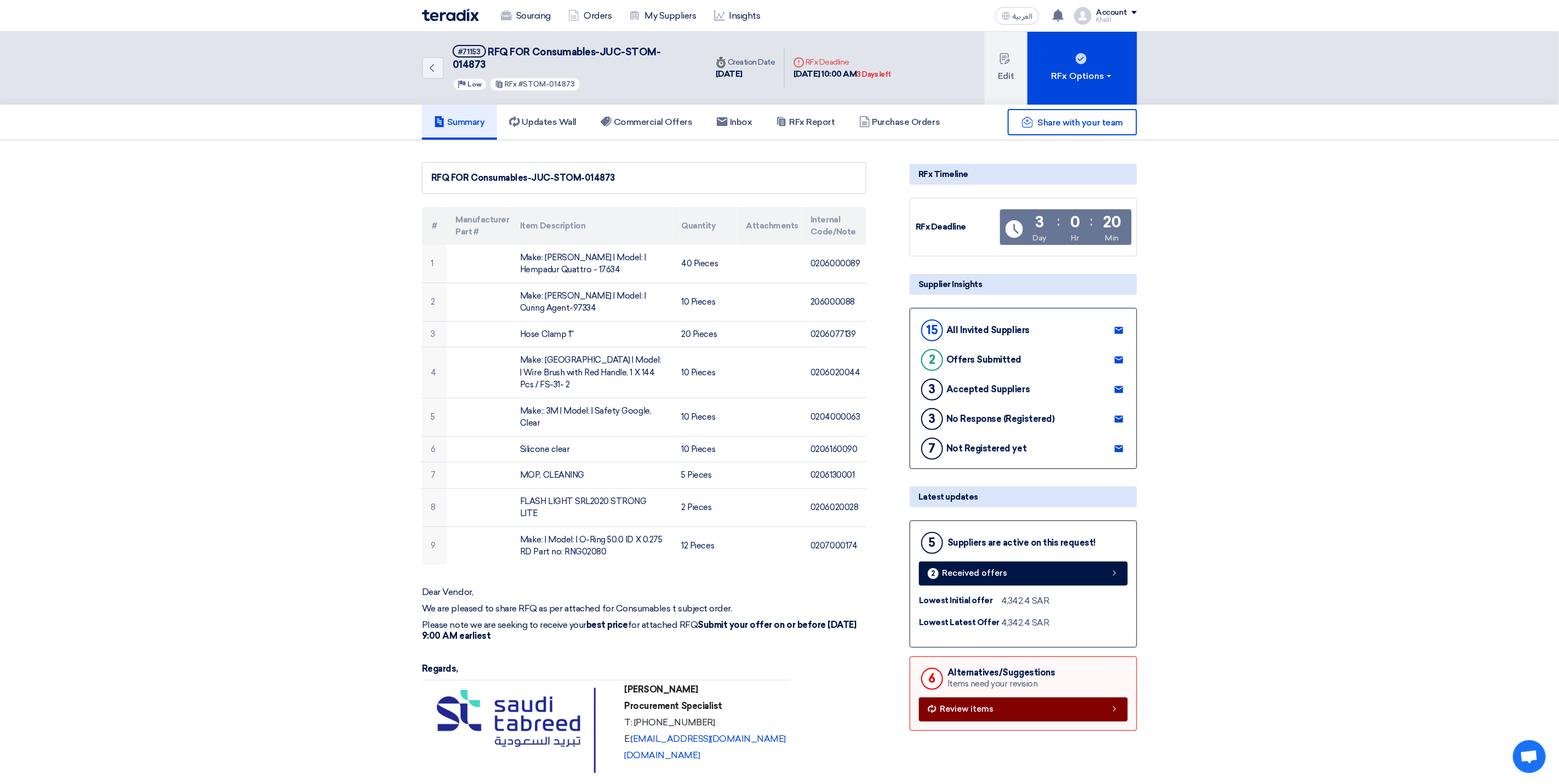
click at [1104, 698] on link "Review items" at bounding box center [1024, 710] width 209 height 24
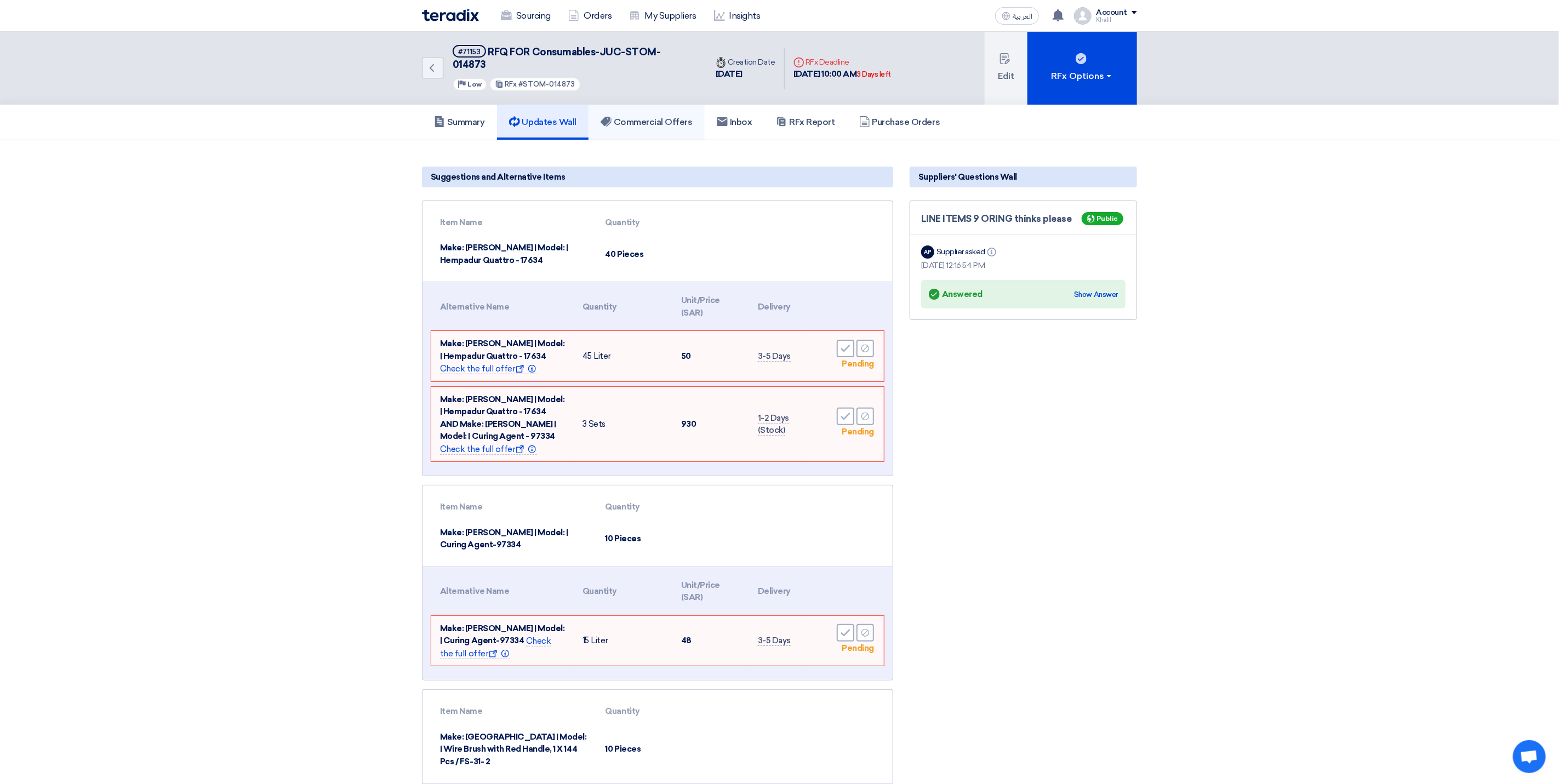
click at [659, 117] on h5 "Commercial Offers" at bounding box center [646, 122] width 92 height 11
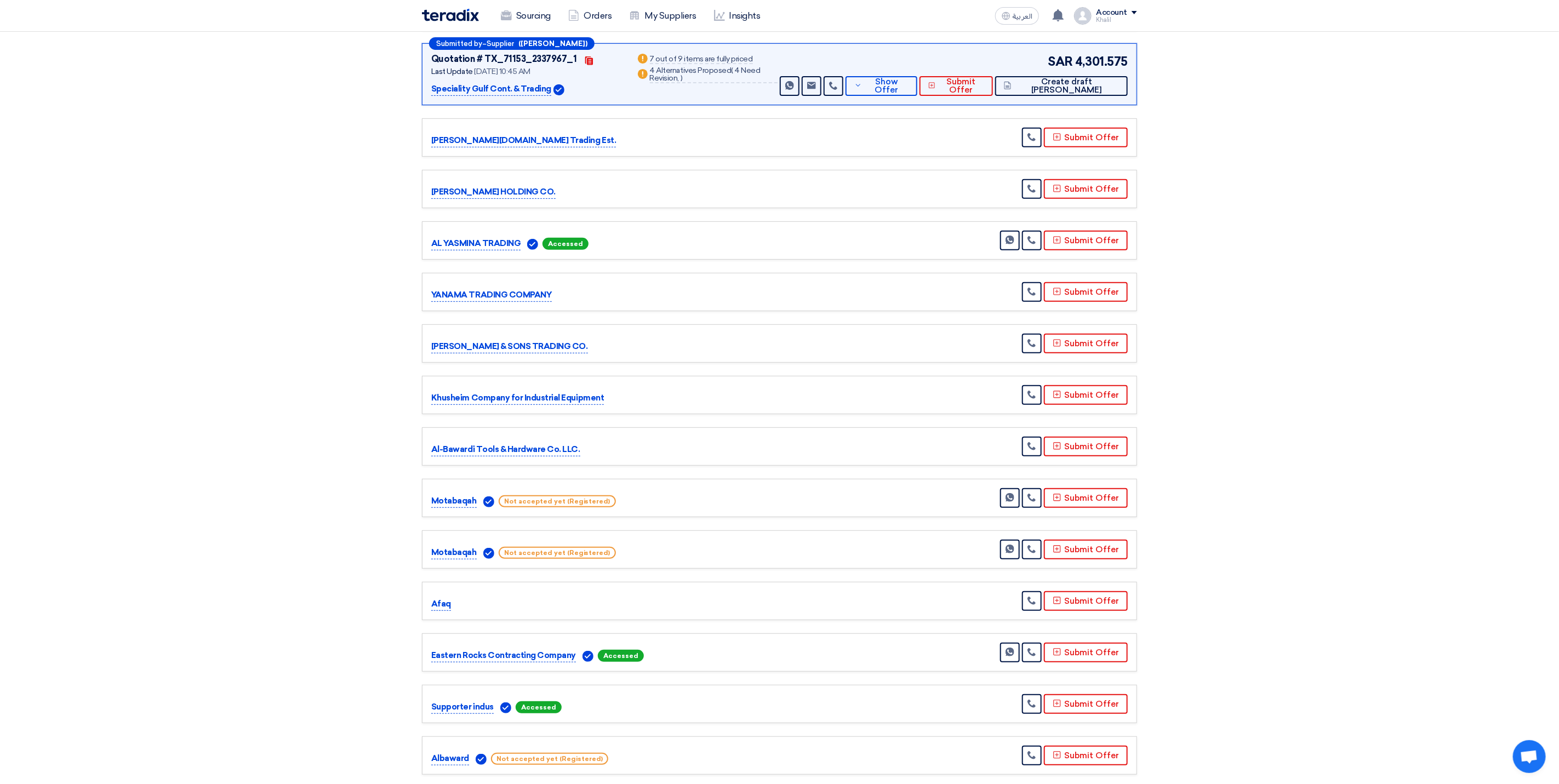
scroll to position [247, 0]
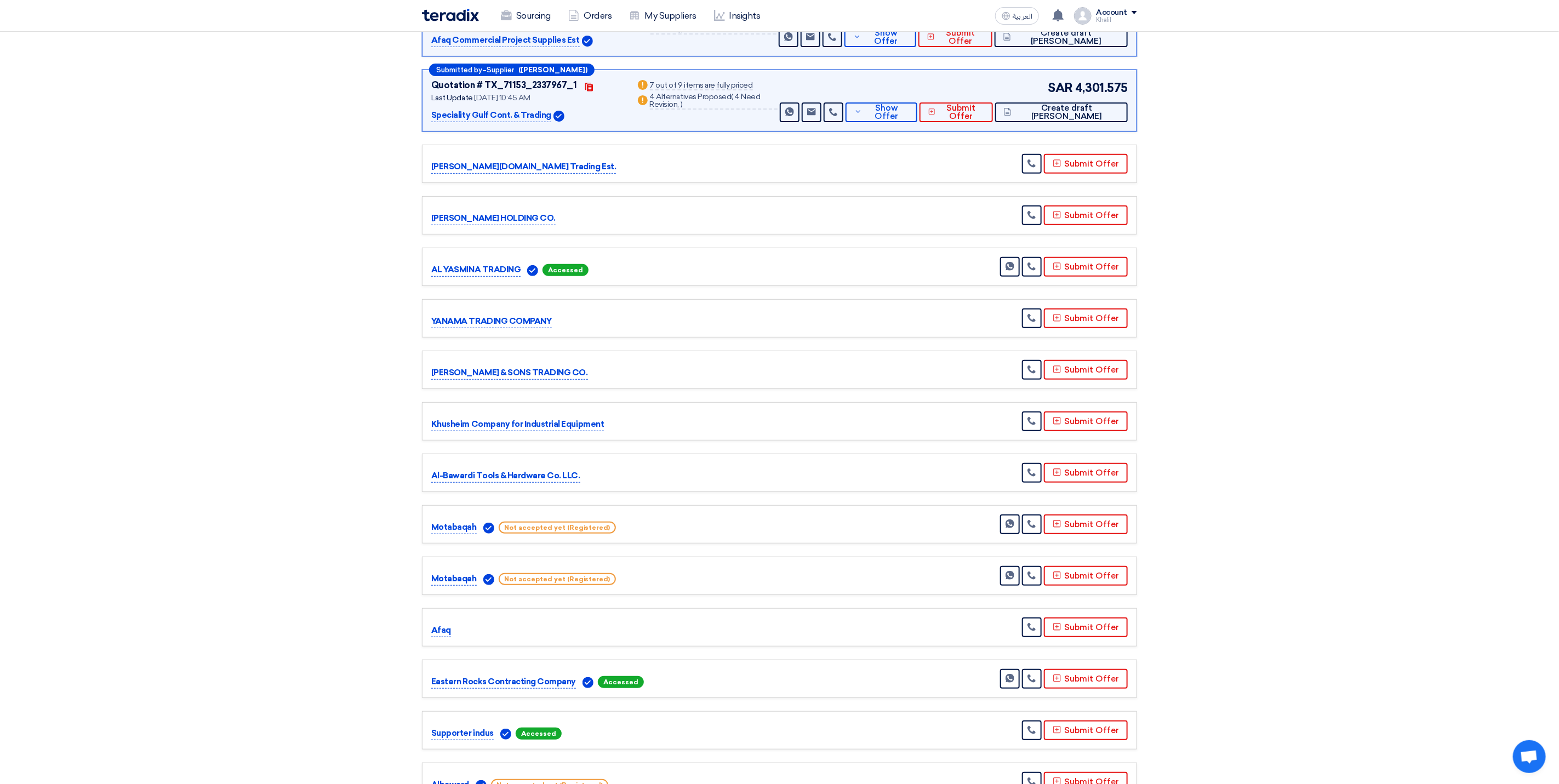
click at [520, 470] on p "Al-Bawardi Tools & Hardware Co. LLC." at bounding box center [506, 476] width 149 height 13
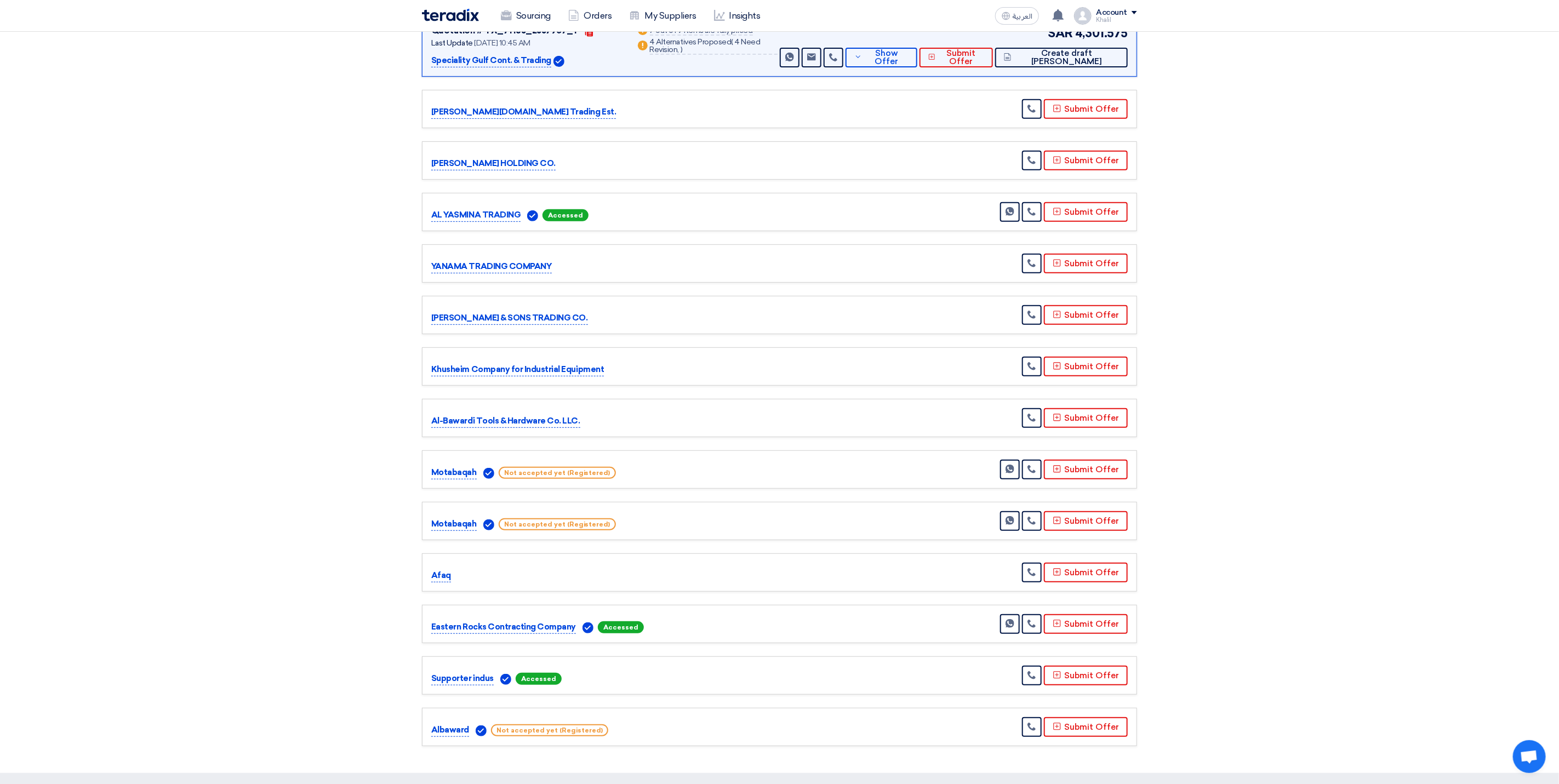
scroll to position [329, 0]
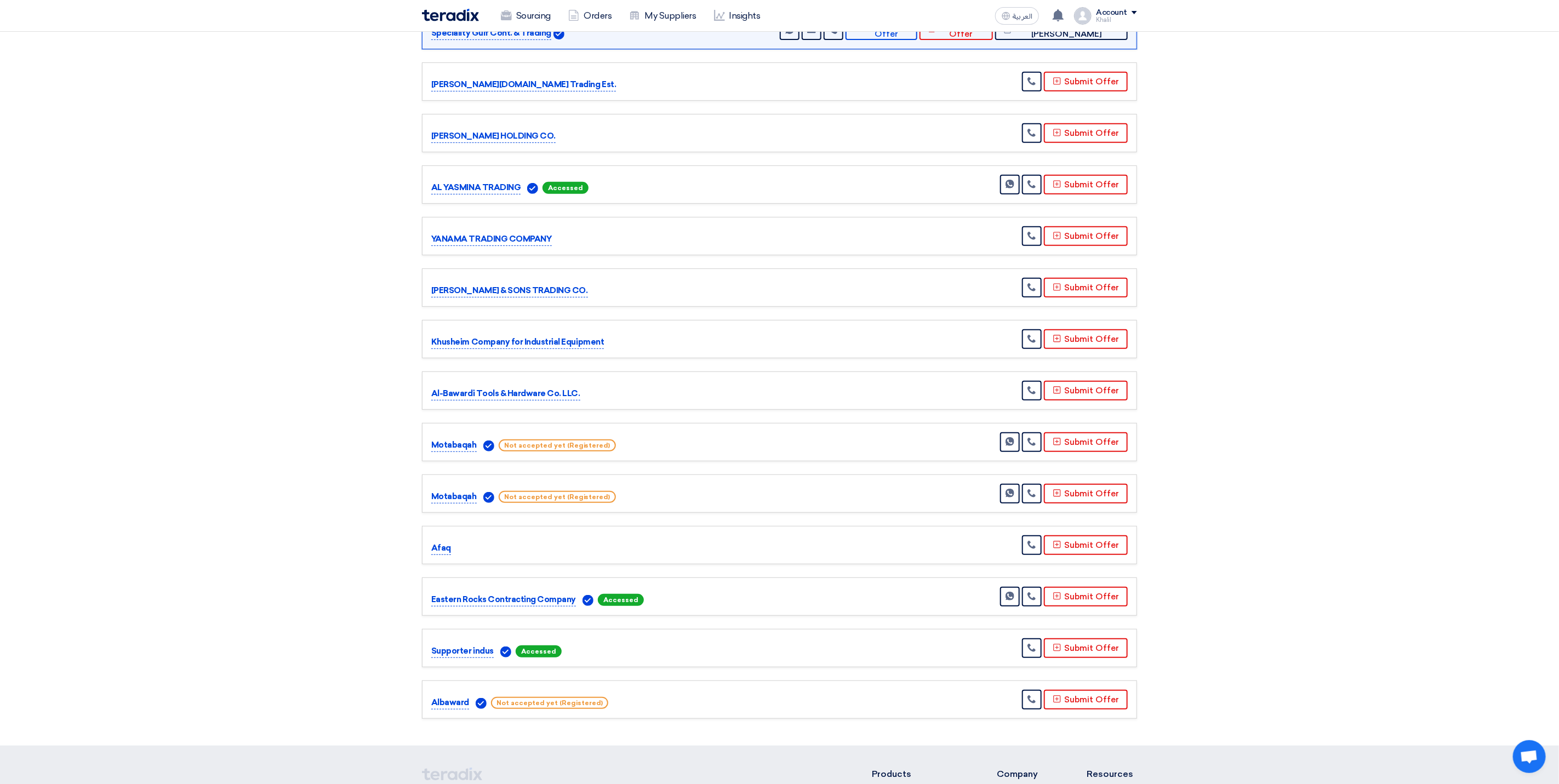
click at [510, 387] on p "Al-Bawardi Tools & Hardware Co. LLC." at bounding box center [506, 394] width 149 height 13
click at [482, 387] on p "Al-Bawardi Tools & Hardware Co. LLC." at bounding box center [506, 394] width 149 height 13
drag, startPoint x: 482, startPoint y: 384, endPoint x: 659, endPoint y: 390, distance: 177.1
click at [659, 390] on div "Al-Bawardi Tools & Hardware Co. LLC. Submit Offer" at bounding box center [779, 391] width 697 height 20
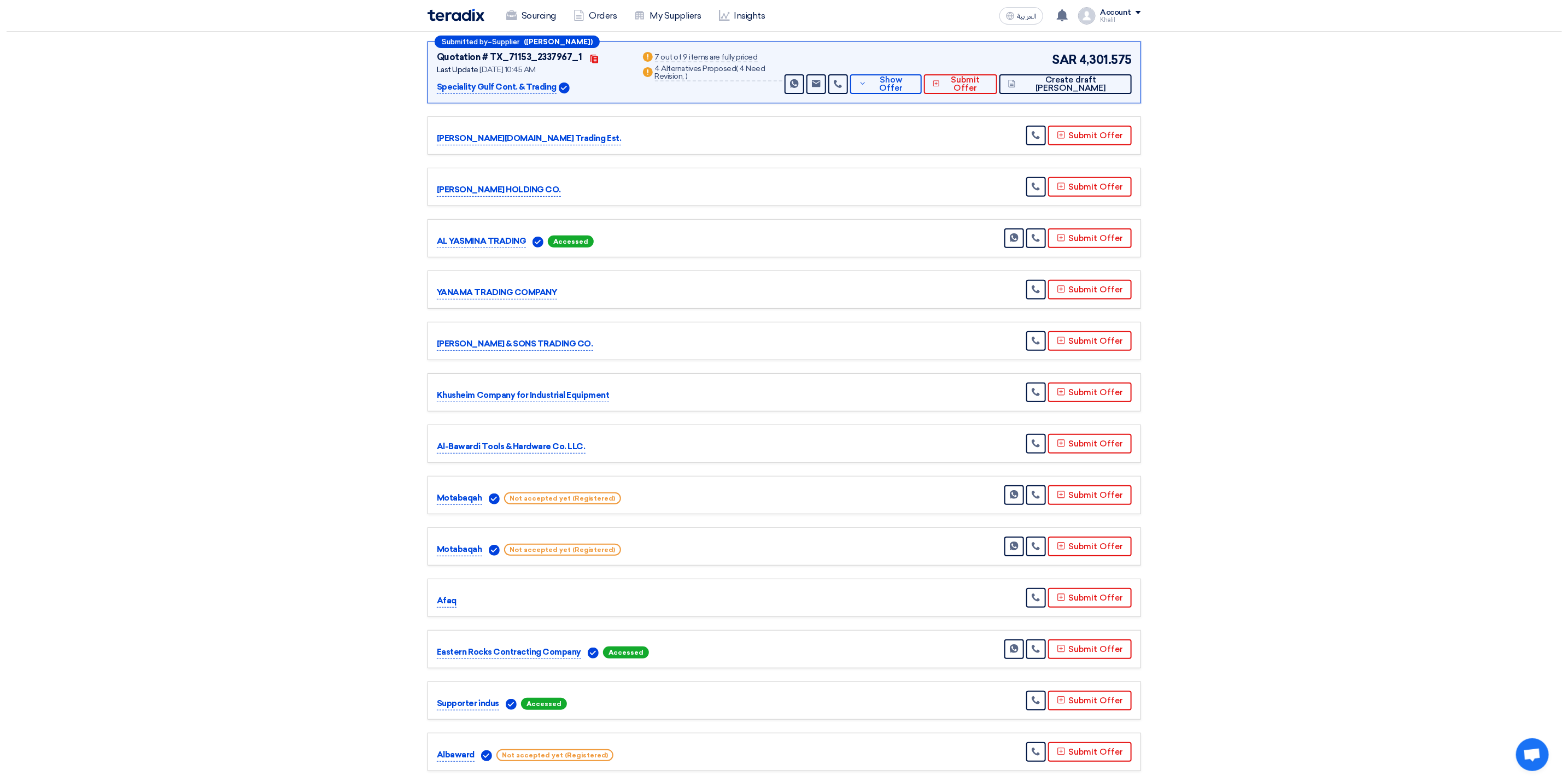
scroll to position [246, 0]
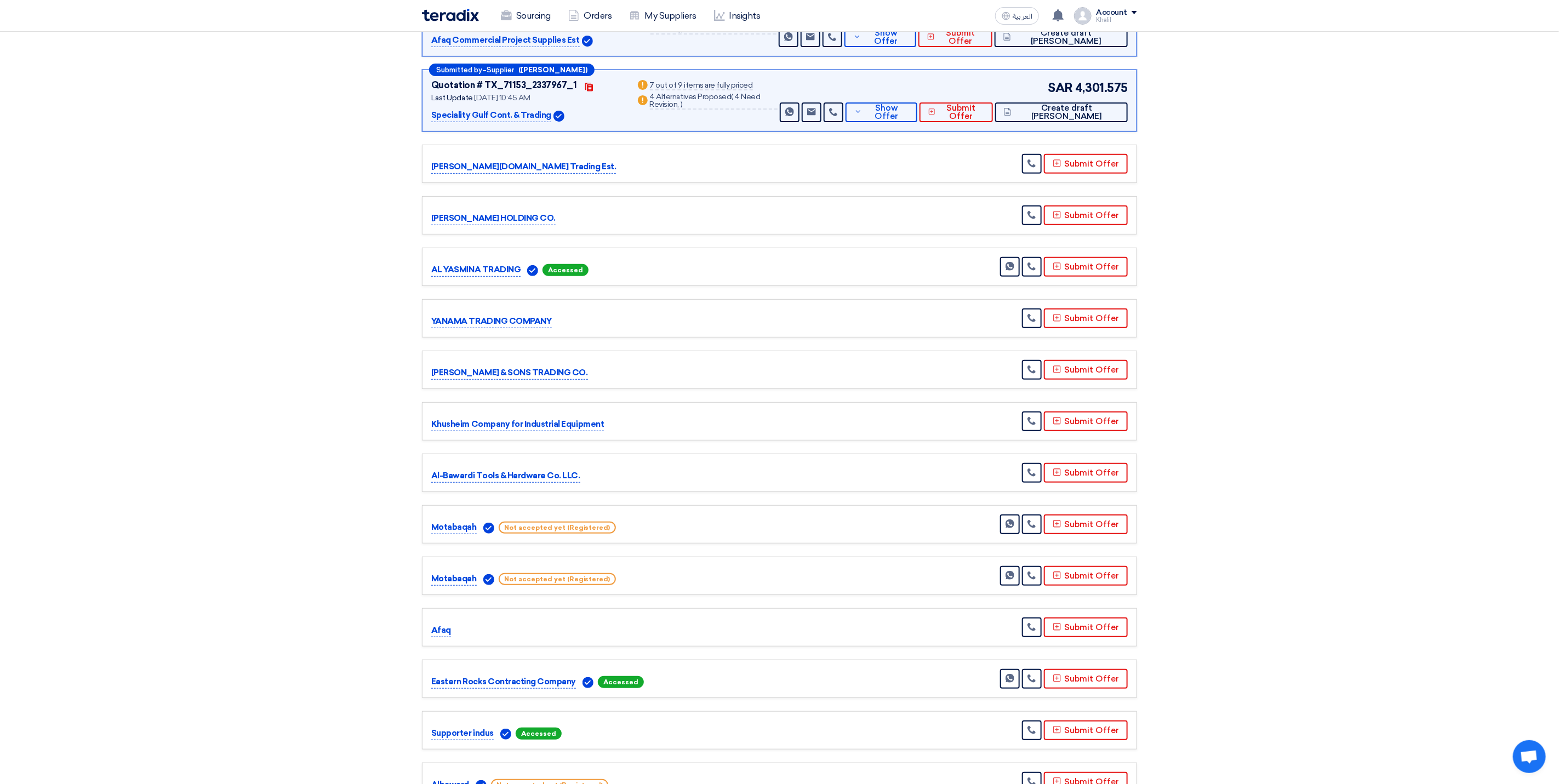
click at [544, 470] on p "Al-Bawardi Tools & Hardware Co. LLC." at bounding box center [506, 476] width 149 height 13
click at [1092, 469] on button "Submit Offer" at bounding box center [1086, 473] width 84 height 20
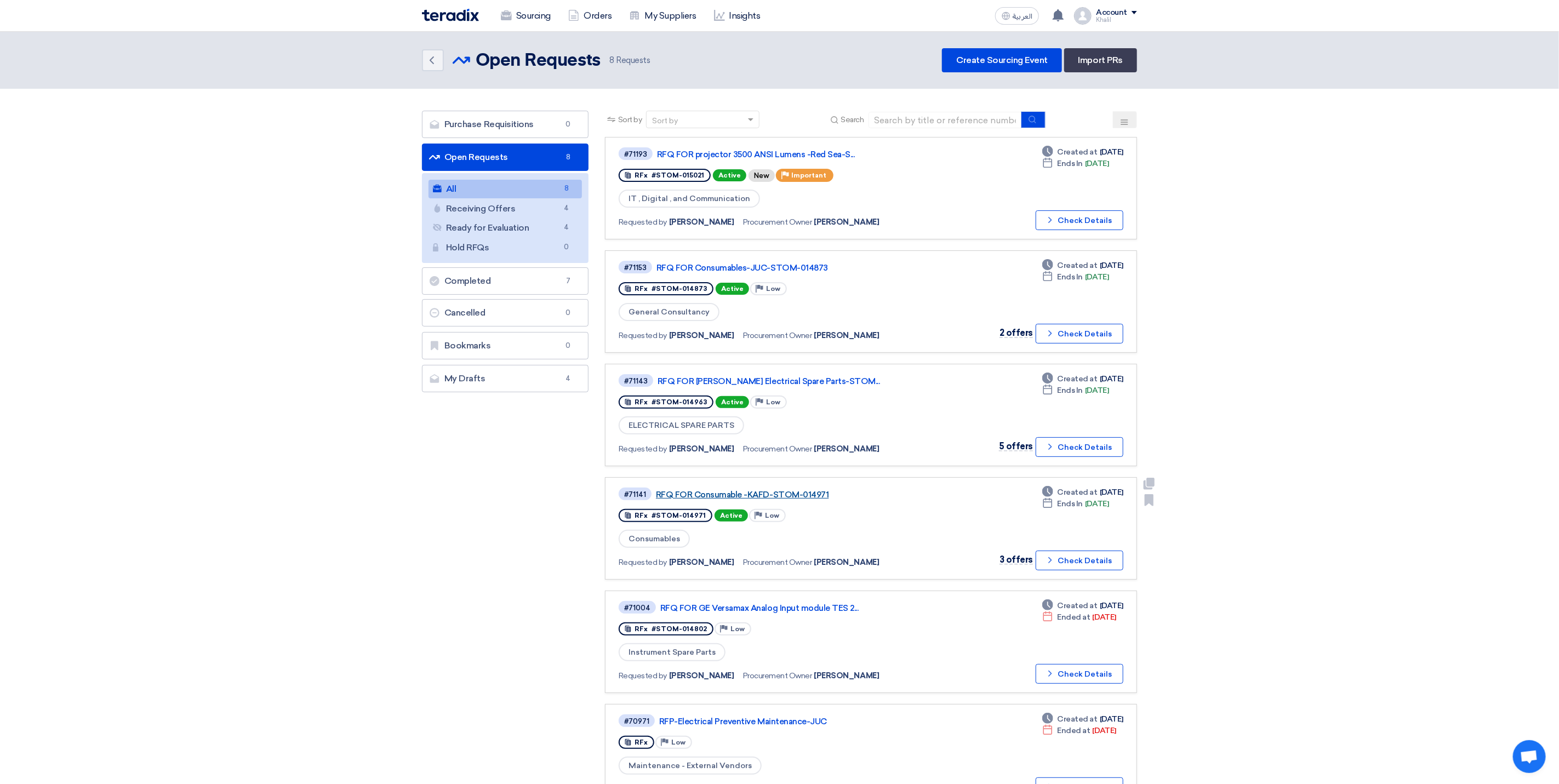
click at [783, 490] on link "RFQ FOR Consumable -KAFD-STOM-014971" at bounding box center [793, 495] width 274 height 10
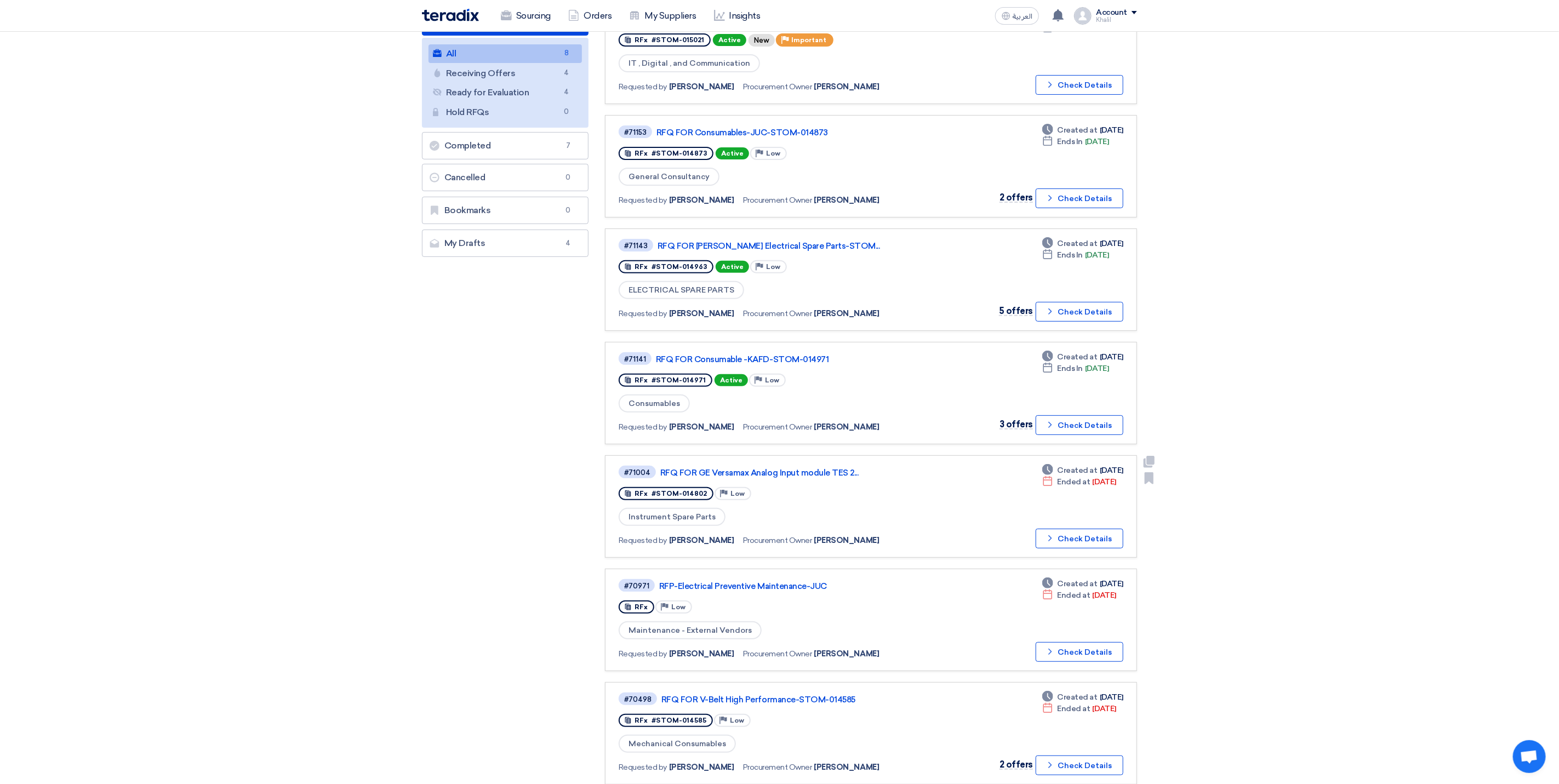
scroll to position [164, 0]
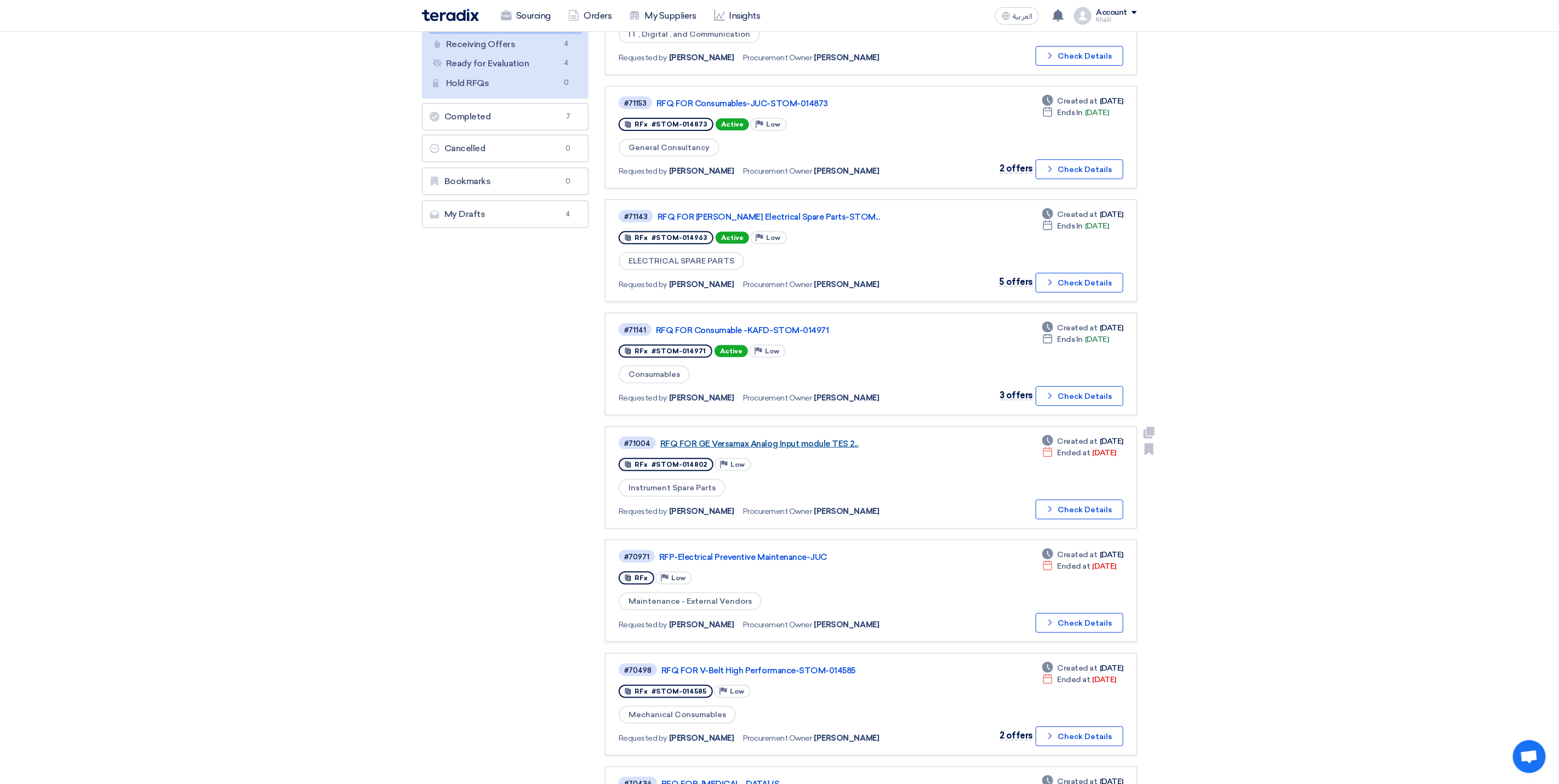
click at [765, 439] on link "RFQ FOR GE Versamax Analog Input module TES 2..." at bounding box center [797, 444] width 274 height 10
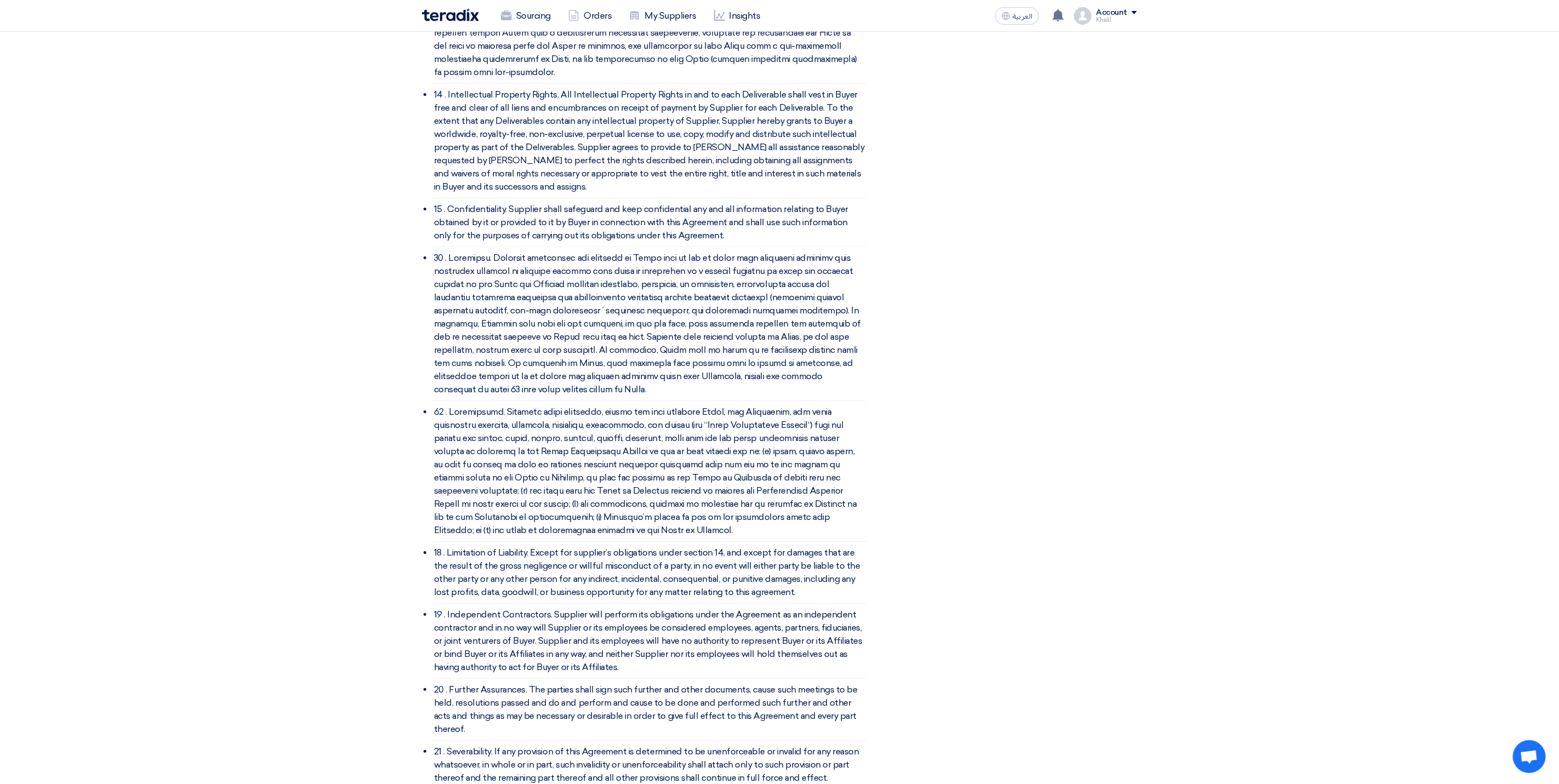
scroll to position [2653, 0]
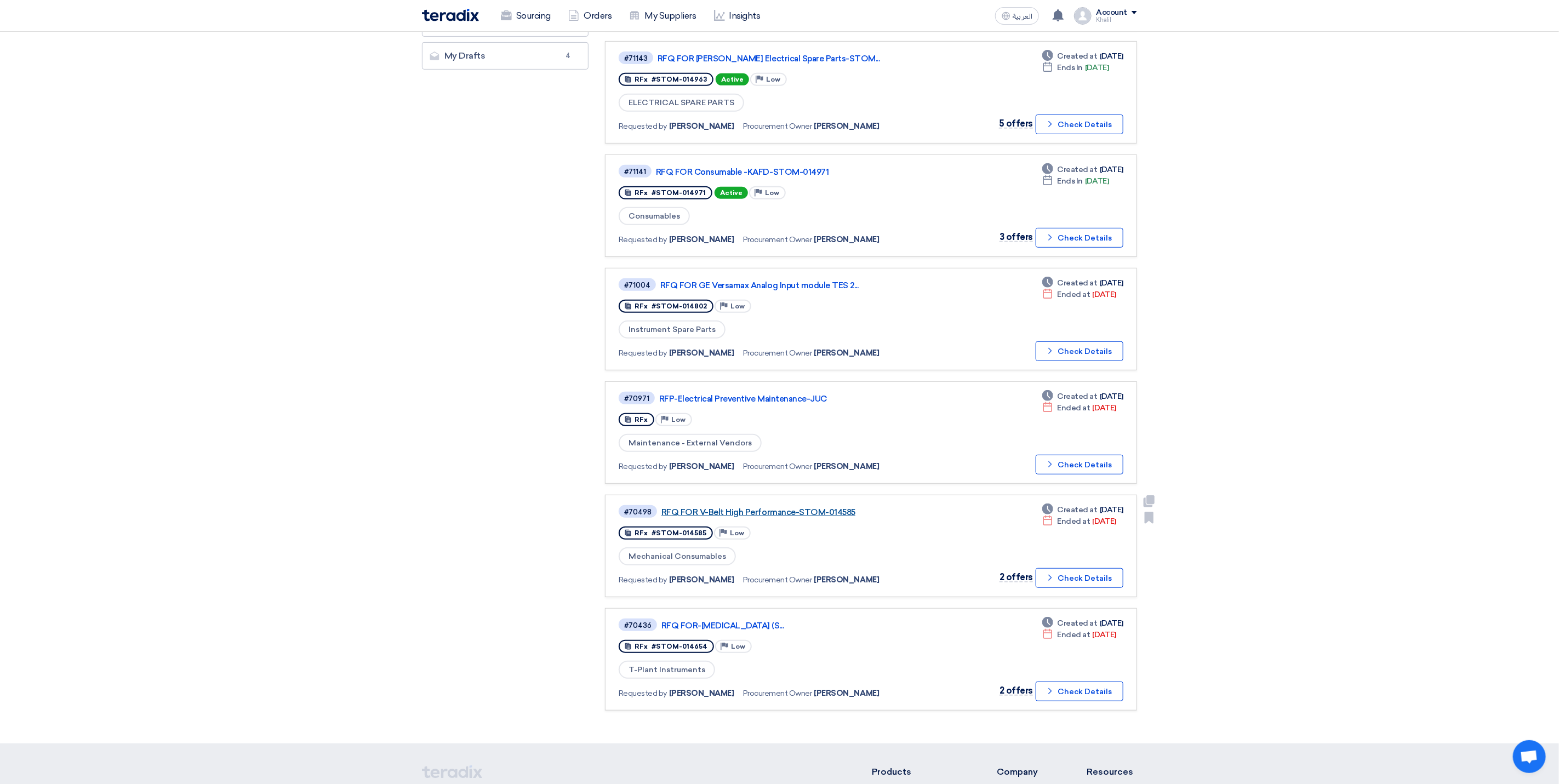
scroll to position [329, 0]
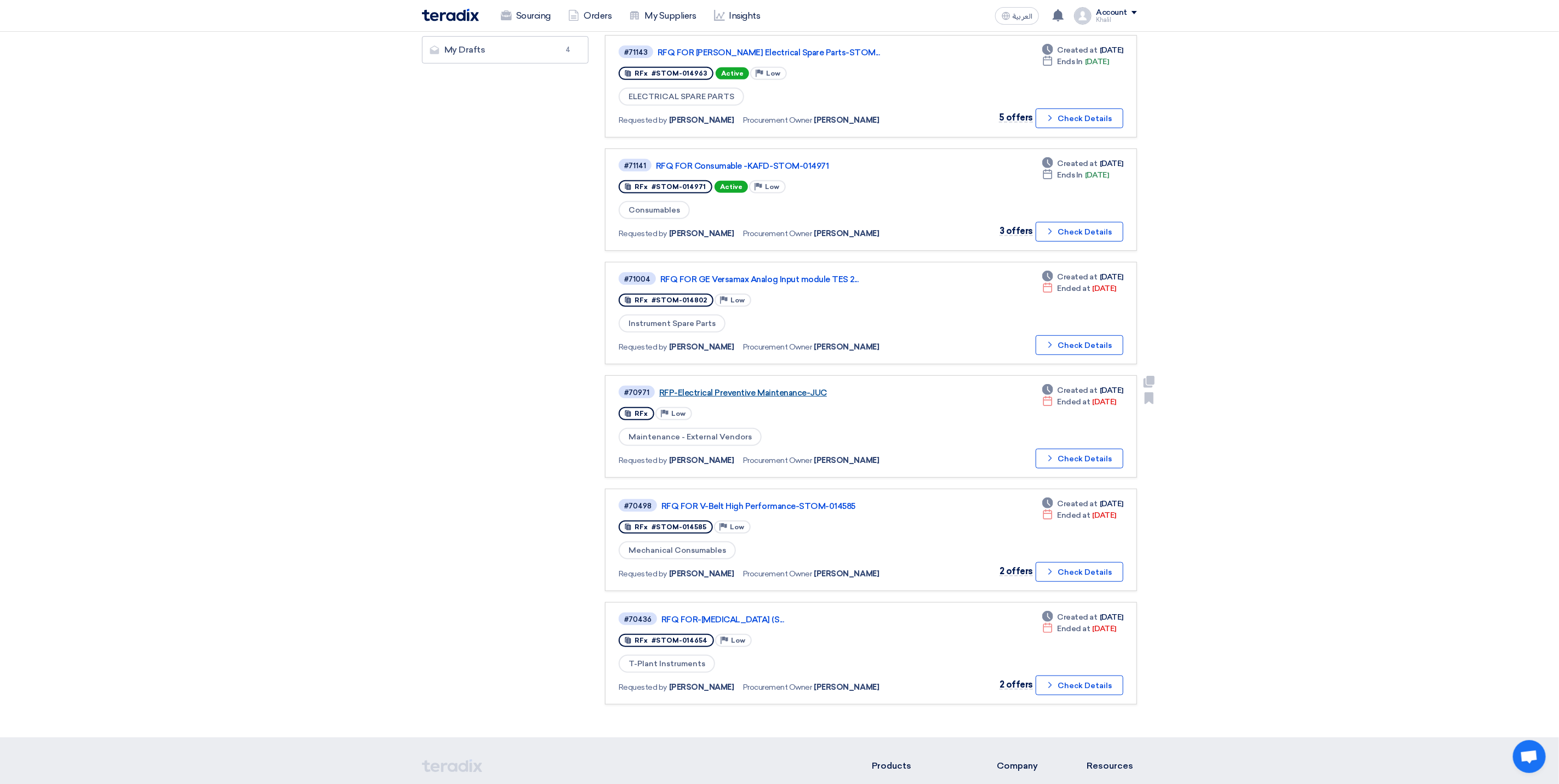
click at [747, 388] on link "RFP-Electrical Preventive Maintenance-JUC" at bounding box center [796, 393] width 274 height 10
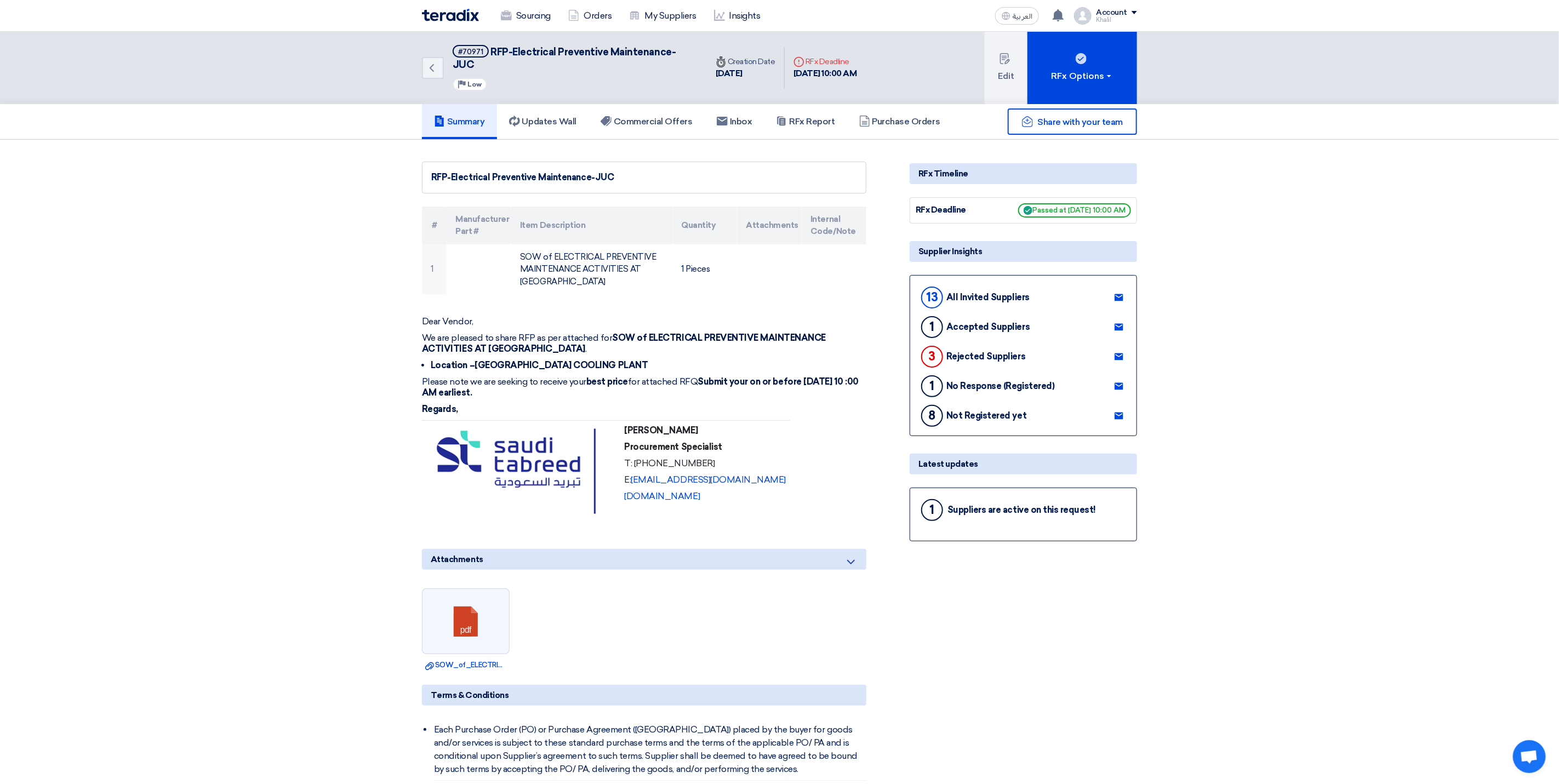
click at [1054, 509] on div "1 Suppliers are active on this request!" at bounding box center [1024, 510] width 209 height 26
click at [982, 505] on div "Suppliers are active on this request!" at bounding box center [1022, 510] width 149 height 11
click at [550, 116] on h5 "Updates Wall" at bounding box center [543, 122] width 67 height 11
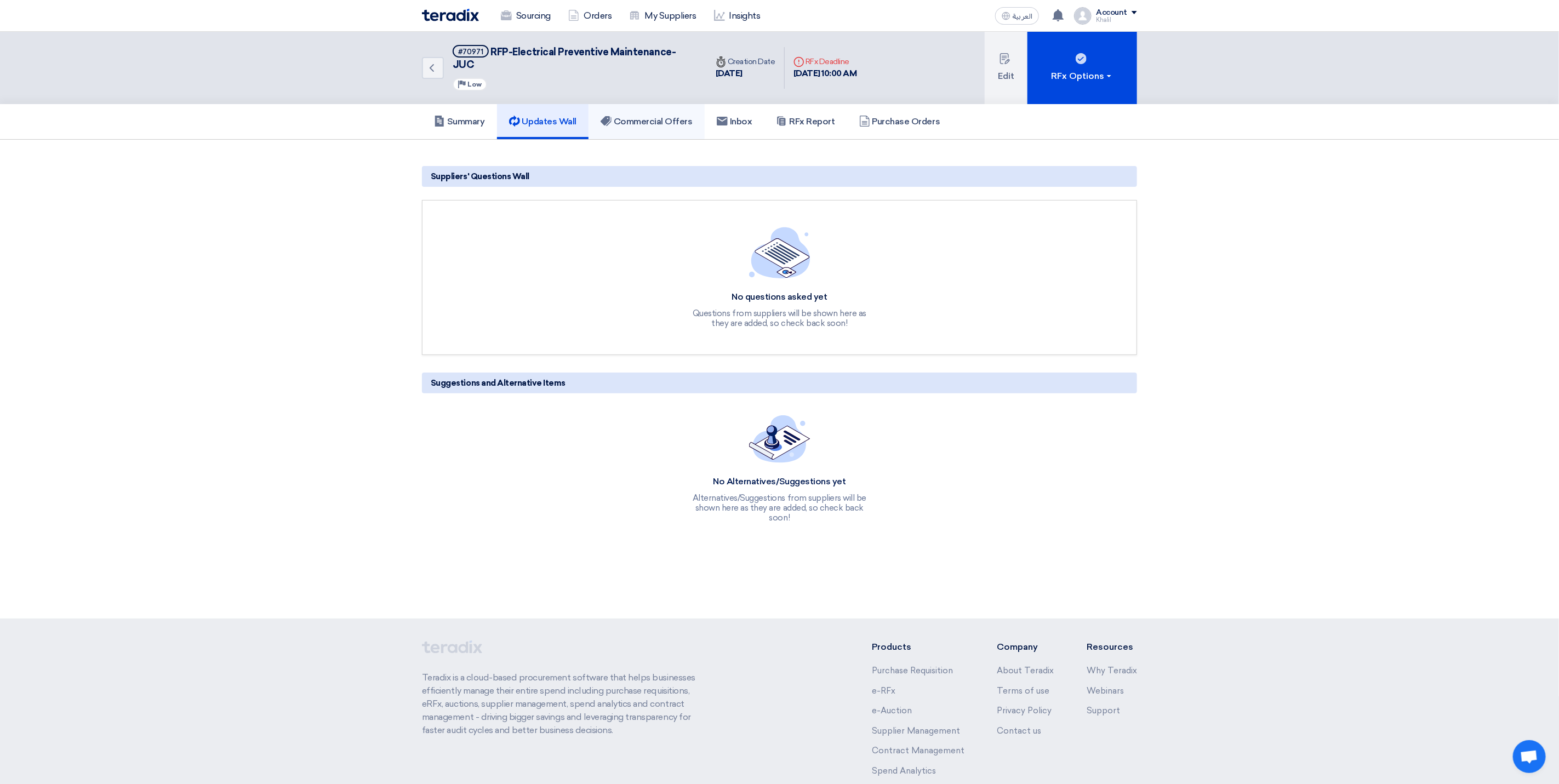
click at [644, 116] on h5 "Commercial Offers" at bounding box center [646, 122] width 92 height 11
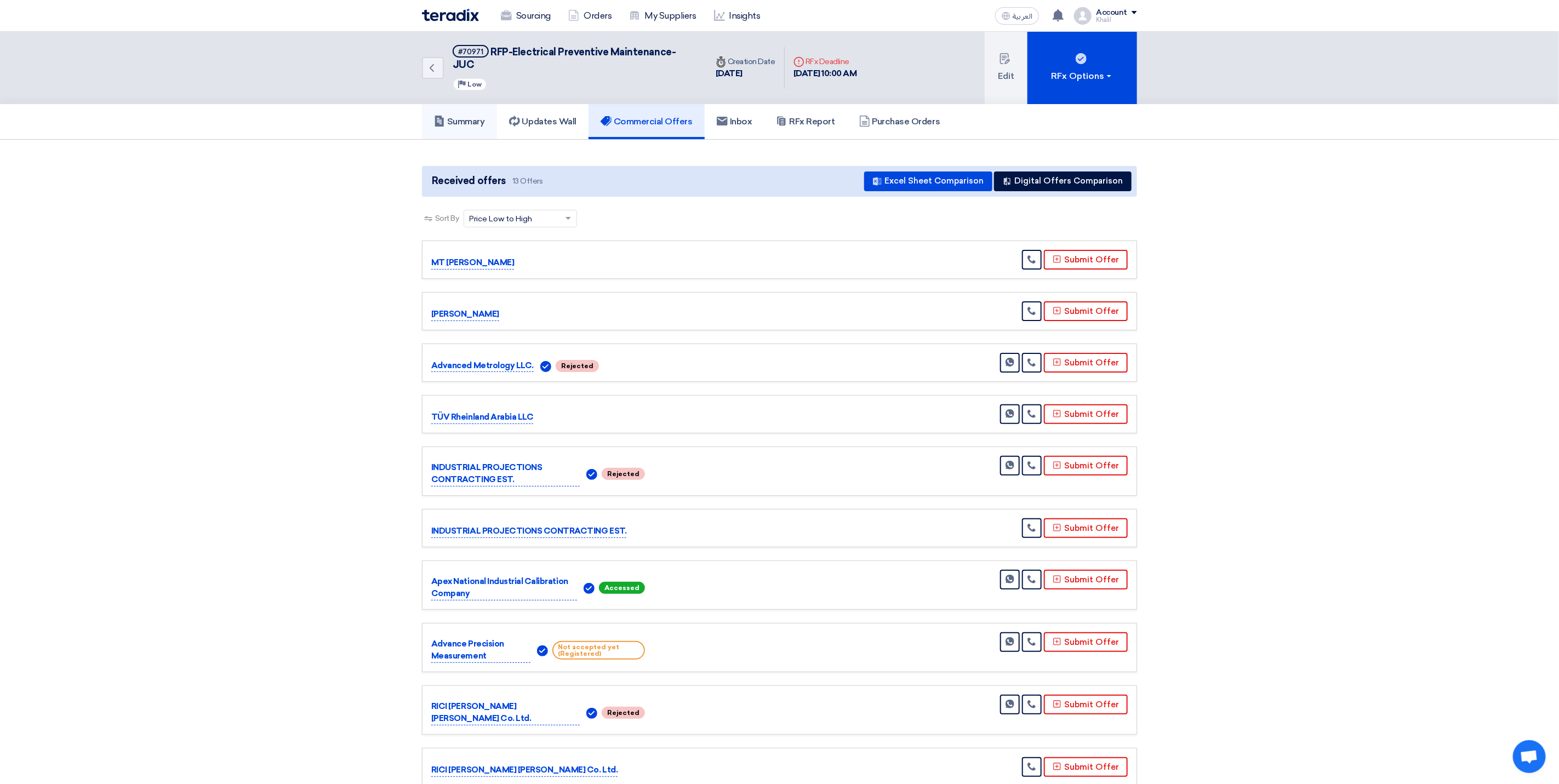
click at [456, 116] on h5 "Summary" at bounding box center [460, 122] width 51 height 11
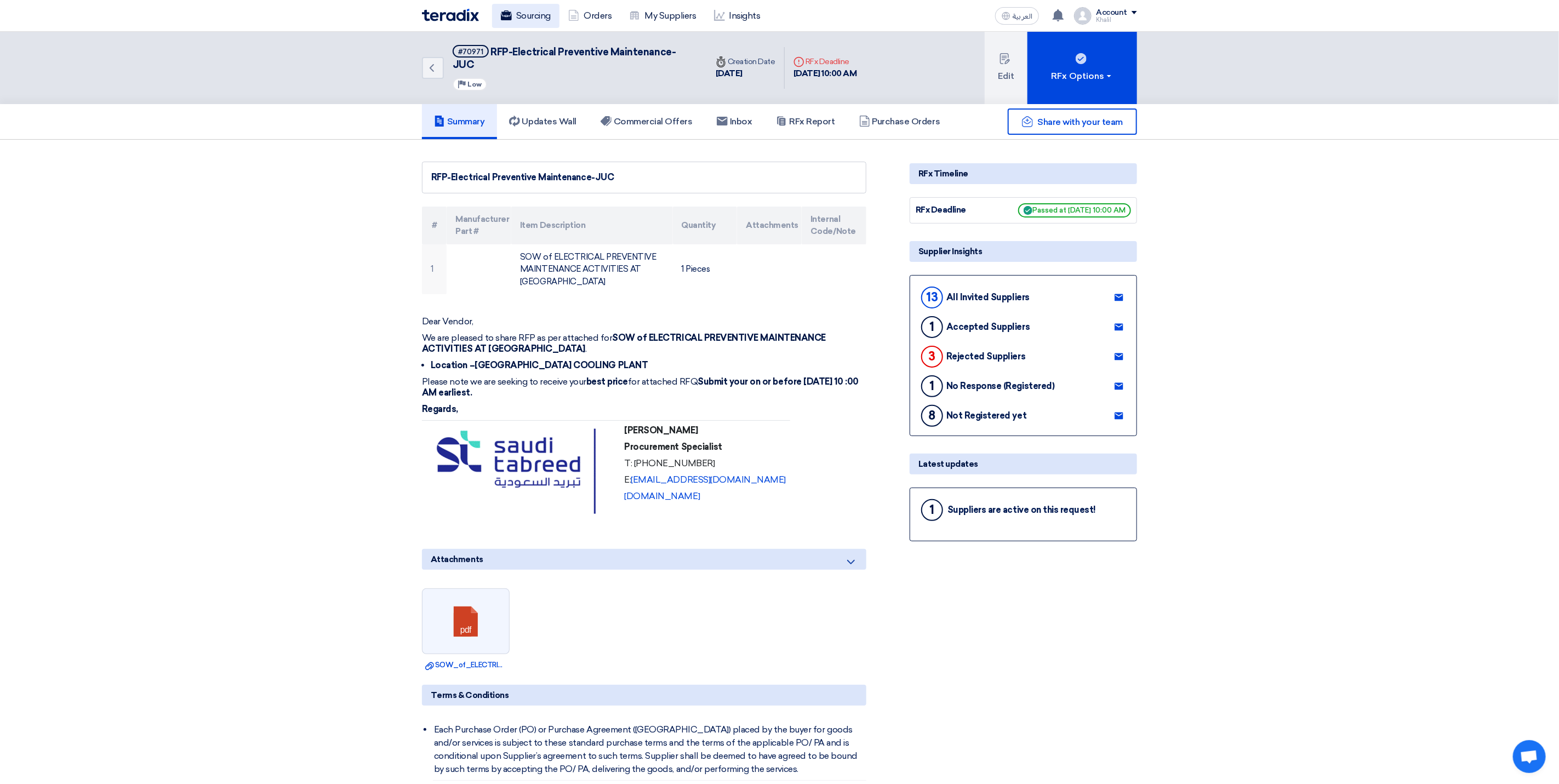
click at [532, 23] on link "Sourcing" at bounding box center [526, 16] width 67 height 24
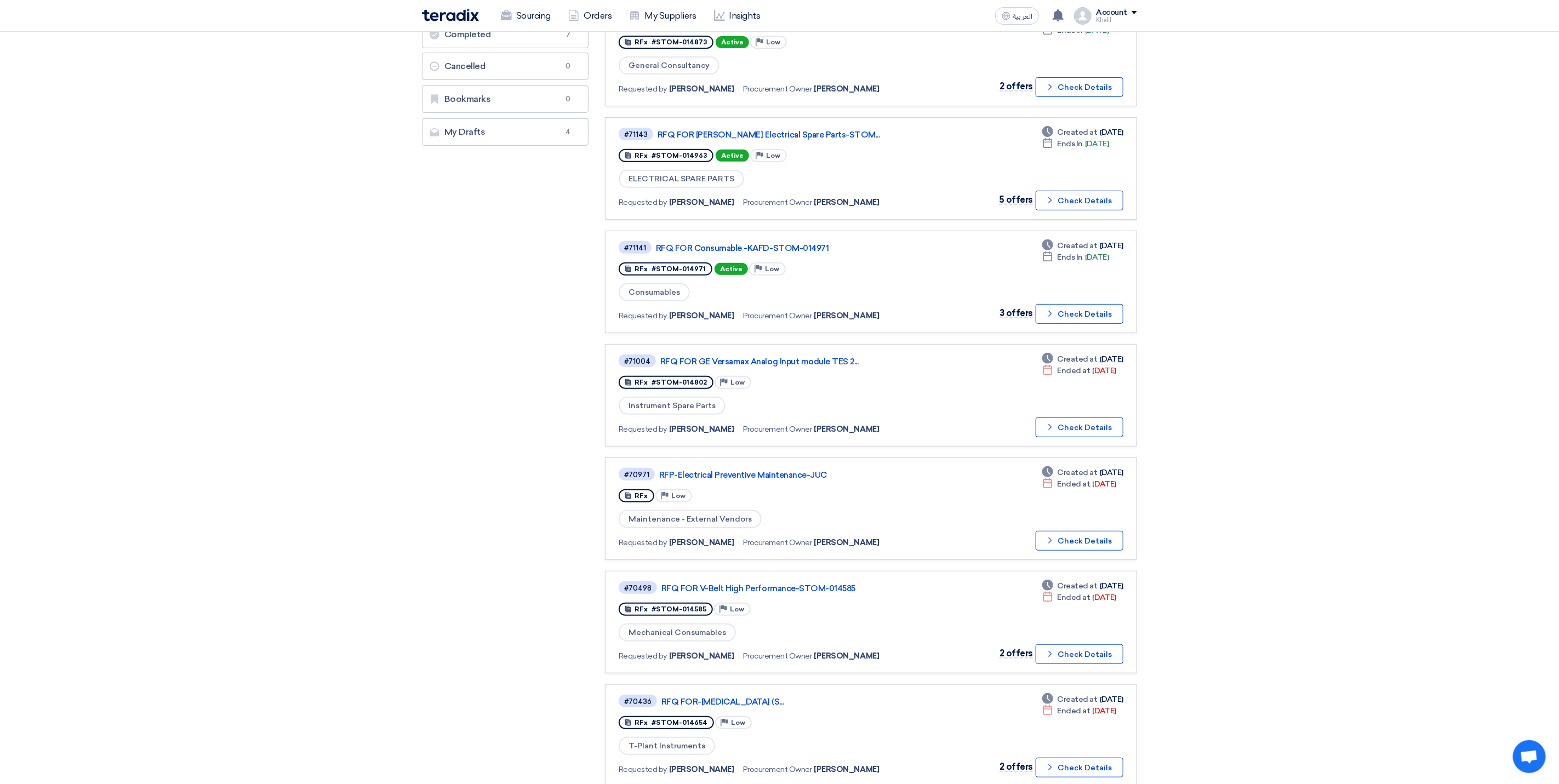
scroll to position [329, 0]
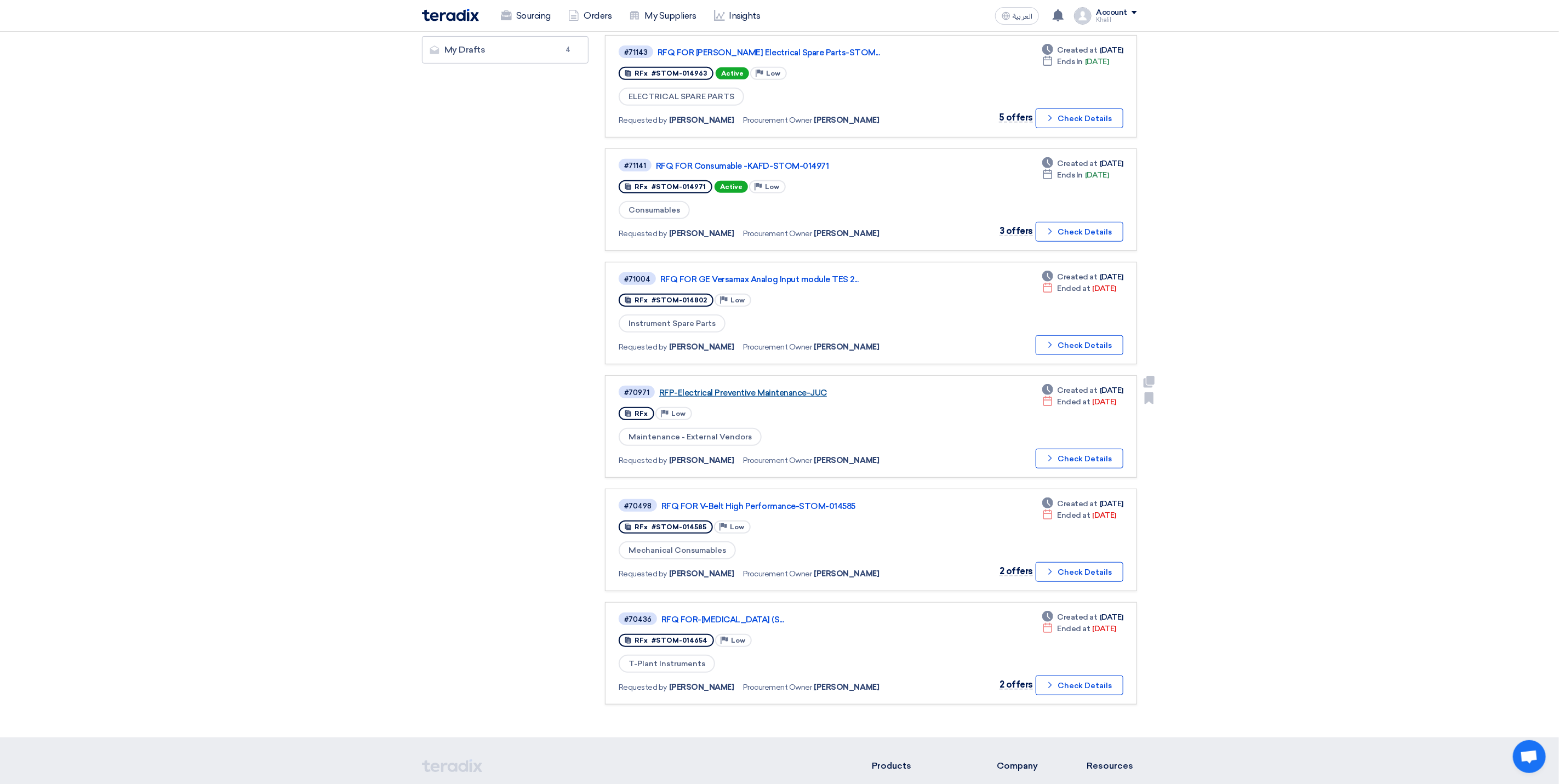
click at [761, 388] on link "RFP-Electrical Preventive Maintenance-JUC" at bounding box center [796, 393] width 274 height 10
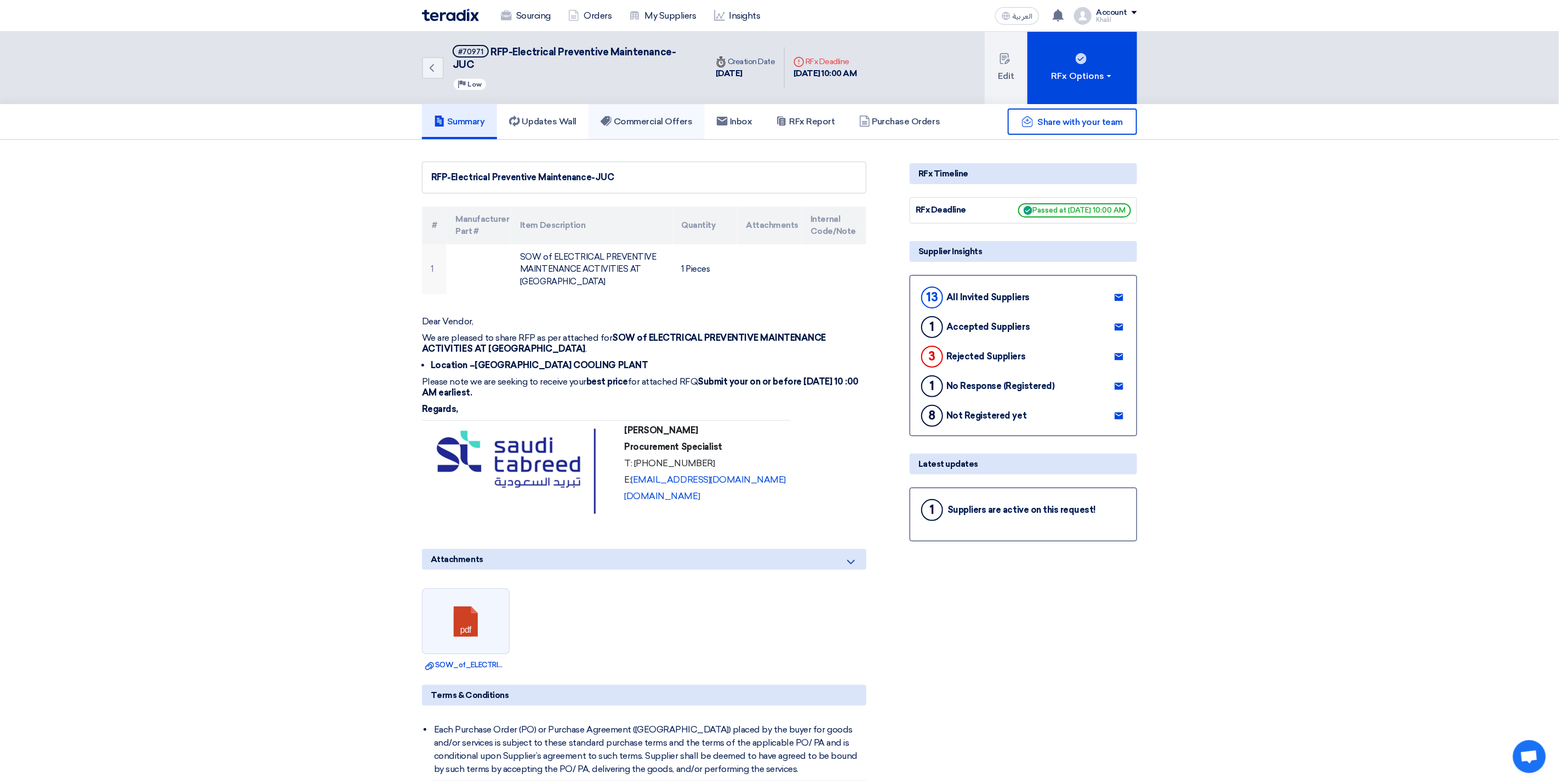
click at [658, 116] on h5 "Commercial Offers" at bounding box center [646, 122] width 92 height 11
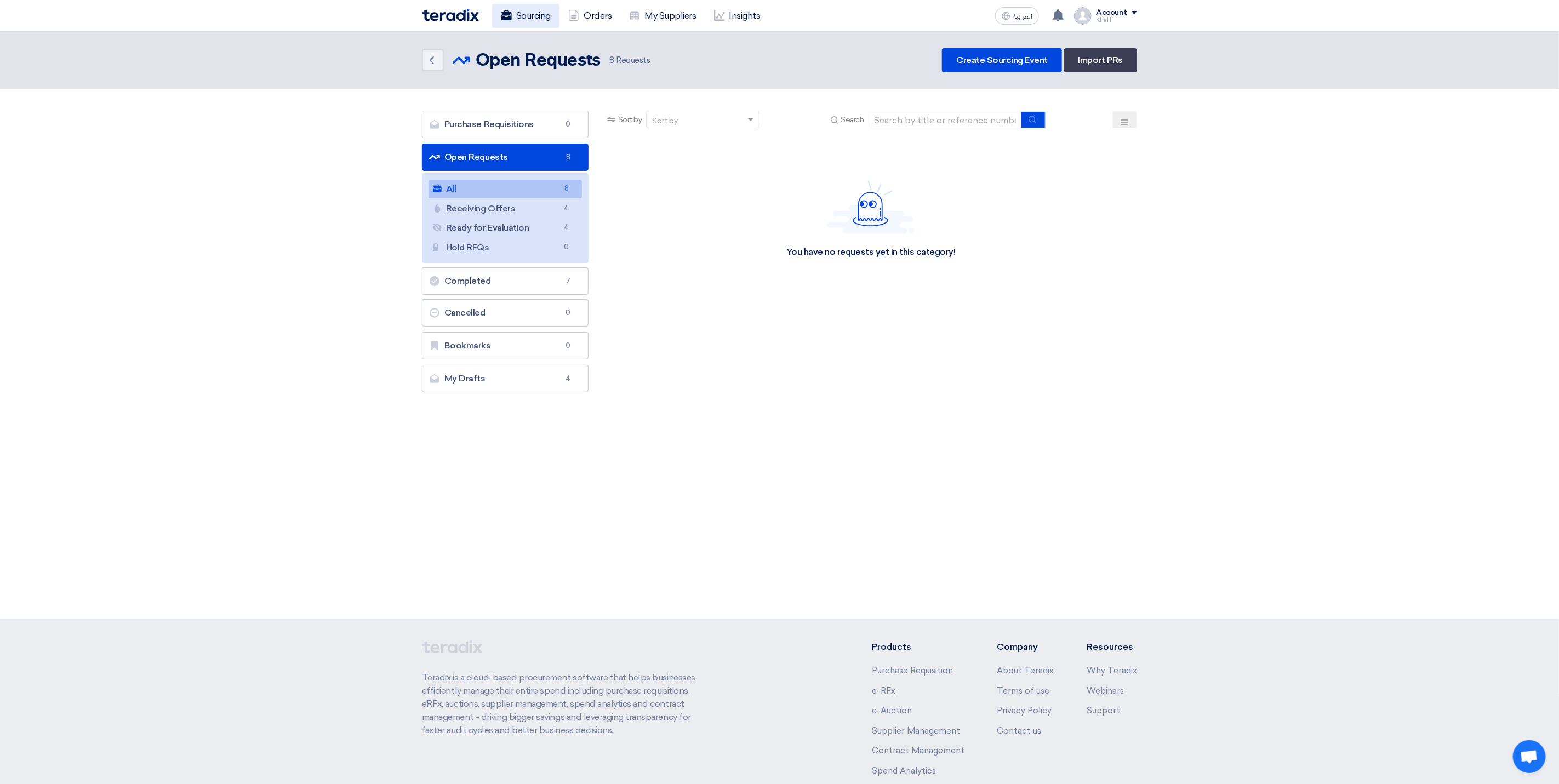
click at [527, 16] on link "Sourcing" at bounding box center [526, 16] width 67 height 24
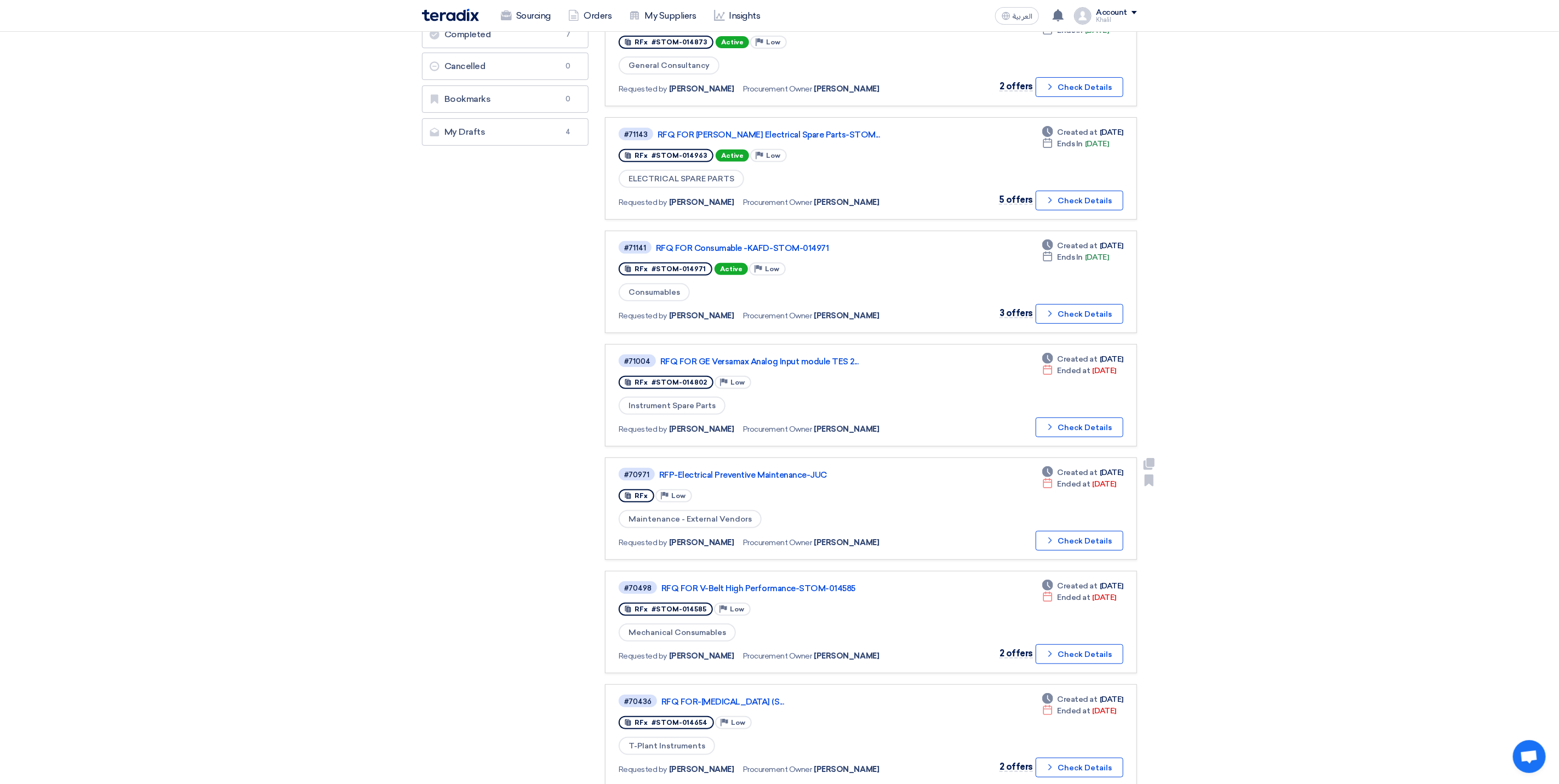
scroll to position [329, 0]
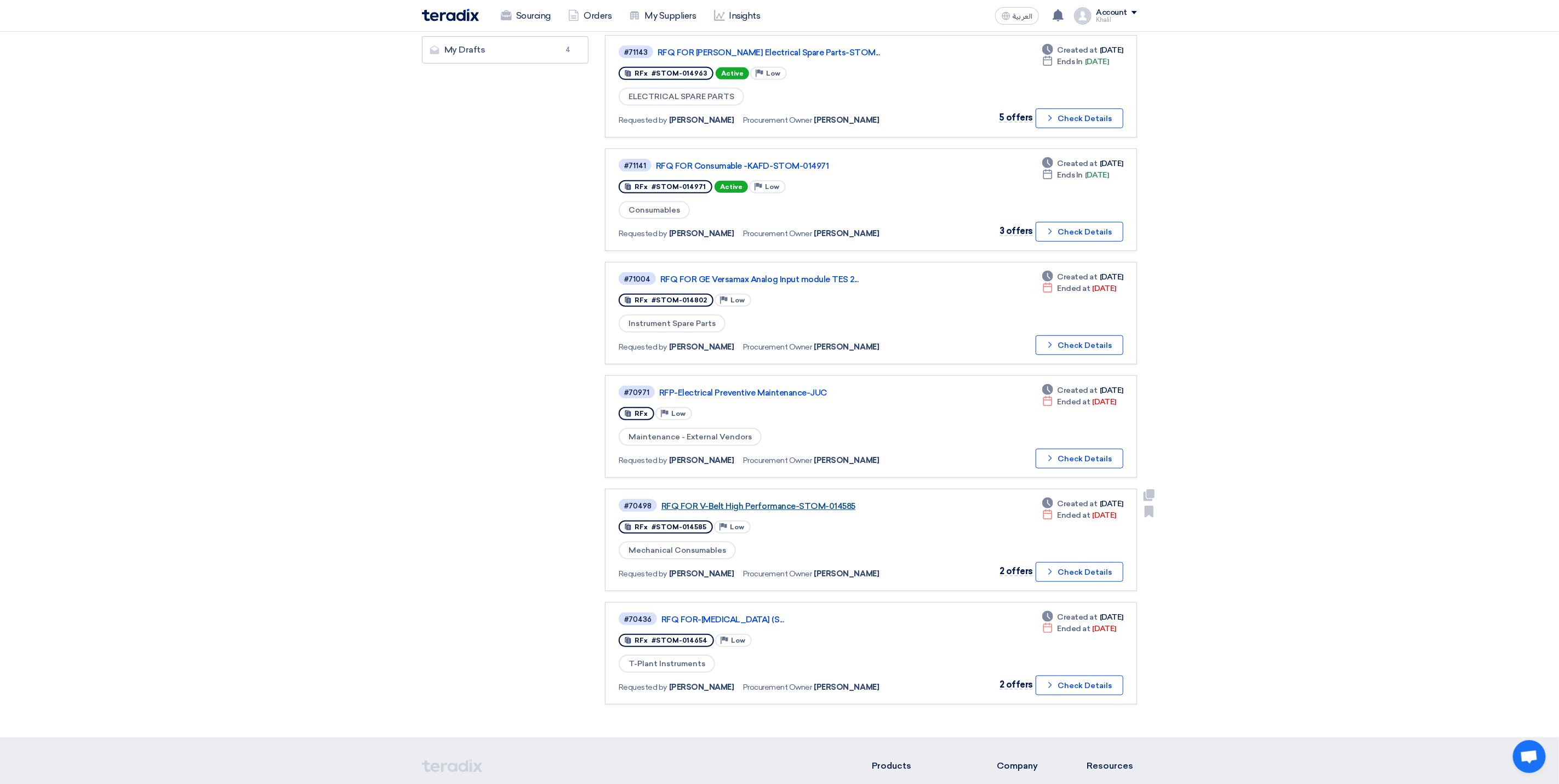
click at [783, 502] on link "RFQ FOR V-Belt High Performance-STOM-014585" at bounding box center [799, 507] width 274 height 10
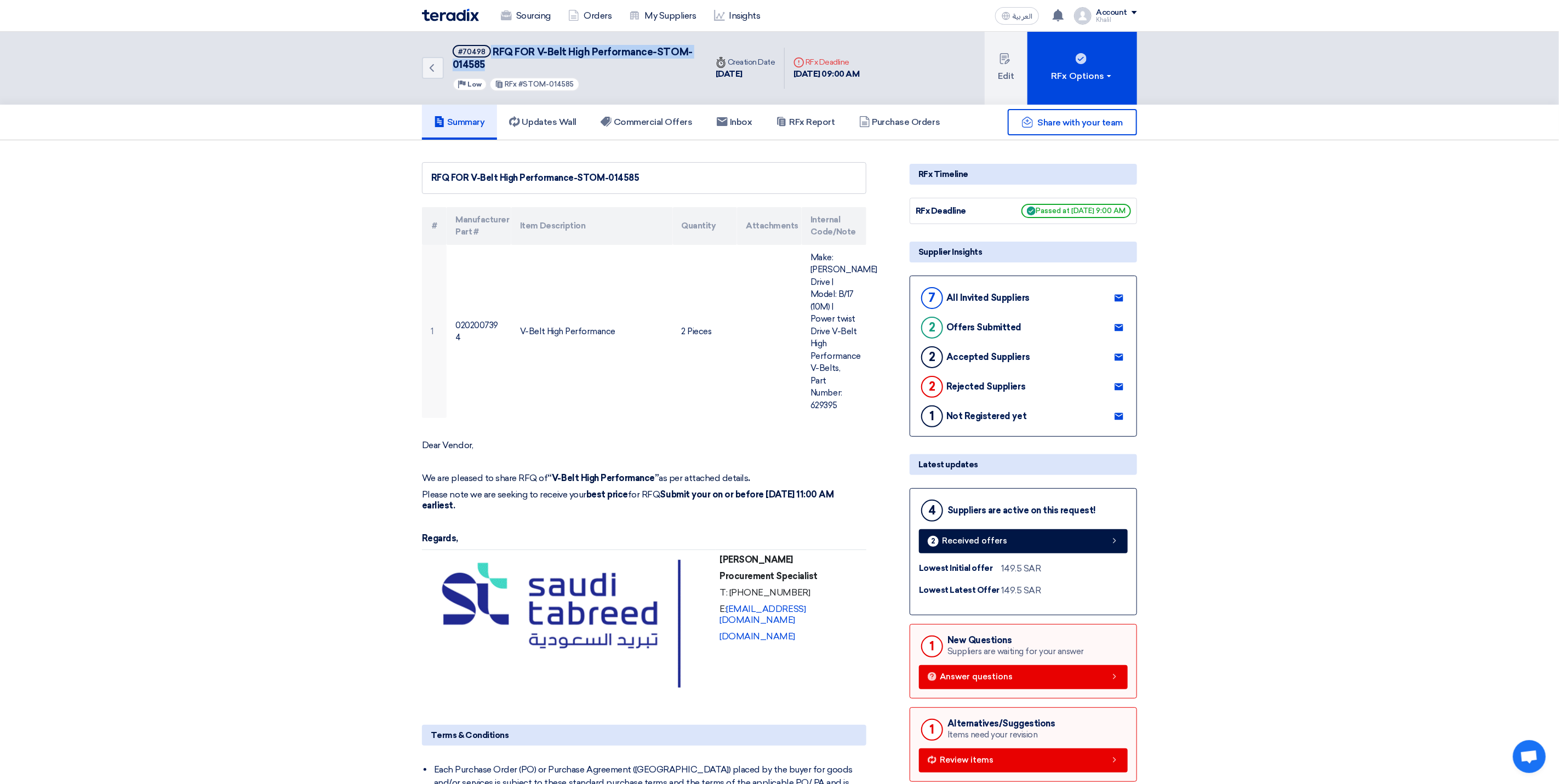
click at [484, 56] on h5 "#70498 RFQ FOR V-Belt High Performance-STOM-014585" at bounding box center [574, 58] width 241 height 27
click at [574, 123] on h5 "Updates Wall 1" at bounding box center [543, 122] width 67 height 11
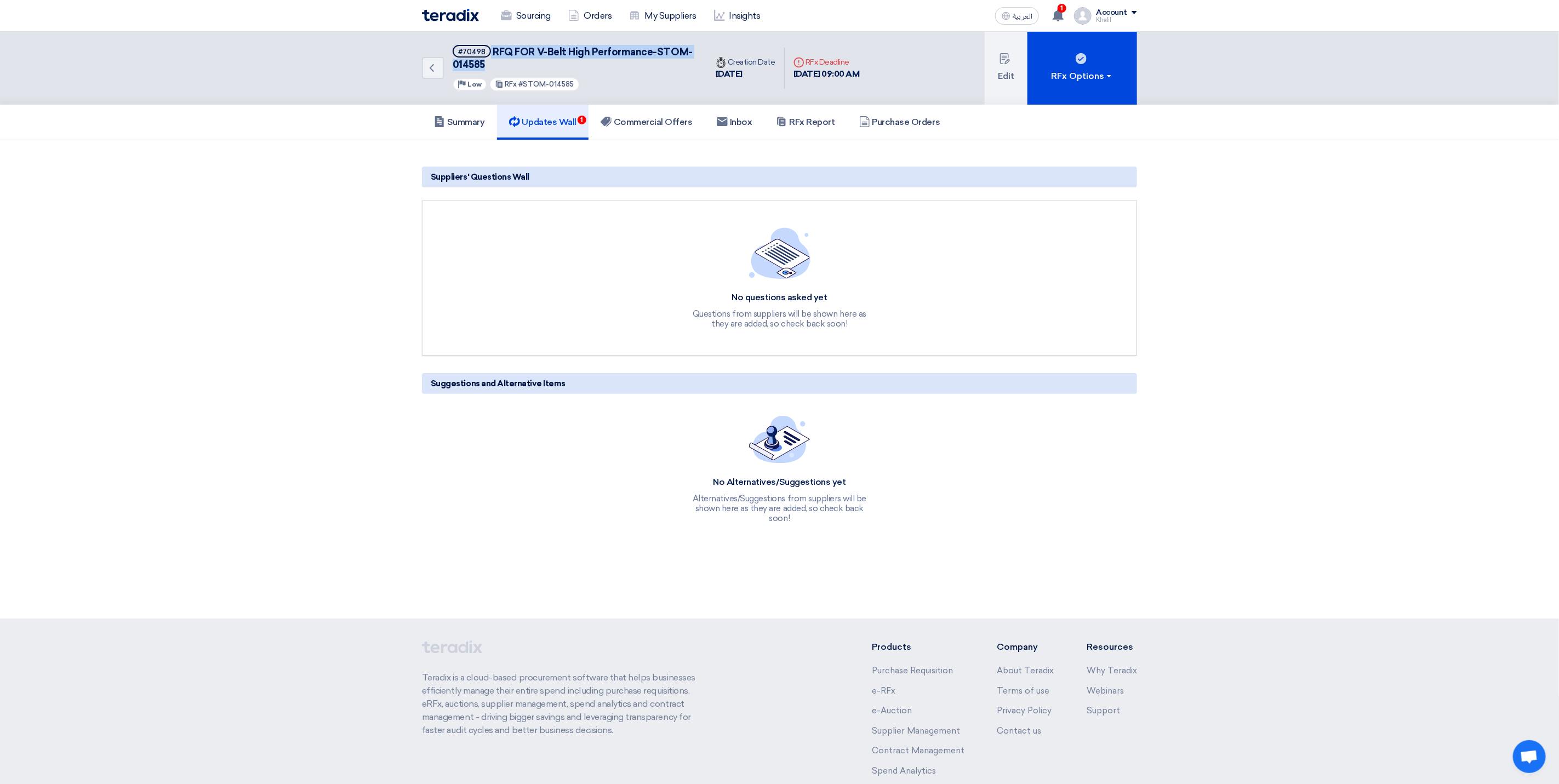
click at [541, 123] on h5 "Updates Wall 1" at bounding box center [543, 122] width 67 height 11
click at [1055, 10] on icon at bounding box center [1058, 15] width 12 height 12
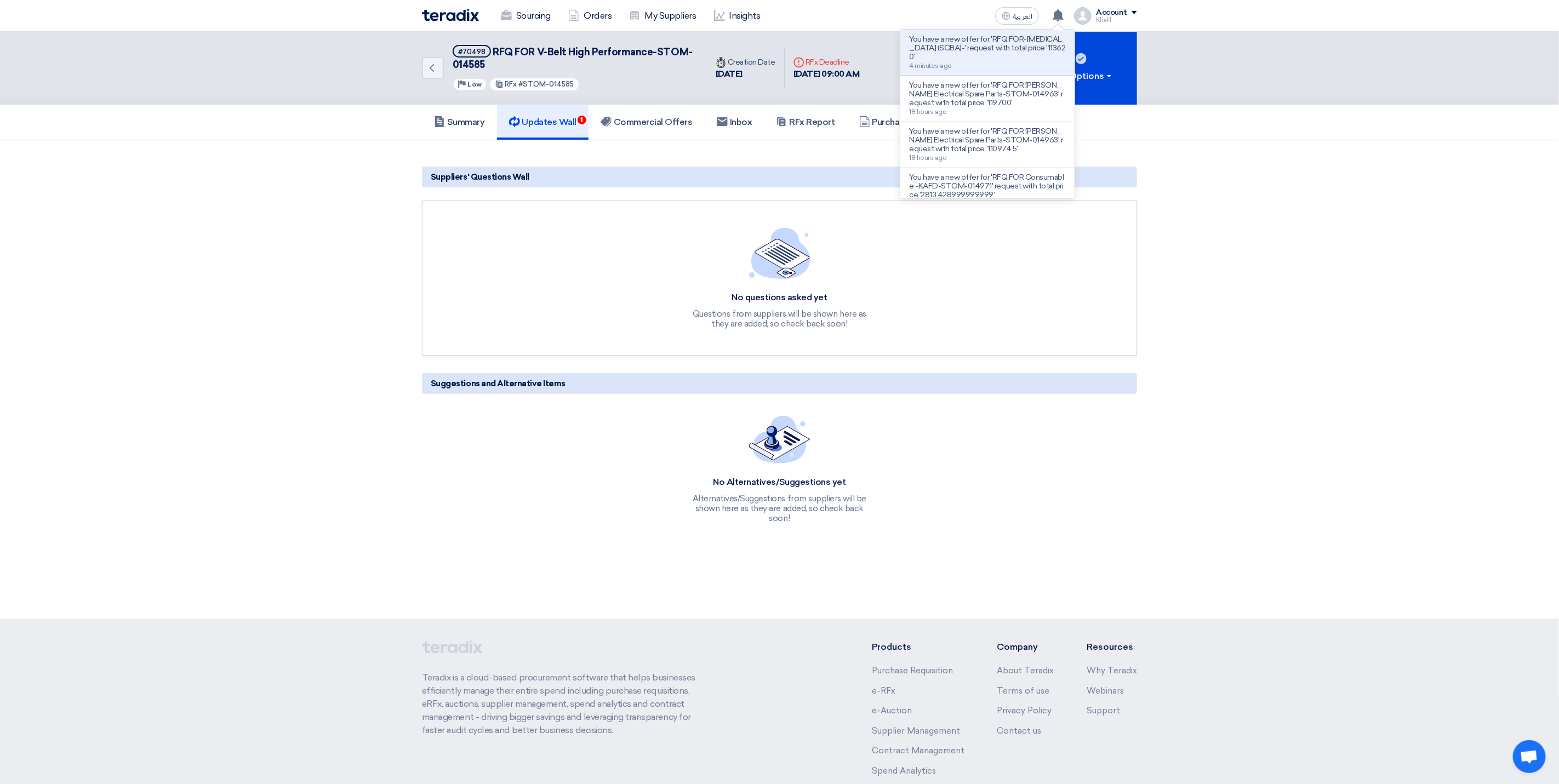
click at [995, 60] on p "You have a new offer for 'RFQ FOR-Self Contained Breathing Apparatus (SCBA)-' r…" at bounding box center [987, 48] width 157 height 26
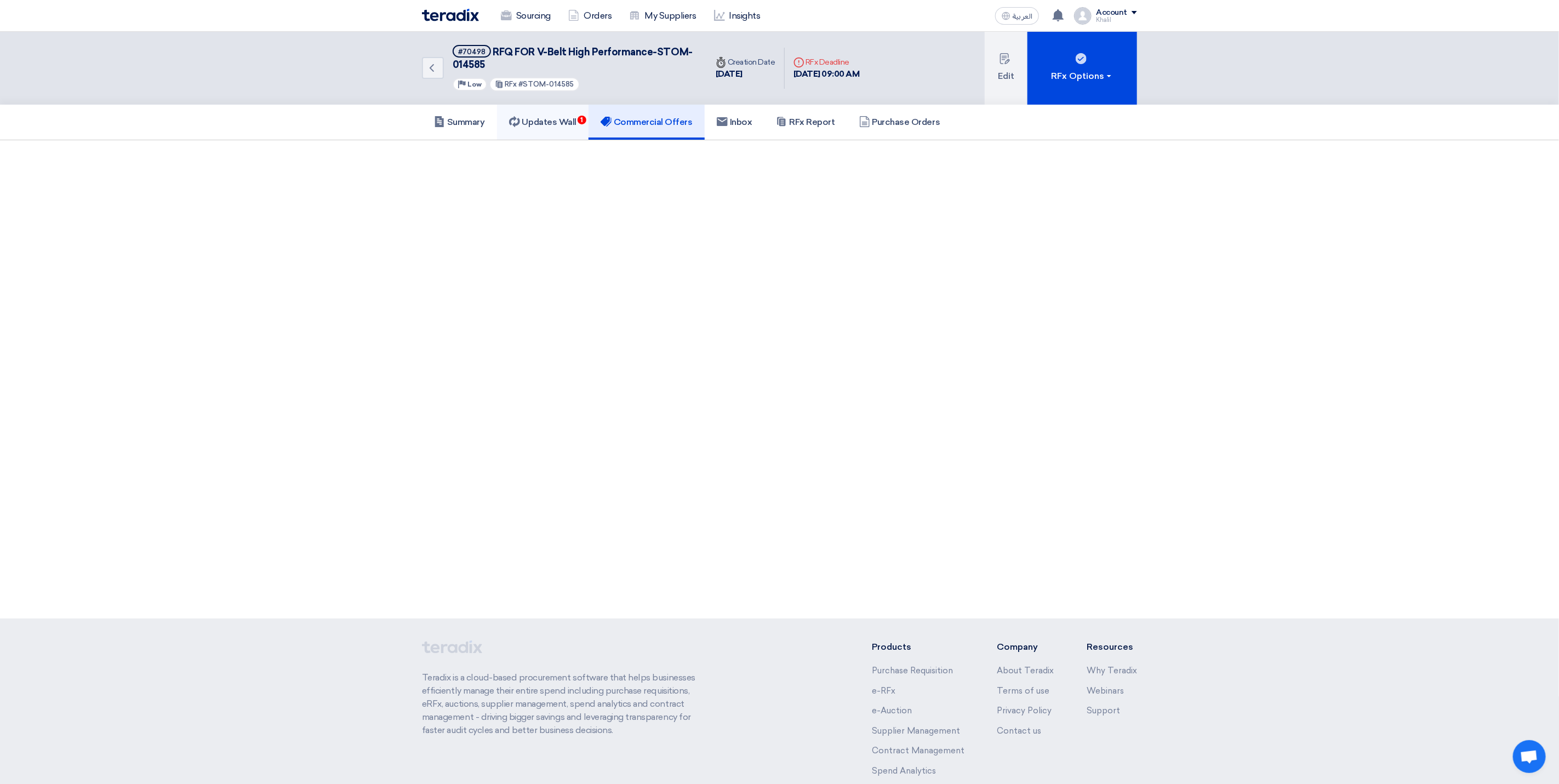
click at [561, 117] on h5 "Updates Wall 1" at bounding box center [543, 122] width 67 height 11
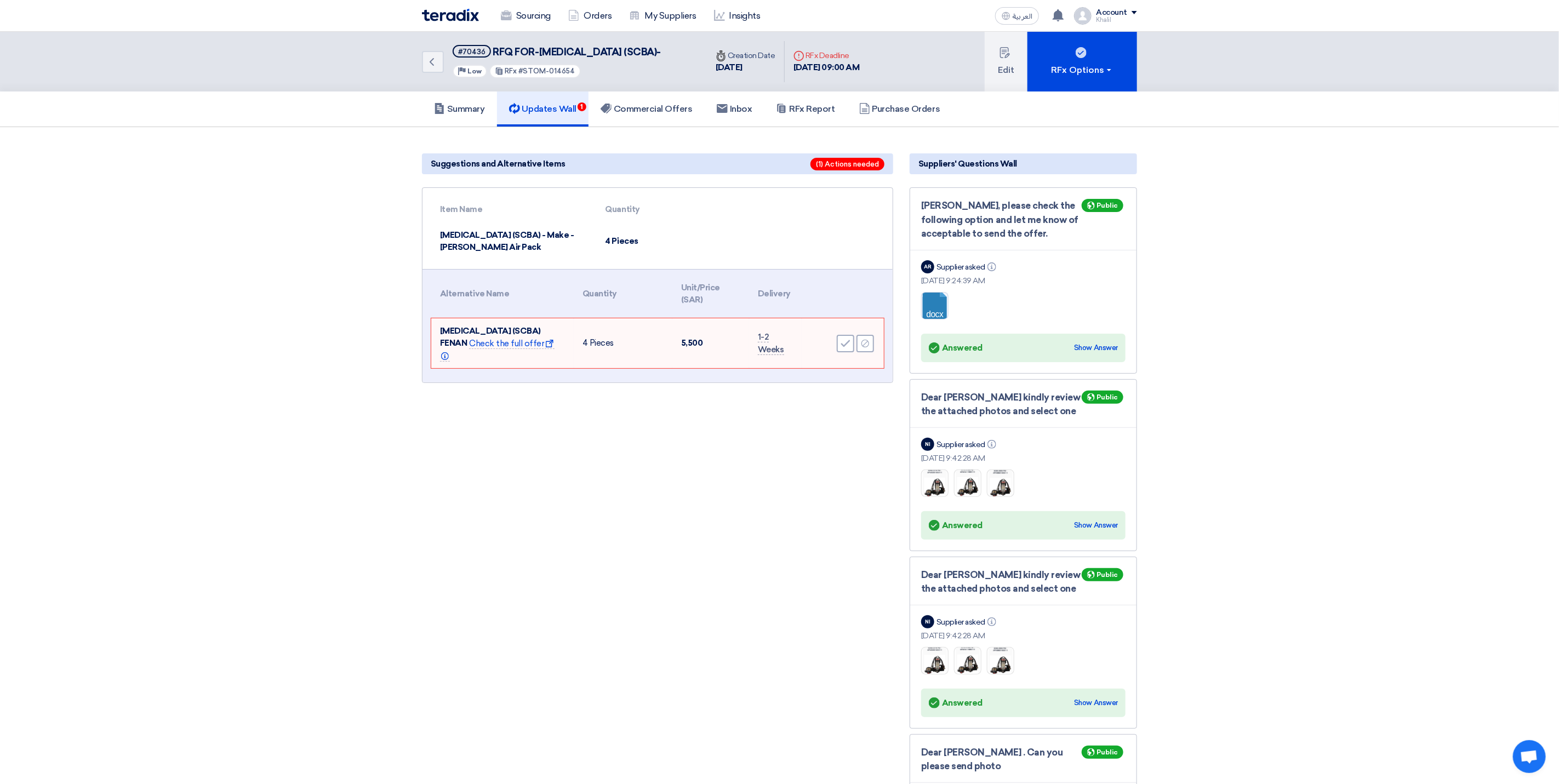
click at [552, 114] on h5 "Updates Wall 1" at bounding box center [543, 109] width 67 height 11
click at [834, 171] on span "(1) Actions needed" at bounding box center [847, 164] width 74 height 12
click at [645, 114] on h5 "Commercial Offers" at bounding box center [646, 109] width 92 height 11
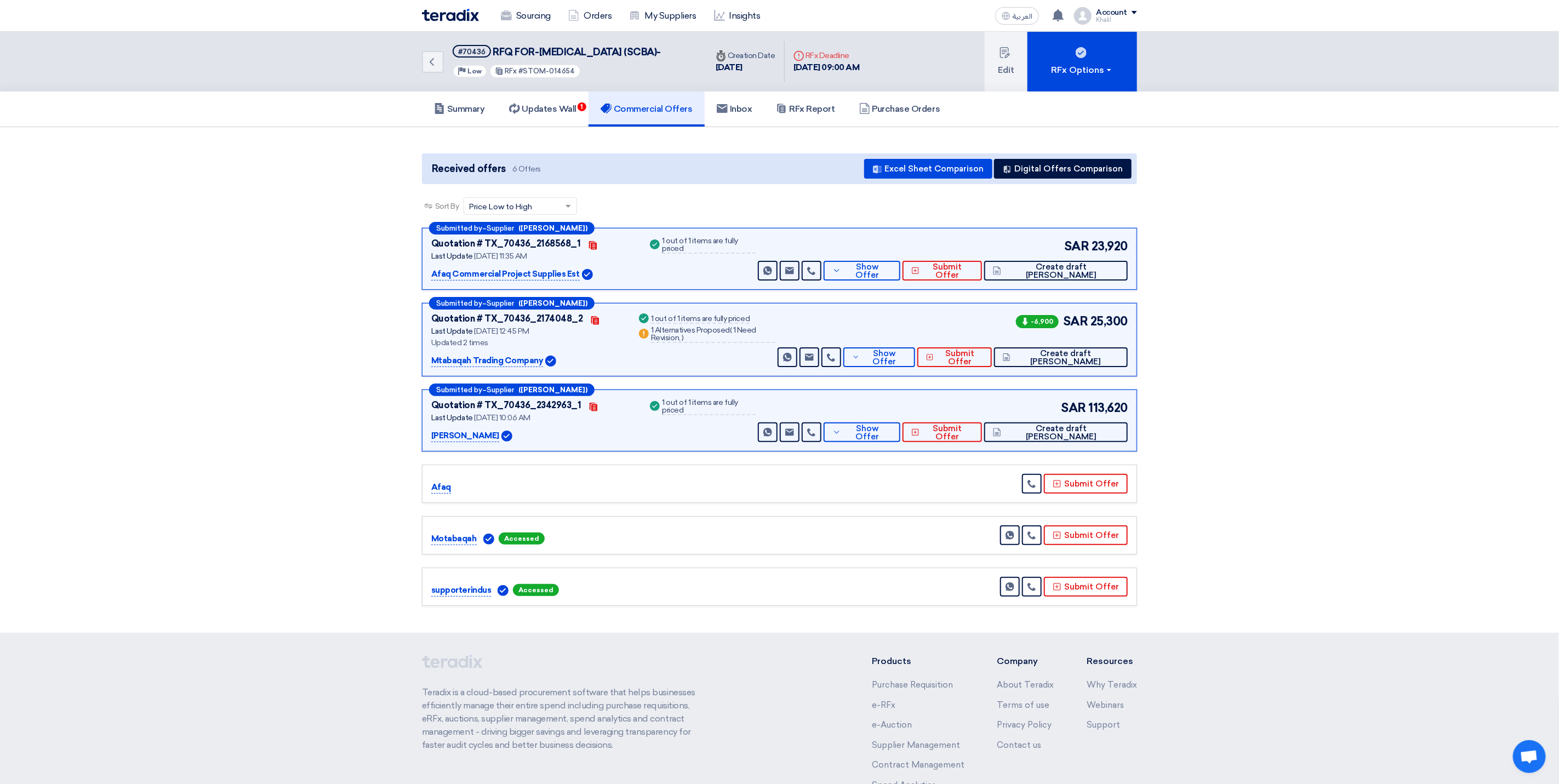
click at [442, 443] on p "REDA" at bounding box center [465, 436] width 68 height 13
click at [892, 441] on span "Show Offer" at bounding box center [868, 433] width 47 height 16
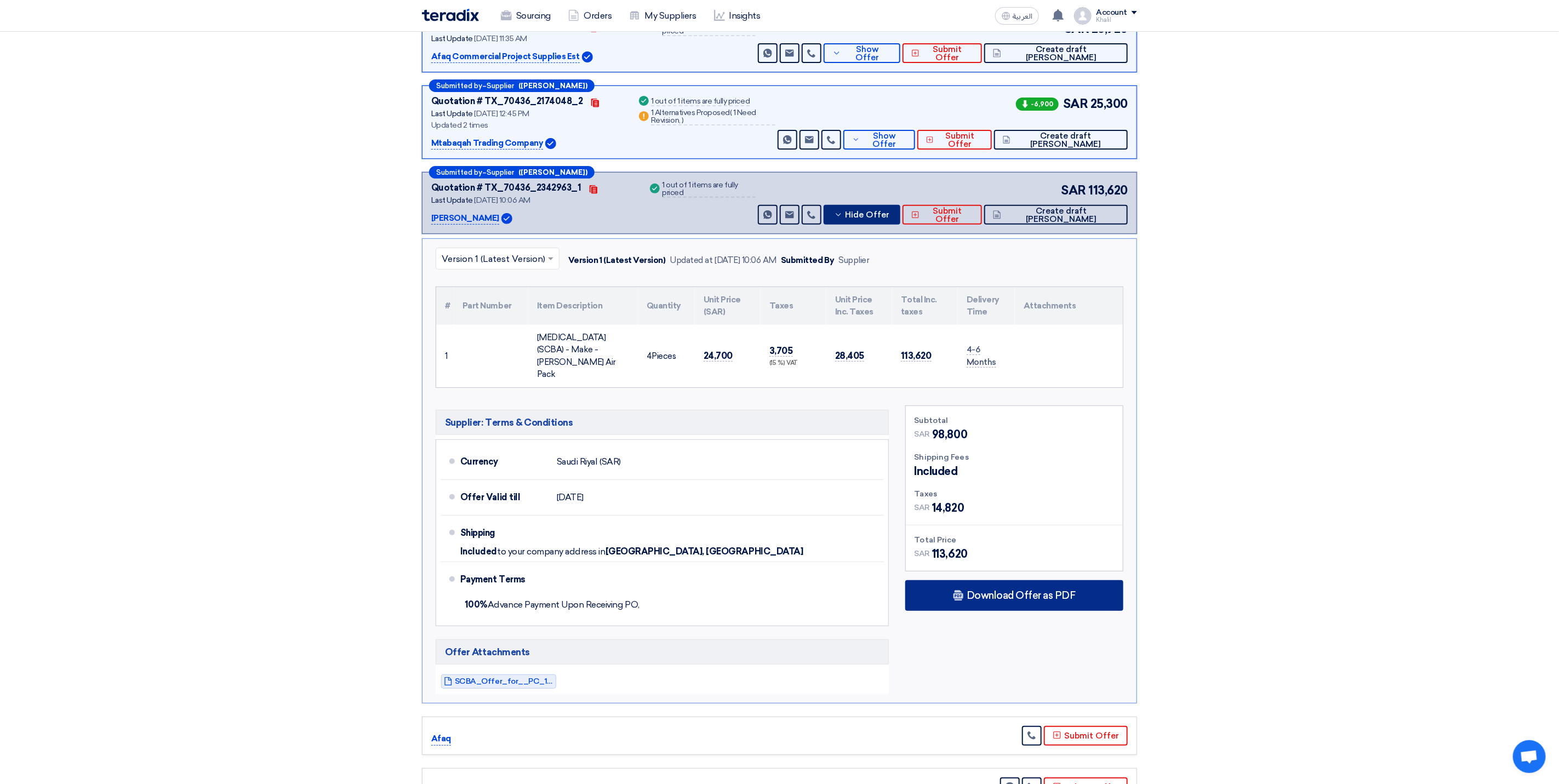
scroll to position [247, 0]
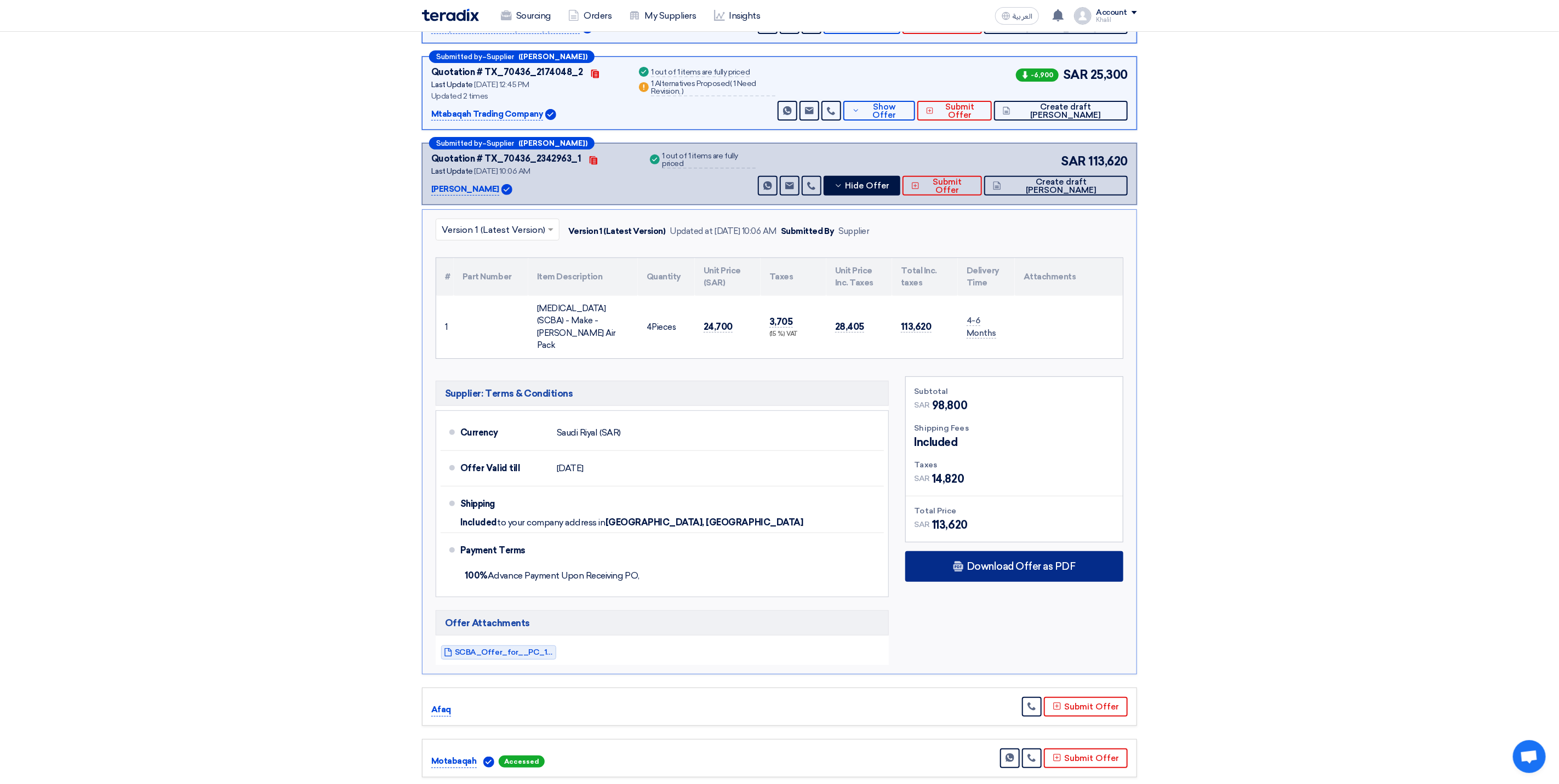
click at [964, 572] on use at bounding box center [959, 567] width 10 height 11
click at [536, 660] on link "SCBA_Offer_for__PC_1756364476171.pdf" at bounding box center [499, 652] width 115 height 14
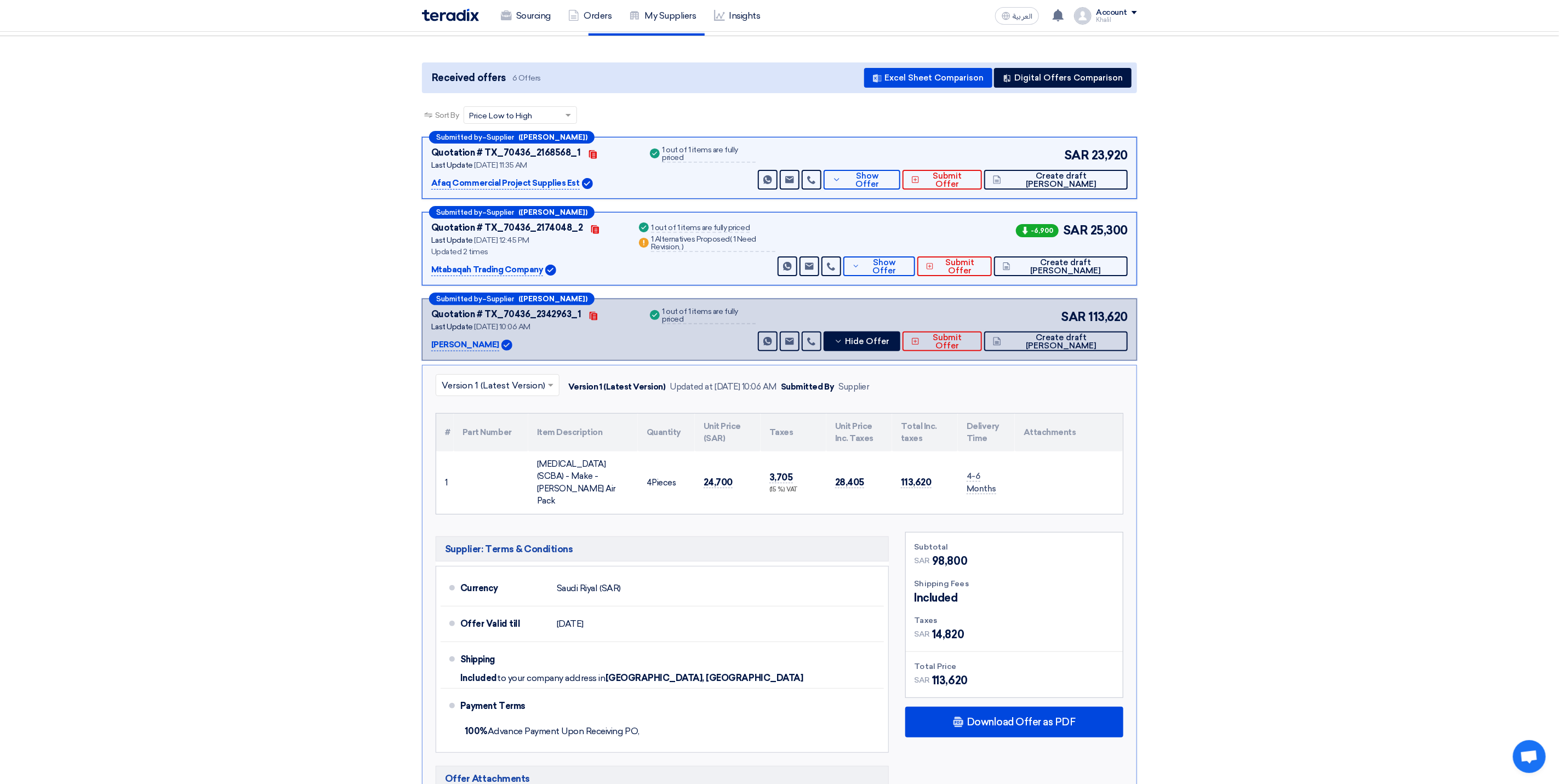
scroll to position [0, 0]
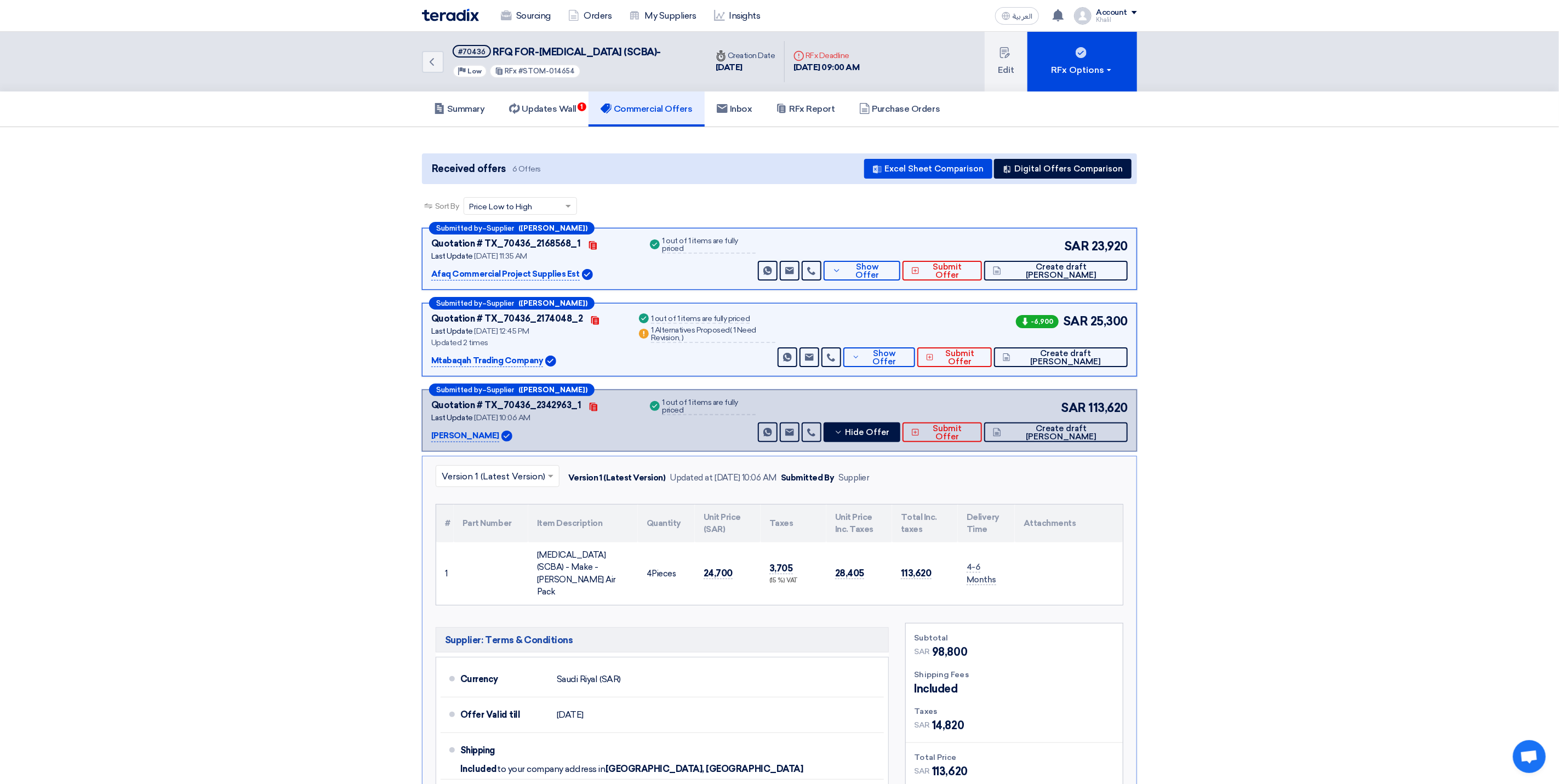
click at [439, 443] on p "REDA" at bounding box center [465, 436] width 68 height 13
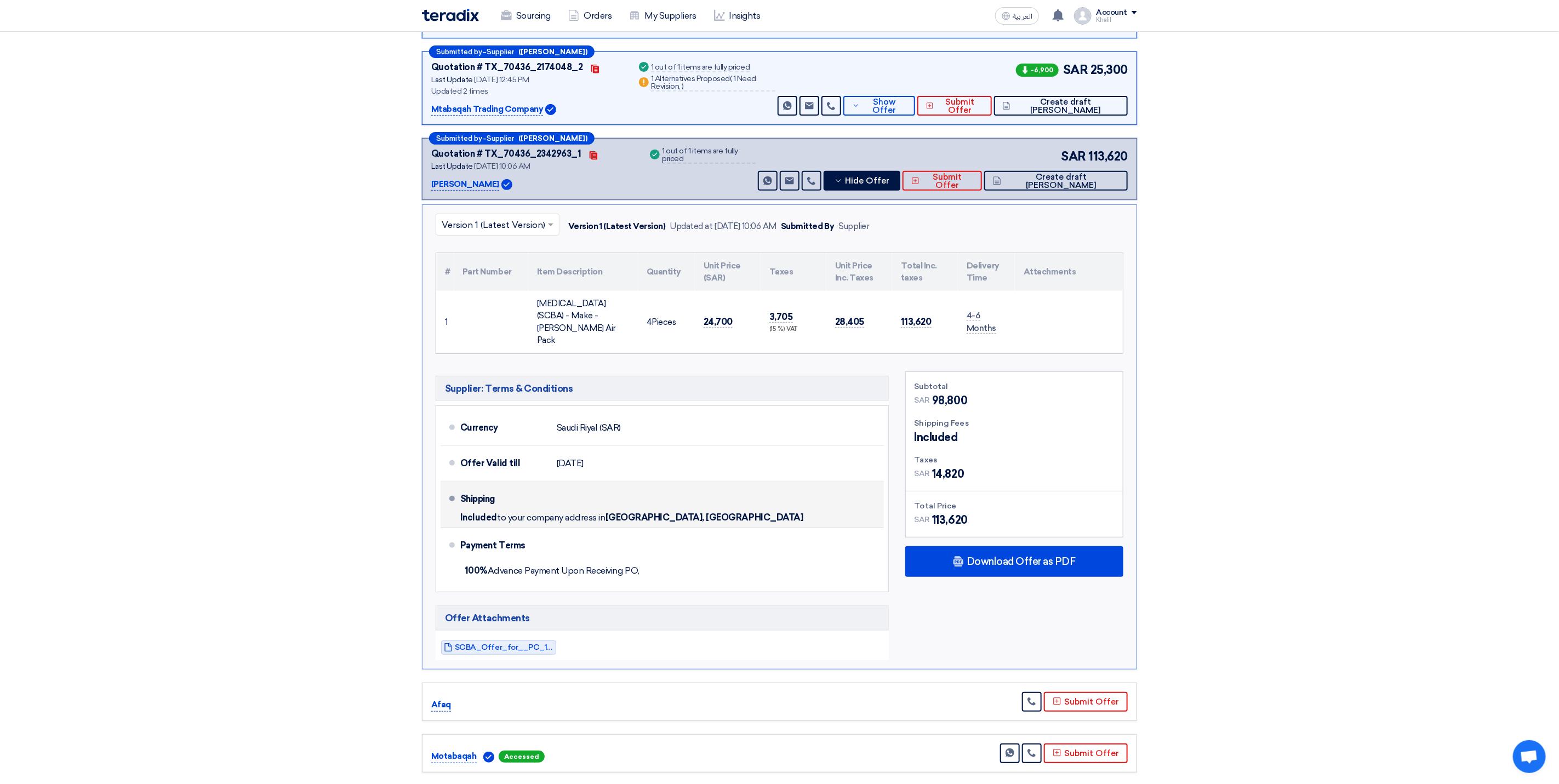
scroll to position [329, 0]
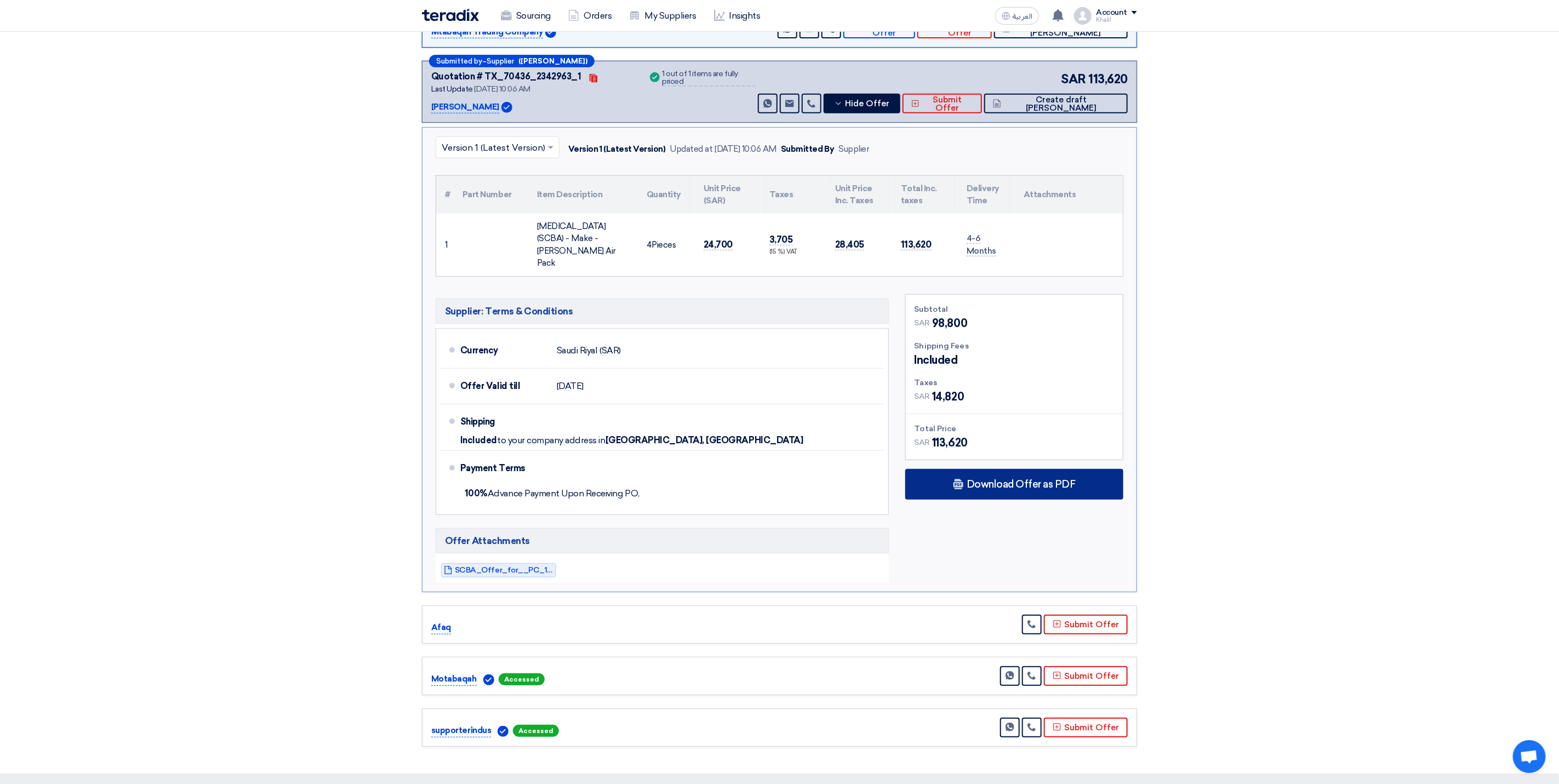
click at [987, 500] on div "Download Offer as PDF" at bounding box center [1014, 484] width 218 height 31
click at [988, 500] on div "Download Offer as PDF" at bounding box center [1014, 484] width 218 height 31
click at [515, 574] on span "SCBA_Offer_for__PC_1756364476171.pdf" at bounding box center [504, 570] width 99 height 8
